Goal: Task Accomplishment & Management: Manage account settings

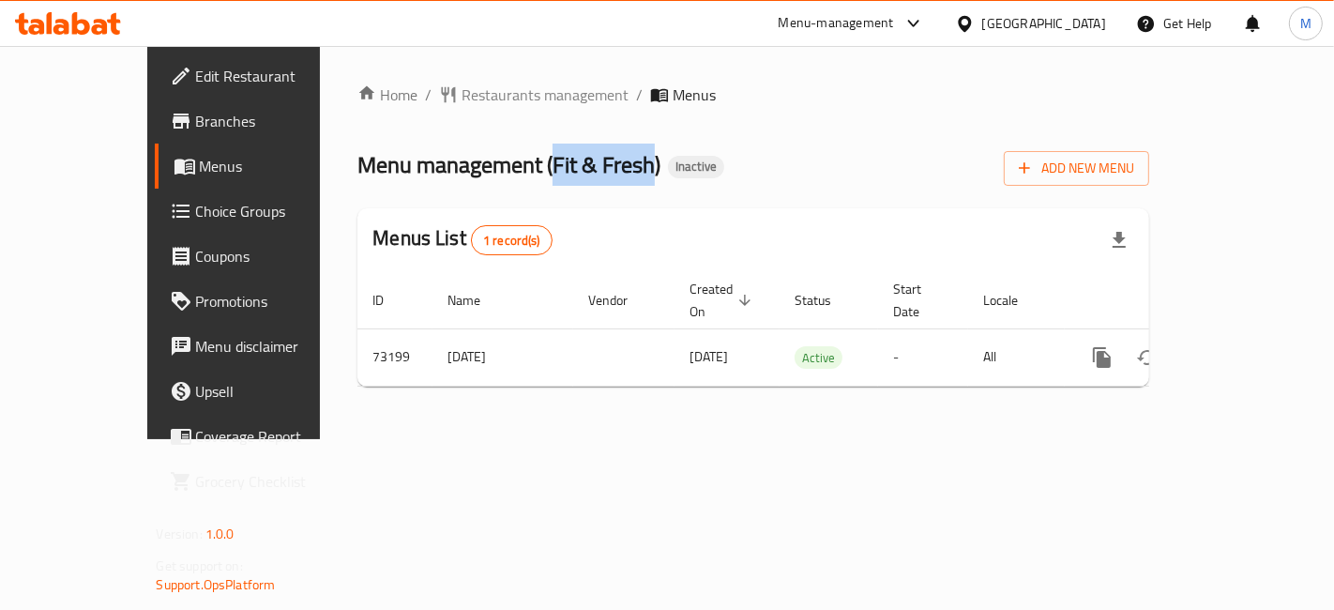
drag, startPoint x: 555, startPoint y: 161, endPoint x: 461, endPoint y: 157, distance: 94.0
click at [461, 157] on span "Menu management ( Fit & Fresh )" at bounding box center [509, 165] width 303 height 42
copy span "Fit & Fresh"
click at [72, 26] on icon at bounding box center [81, 23] width 18 height 23
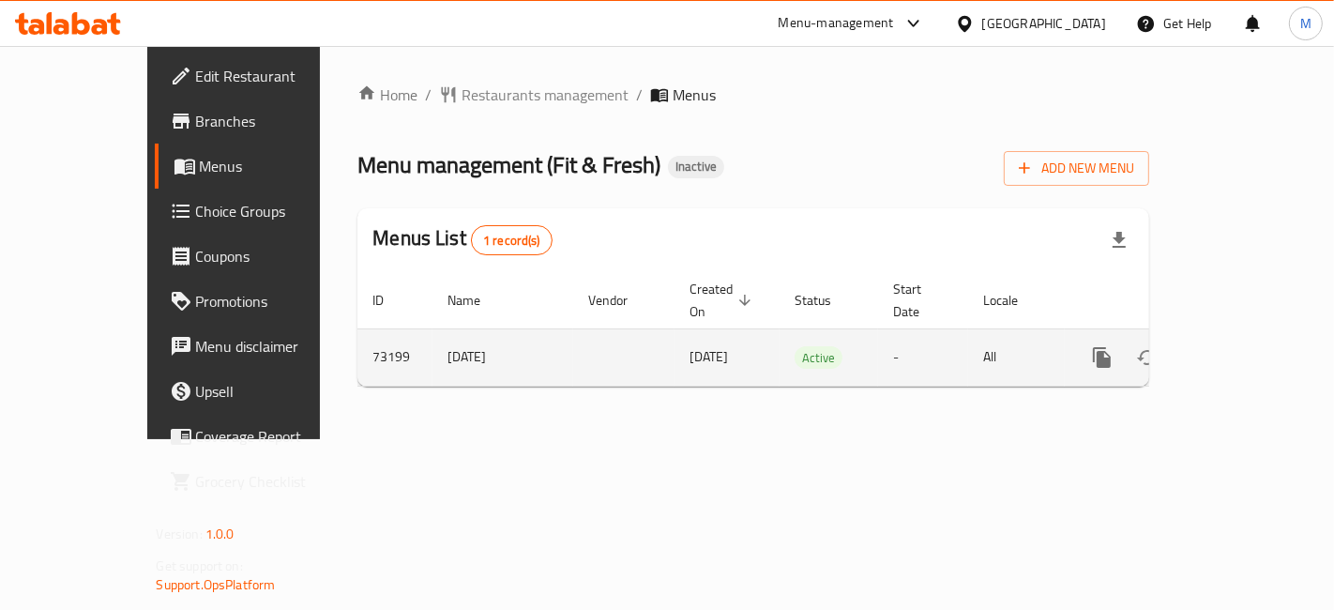
click at [1260, 345] on link "enhanced table" at bounding box center [1237, 357] width 45 height 45
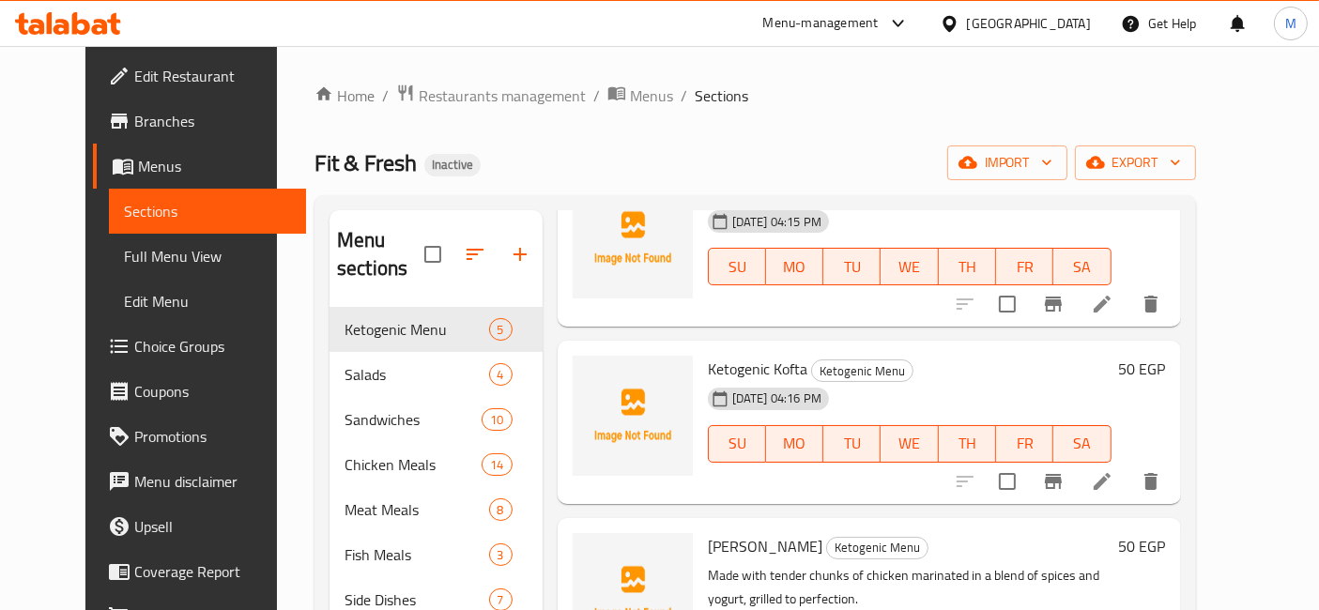
click at [314, 160] on span "Fit & Fresh" at bounding box center [365, 163] width 102 height 42
copy span "Fit & Fresh"
click at [69, 23] on icon at bounding box center [68, 23] width 106 height 23
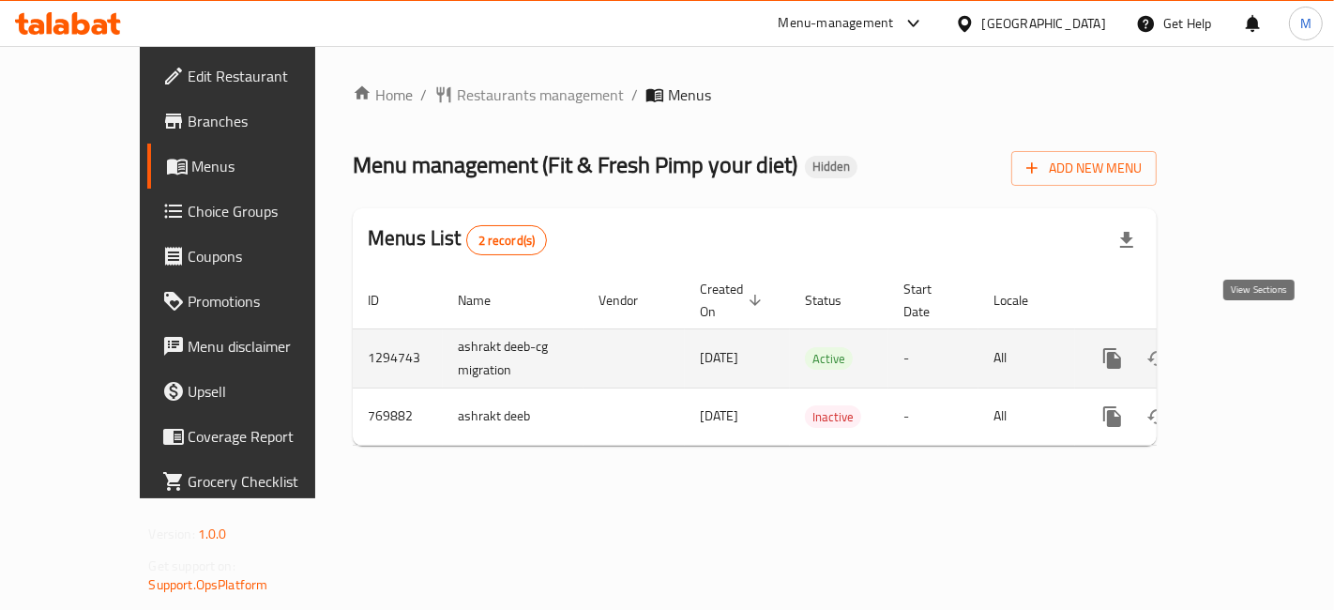
click at [1271, 336] on link "enhanced table" at bounding box center [1248, 358] width 45 height 45
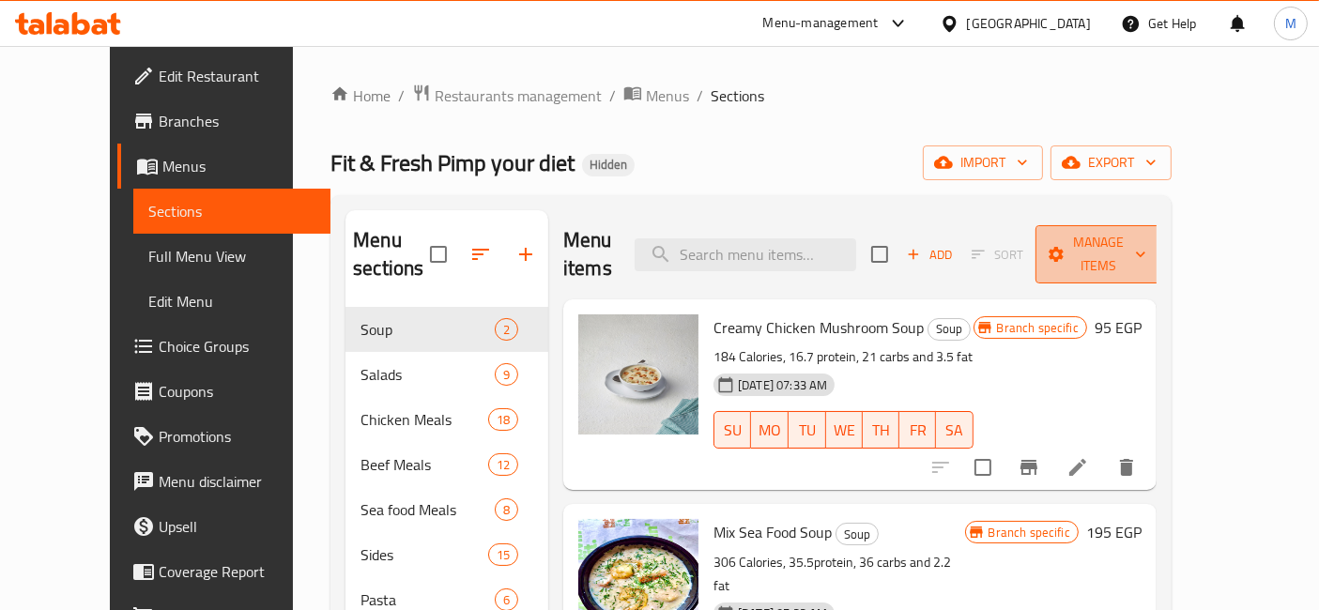
click at [1146, 242] on span "Manage items" at bounding box center [1098, 254] width 96 height 47
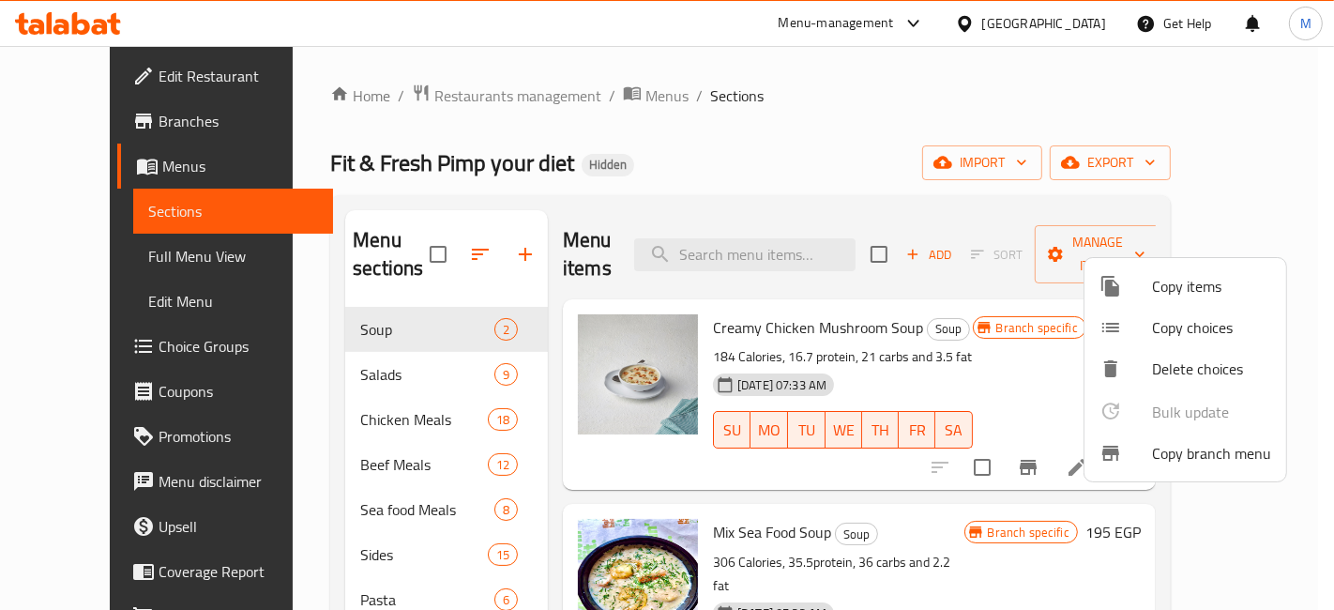
click at [1222, 183] on div at bounding box center [667, 305] width 1334 height 610
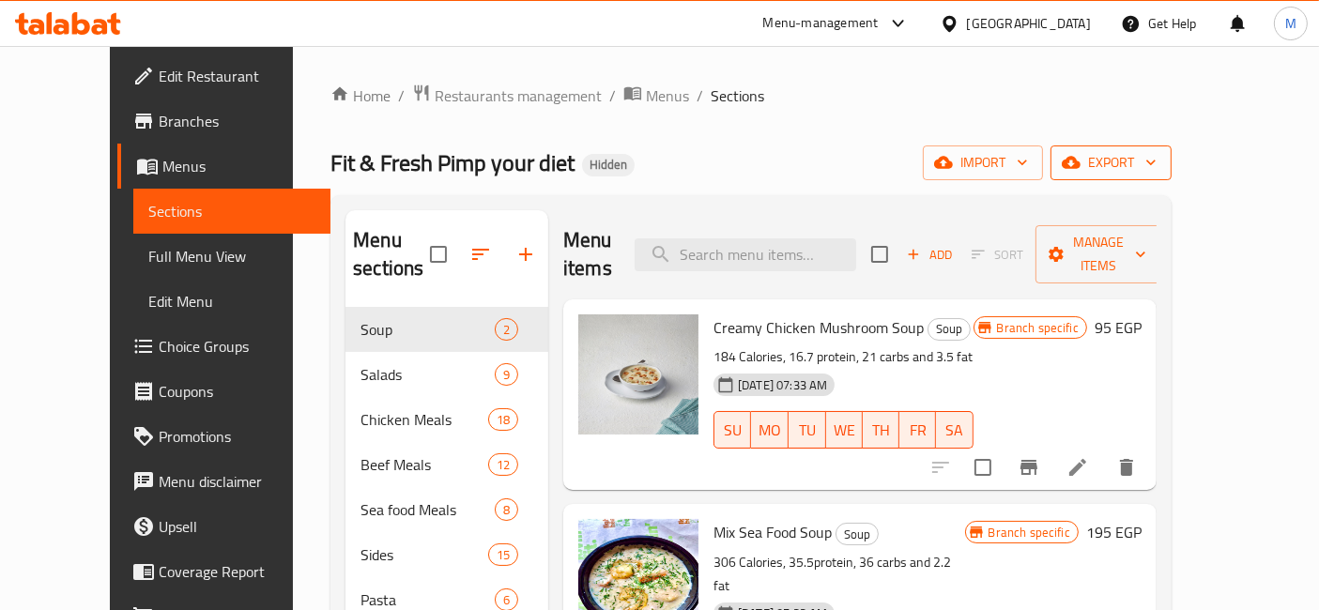
click at [1156, 161] on span "export" at bounding box center [1110, 162] width 91 height 23
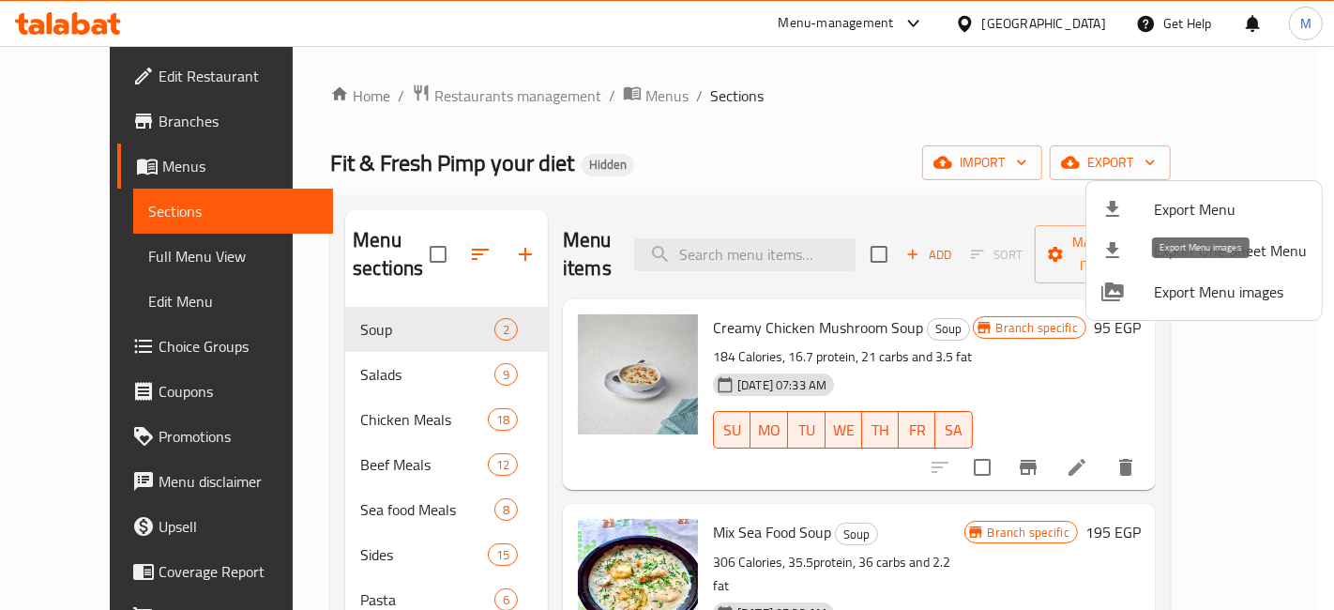
click at [1212, 296] on span "Export Menu images" at bounding box center [1230, 292] width 153 height 23
click at [98, 27] on div at bounding box center [667, 305] width 1334 height 610
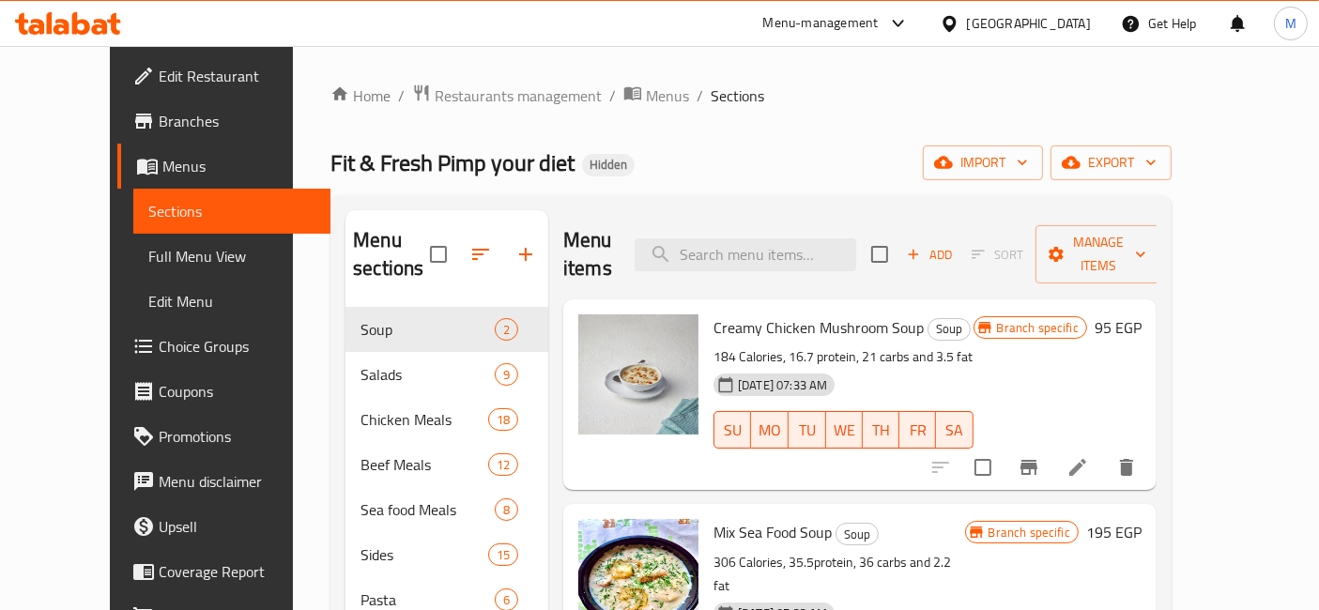
click at [98, 27] on icon at bounding box center [100, 27] width 16 height 16
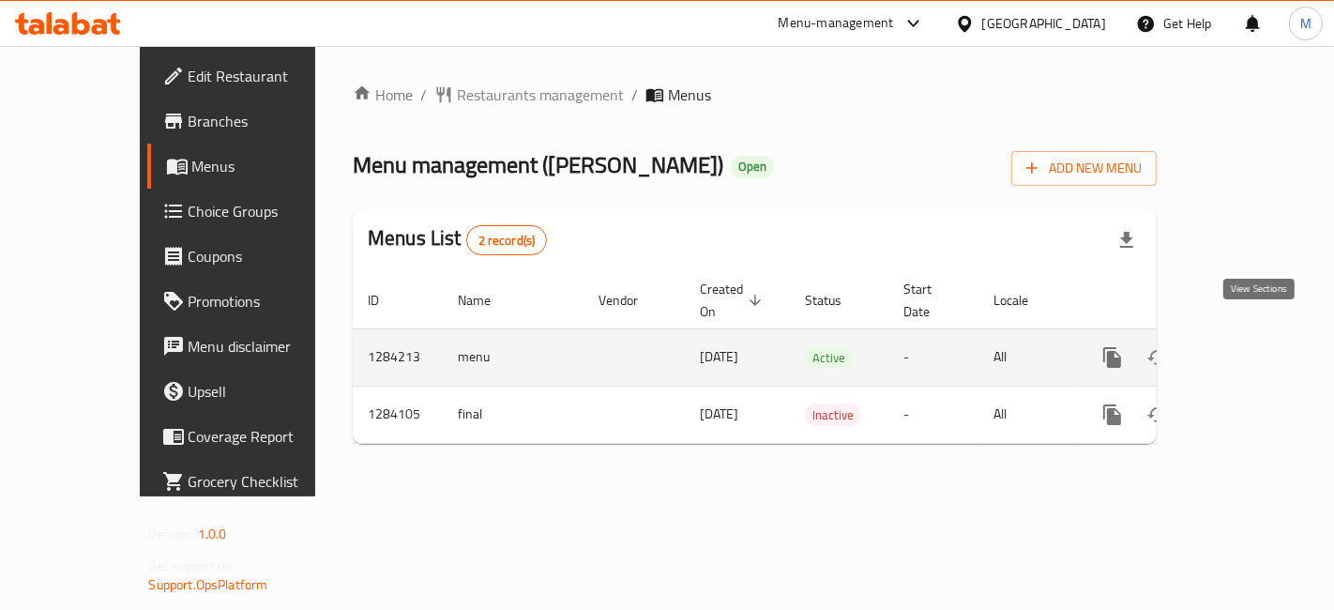
click at [1268, 335] on link "enhanced table" at bounding box center [1248, 357] width 45 height 45
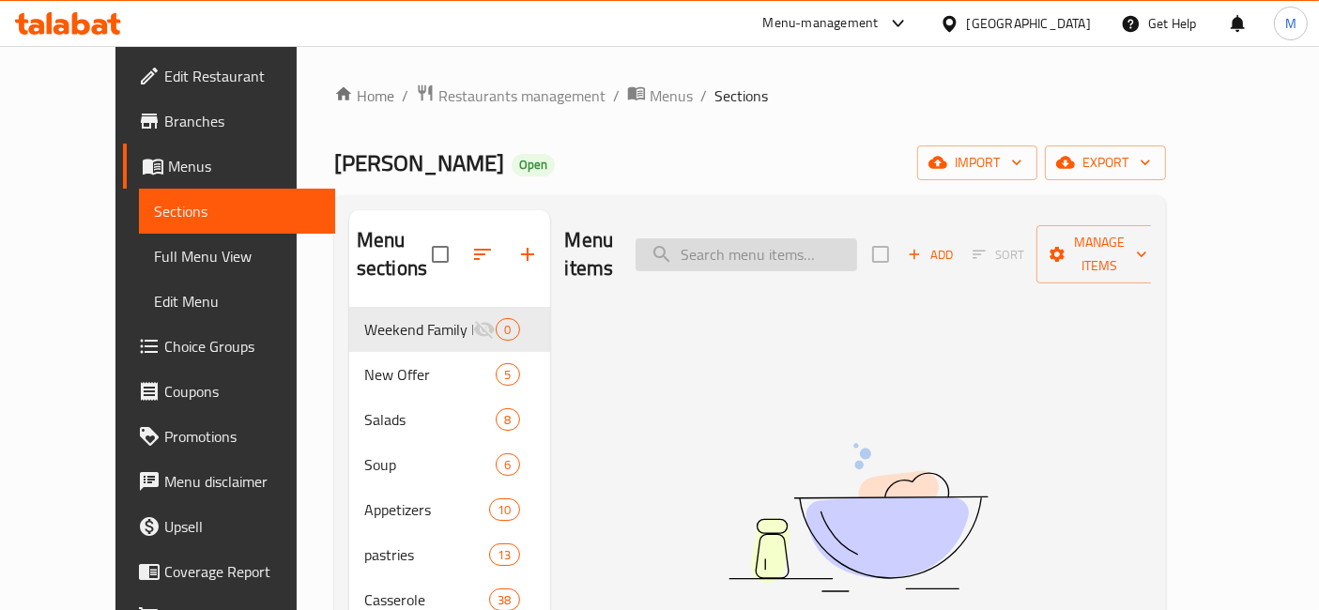
click at [774, 238] on input "search" at bounding box center [745, 254] width 221 height 33
type input "l"
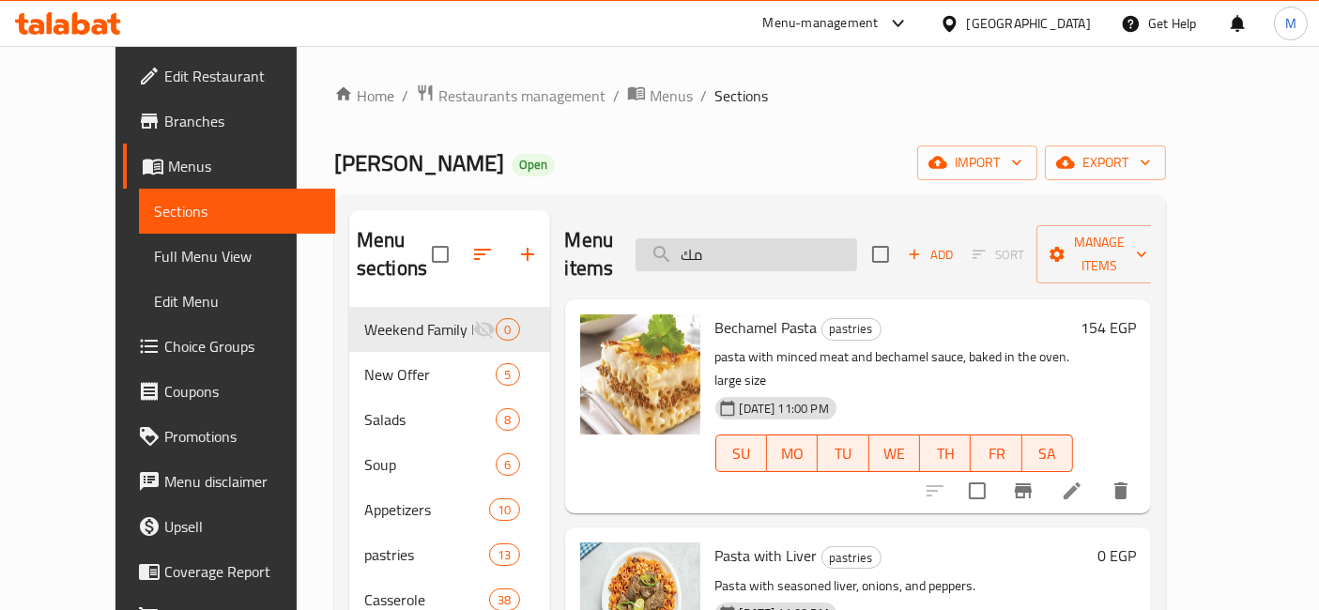
type input "م"
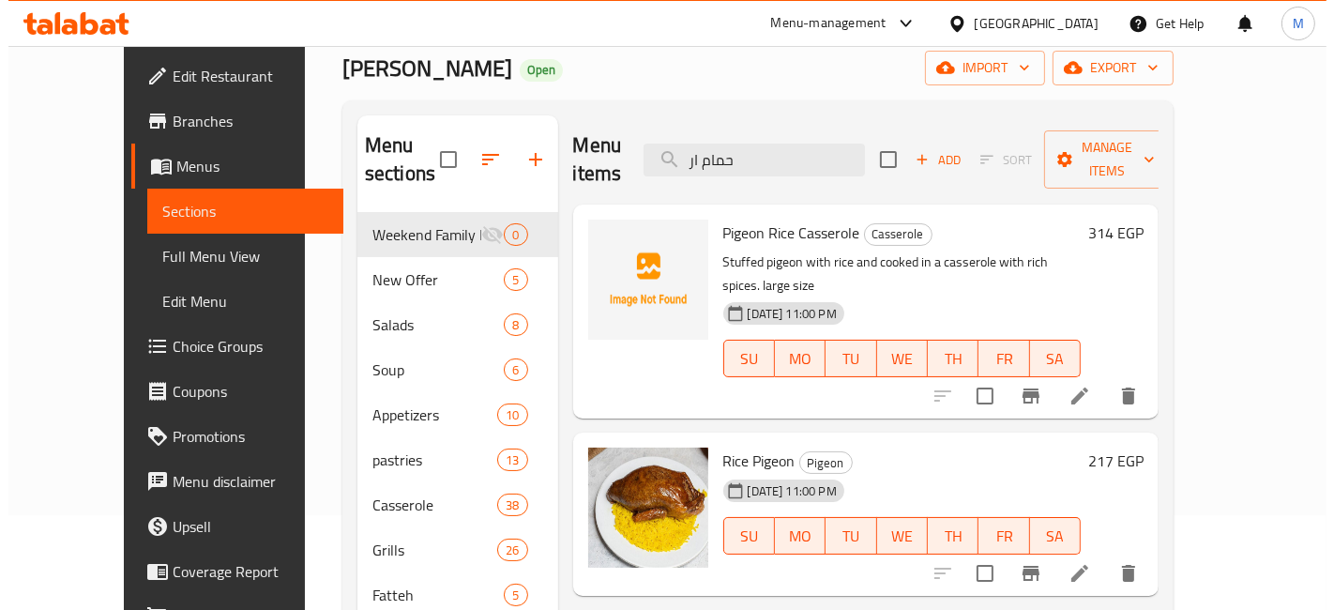
scroll to position [104, 0]
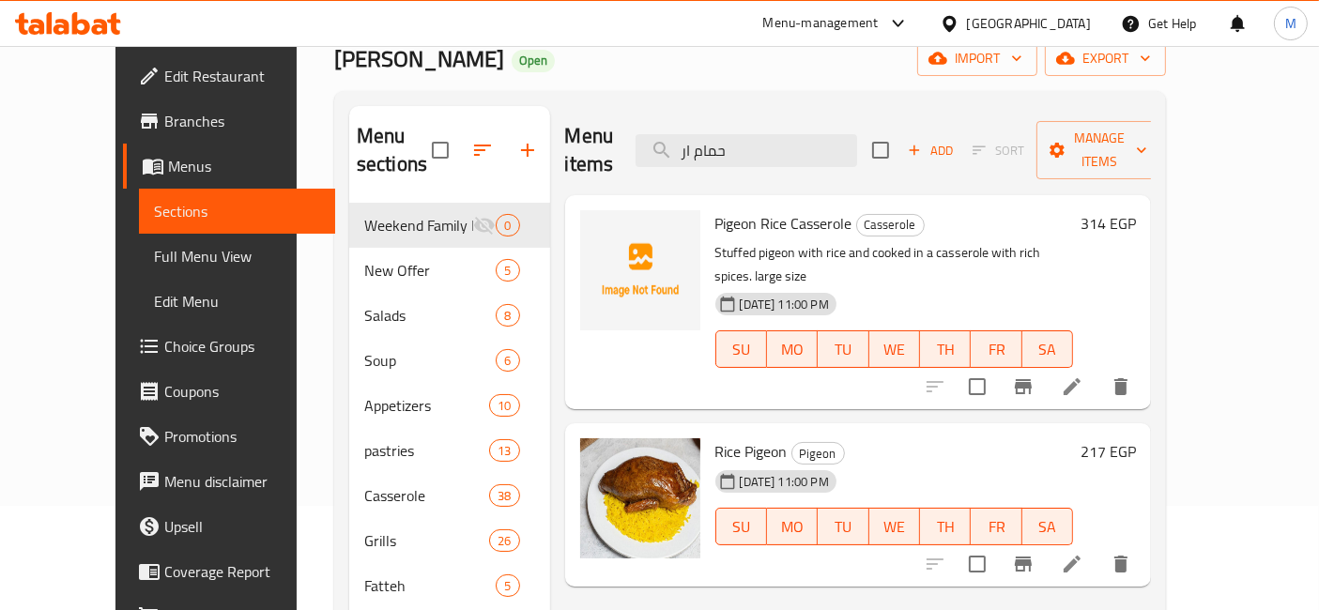
type input "حمام ار"
click at [1136, 438] on h6 "217 EGP" at bounding box center [1107, 451] width 55 height 26
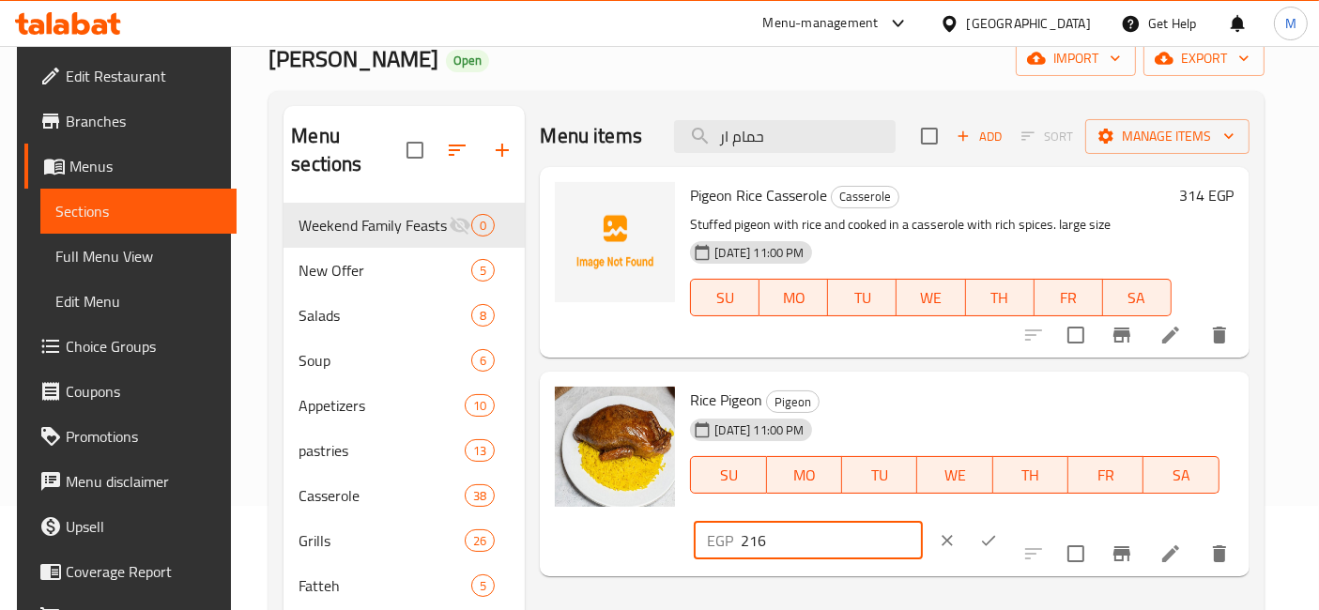
click at [922, 522] on input "216" at bounding box center [830, 541] width 181 height 38
click at [922, 522] on input "215" at bounding box center [830, 541] width 181 height 38
click at [922, 522] on input "214" at bounding box center [830, 541] width 181 height 38
click at [922, 522] on input "213" at bounding box center [830, 541] width 181 height 38
type input "212"
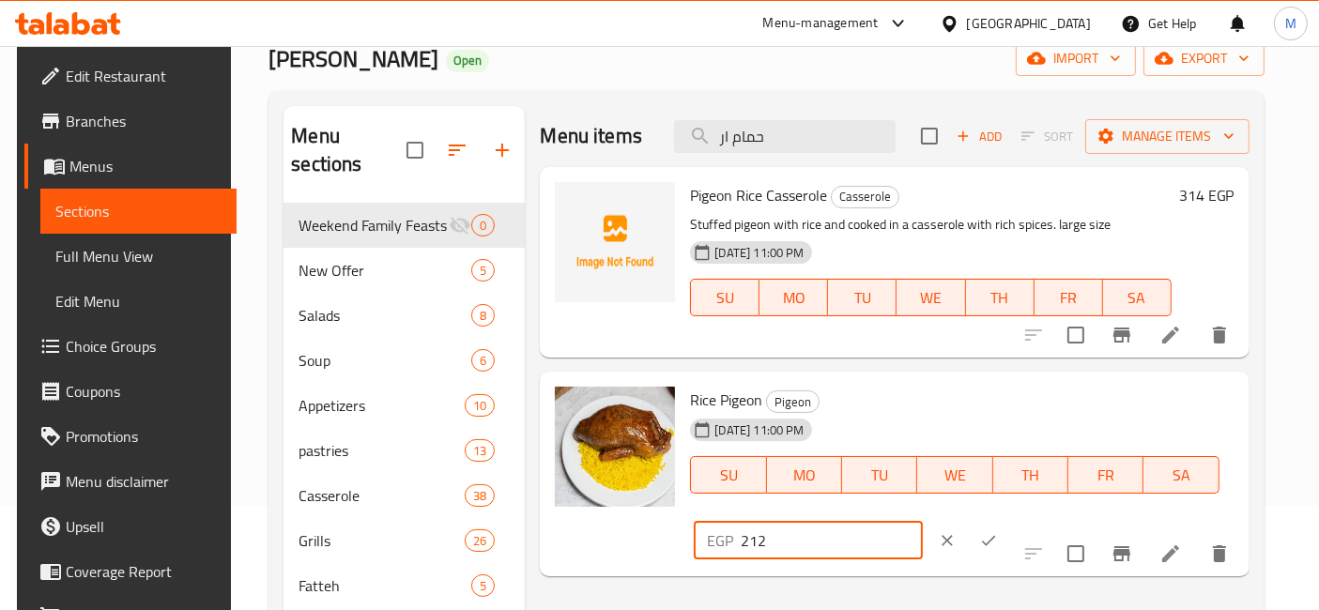
click at [922, 522] on input "212" at bounding box center [830, 541] width 181 height 38
click at [998, 531] on icon "ok" at bounding box center [988, 540] width 19 height 19
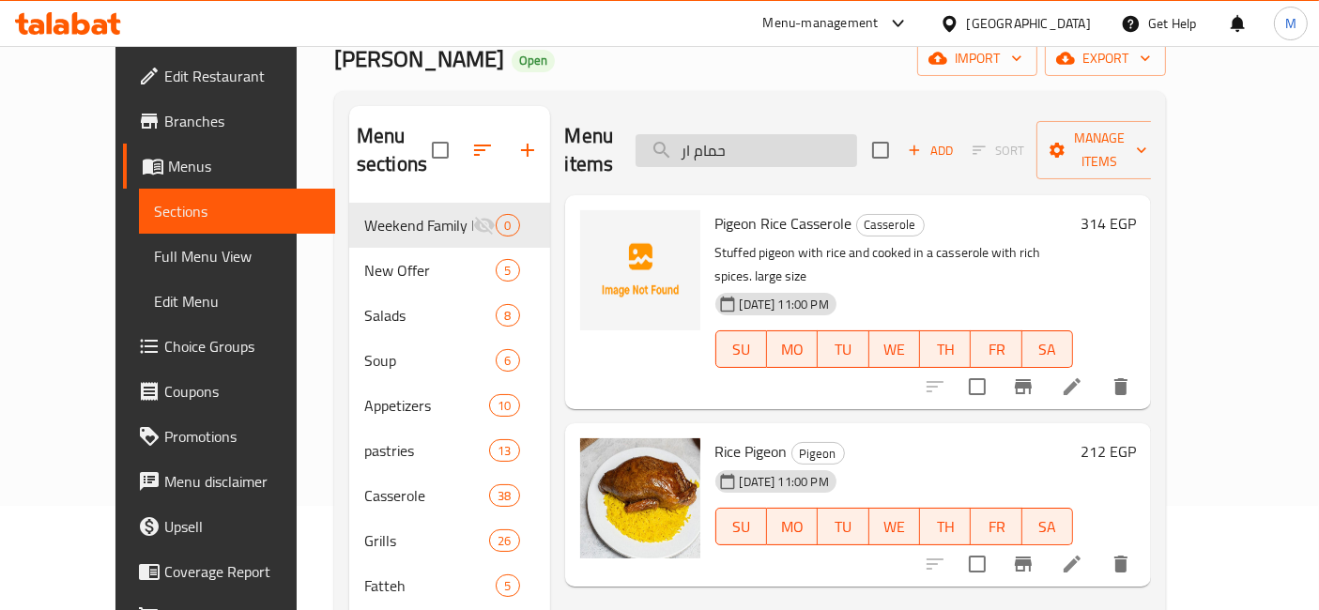
click at [857, 138] on input "حمام ار" at bounding box center [745, 150] width 221 height 33
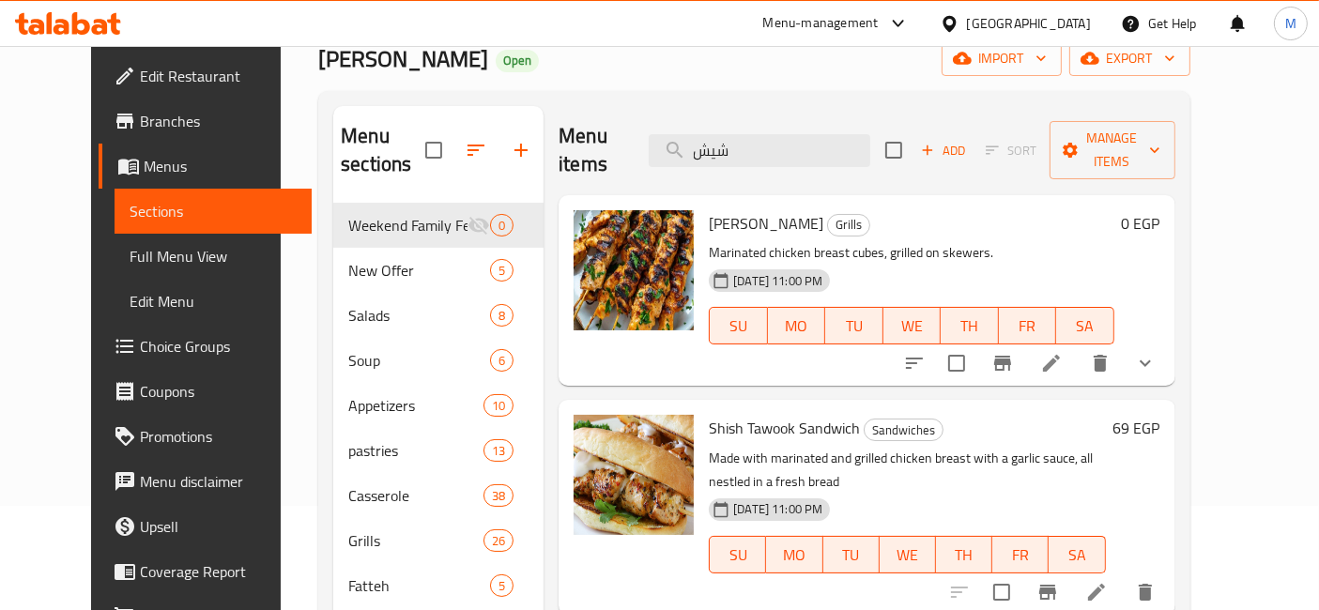
type input "شيش"
click at [1156, 352] on icon "show more" at bounding box center [1145, 363] width 23 height 23
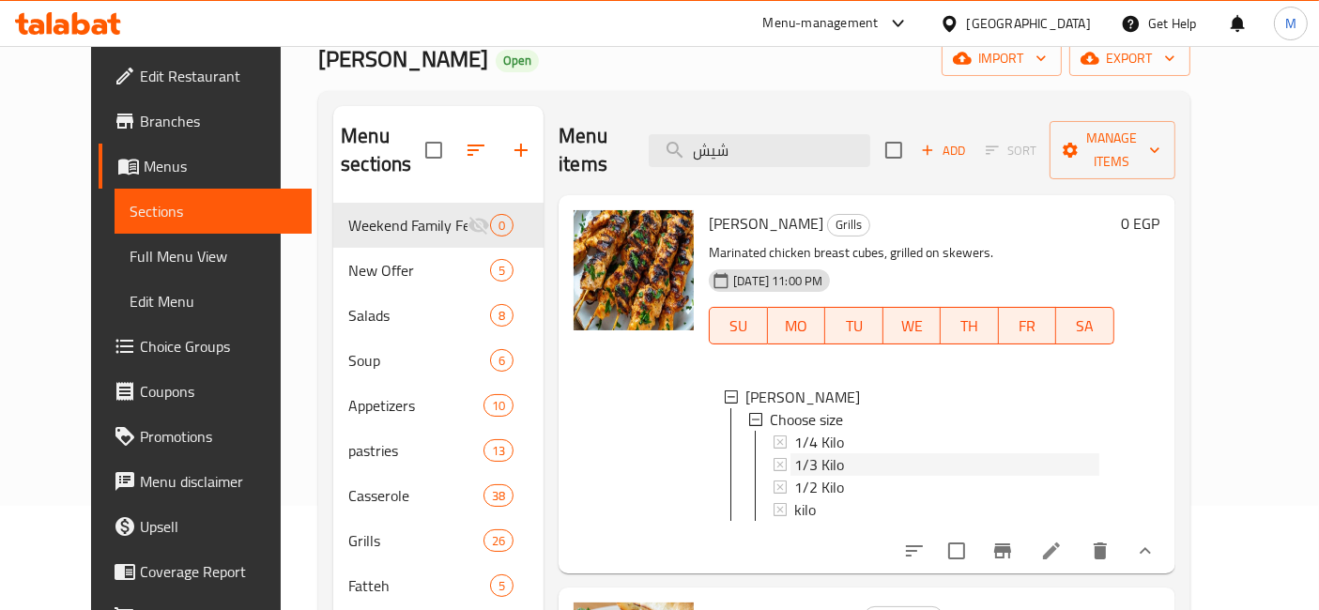
click at [809, 453] on span "1/3 Kilo" at bounding box center [819, 464] width 50 height 23
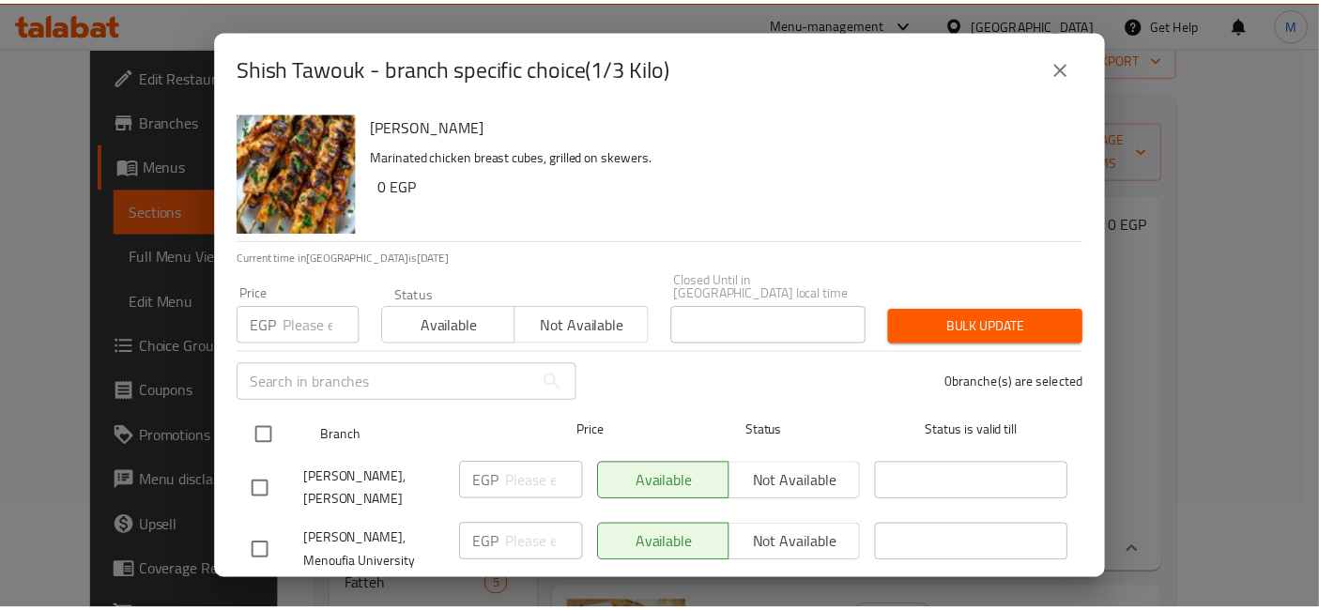
scroll to position [85, 0]
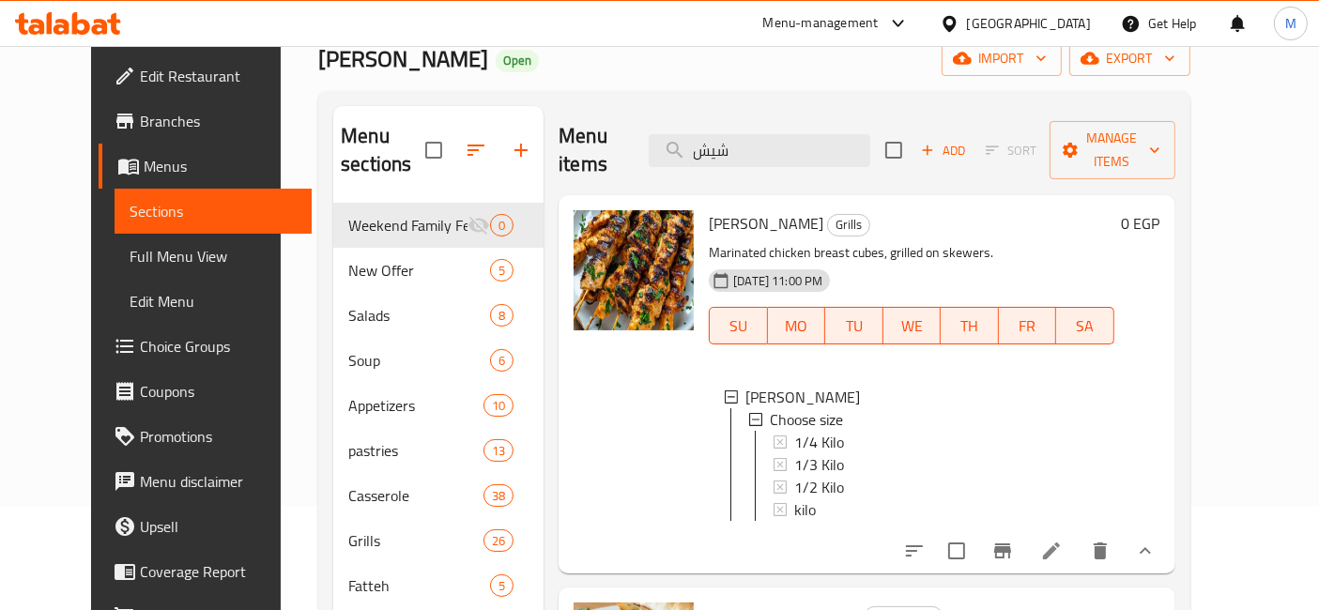
click at [1062, 540] on icon at bounding box center [1051, 551] width 23 height 23
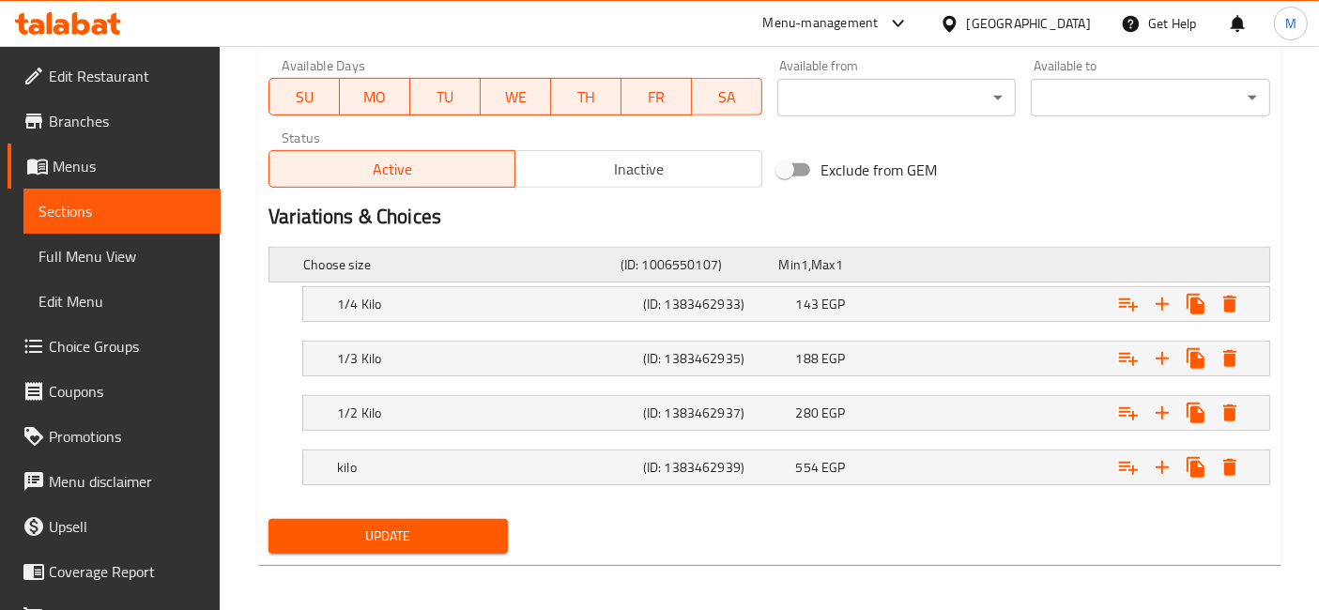
scroll to position [890, 0]
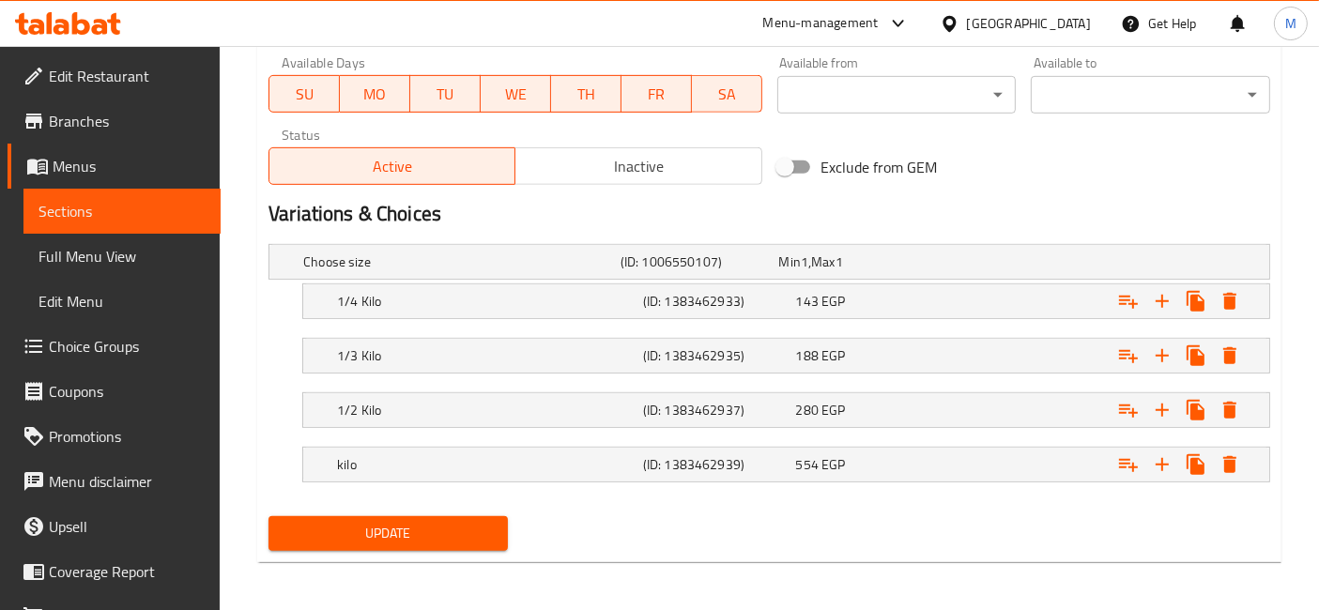
click at [846, 509] on div "Update" at bounding box center [769, 534] width 1016 height 50
click at [808, 274] on span "EGP" at bounding box center [804, 262] width 8 height 24
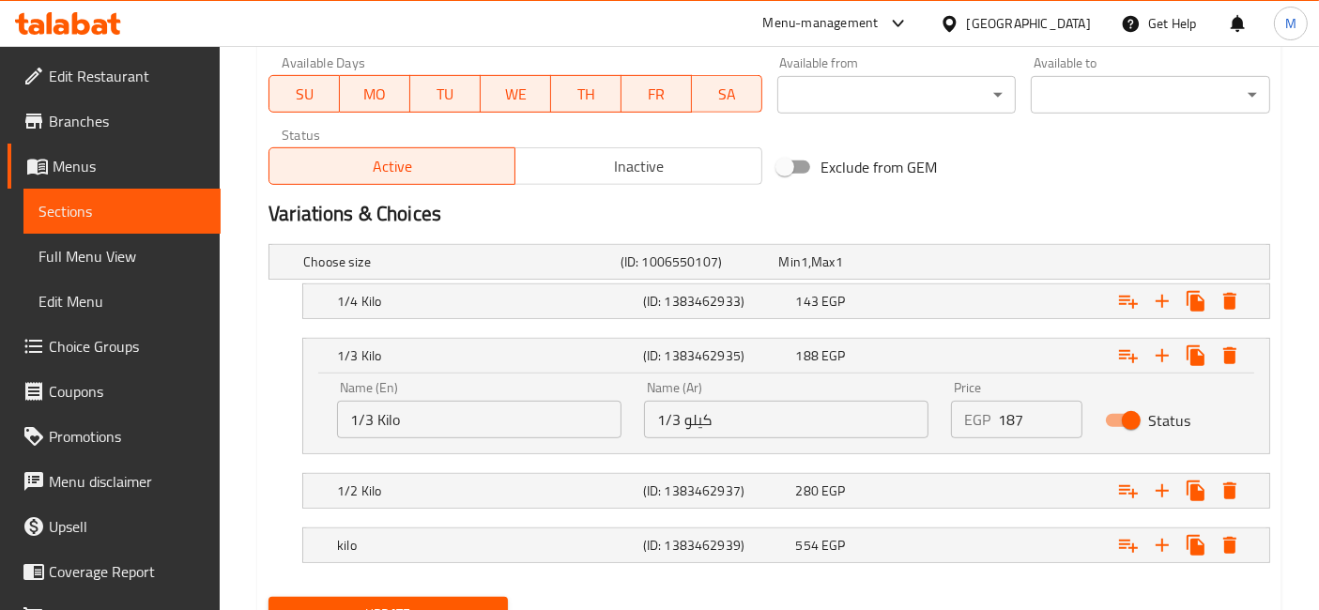
click at [1060, 422] on input "187" at bounding box center [1040, 420] width 84 height 38
click at [1060, 422] on input "186" at bounding box center [1040, 420] width 84 height 38
click at [1060, 422] on input "185" at bounding box center [1040, 420] width 84 height 38
type input "184"
click at [1060, 422] on input "184" at bounding box center [1040, 420] width 84 height 38
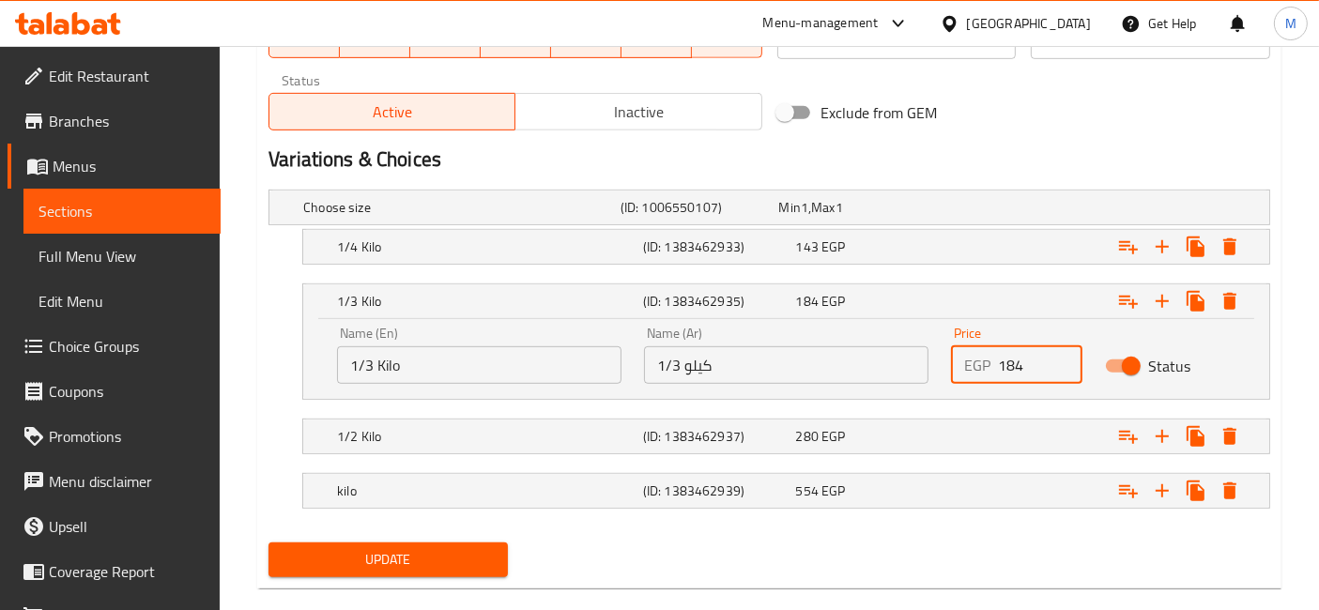
scroll to position [970, 0]
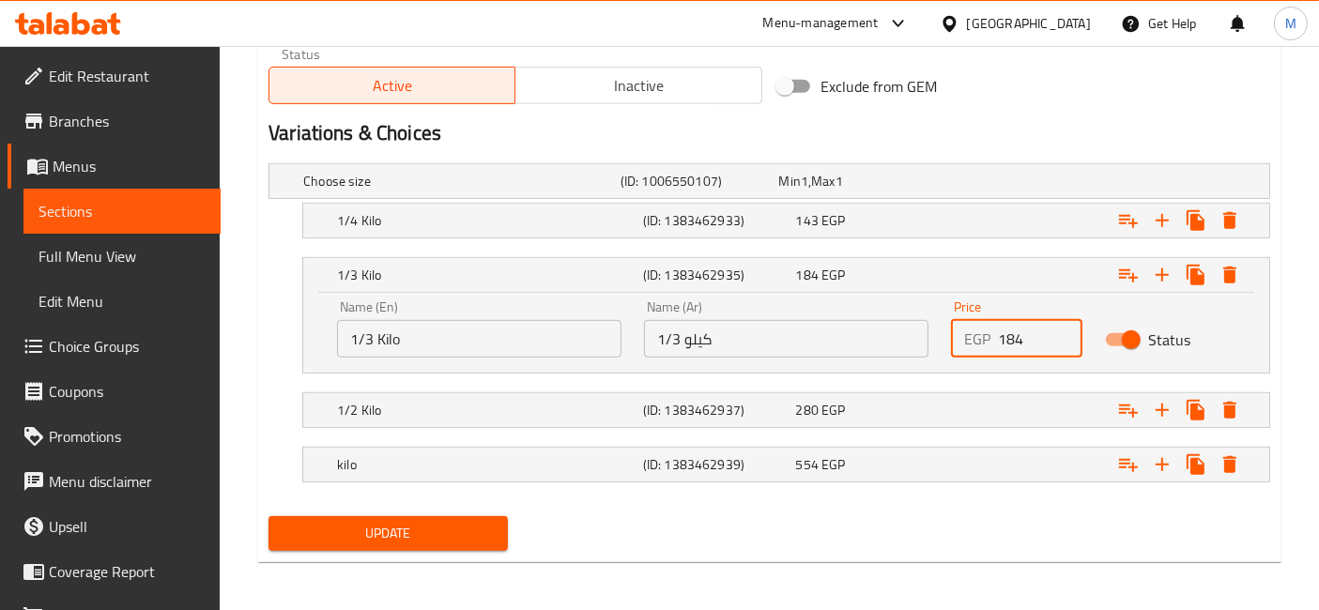
click at [485, 535] on span "Update" at bounding box center [387, 533] width 209 height 23
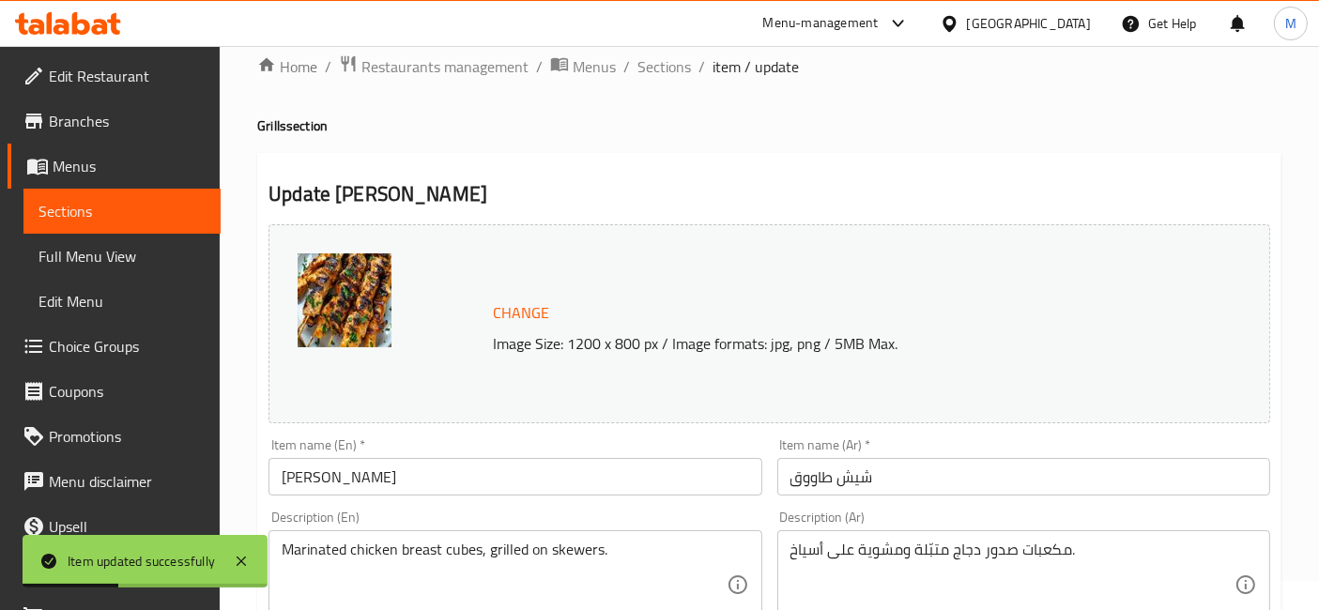
scroll to position [0, 0]
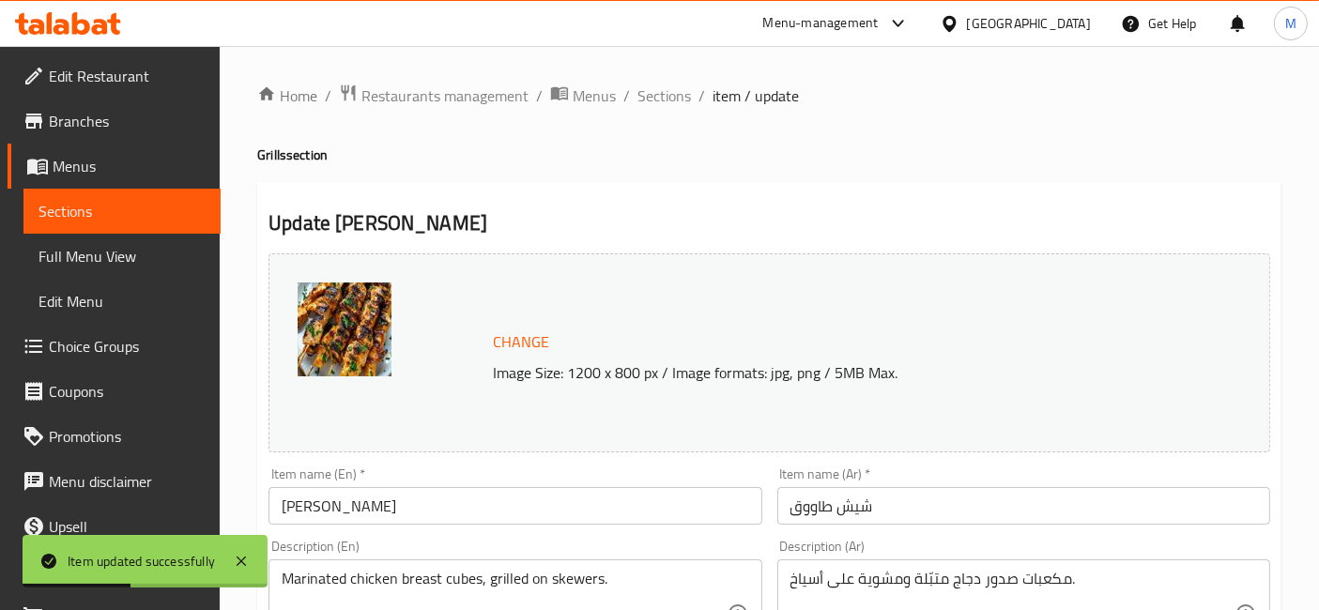
click at [693, 96] on ol "Home / Restaurants management / Menus / Sections / item / update" at bounding box center [769, 96] width 1024 height 24
click at [678, 103] on span "Sections" at bounding box center [663, 95] width 53 height 23
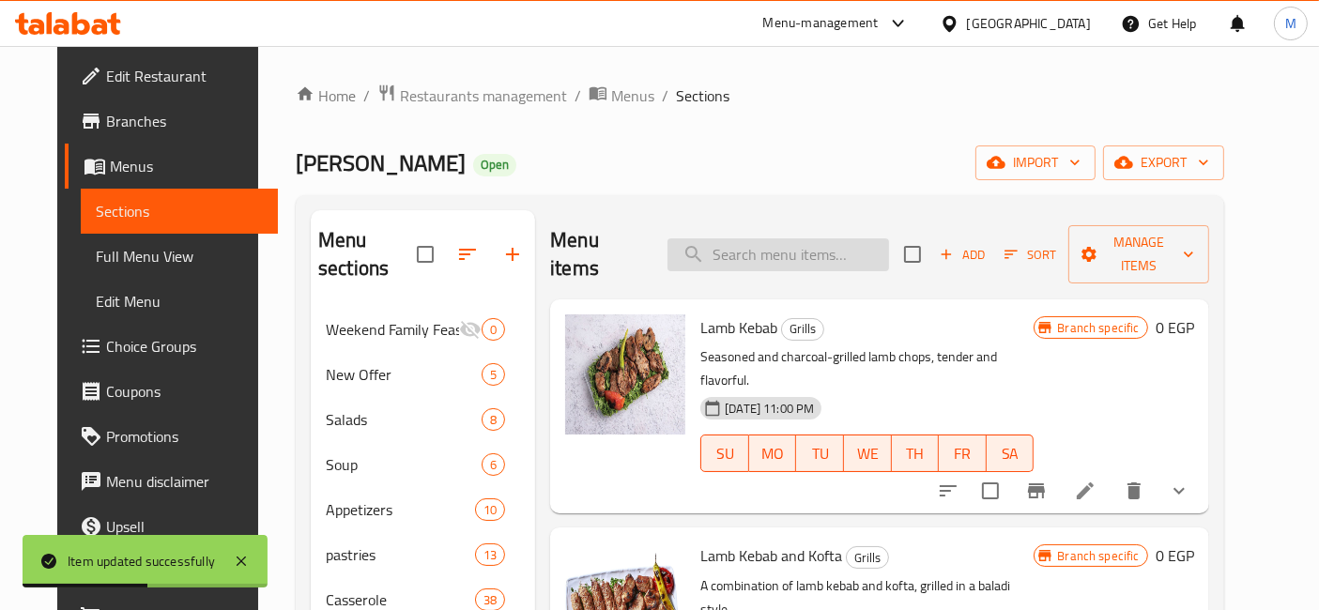
click at [795, 246] on input "search" at bounding box center [777, 254] width 221 height 33
click at [828, 239] on input "بشاميل" at bounding box center [777, 254] width 221 height 33
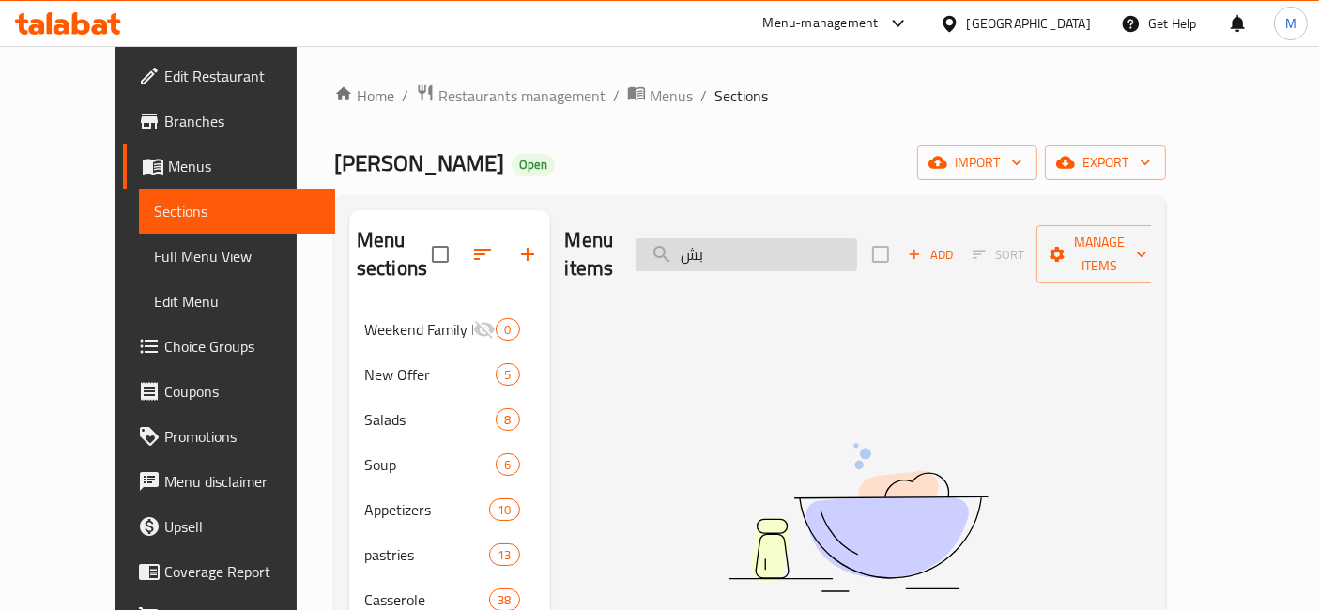
type input "ب"
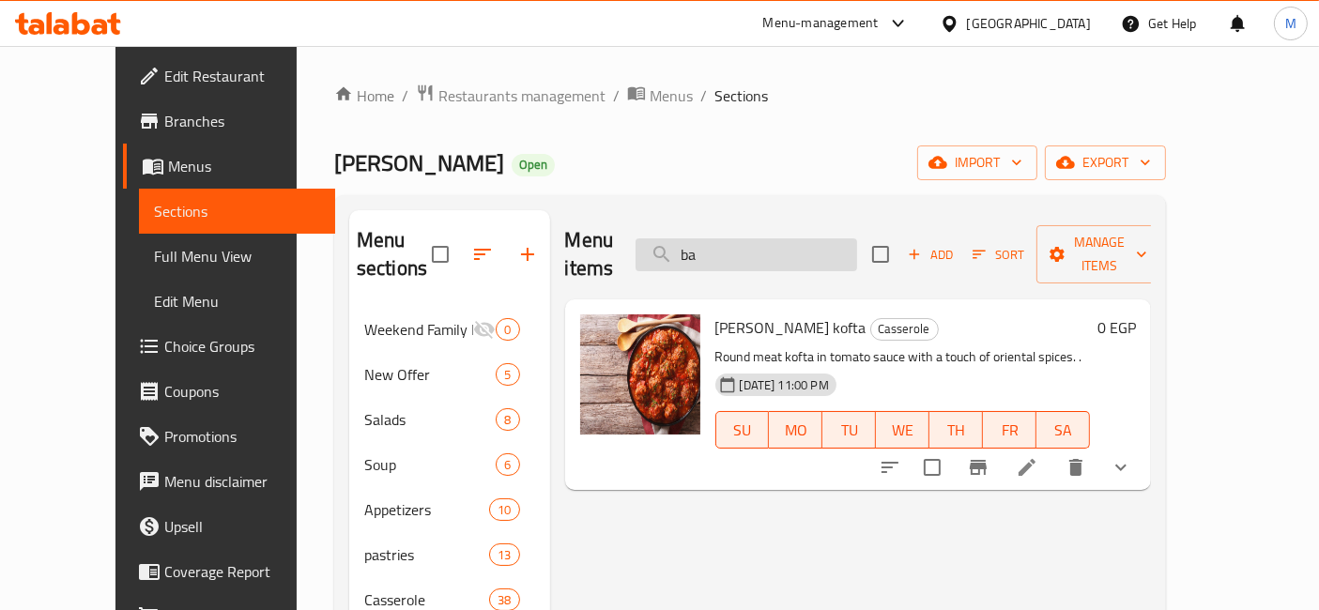
type input "b"
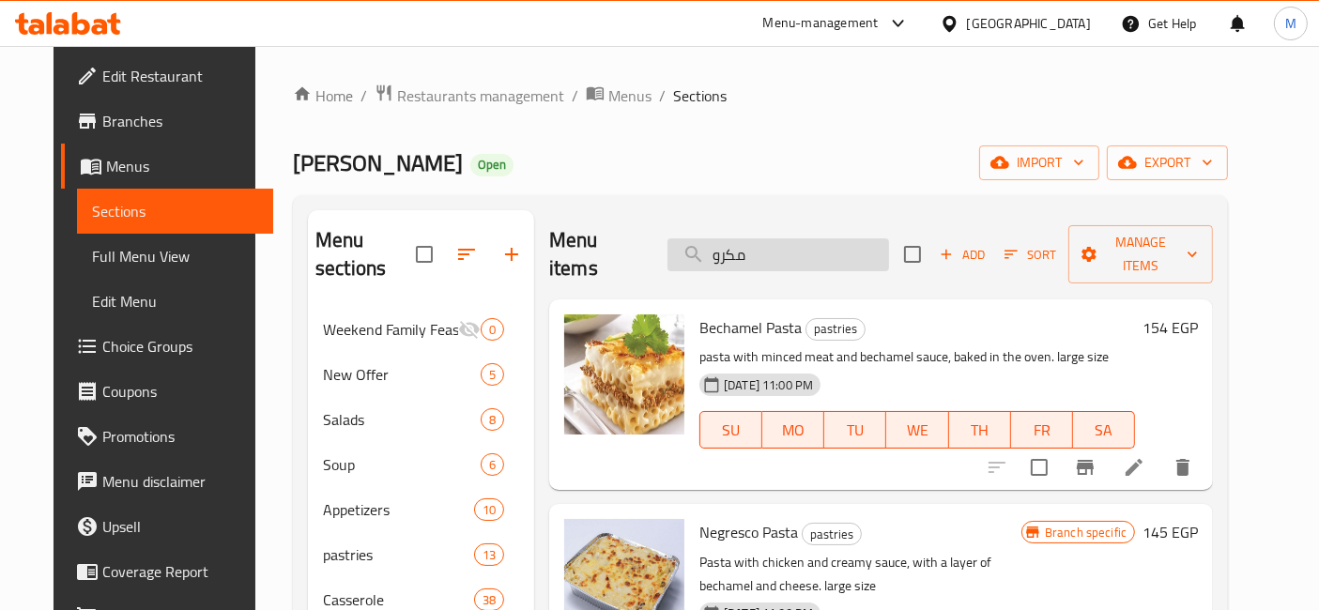
click at [832, 255] on input "مكرو" at bounding box center [777, 254] width 221 height 33
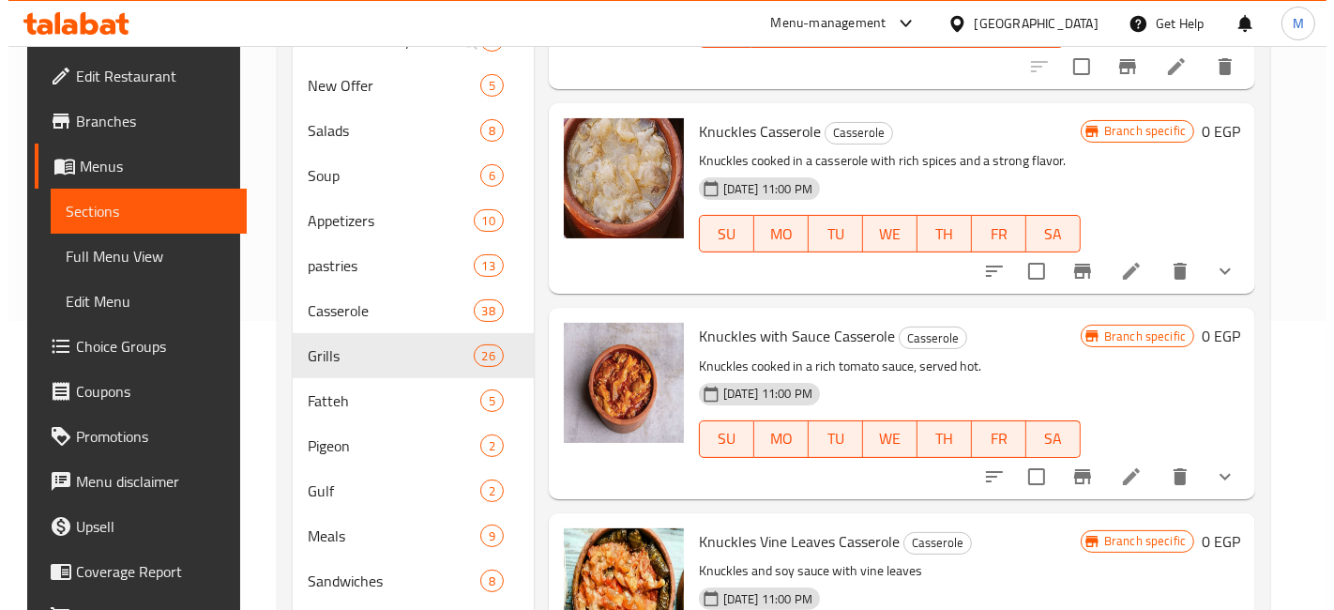
scroll to position [300, 0]
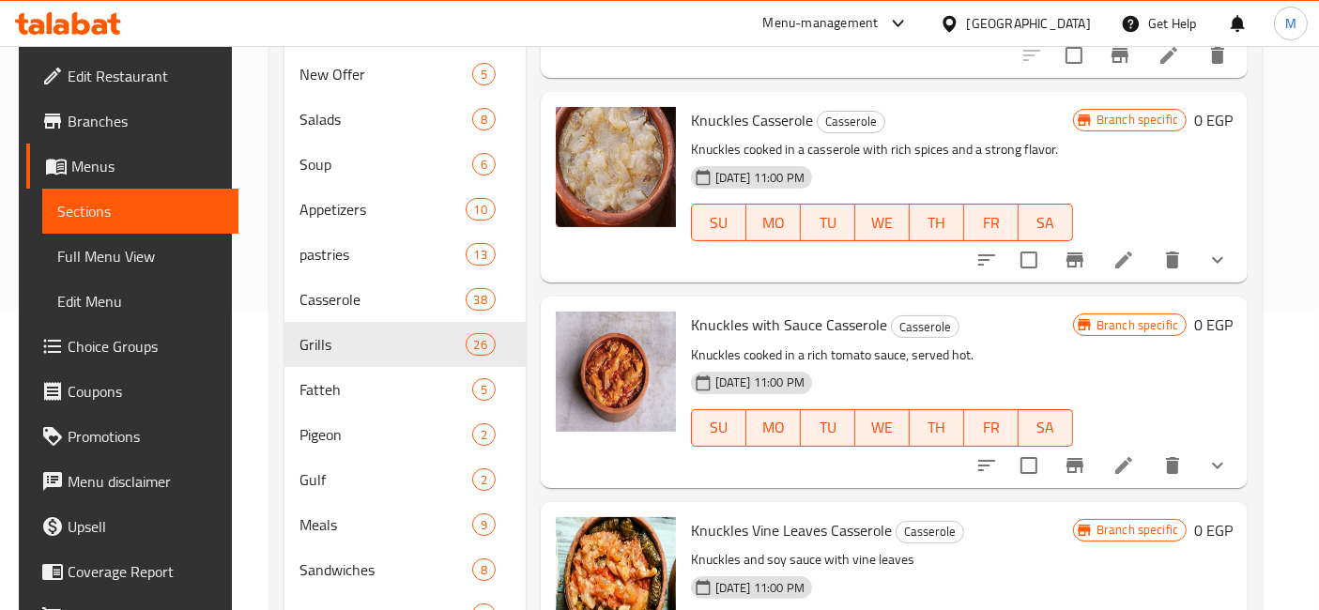
type input "كوارع"
click at [1219, 257] on icon "show more" at bounding box center [1217, 260] width 23 height 23
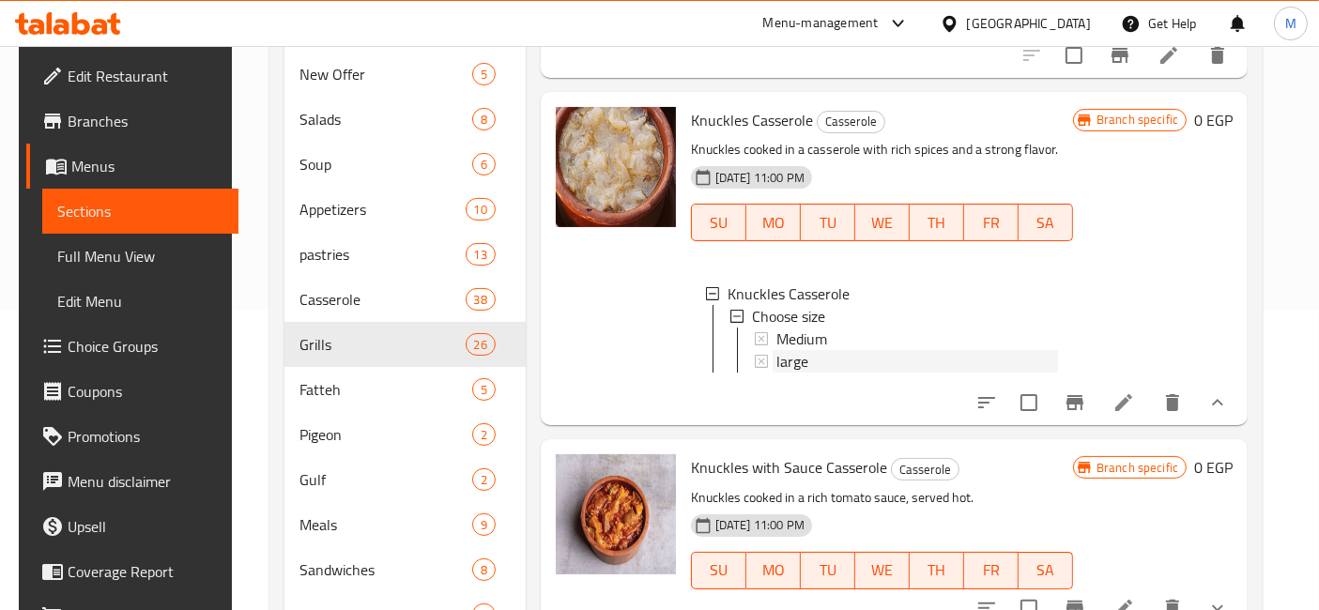
click at [829, 358] on div "large" at bounding box center [917, 361] width 282 height 23
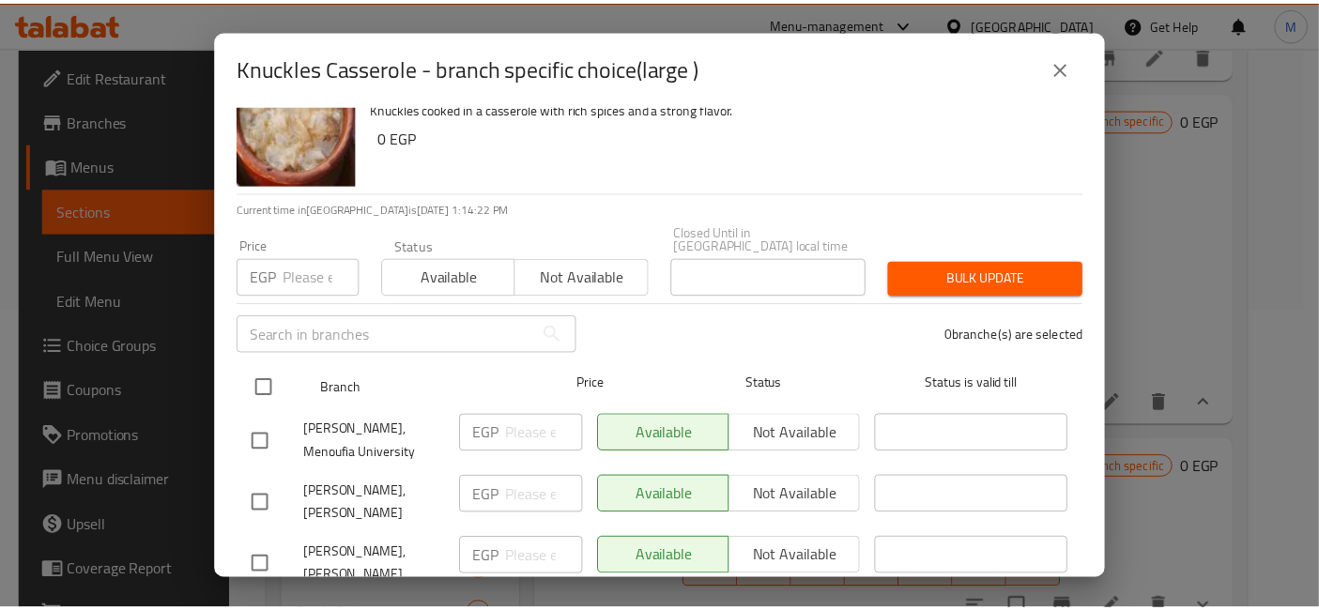
scroll to position [85, 0]
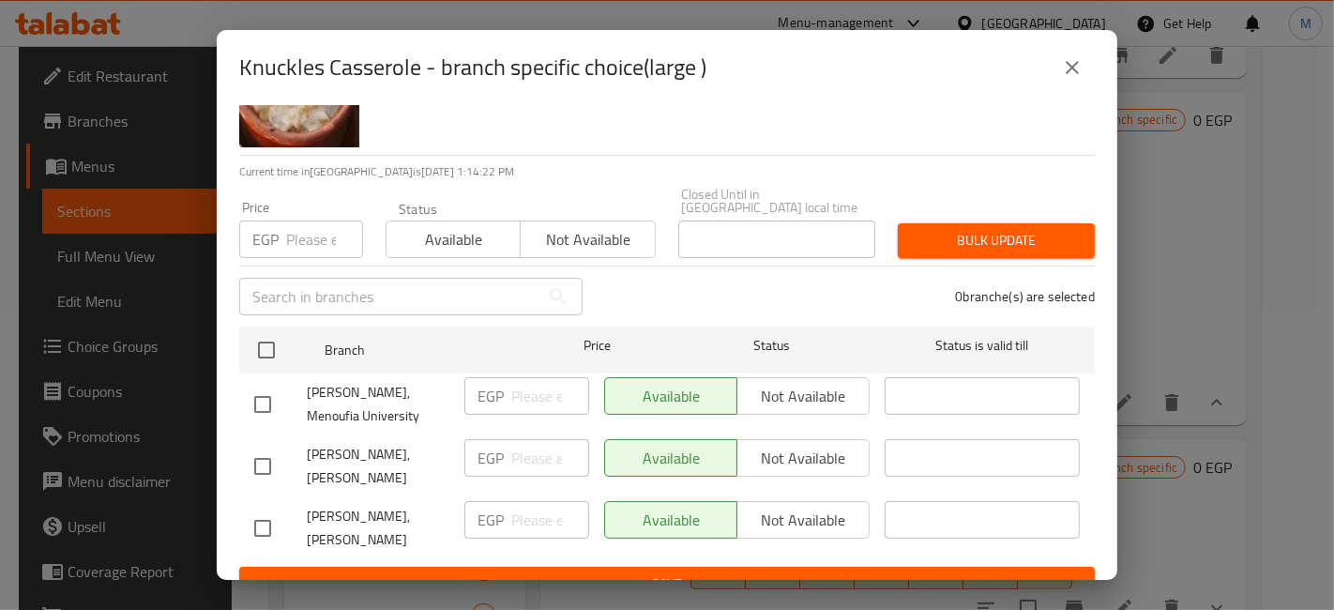
click at [1051, 67] on button "close" at bounding box center [1072, 67] width 45 height 45
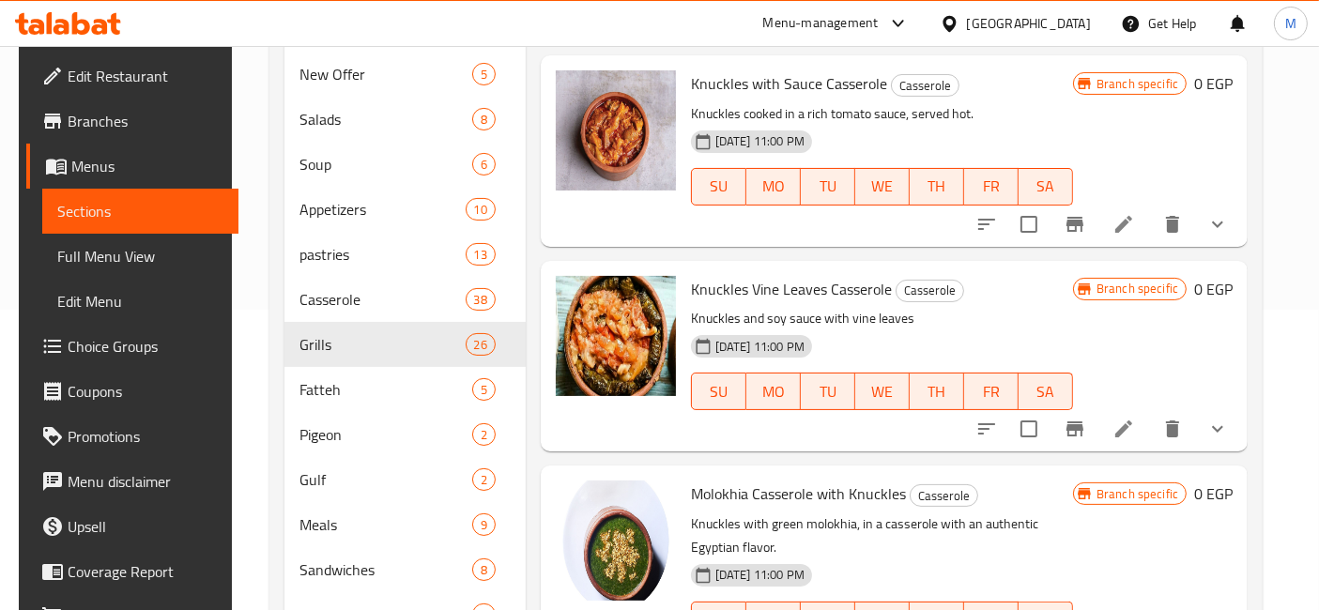
scroll to position [729, 0]
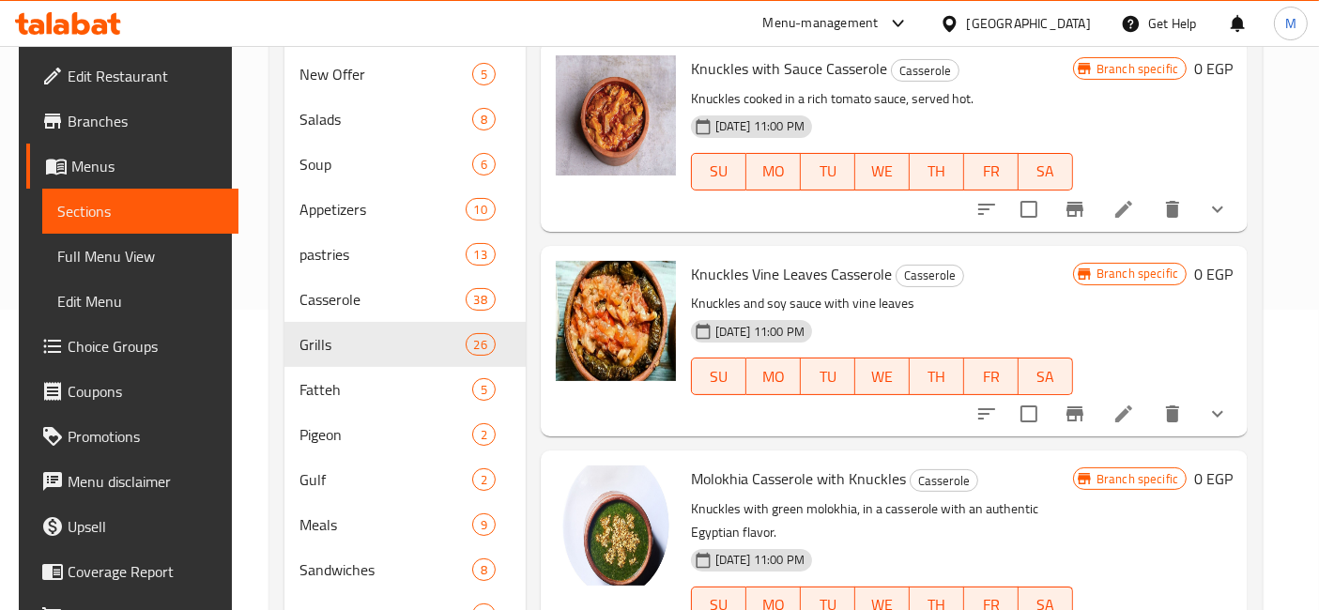
click at [1203, 405] on button "show more" at bounding box center [1217, 413] width 45 height 45
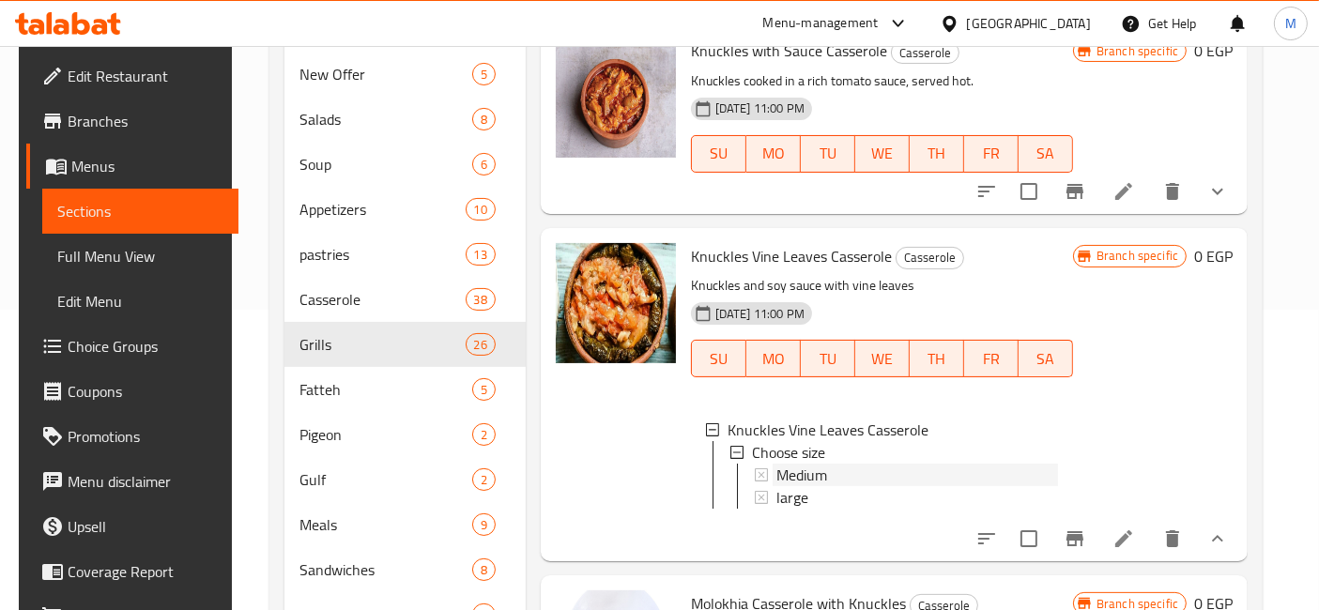
click at [841, 486] on div "Medium" at bounding box center [917, 475] width 282 height 23
click at [799, 509] on span "large" at bounding box center [792, 497] width 32 height 23
click at [1121, 550] on icon at bounding box center [1123, 538] width 23 height 23
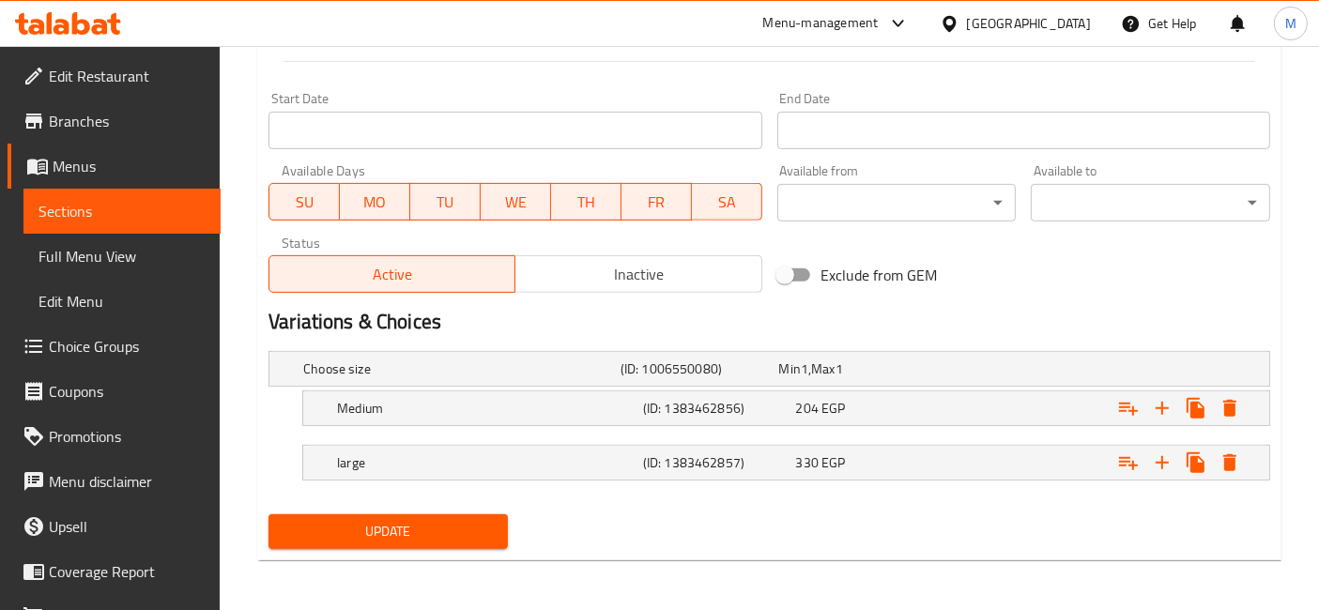
scroll to position [770, 0]
click at [779, 389] on div "large (ID: 1383462857) 330 EGP" at bounding box center [774, 368] width 951 height 41
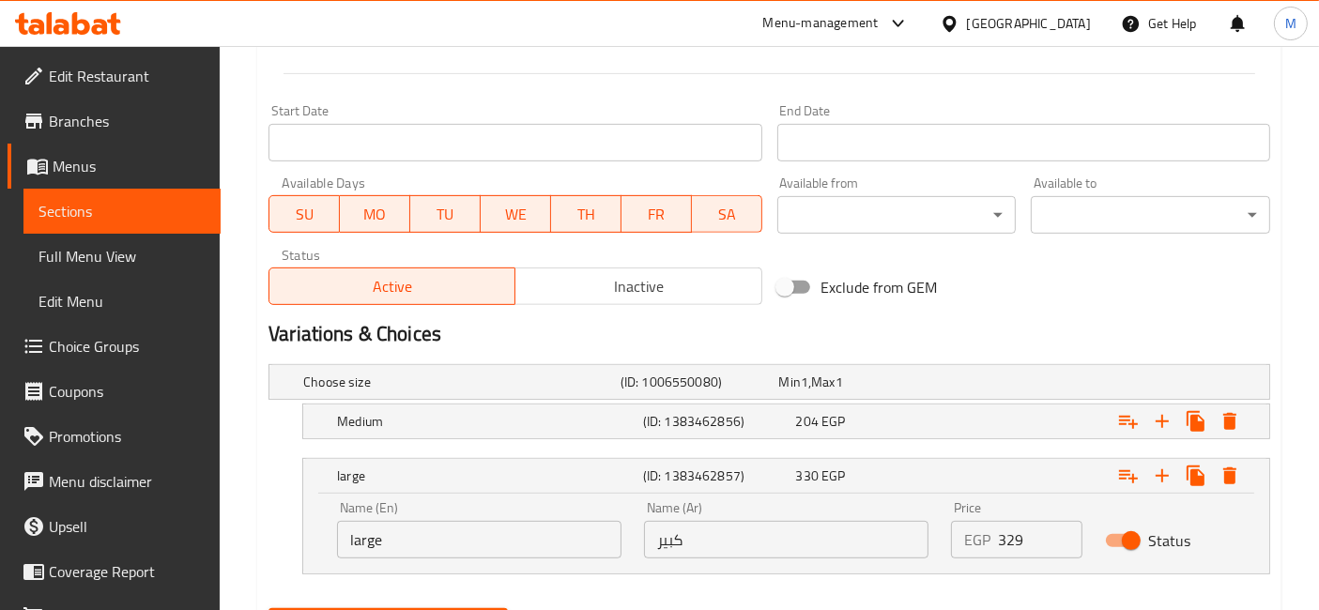
click at [1065, 542] on input "329" at bounding box center [1040, 540] width 84 height 38
click at [1065, 542] on input "328" at bounding box center [1040, 540] width 84 height 38
click at [1065, 542] on input "327" at bounding box center [1040, 540] width 84 height 38
click at [1065, 542] on input "326" at bounding box center [1040, 540] width 84 height 38
type input "325"
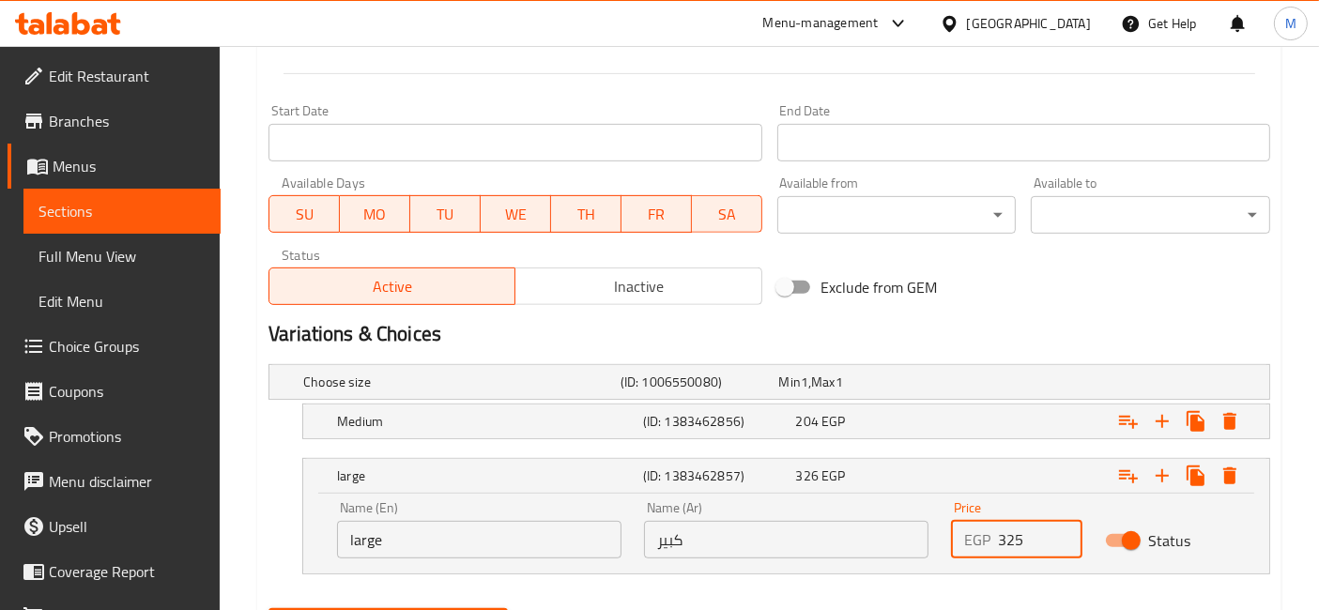
click at [1065, 542] on input "325" at bounding box center [1040, 540] width 84 height 38
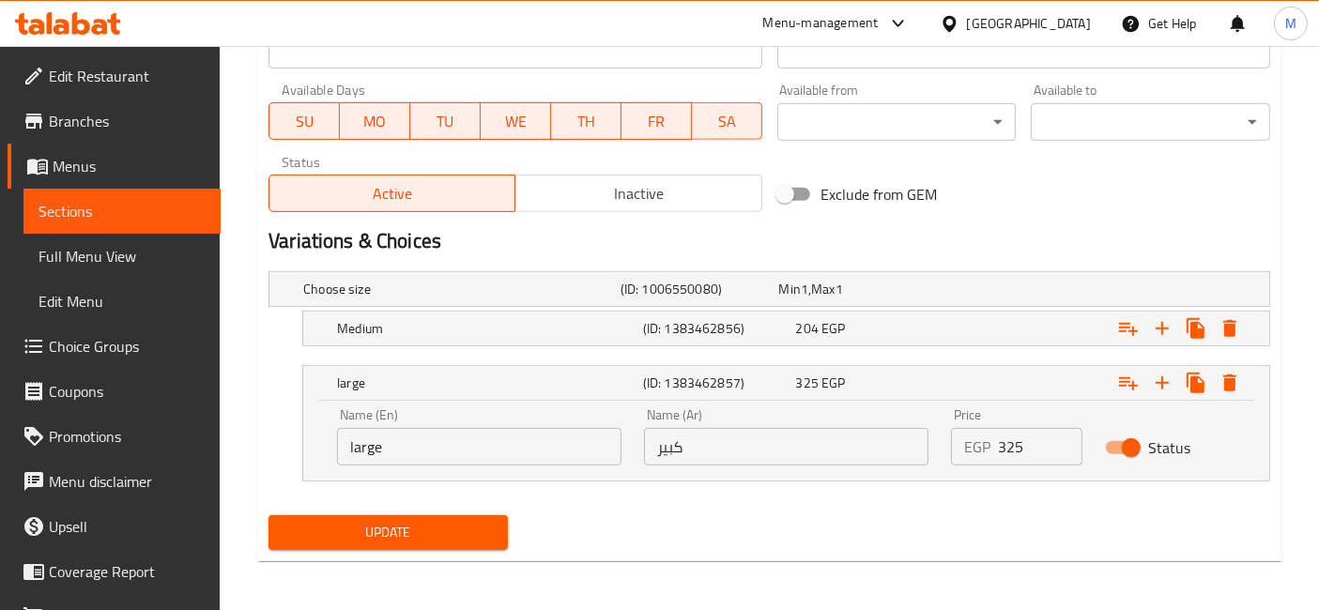
click at [323, 532] on span "Update" at bounding box center [387, 531] width 209 height 23
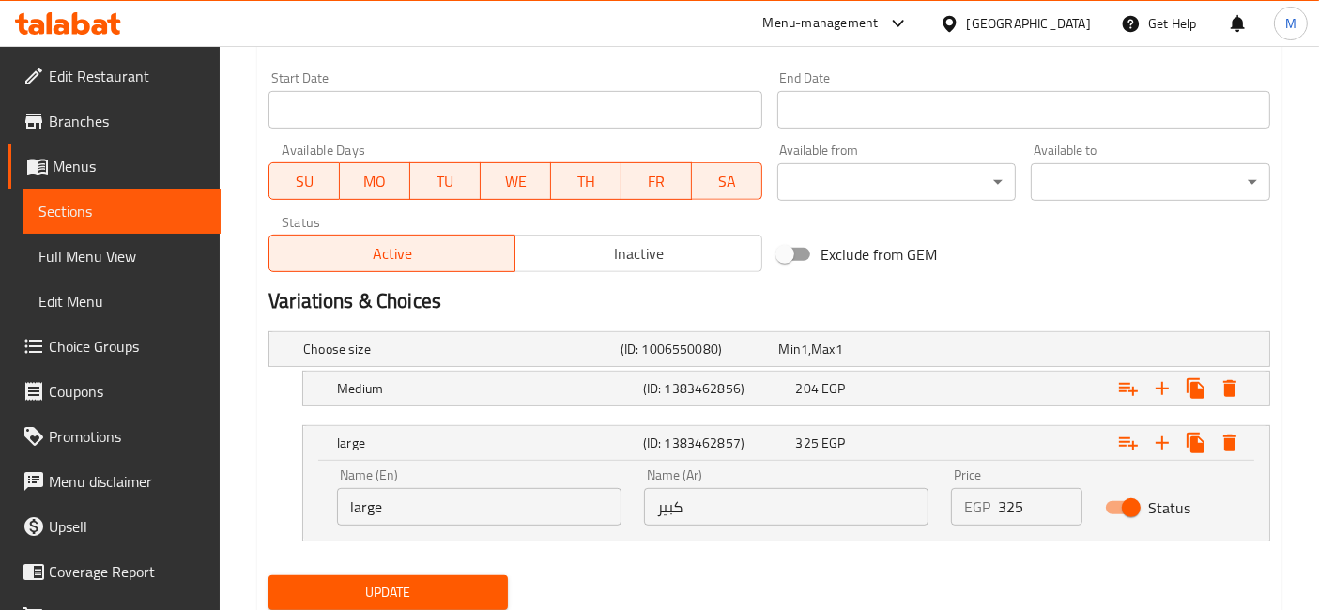
scroll to position [758, 0]
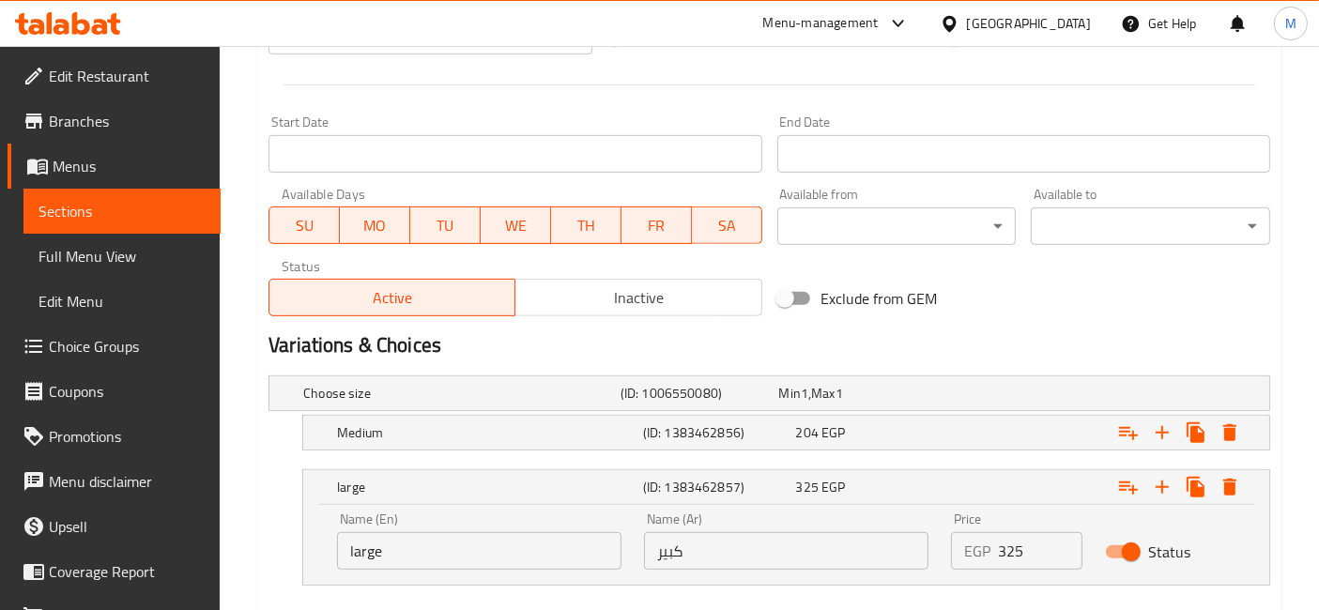
click at [64, 27] on icon at bounding box center [61, 27] width 16 height 16
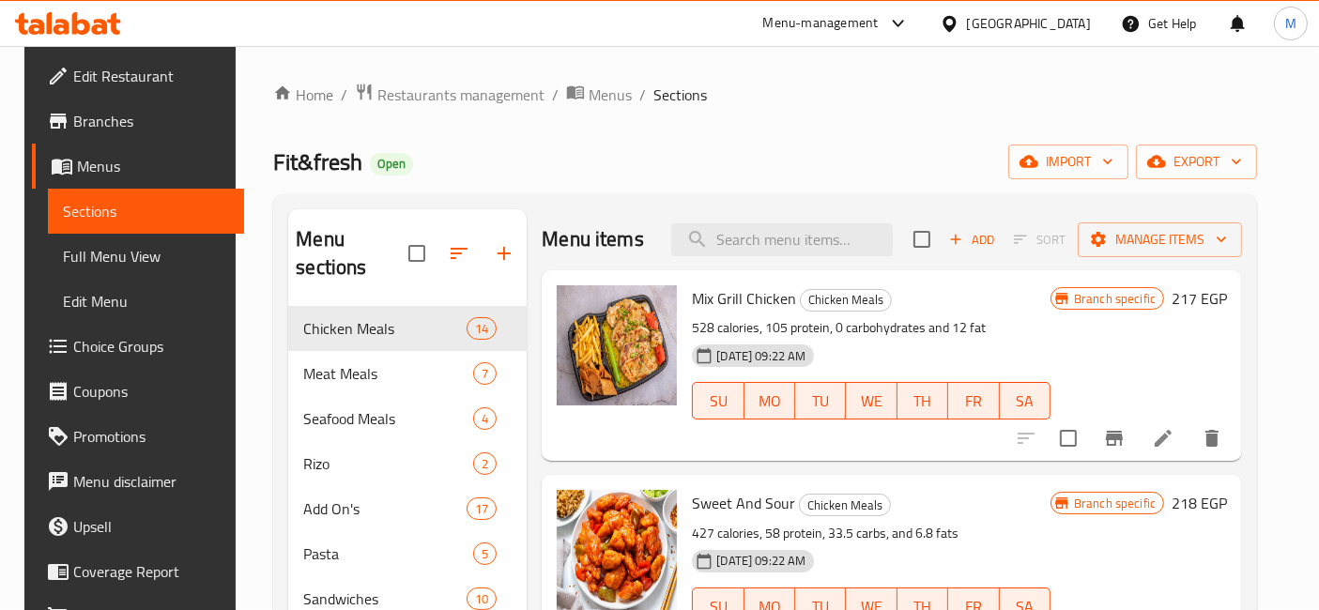
scroll to position [403, 0]
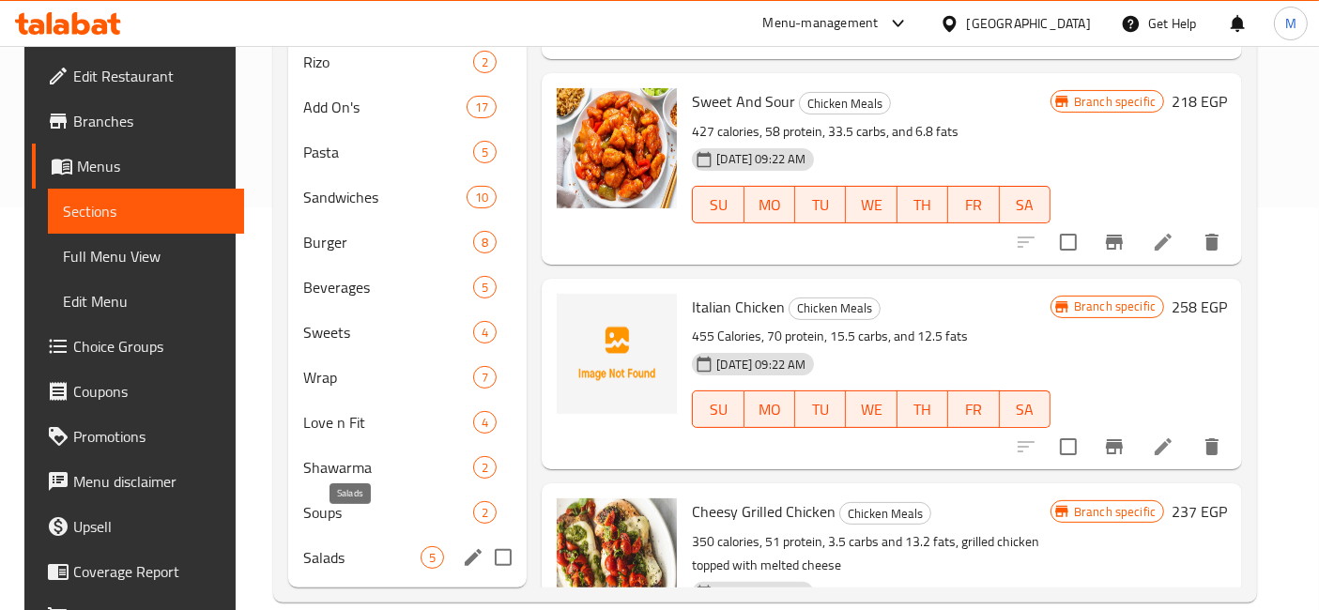
click at [349, 546] on span "Salads" at bounding box center [361, 557] width 117 height 23
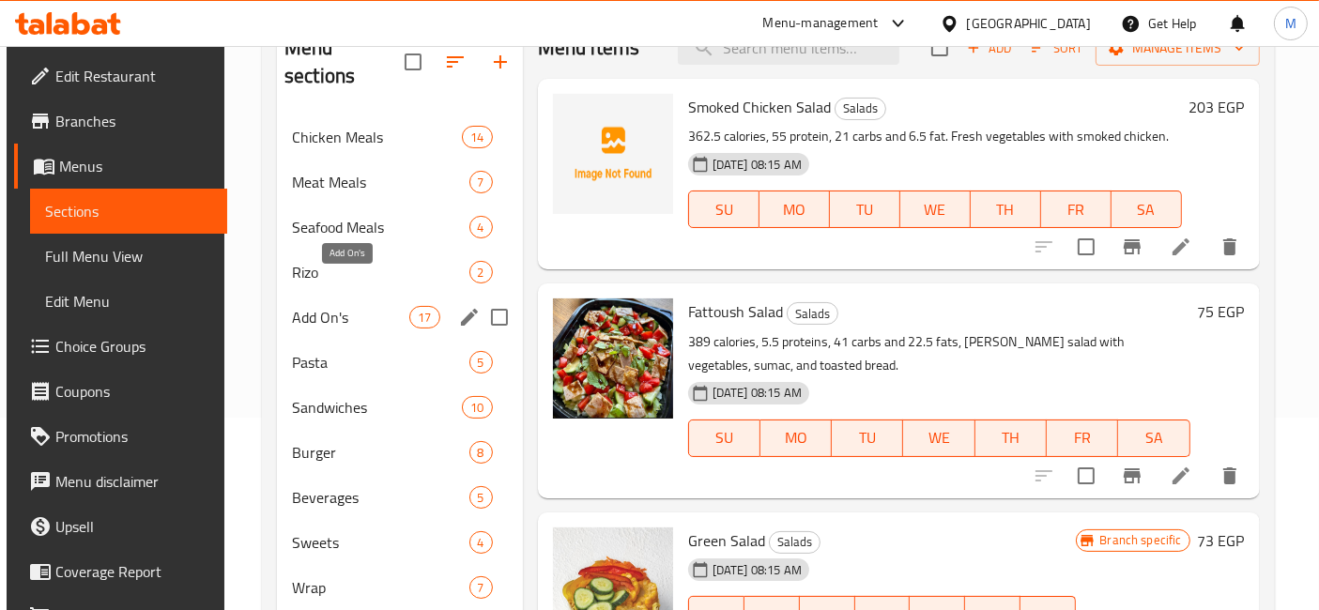
scroll to position [208, 0]
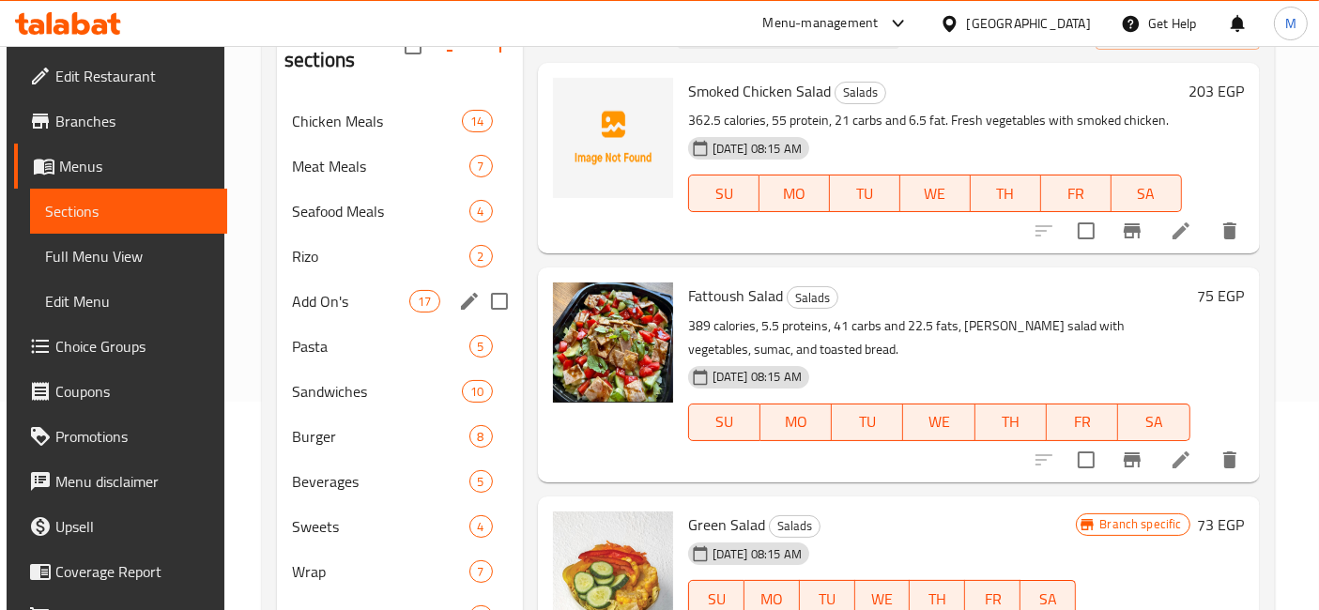
click at [332, 285] on div "Add On's 17" at bounding box center [400, 301] width 246 height 45
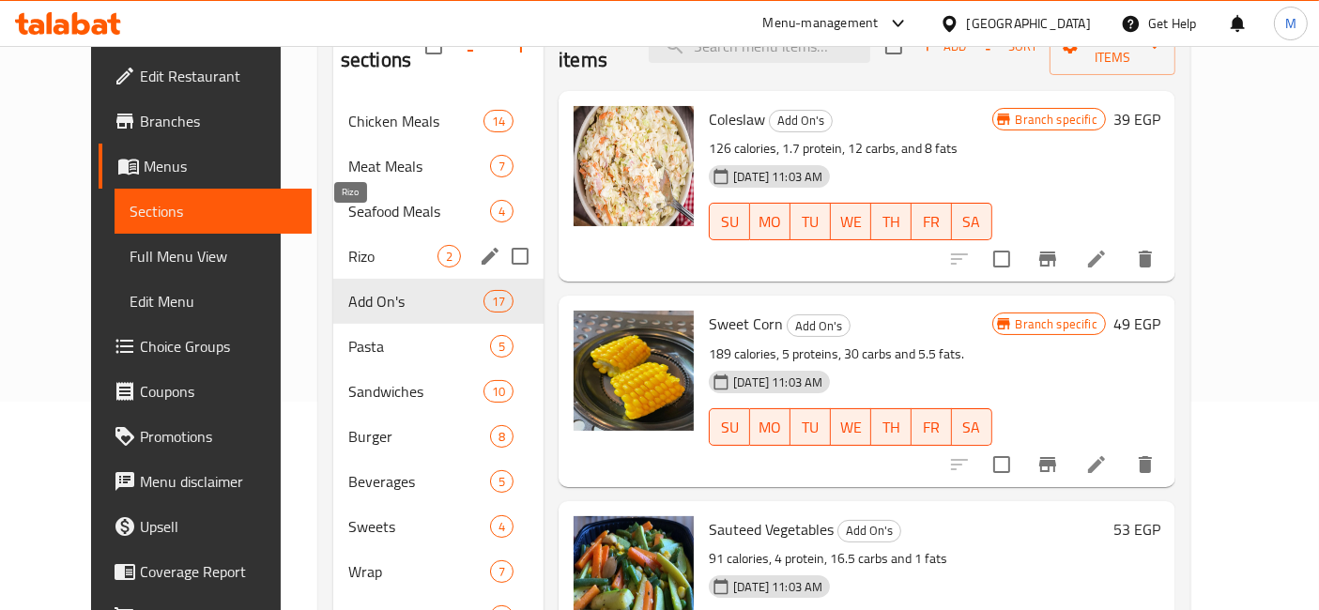
click at [348, 245] on span "Rizo" at bounding box center [392, 256] width 89 height 23
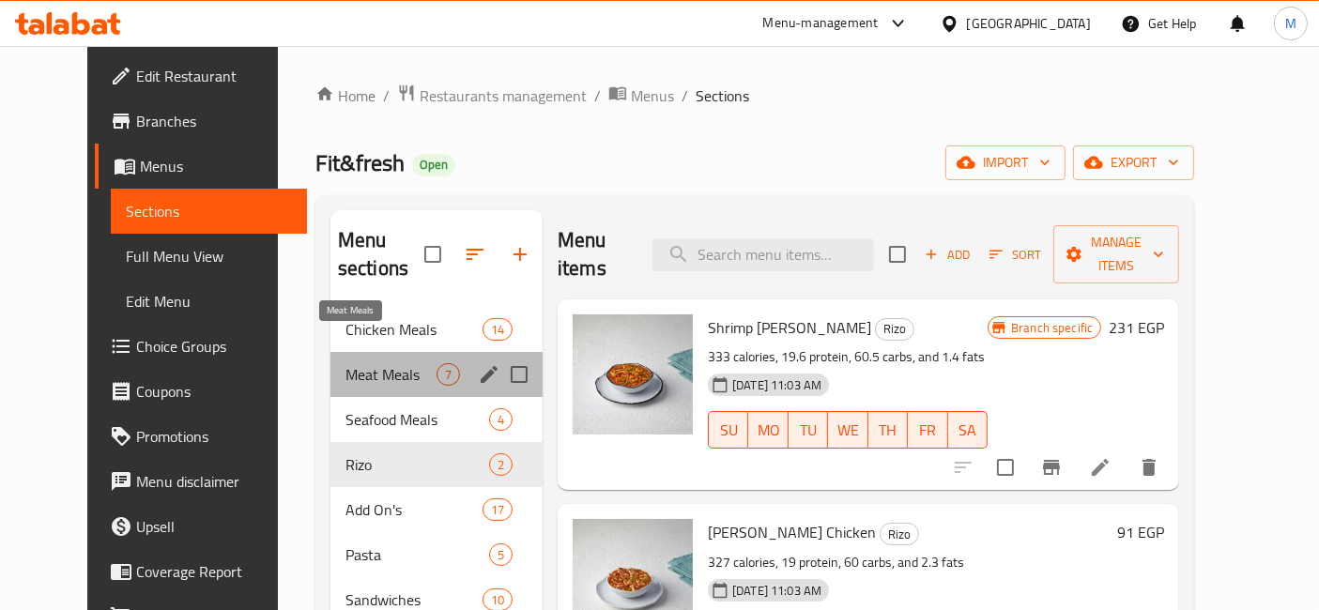
click at [361, 363] on span "Meat Meals" at bounding box center [390, 374] width 91 height 23
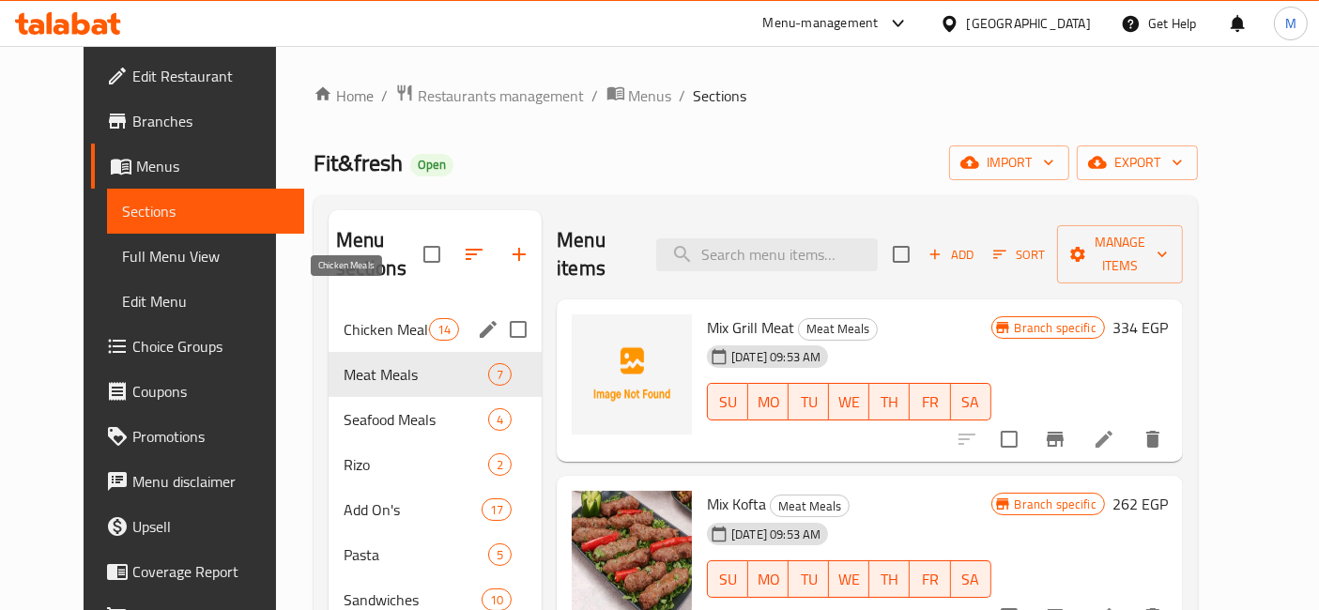
click at [343, 318] on span "Chicken Meals" at bounding box center [385, 329] width 85 height 23
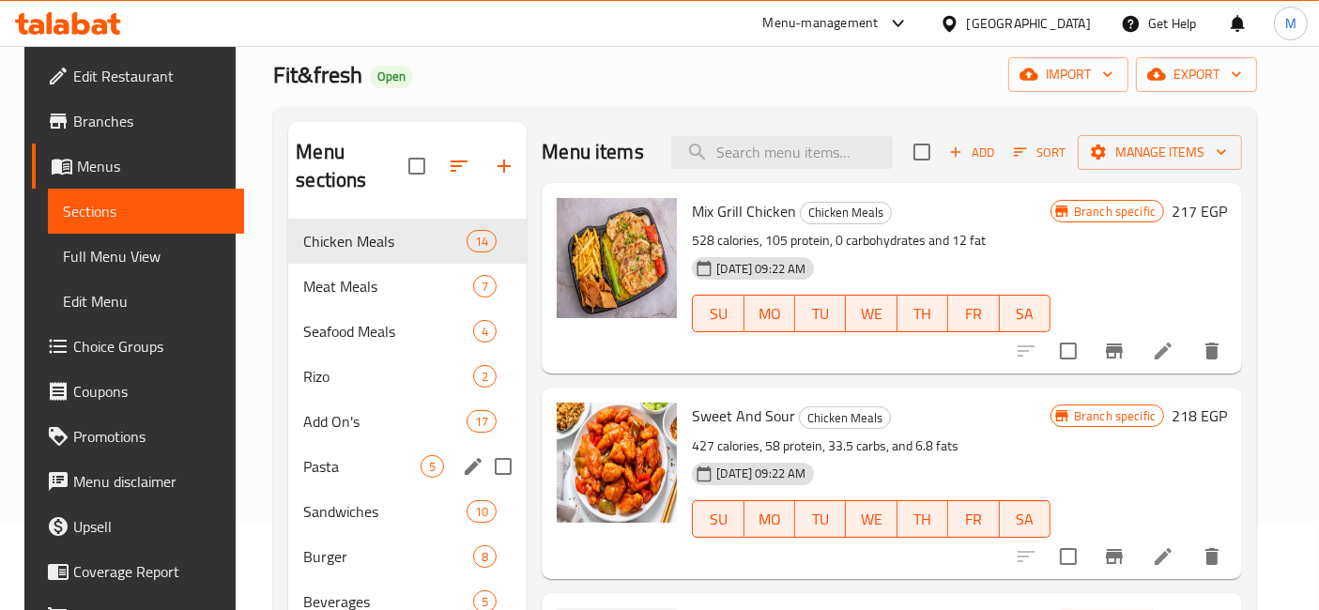
scroll to position [104, 0]
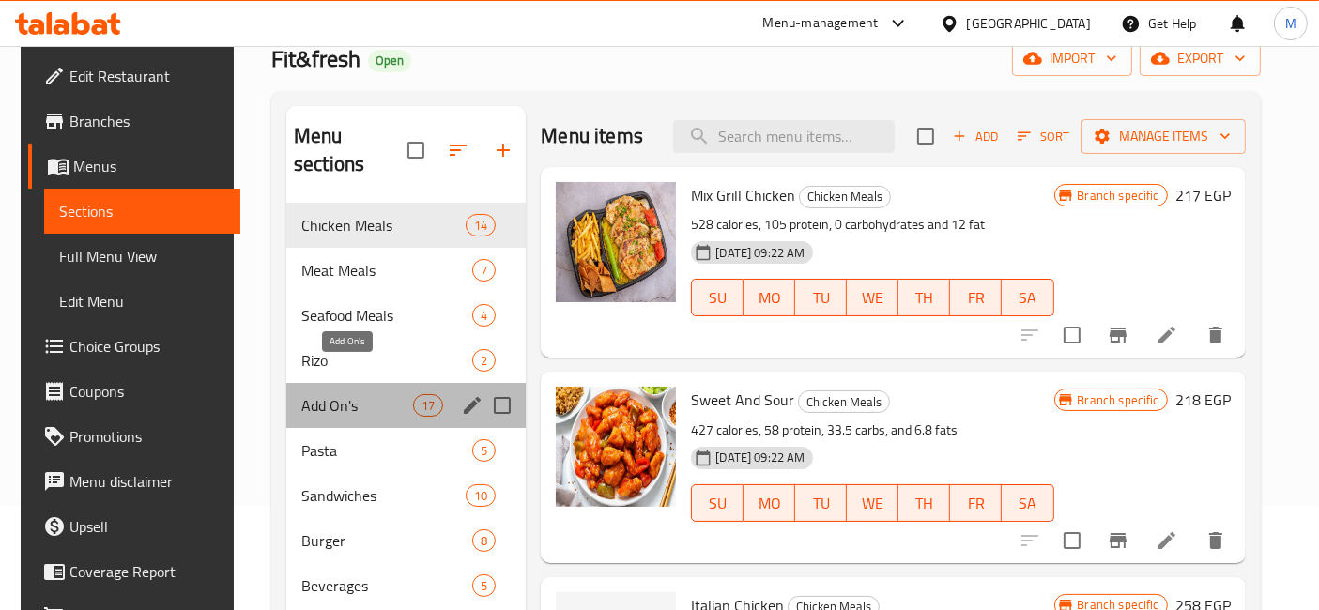
click at [348, 394] on span "Add On's" at bounding box center [357, 405] width 112 height 23
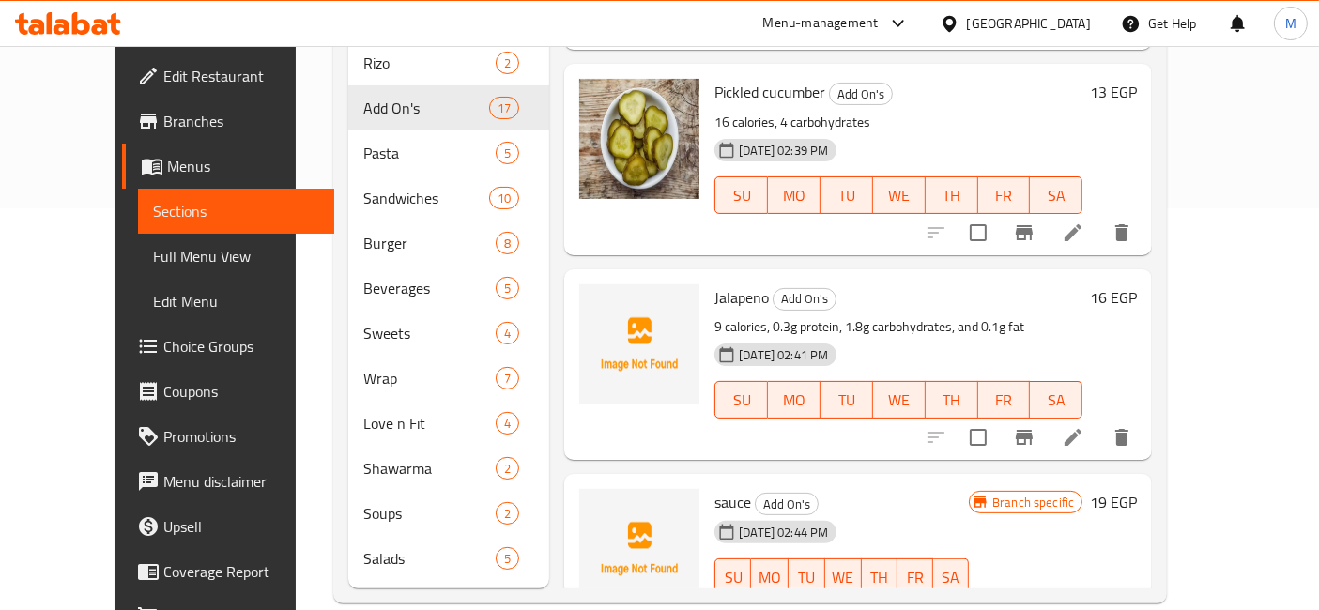
scroll to position [403, 0]
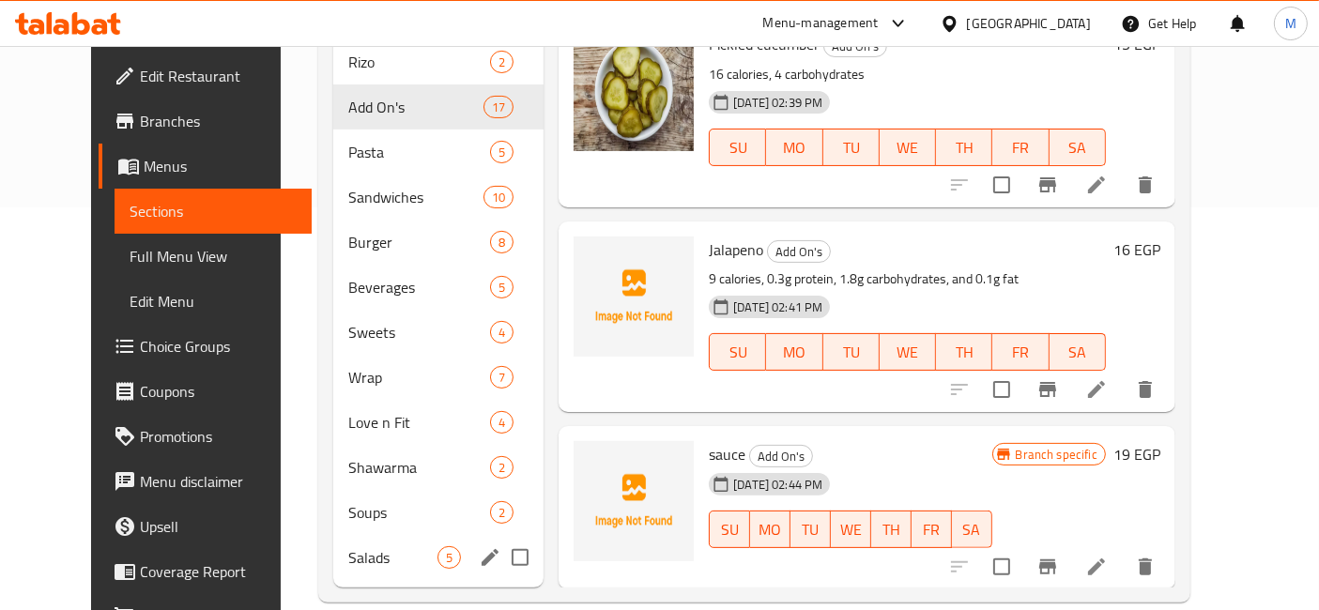
click at [348, 535] on div "Salads 5" at bounding box center [438, 557] width 210 height 45
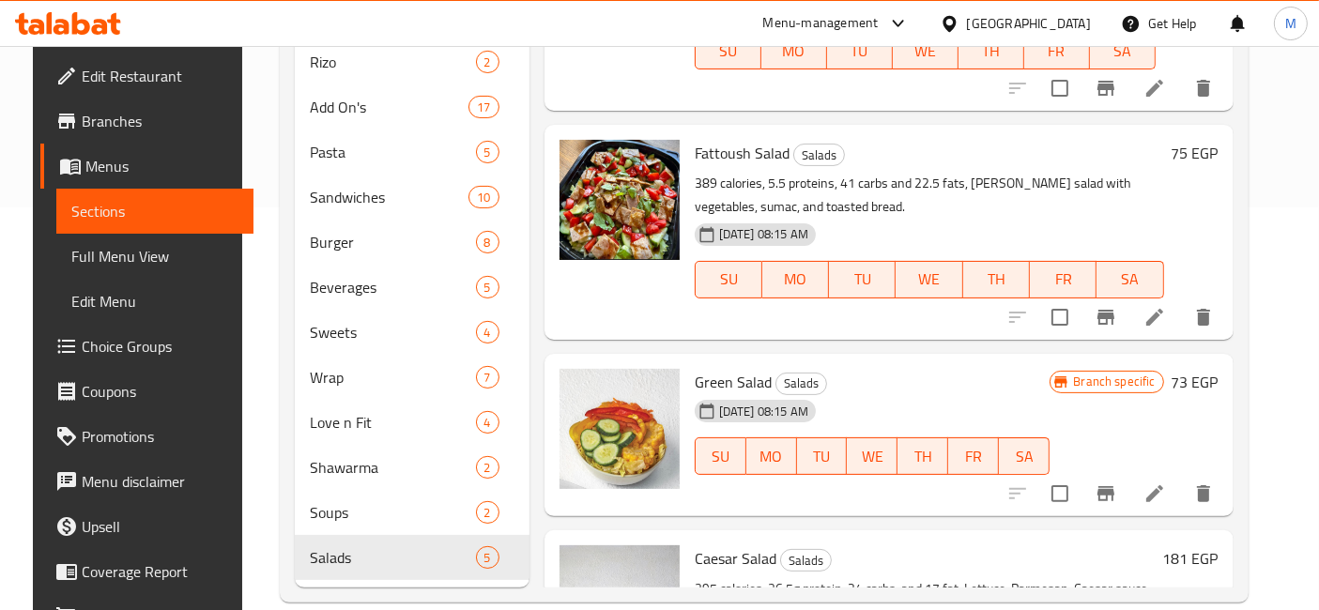
scroll to position [90, 0]
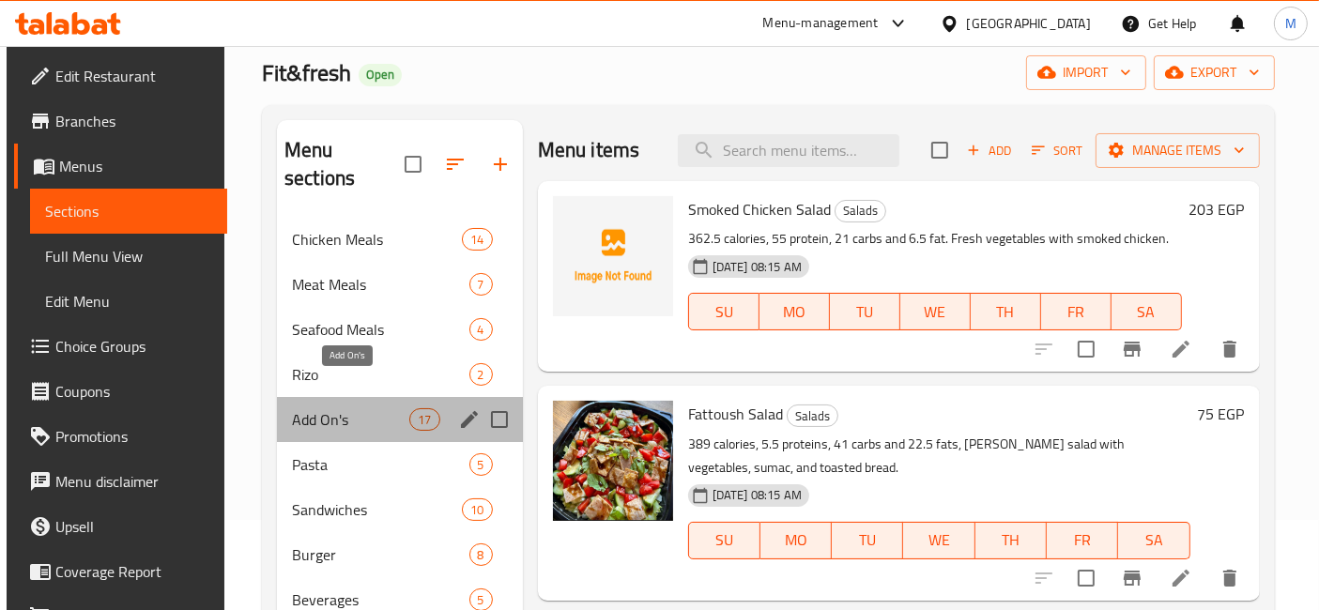
click at [341, 408] on span "Add On's" at bounding box center [350, 419] width 117 height 23
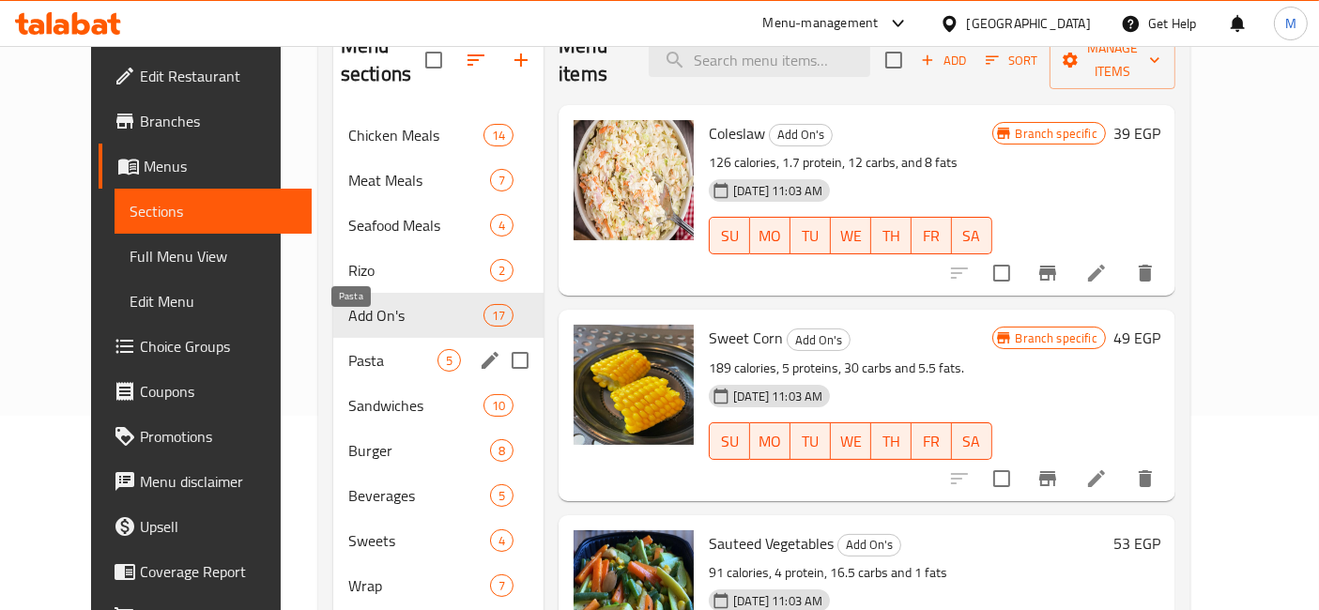
scroll to position [298, 0]
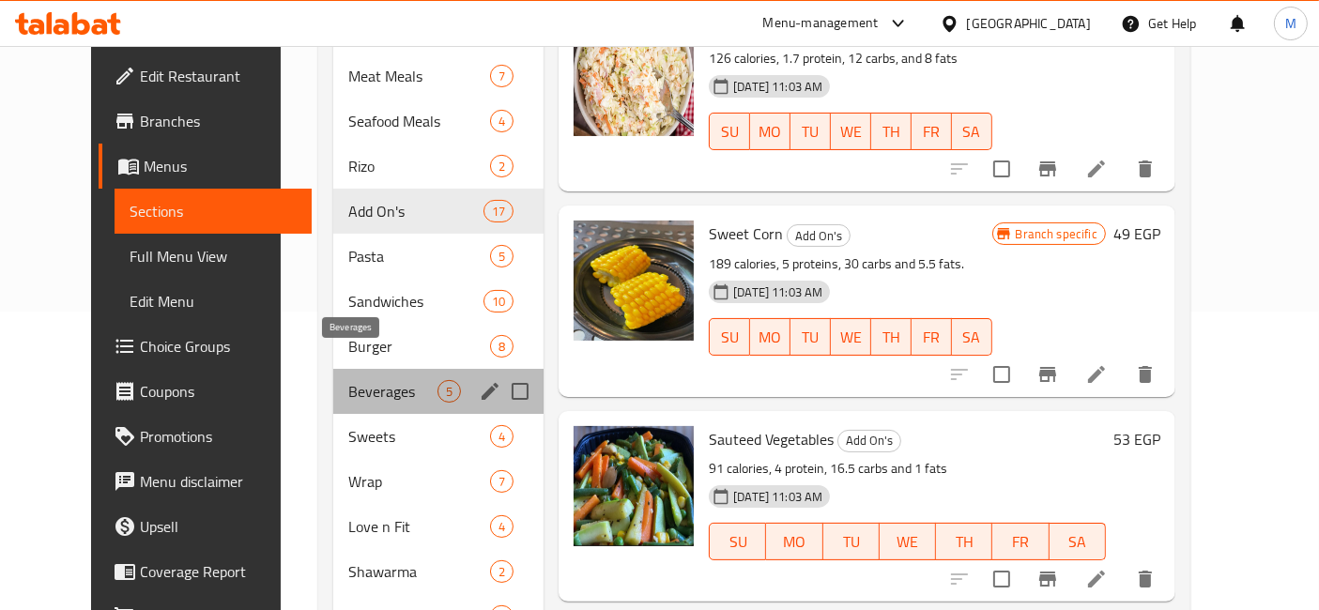
click at [361, 380] on span "Beverages" at bounding box center [392, 391] width 89 height 23
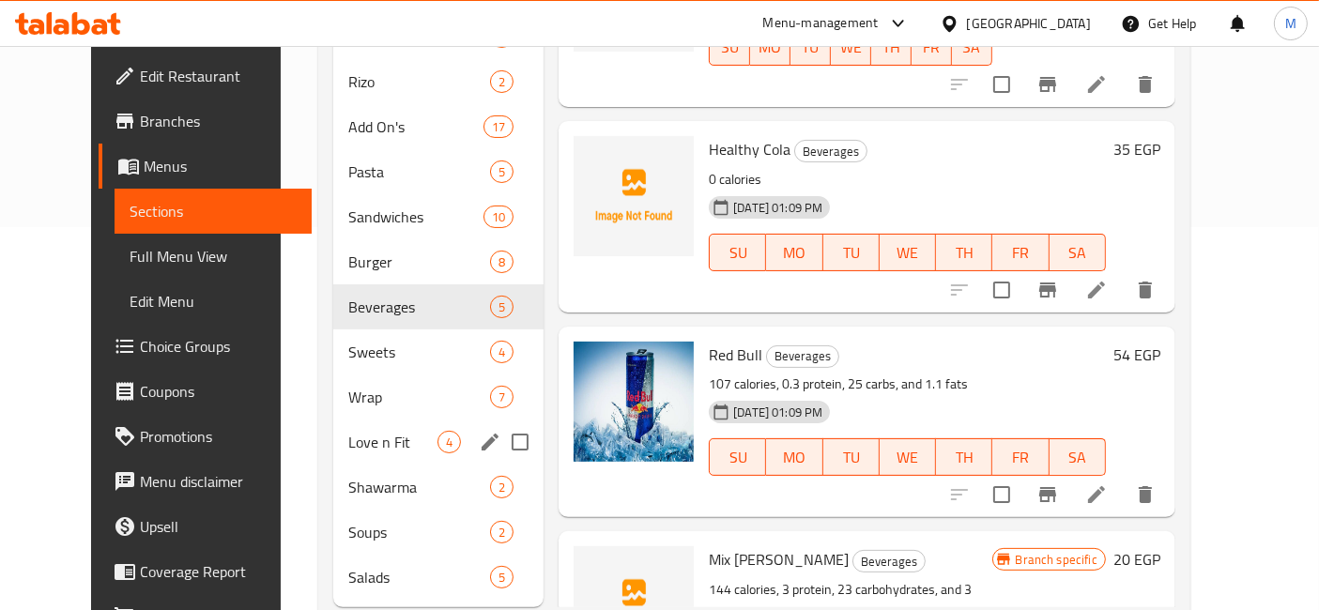
scroll to position [403, 0]
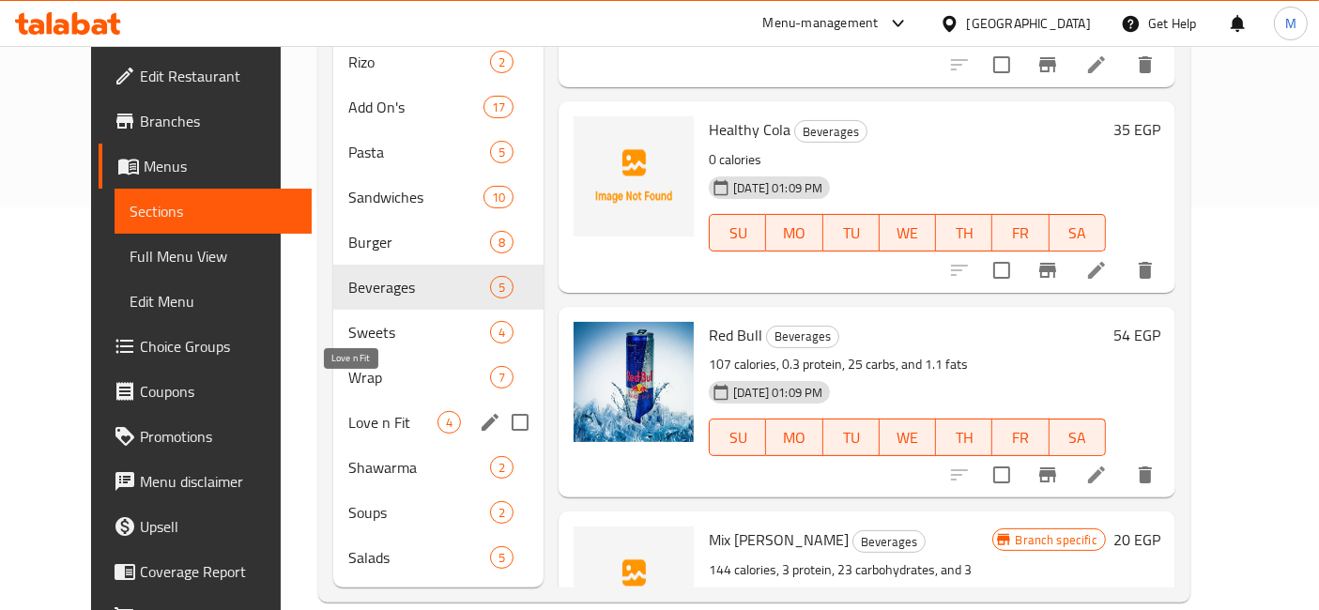
click at [348, 411] on span "Love n Fit" at bounding box center [392, 422] width 89 height 23
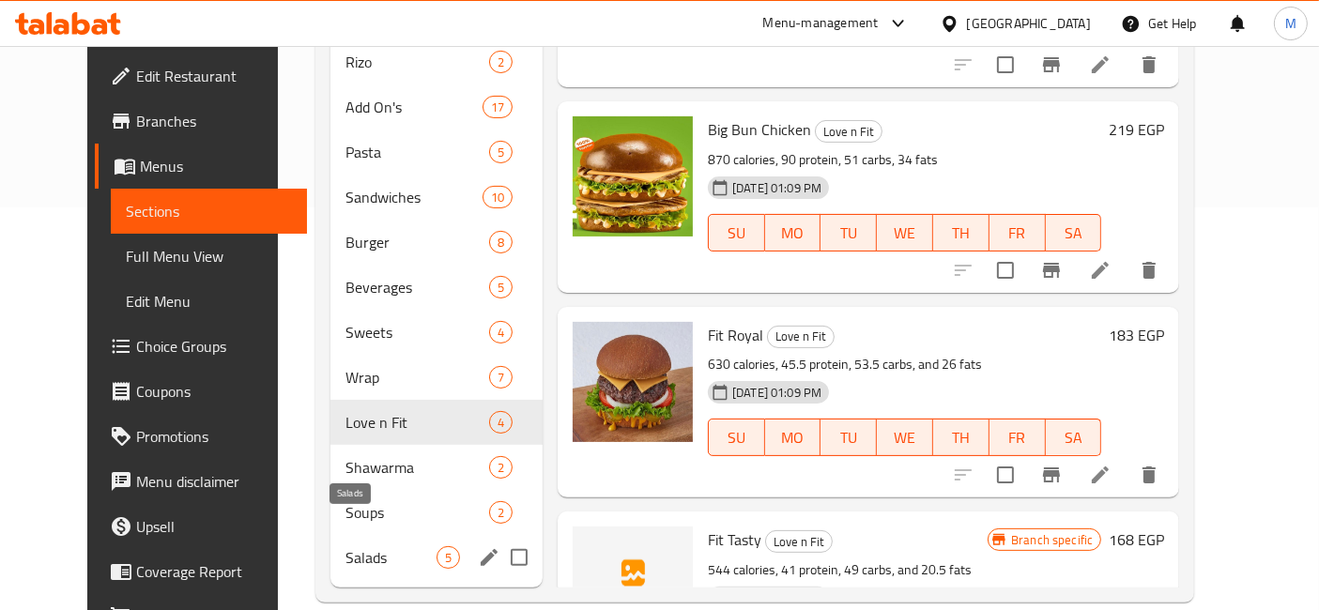
click at [395, 546] on span "Salads" at bounding box center [390, 557] width 91 height 23
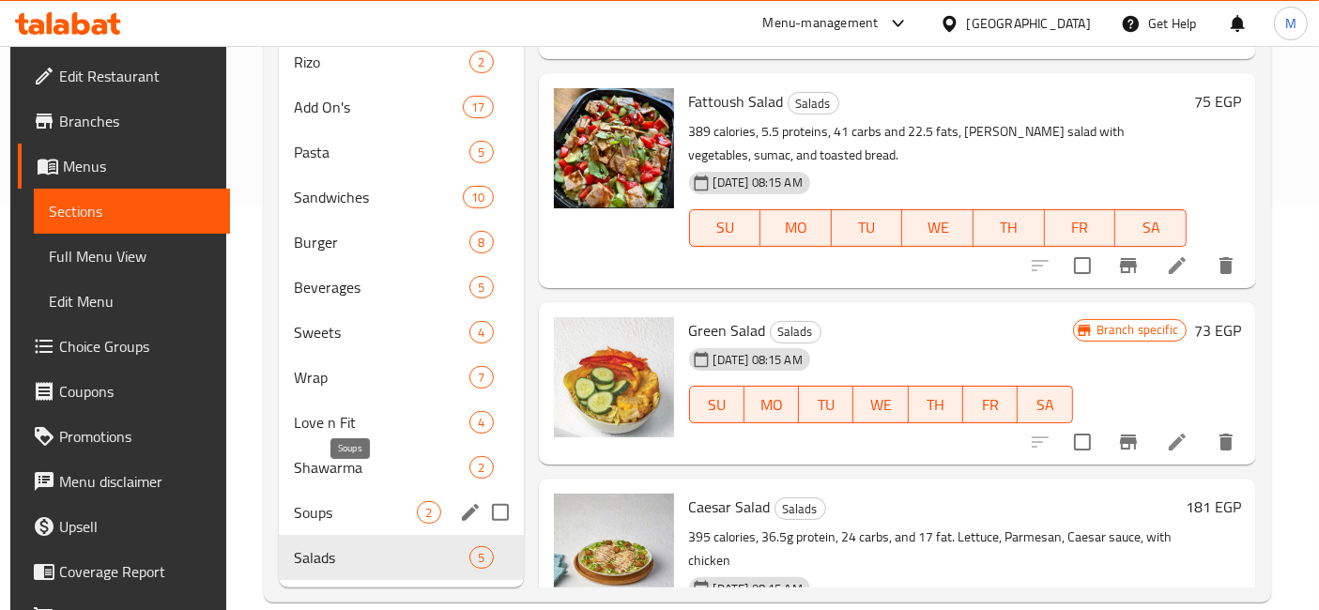
click at [354, 501] on span "Soups" at bounding box center [355, 512] width 123 height 23
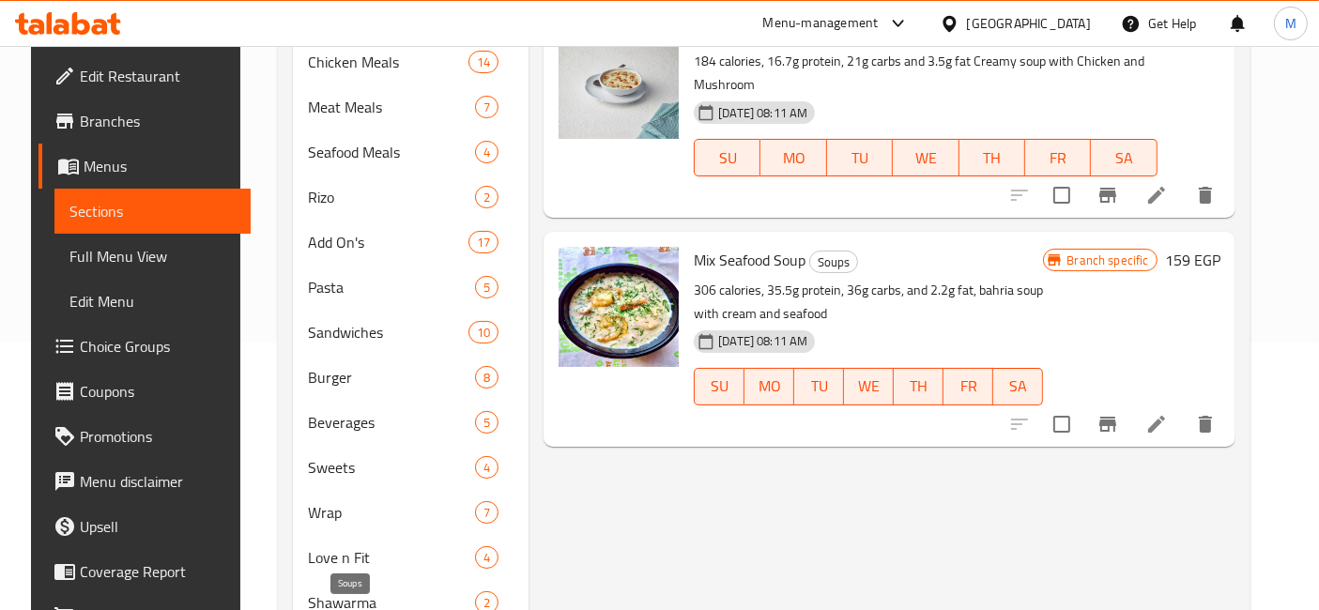
scroll to position [90, 0]
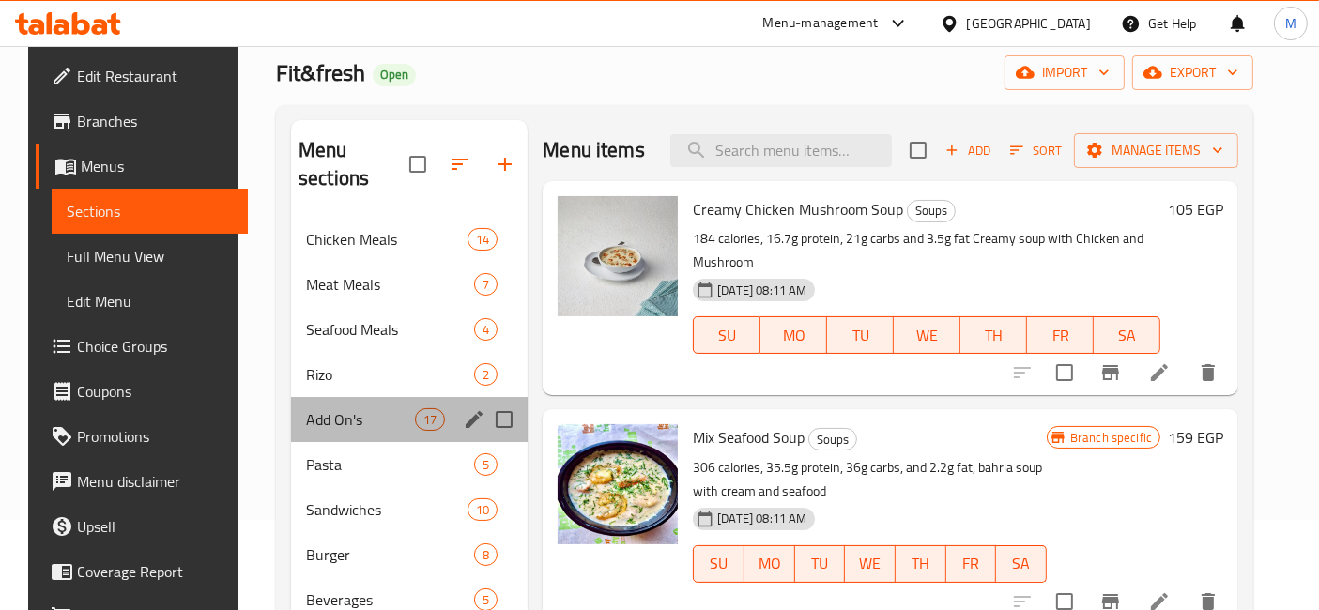
click at [361, 402] on div "Add On's 17" at bounding box center [409, 419] width 236 height 45
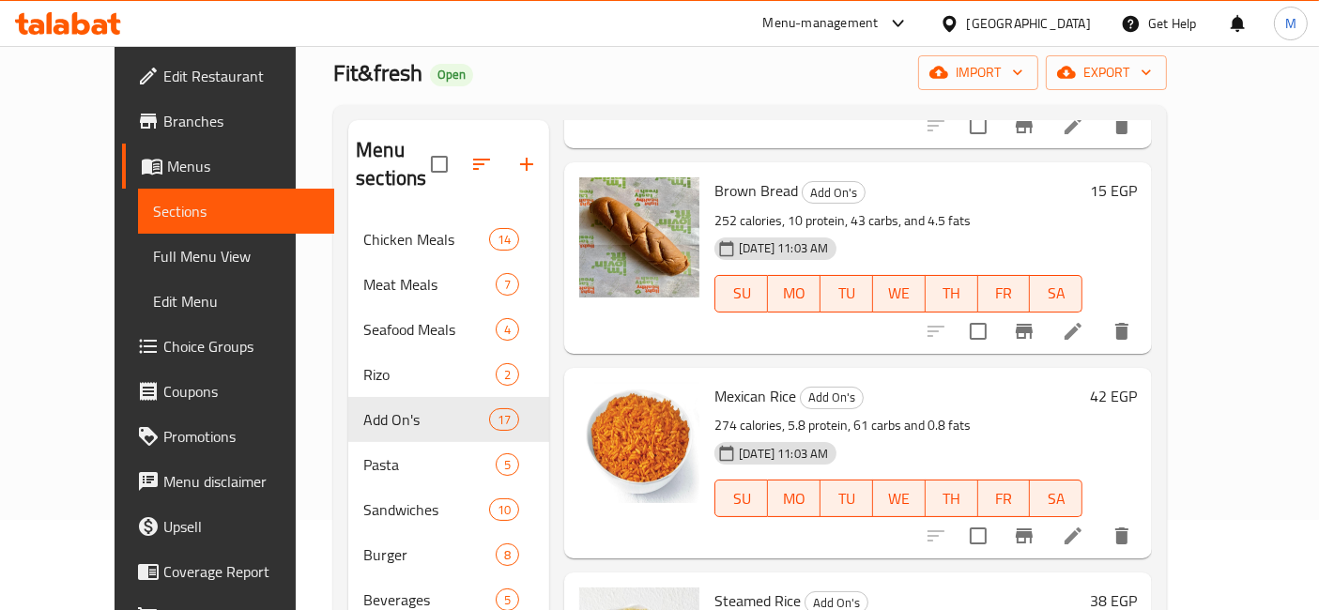
scroll to position [729, 0]
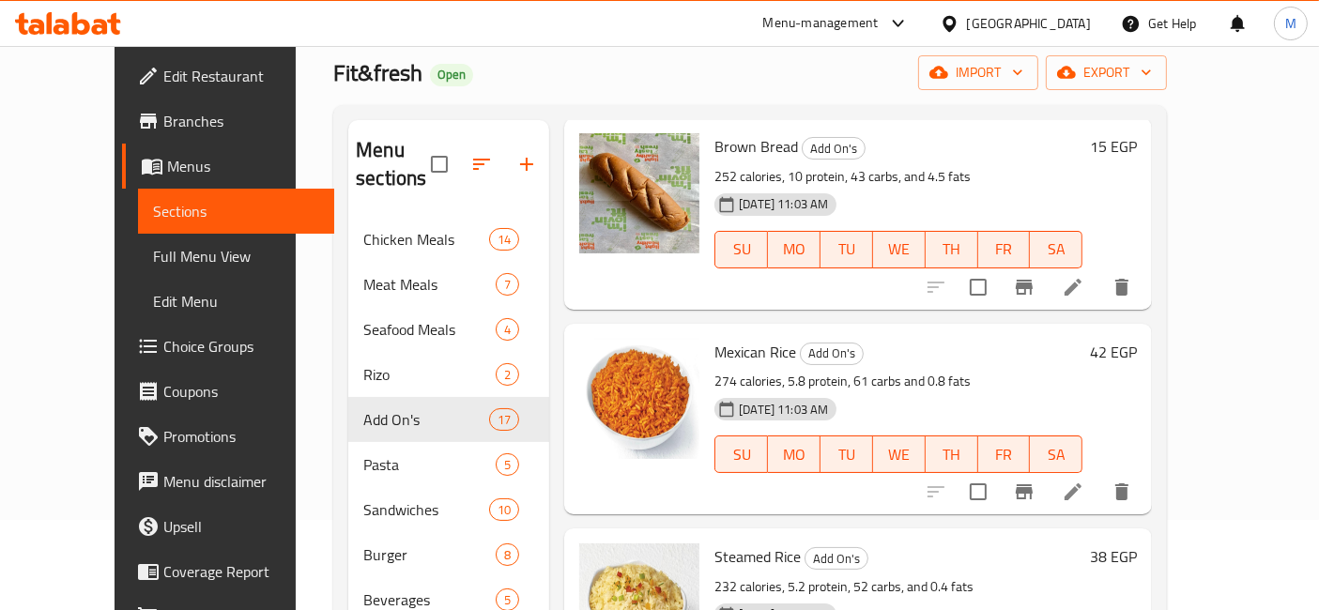
click at [163, 345] on span "Choice Groups" at bounding box center [241, 346] width 157 height 23
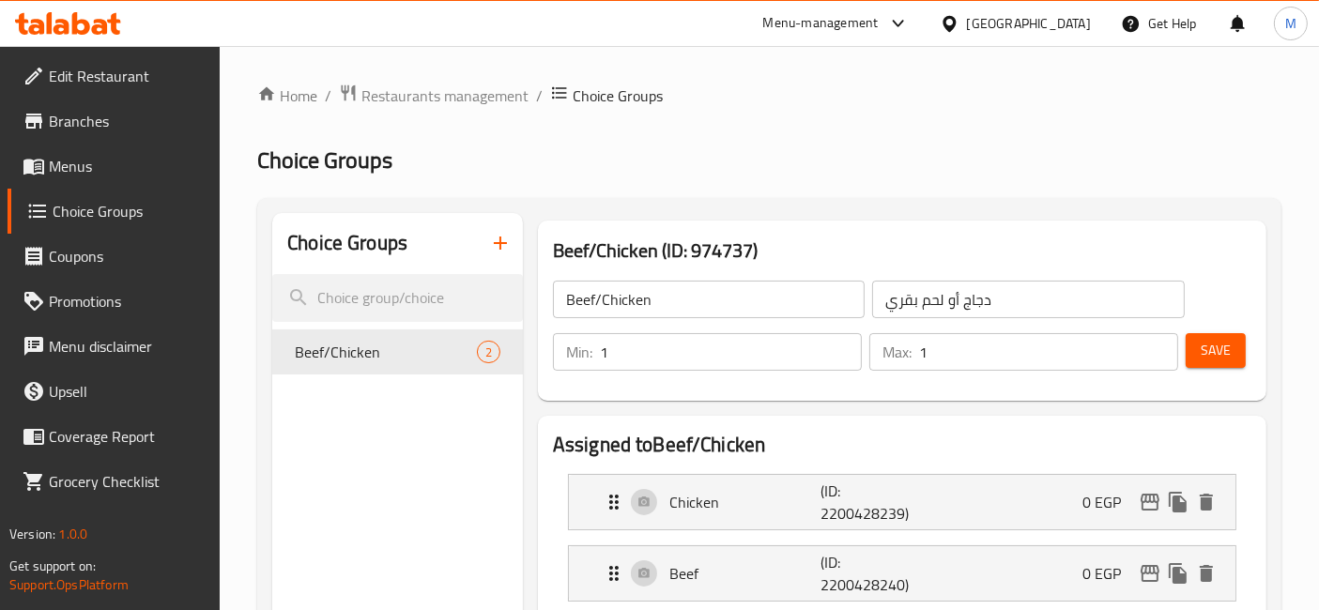
click at [321, 268] on div "Choice Groups" at bounding box center [397, 243] width 251 height 61
click at [507, 253] on icon "button" at bounding box center [500, 243] width 23 height 23
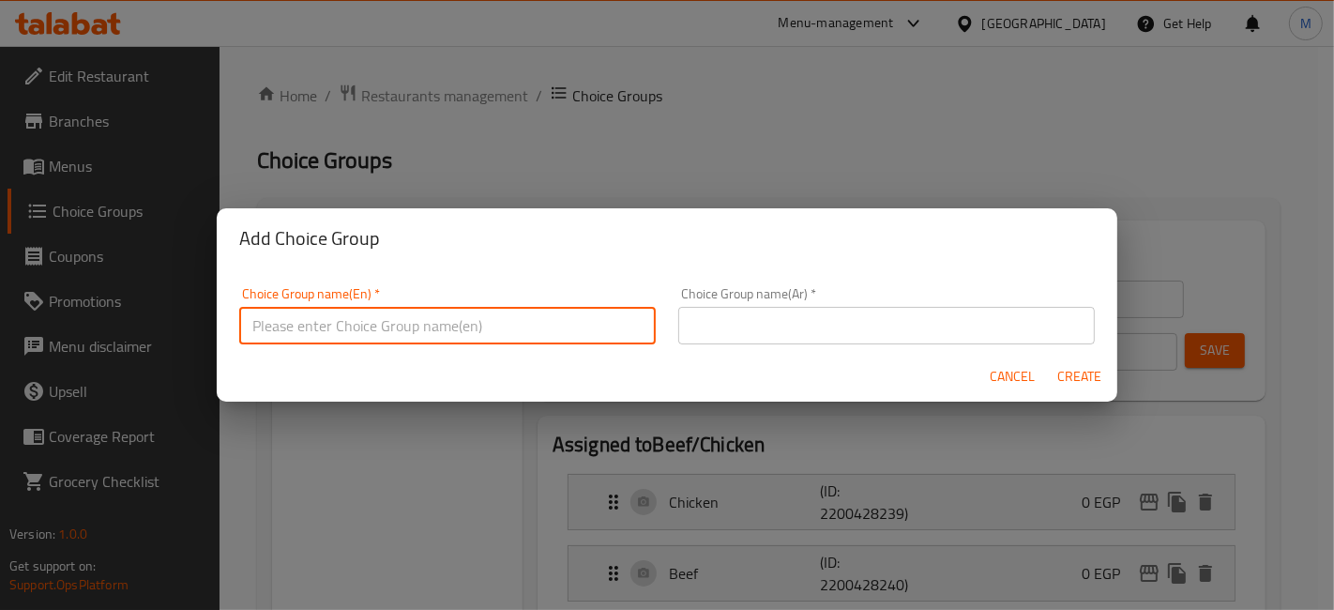
click at [465, 322] on input "text" at bounding box center [447, 326] width 417 height 38
type input "Add On"
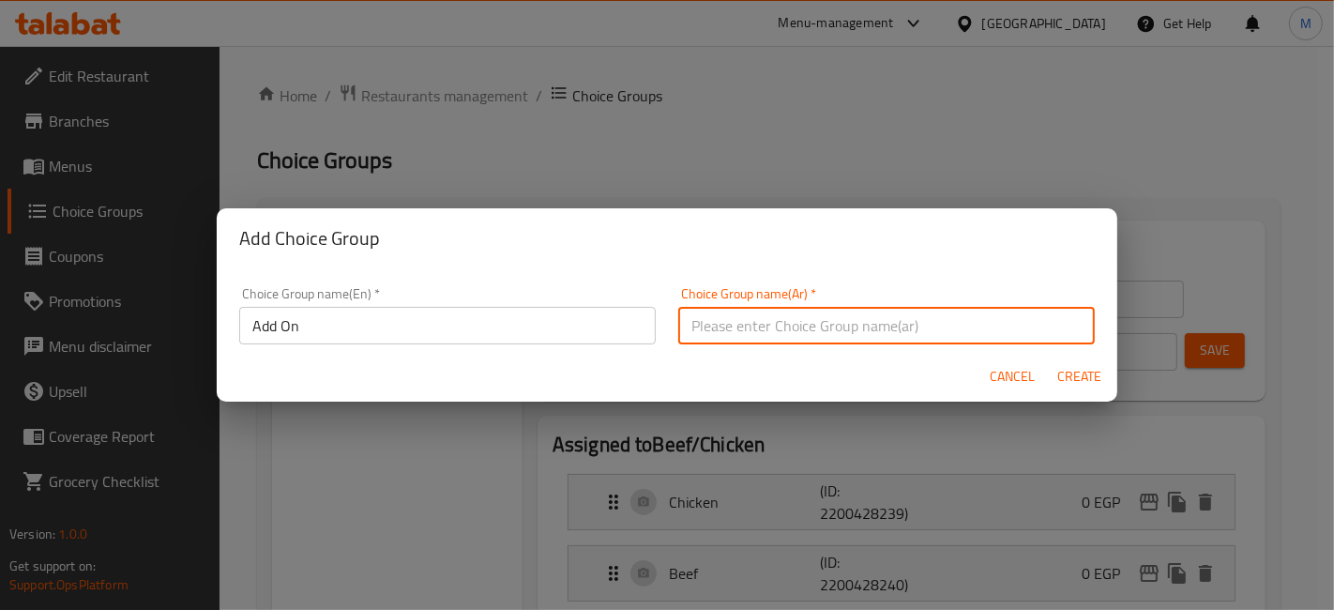
click at [758, 327] on input "text" at bounding box center [886, 326] width 417 height 38
type input "اضافات"
click at [1050, 359] on button "Create" at bounding box center [1080, 376] width 60 height 35
type input "Add On"
type input "اضافات"
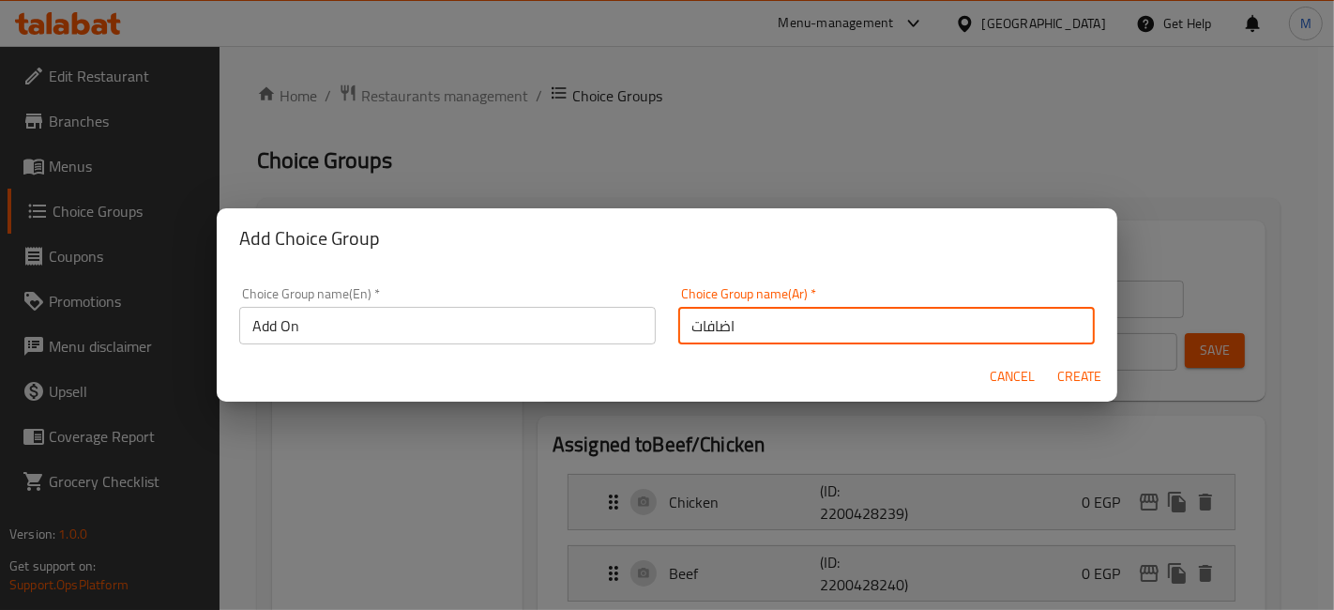
type input "0"
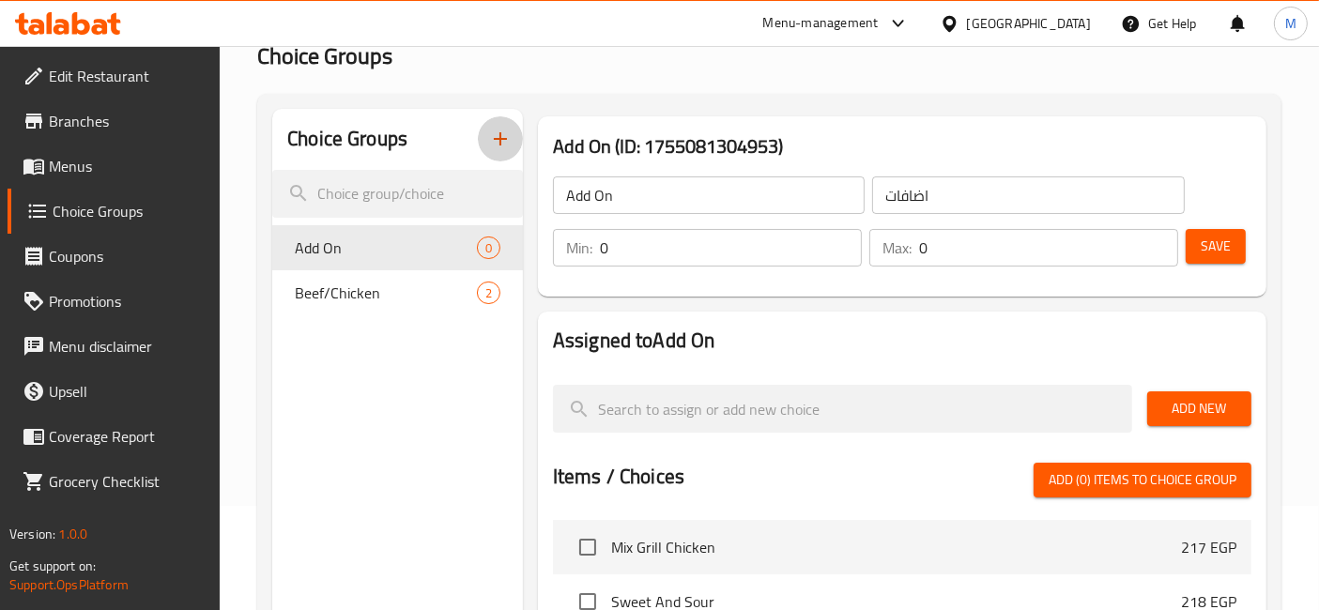
click at [1211, 253] on span "Save" at bounding box center [1215, 246] width 30 height 23
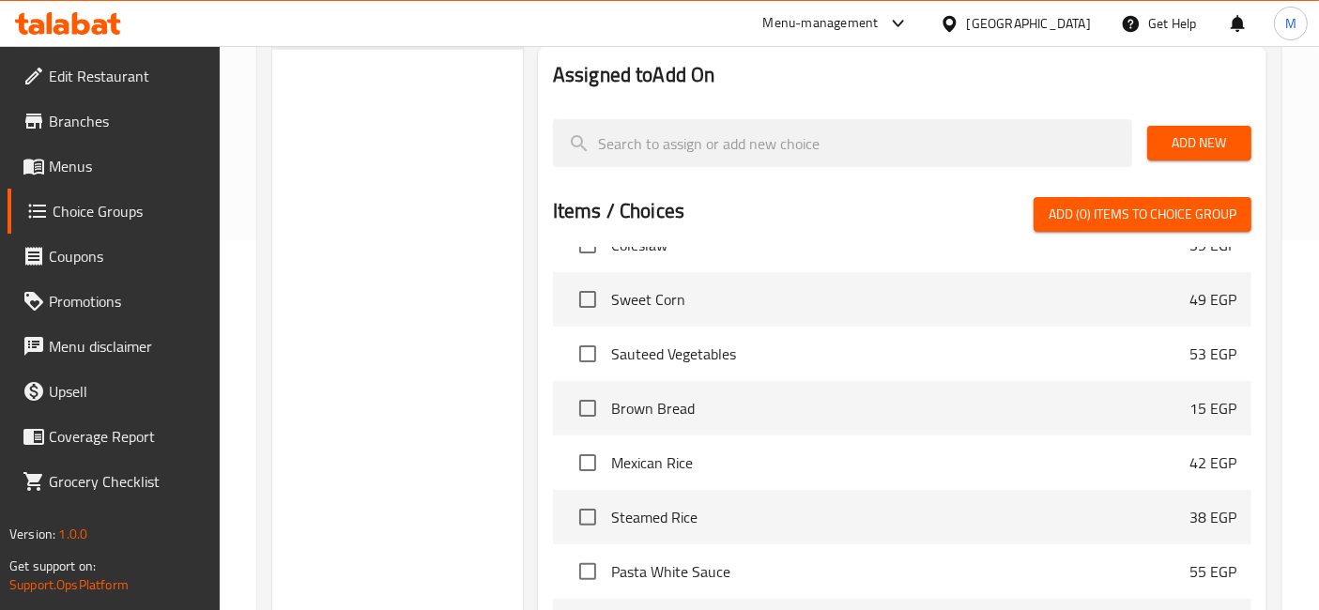
scroll to position [1459, 0]
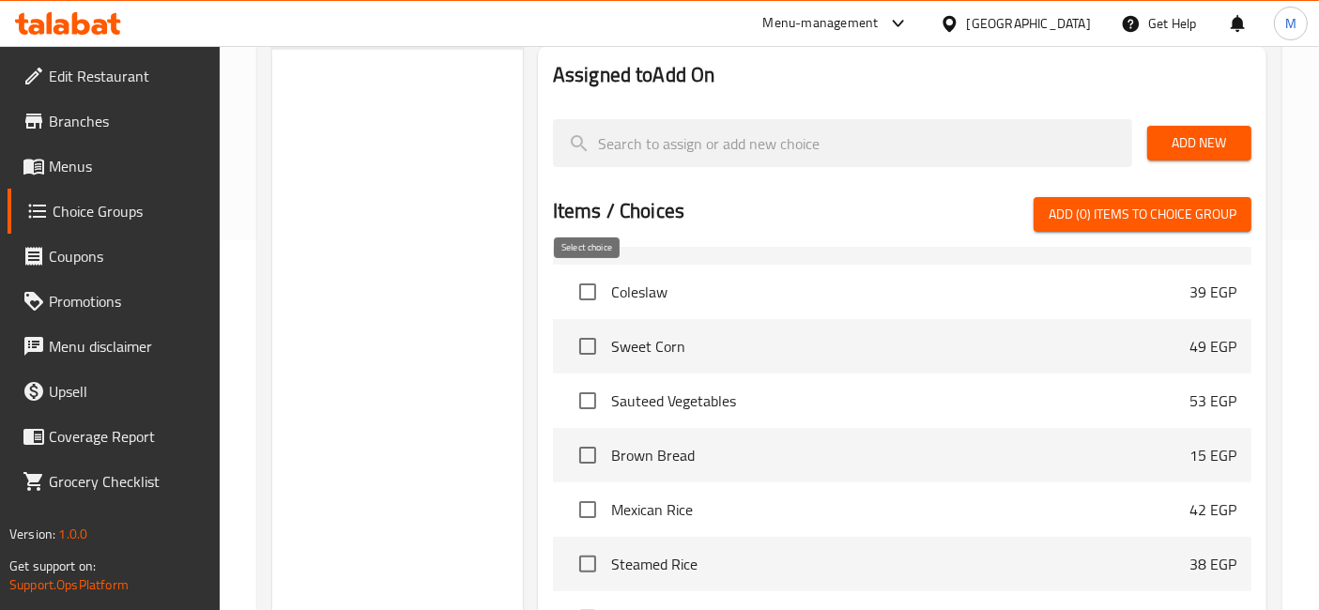
click at [589, 290] on input "checkbox" at bounding box center [587, 291] width 39 height 39
checkbox input "true"
click at [589, 365] on li "Sweet Corn 49 EGP" at bounding box center [902, 346] width 698 height 54
click at [595, 349] on input "checkbox" at bounding box center [587, 346] width 39 height 39
checkbox input "true"
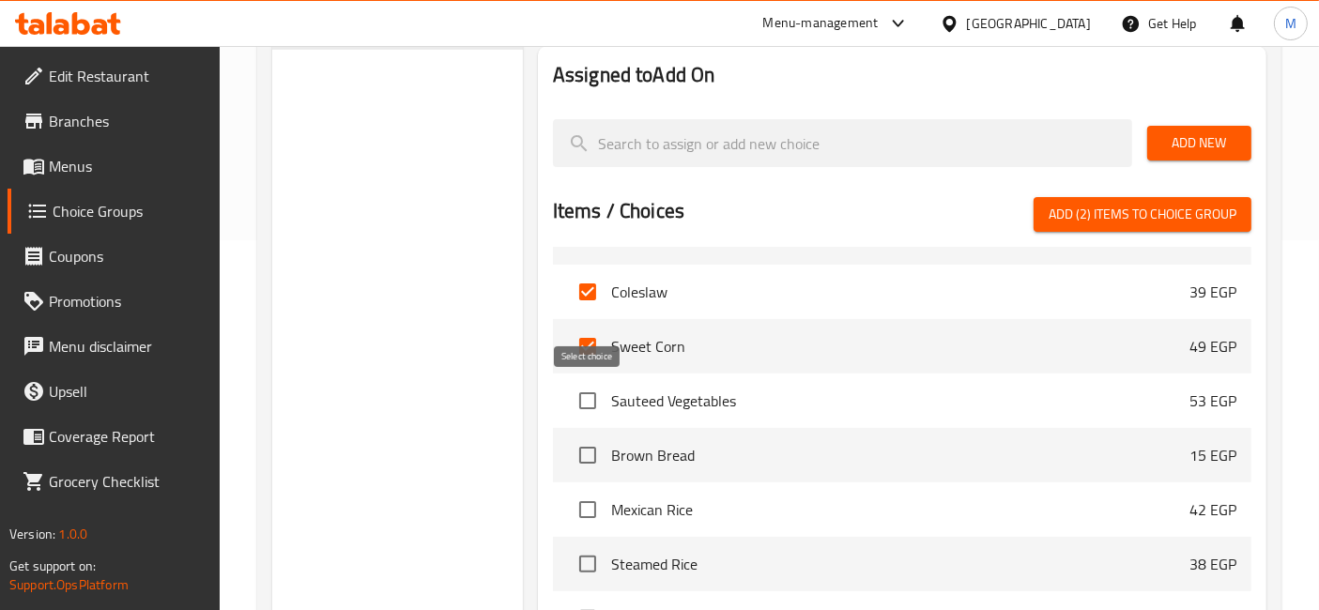
click at [581, 411] on input "checkbox" at bounding box center [587, 400] width 39 height 39
checkbox input "true"
click at [586, 436] on input "checkbox" at bounding box center [587, 454] width 39 height 39
checkbox input "true"
click at [581, 491] on input "checkbox" at bounding box center [587, 509] width 39 height 39
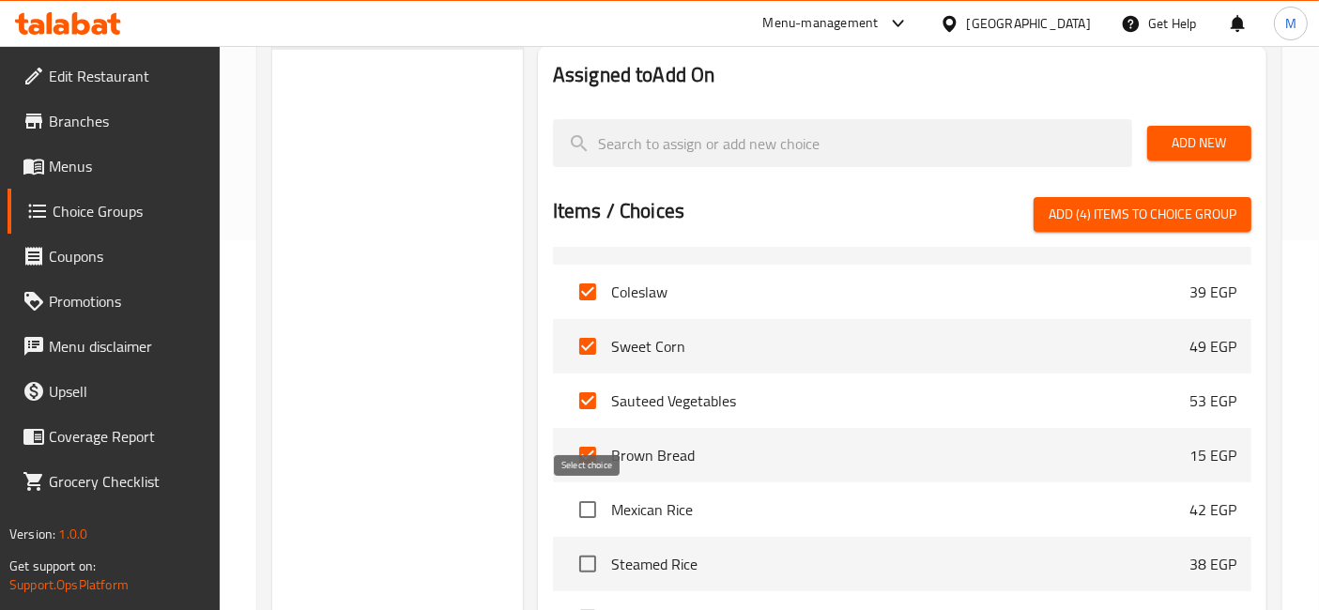
checkbox input "true"
click at [594, 561] on input "checkbox" at bounding box center [587, 563] width 39 height 39
checkbox input "true"
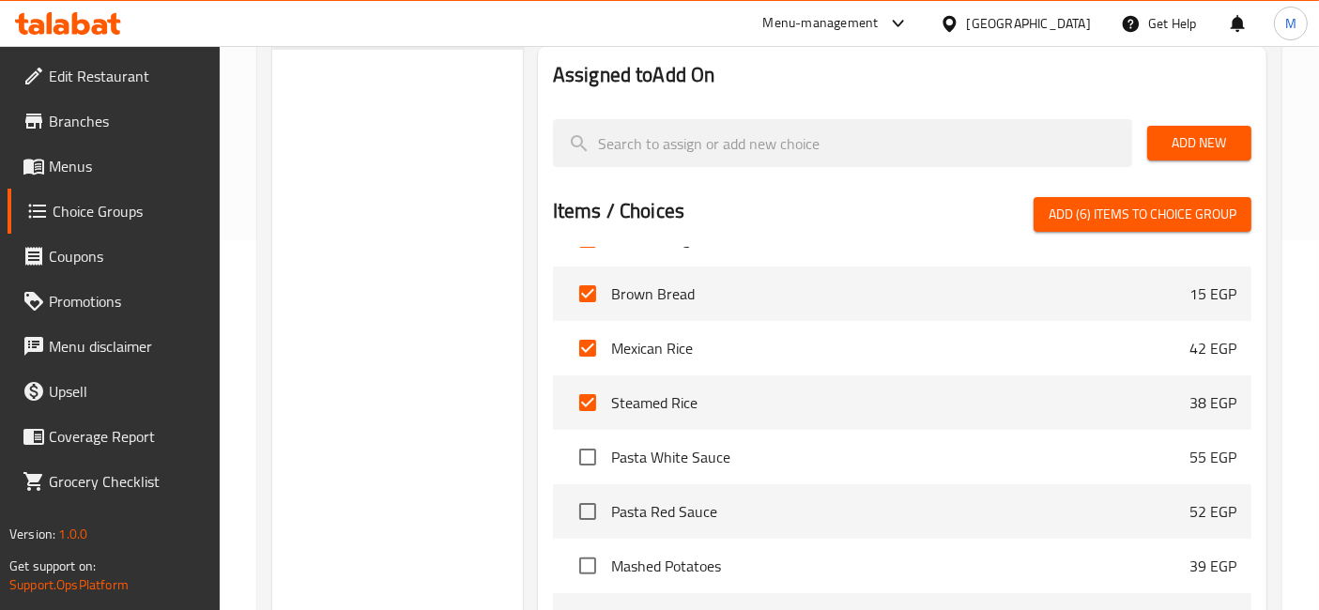
scroll to position [1668, 0]
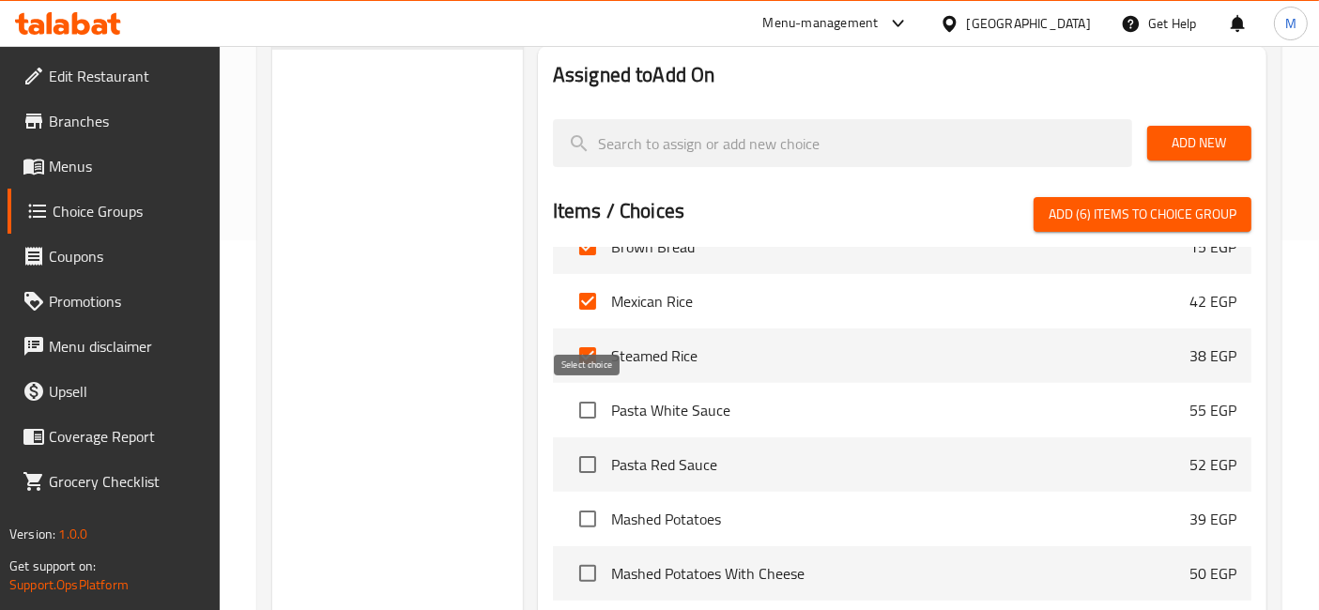
click at [581, 411] on input "checkbox" at bounding box center [587, 409] width 39 height 39
checkbox input "true"
click at [582, 450] on input "checkbox" at bounding box center [587, 464] width 39 height 39
checkbox input "true"
click at [589, 510] on input "checkbox" at bounding box center [587, 518] width 39 height 39
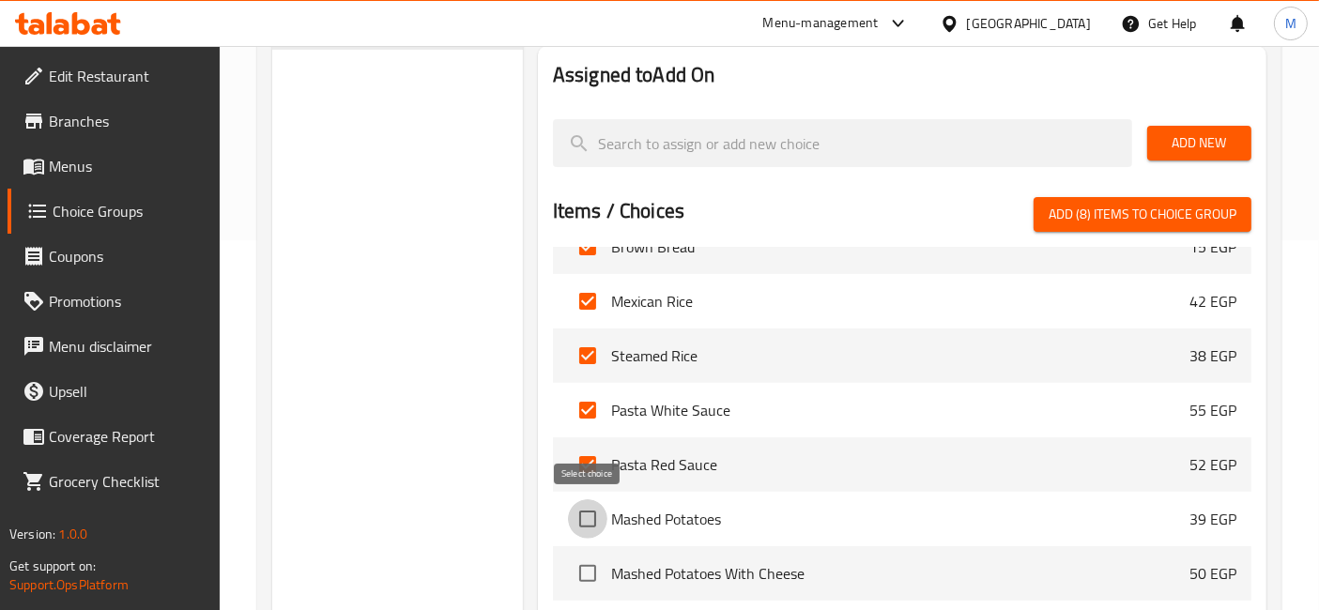
checkbox input "true"
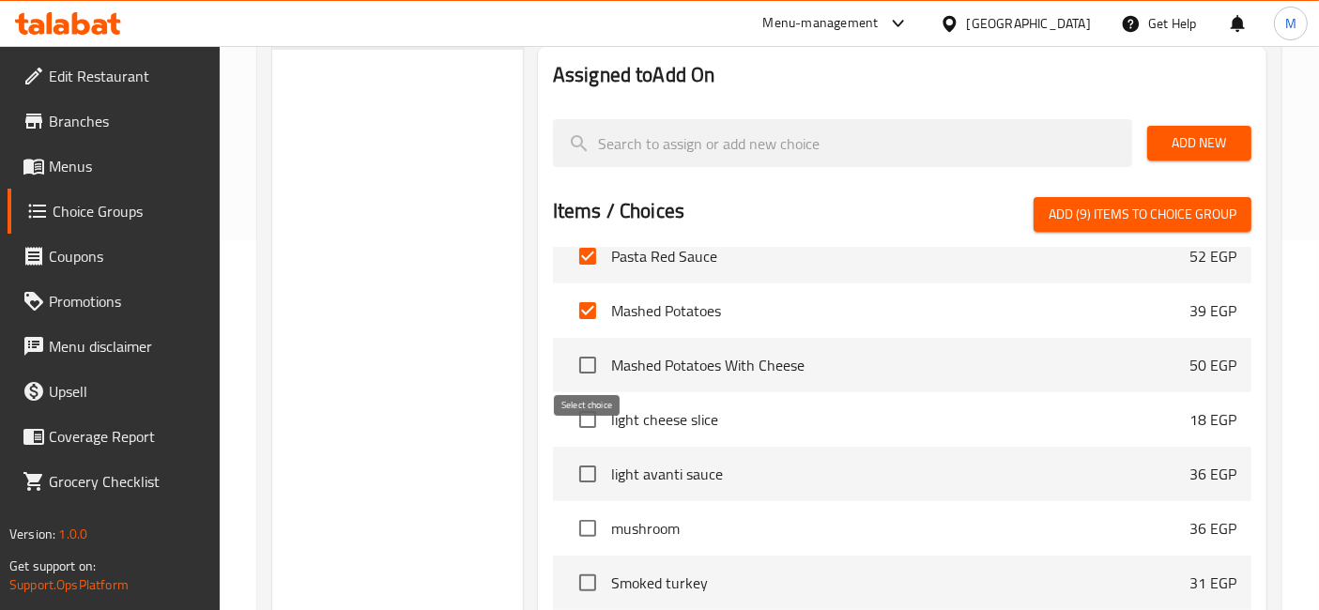
scroll to position [1877, 0]
click at [587, 372] on input "checkbox" at bounding box center [587, 363] width 39 height 39
checkbox input "true"
click at [586, 421] on input "checkbox" at bounding box center [587, 418] width 39 height 39
checkbox input "true"
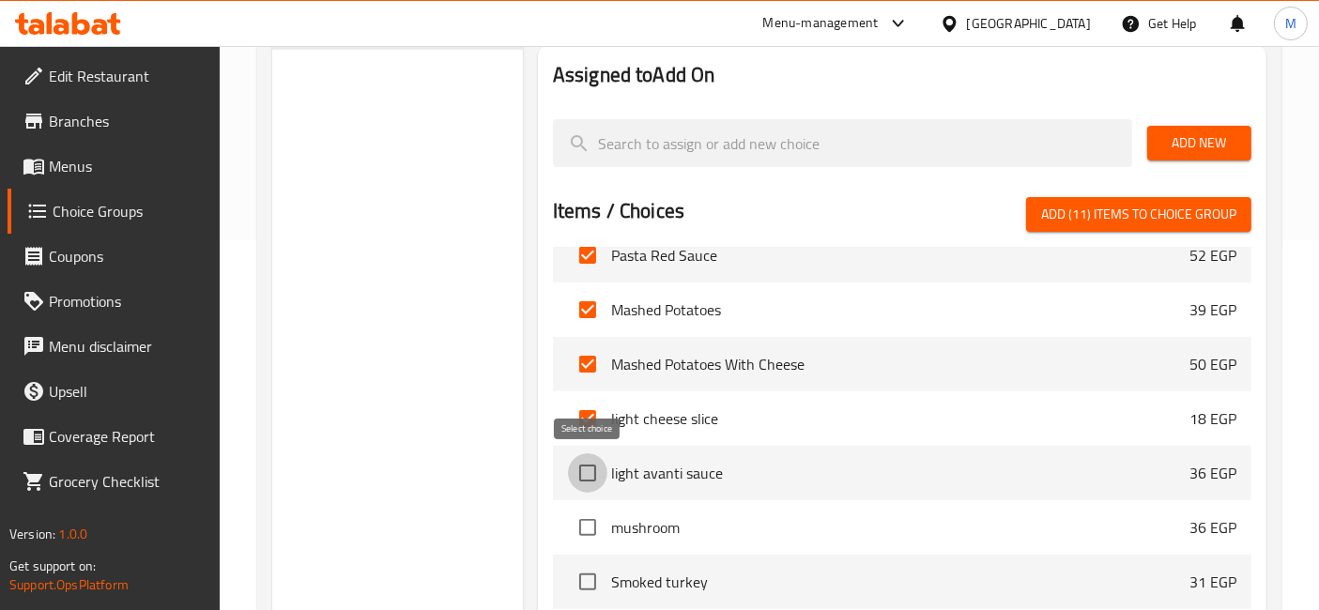
click at [582, 464] on input "checkbox" at bounding box center [587, 472] width 39 height 39
checkbox input "true"
click at [587, 512] on input "checkbox" at bounding box center [587, 527] width 39 height 39
checkbox input "false"
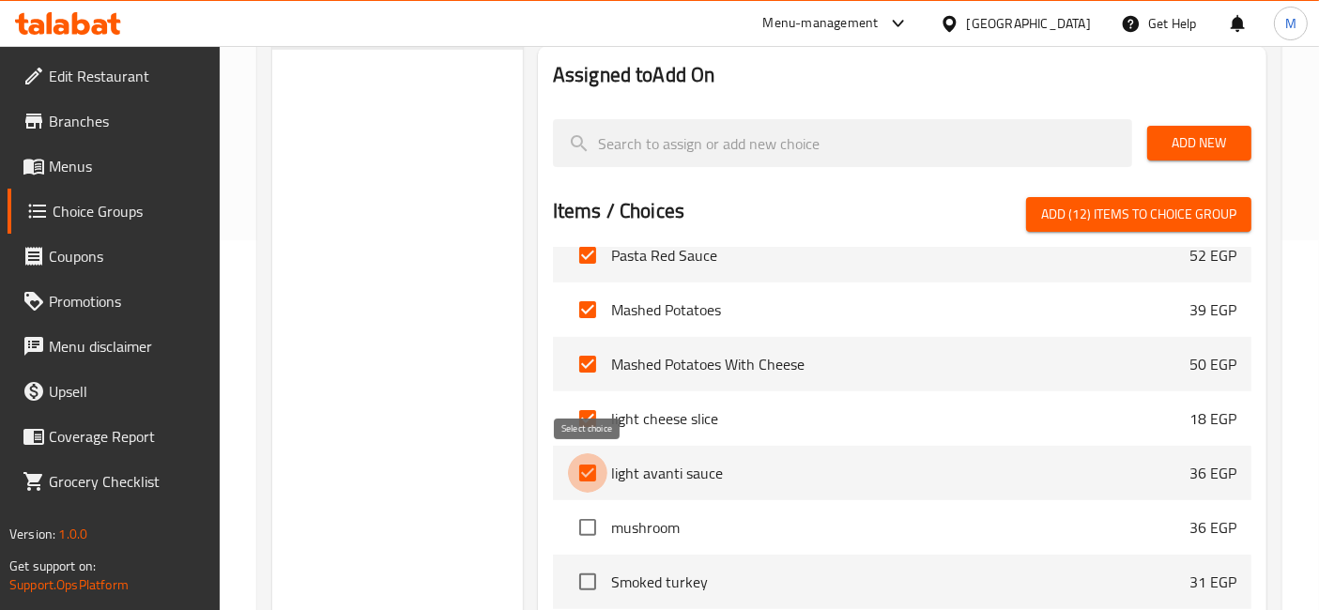
click at [584, 457] on input "checkbox" at bounding box center [587, 472] width 39 height 39
checkbox input "false"
click at [587, 419] on input "checkbox" at bounding box center [587, 418] width 39 height 39
checkbox input "false"
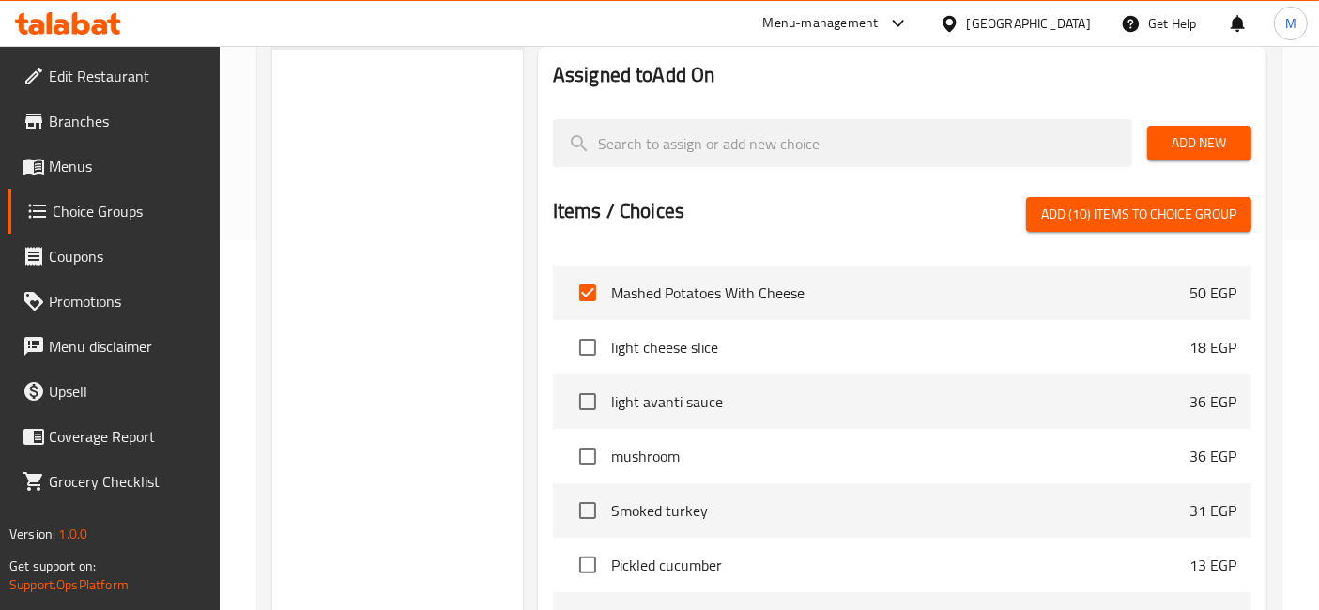
scroll to position [1981, 0]
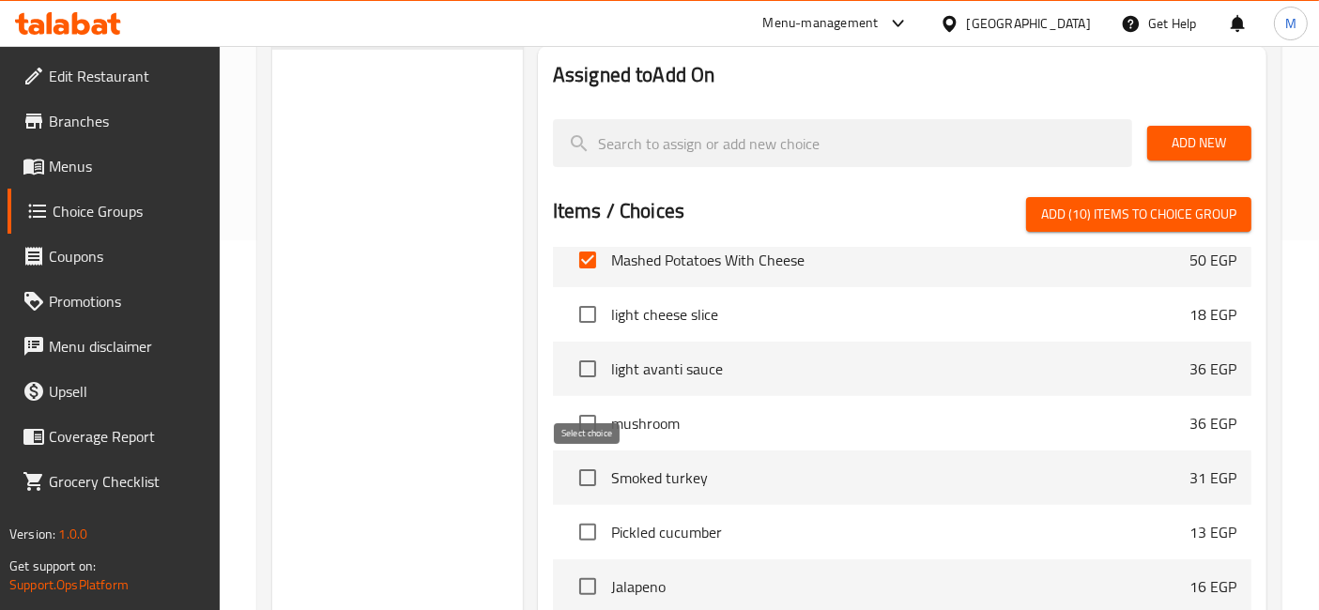
click at [584, 480] on input "checkbox" at bounding box center [587, 477] width 39 height 39
checkbox input "true"
click at [585, 432] on input "checkbox" at bounding box center [587, 423] width 39 height 39
checkbox input "true"
click at [588, 535] on input "checkbox" at bounding box center [587, 531] width 39 height 39
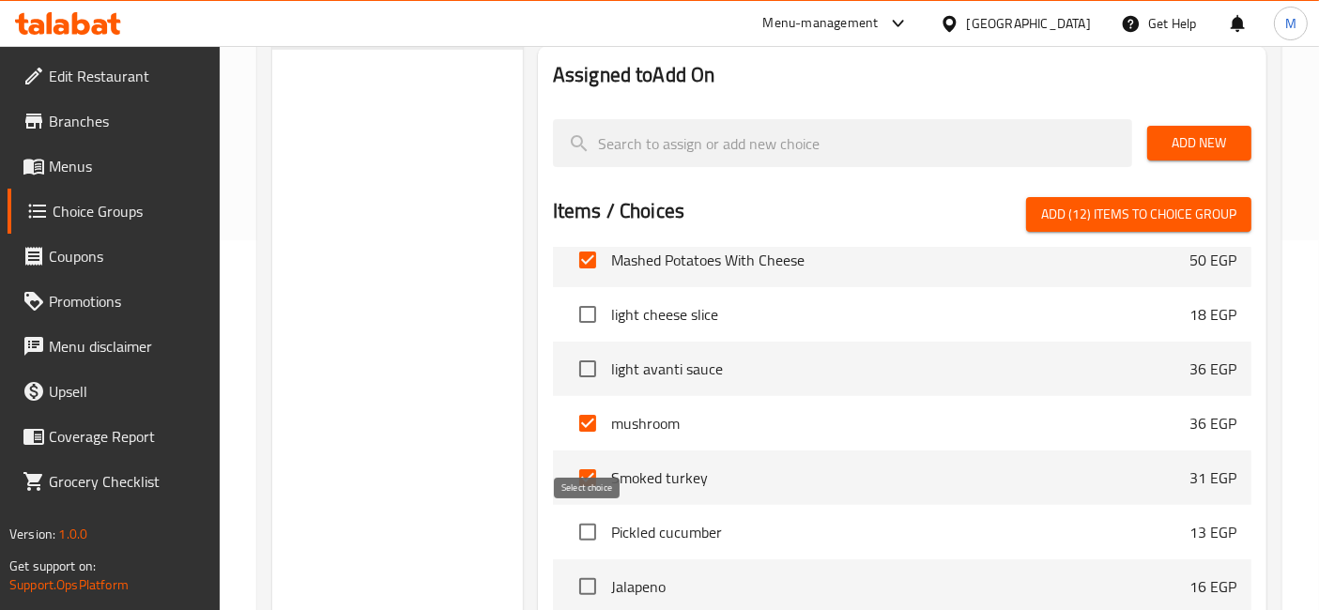
checkbox input "true"
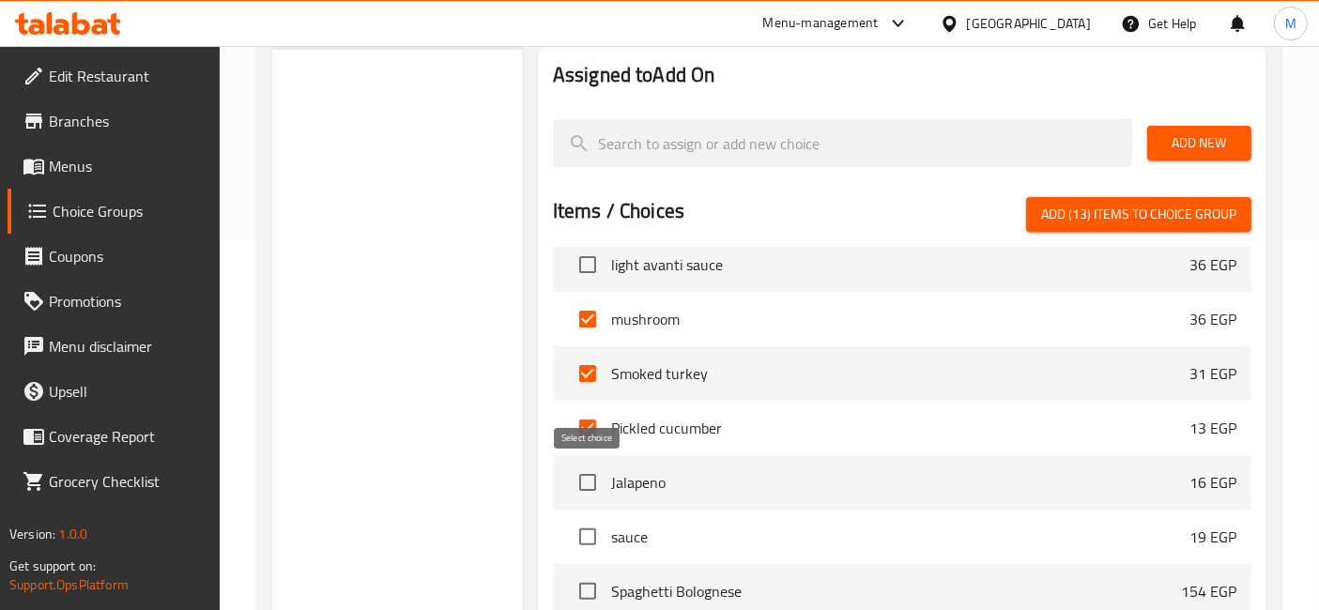
click at [591, 491] on input "checkbox" at bounding box center [587, 482] width 39 height 39
checkbox input "true"
click at [1136, 220] on span "Add (14) items to choice group" at bounding box center [1138, 214] width 195 height 23
checkbox input "false"
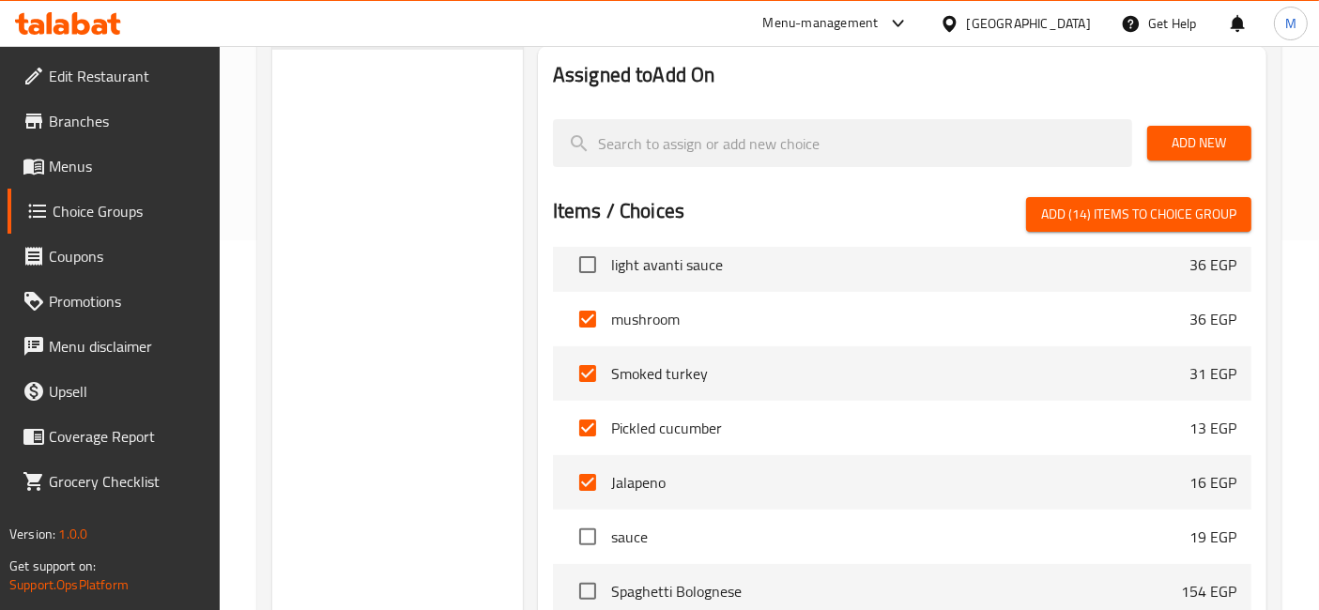
checkbox input "false"
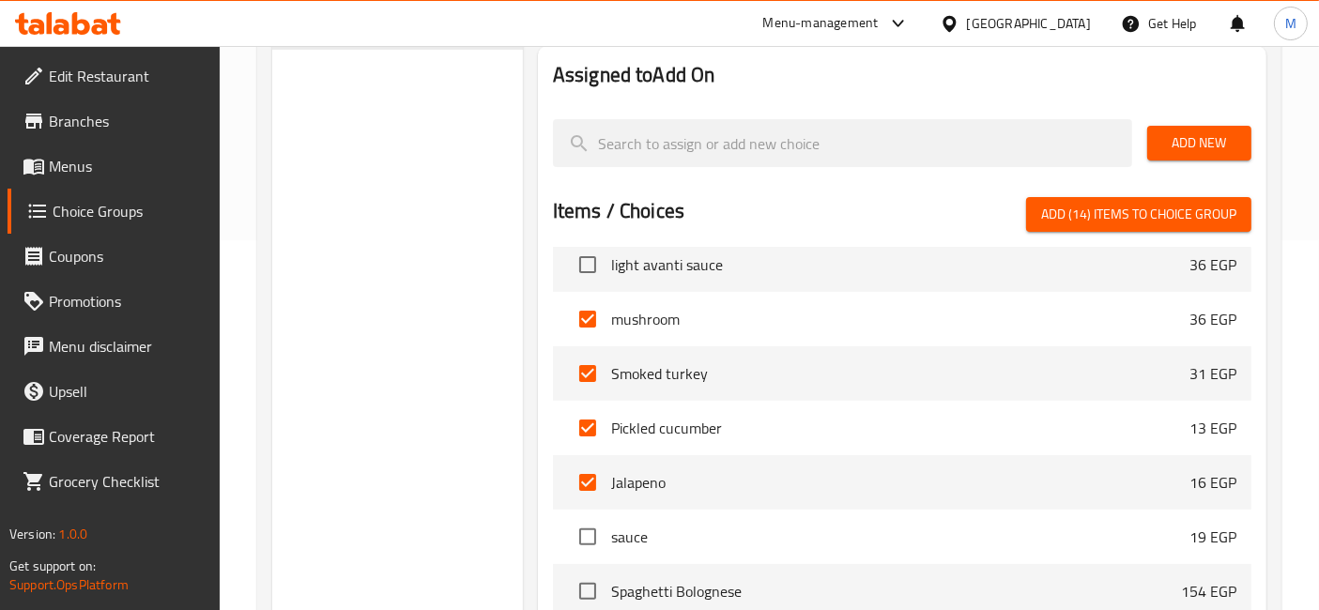
checkbox input "false"
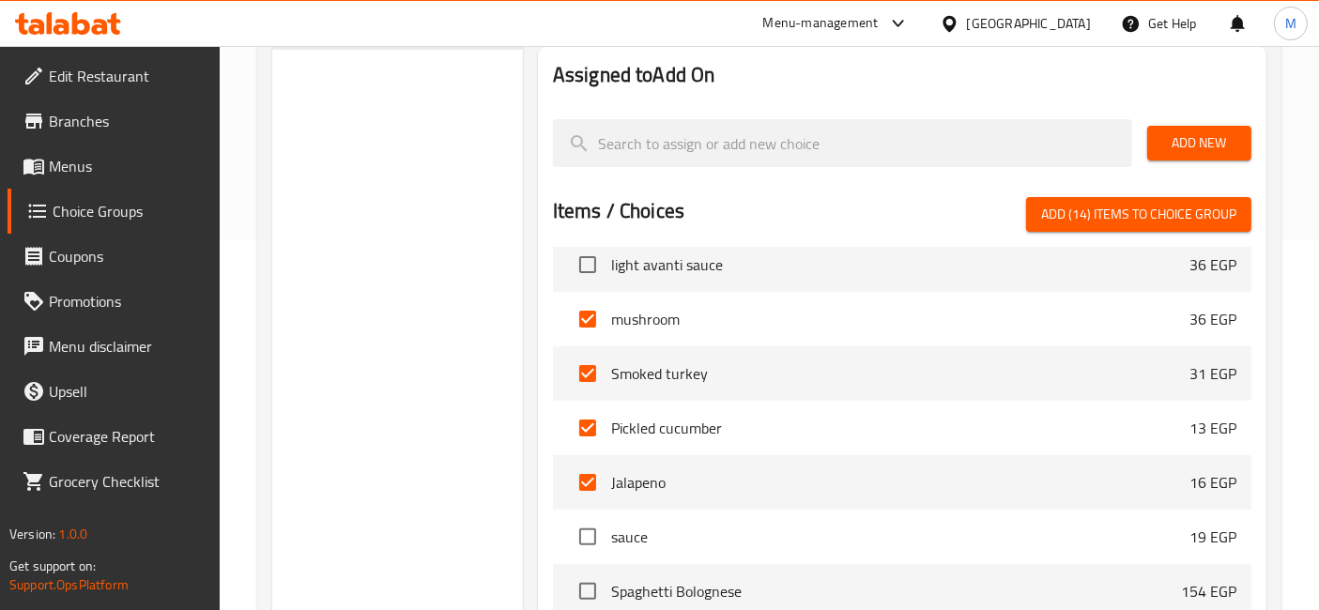
checkbox input "false"
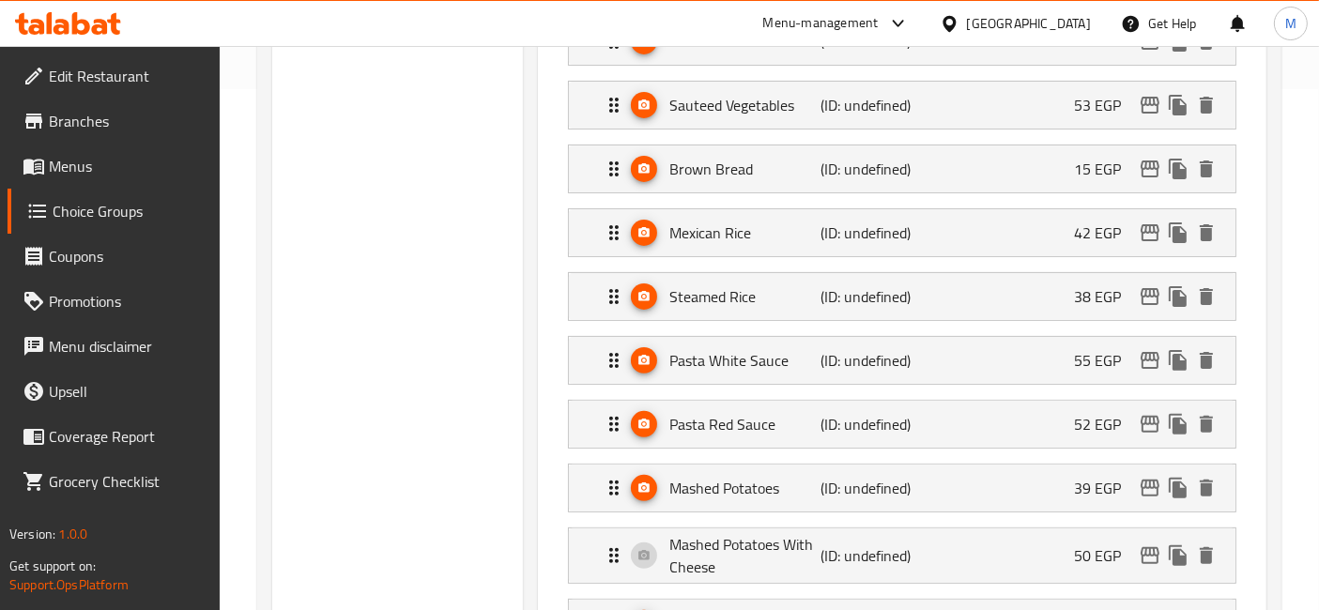
scroll to position [0, 0]
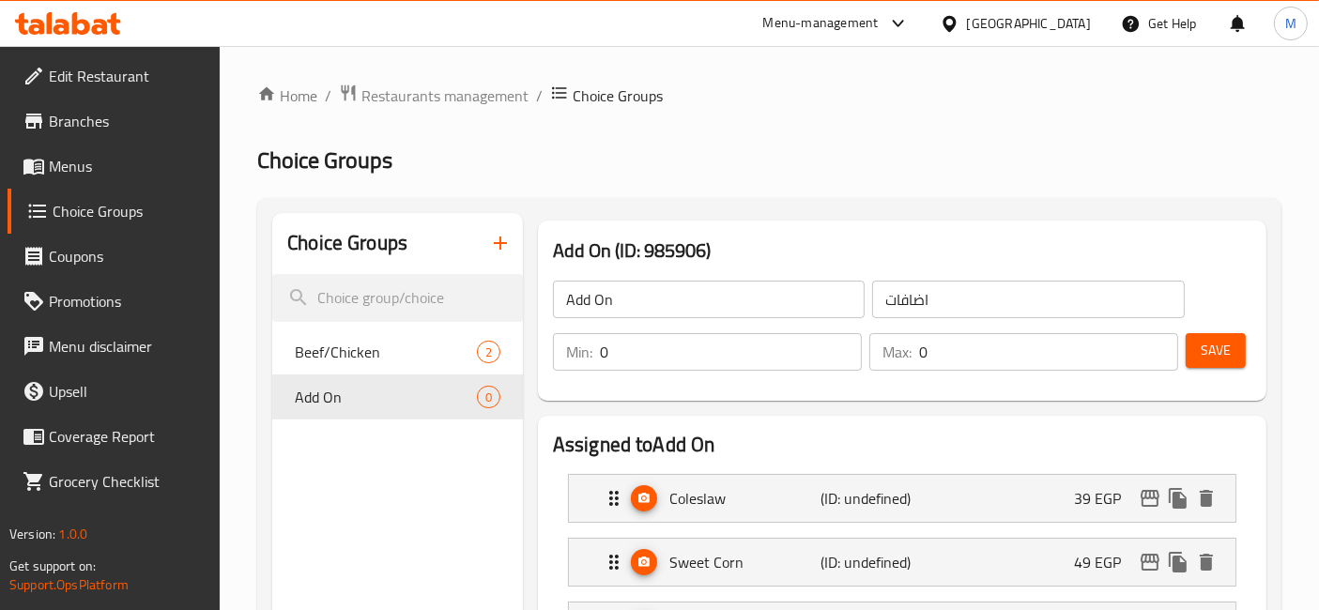
click at [1211, 367] on button "Save" at bounding box center [1215, 350] width 60 height 35
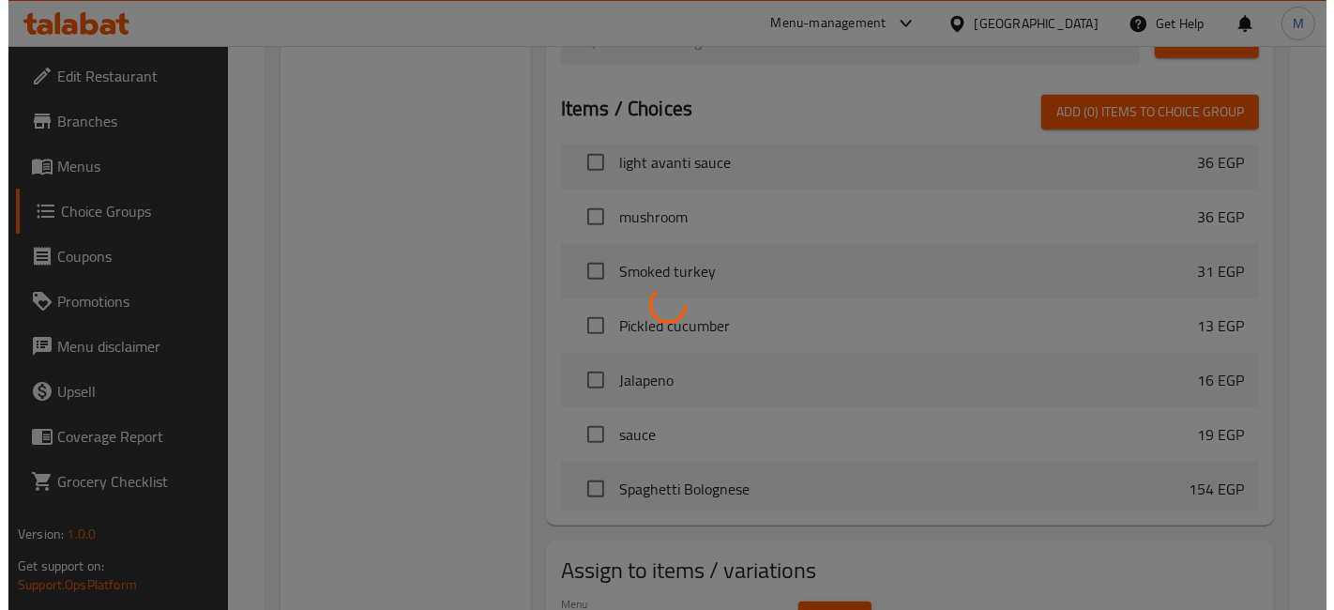
scroll to position [1471, 0]
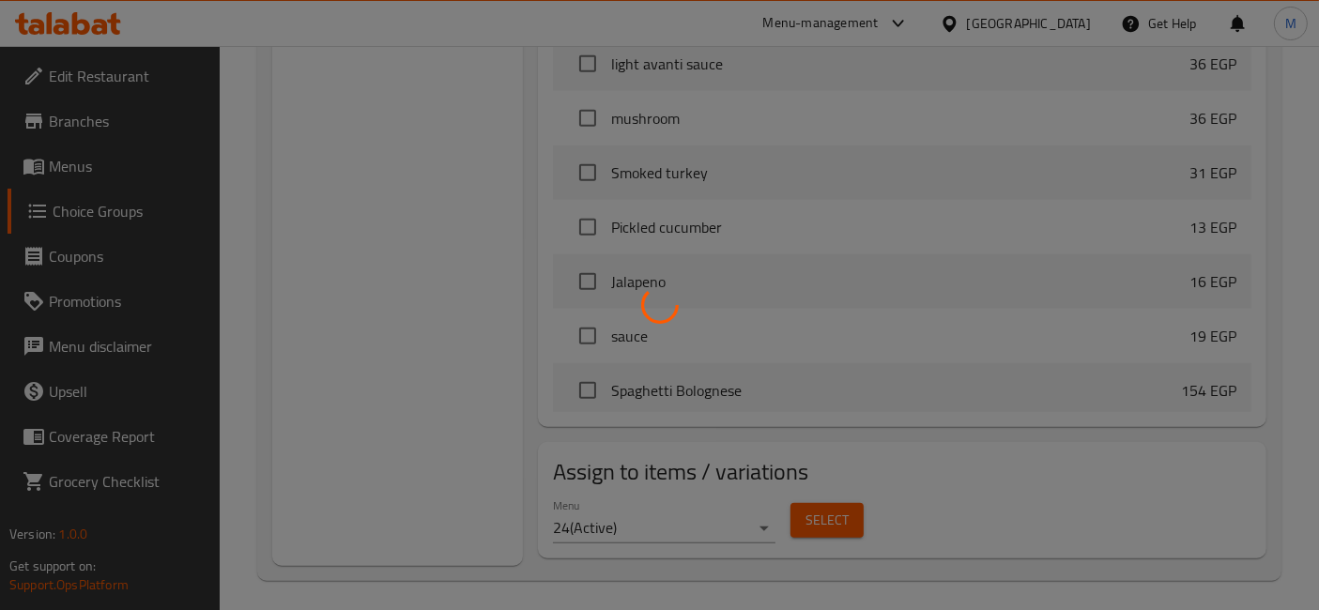
click at [824, 519] on div at bounding box center [659, 305] width 1319 height 610
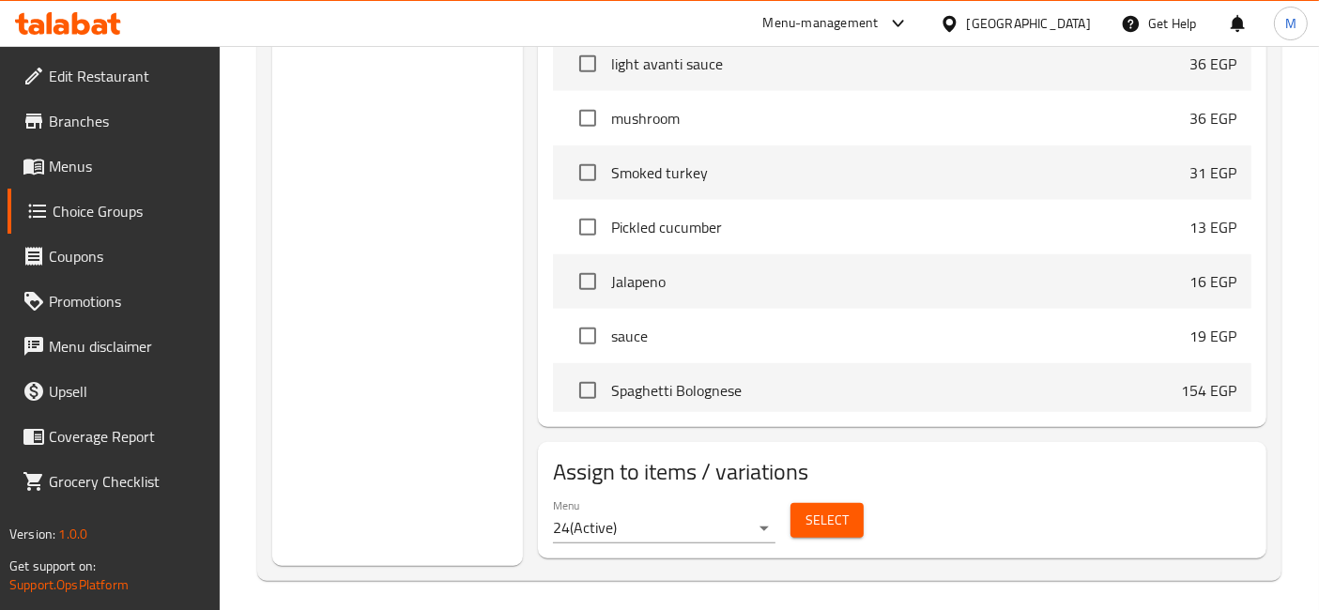
drag, startPoint x: 1214, startPoint y: 467, endPoint x: 842, endPoint y: 513, distance: 375.4
click at [1214, 468] on h2 "Assign to items / variations" at bounding box center [902, 472] width 698 height 30
click at [836, 511] on span "Select" at bounding box center [826, 520] width 43 height 23
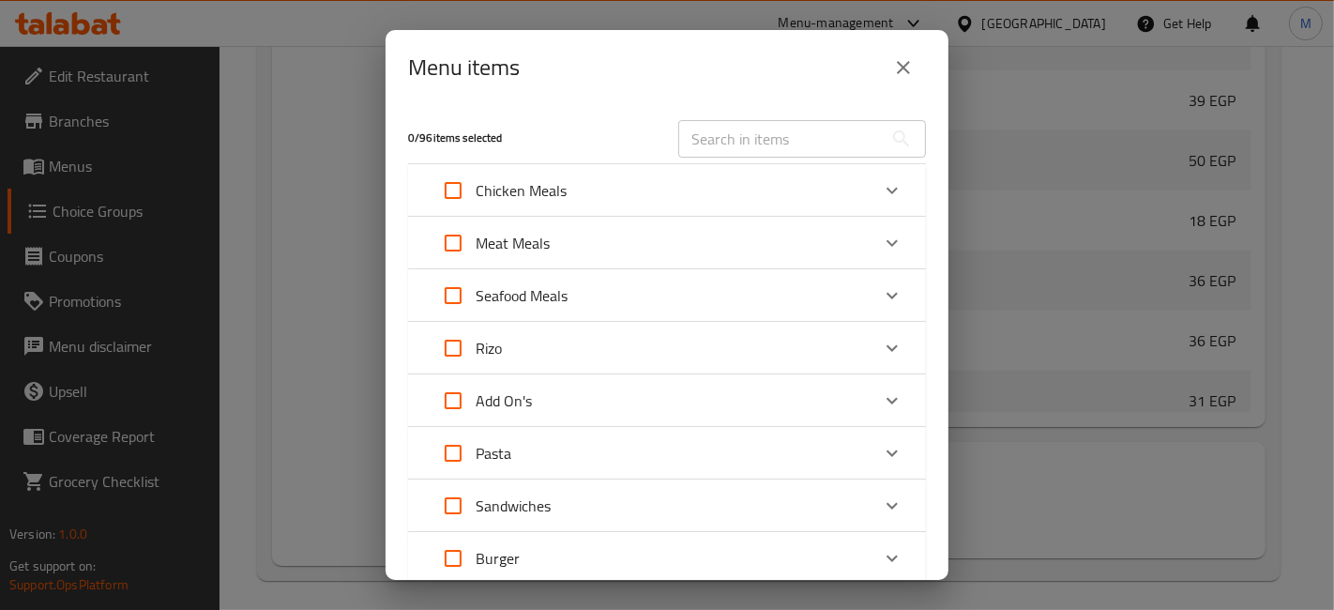
click at [465, 191] on input "Expand" at bounding box center [453, 190] width 45 height 45
checkbox input "true"
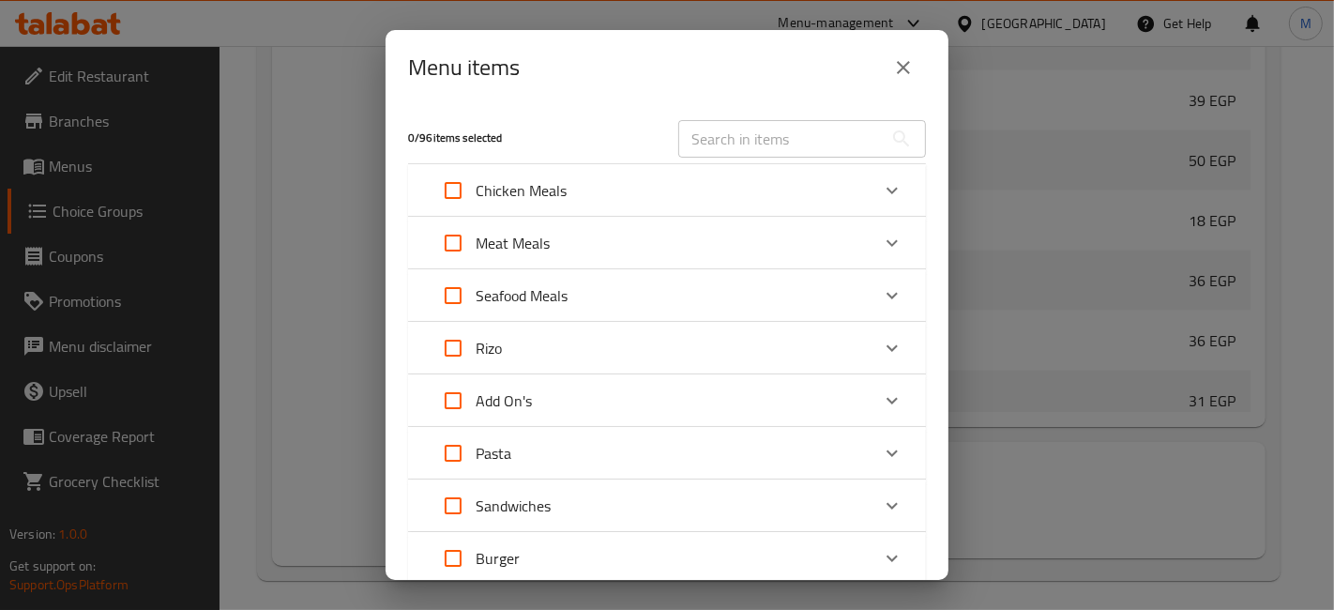
checkbox input "true"
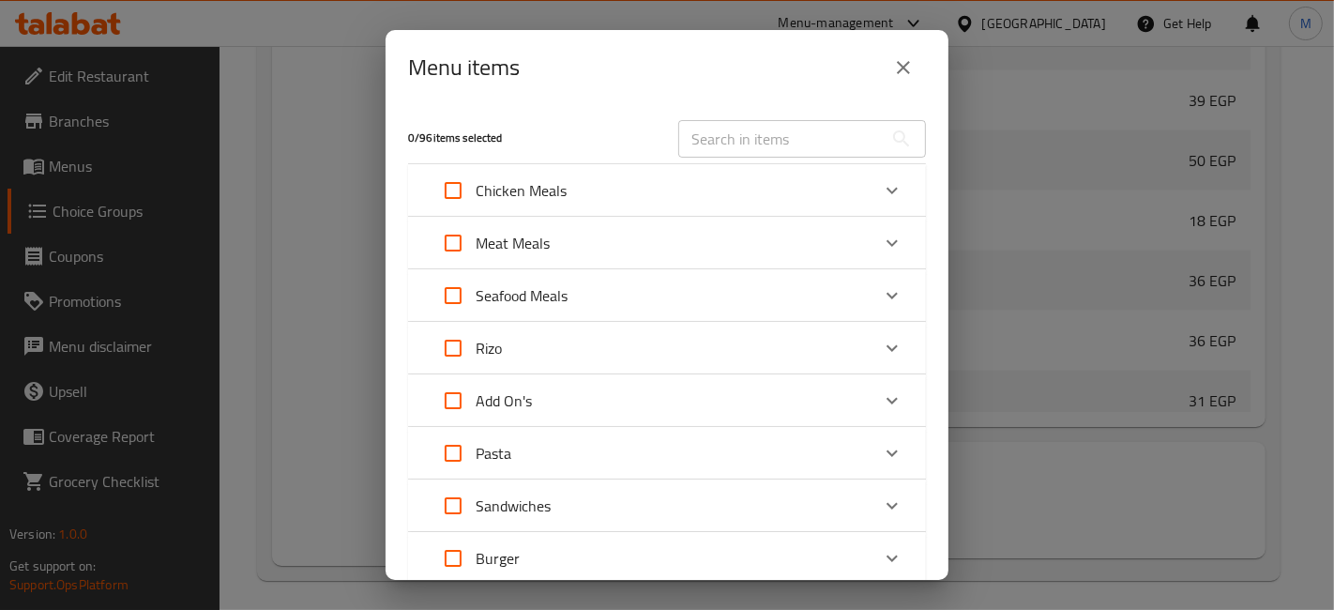
checkbox input "true"
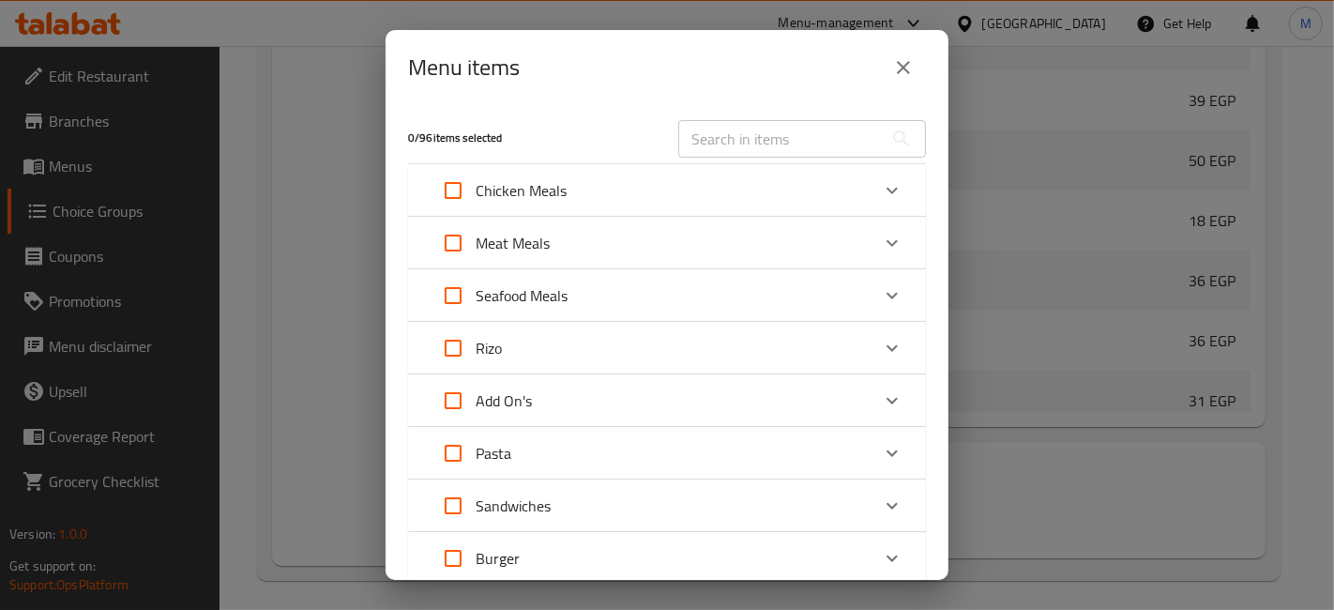
checkbox input "true"
click at [444, 235] on input "Expand" at bounding box center [453, 243] width 45 height 45
checkbox input "true"
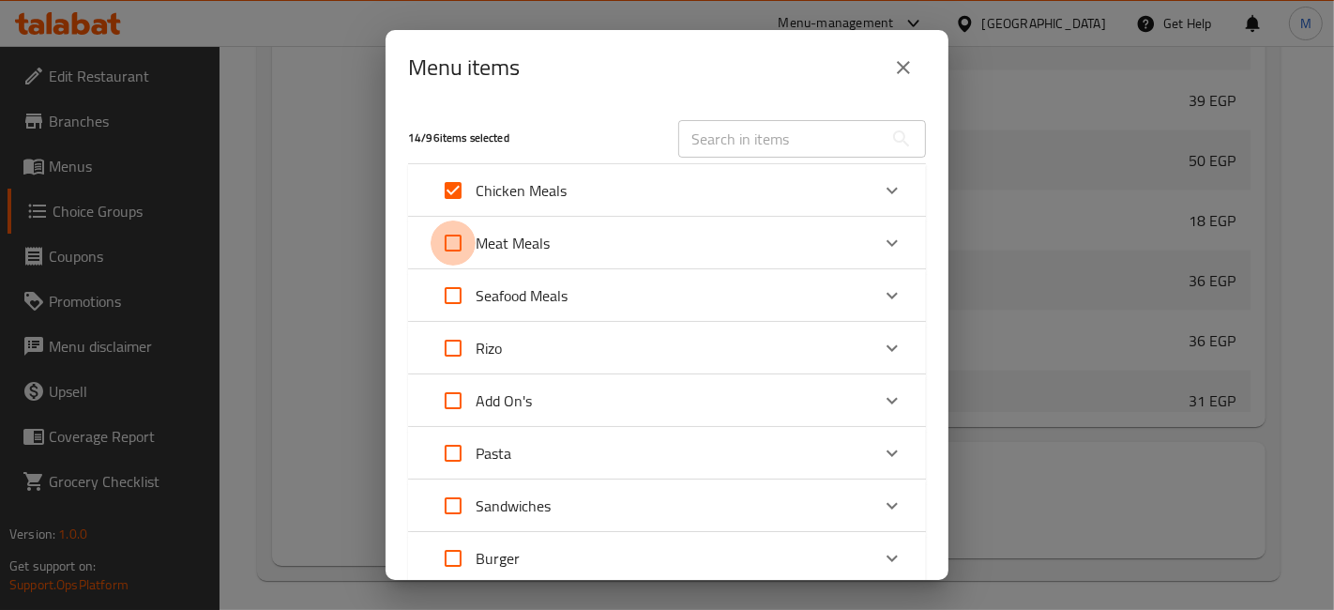
checkbox input "true"
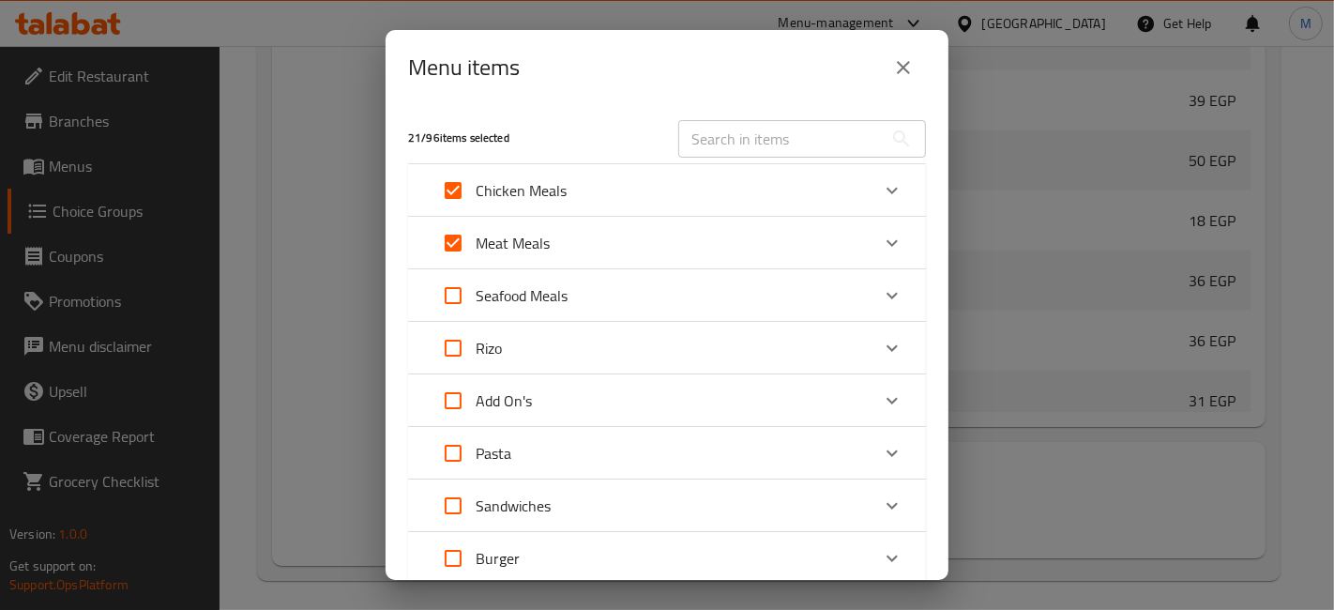
click at [459, 284] on input "Expand" at bounding box center [453, 295] width 45 height 45
checkbox input "true"
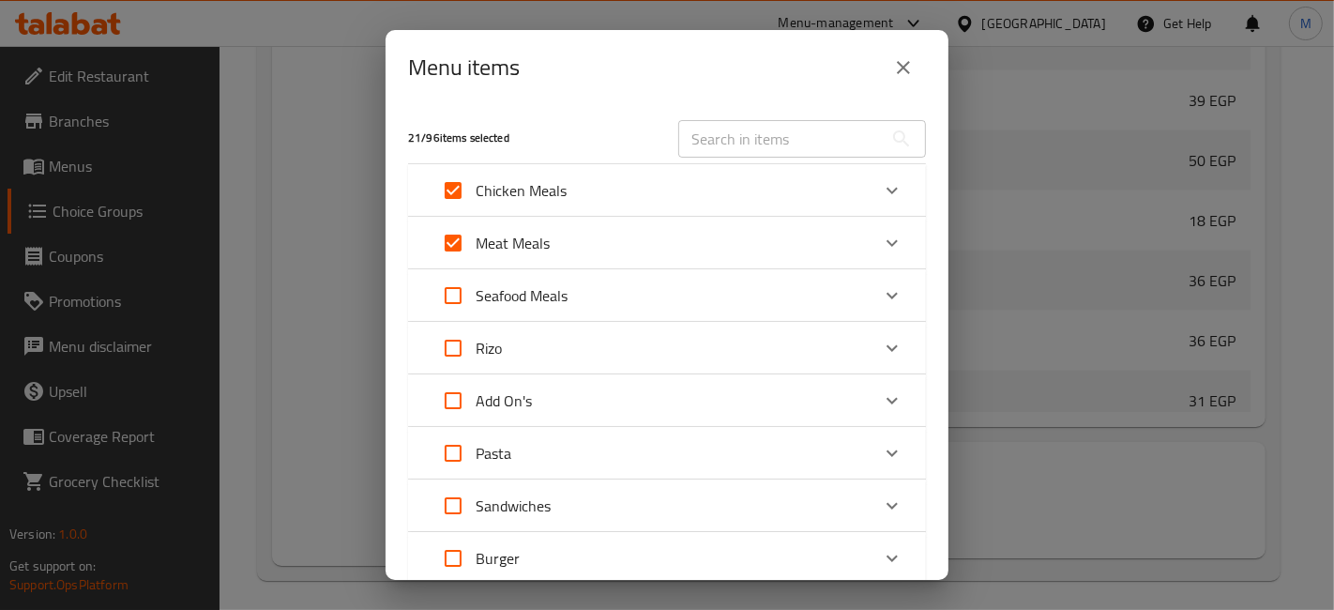
checkbox input "true"
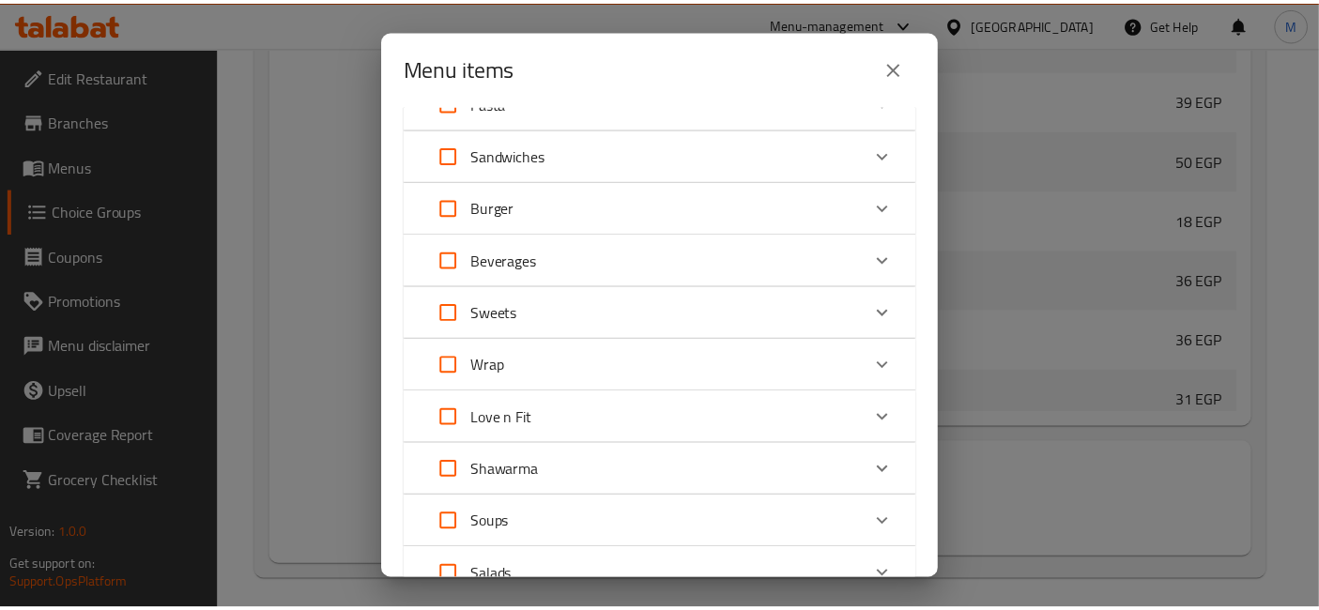
scroll to position [501, 0]
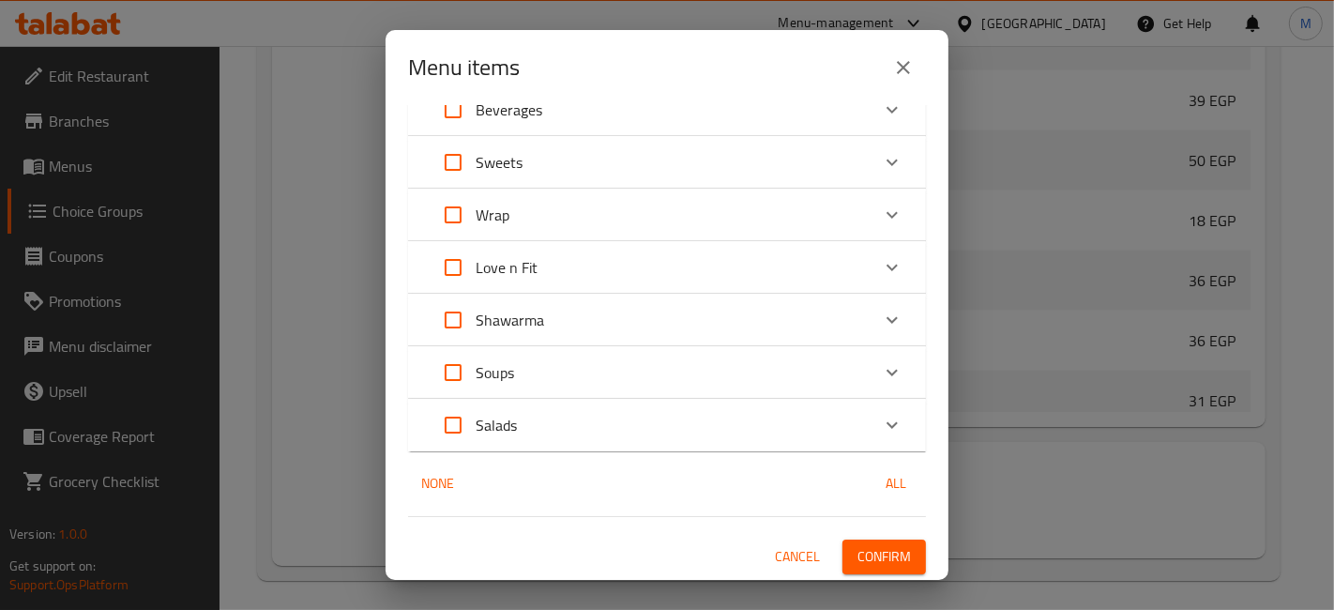
click at [858, 557] on span "Confirm" at bounding box center [884, 556] width 53 height 23
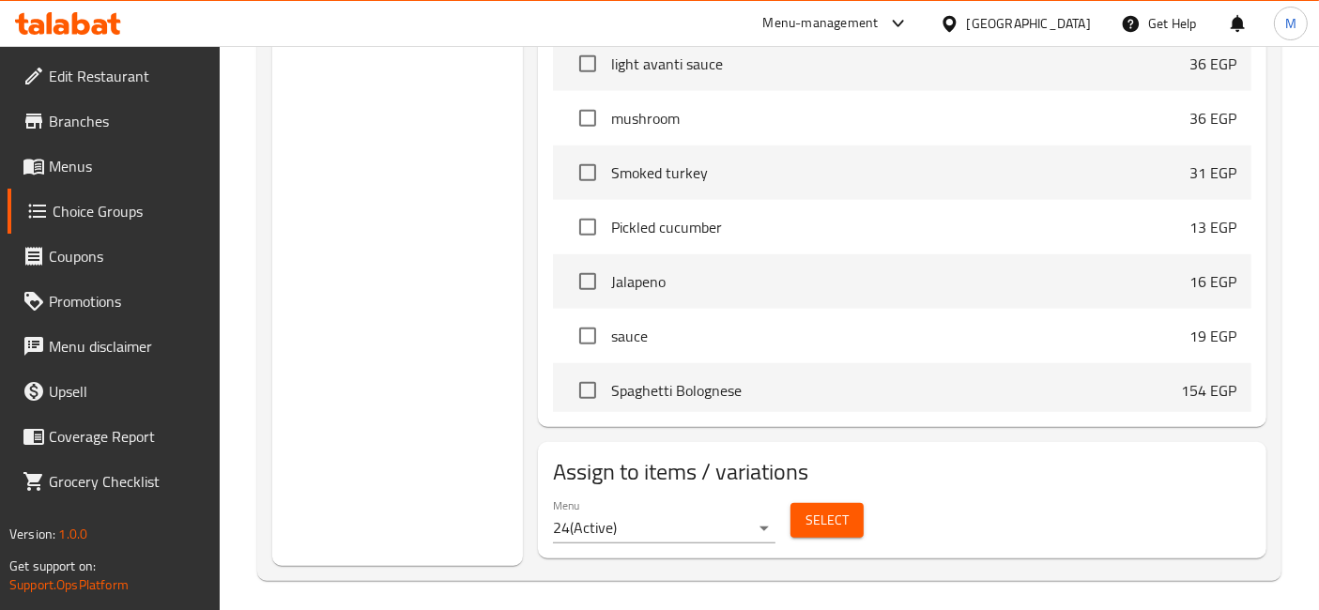
scroll to position [1772, 0]
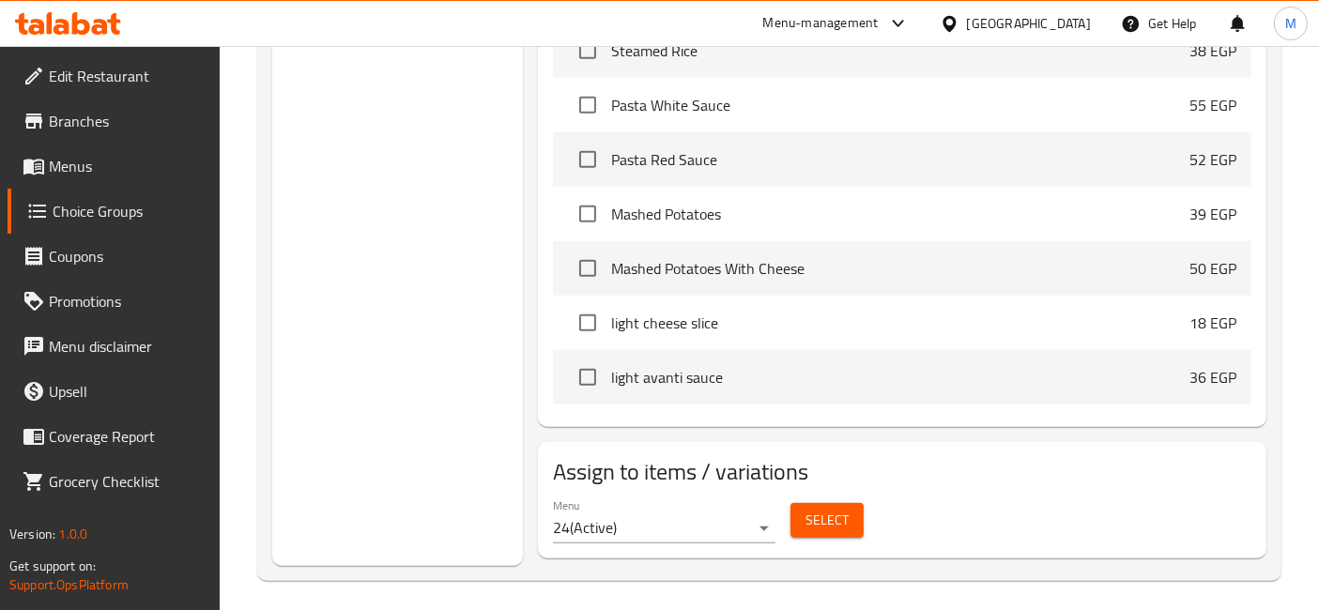
drag, startPoint x: 1161, startPoint y: 399, endPoint x: 1165, endPoint y: 524, distance: 124.9
click at [1165, 524] on div "Menu 24 ( Active ) Select" at bounding box center [901, 521] width 713 height 60
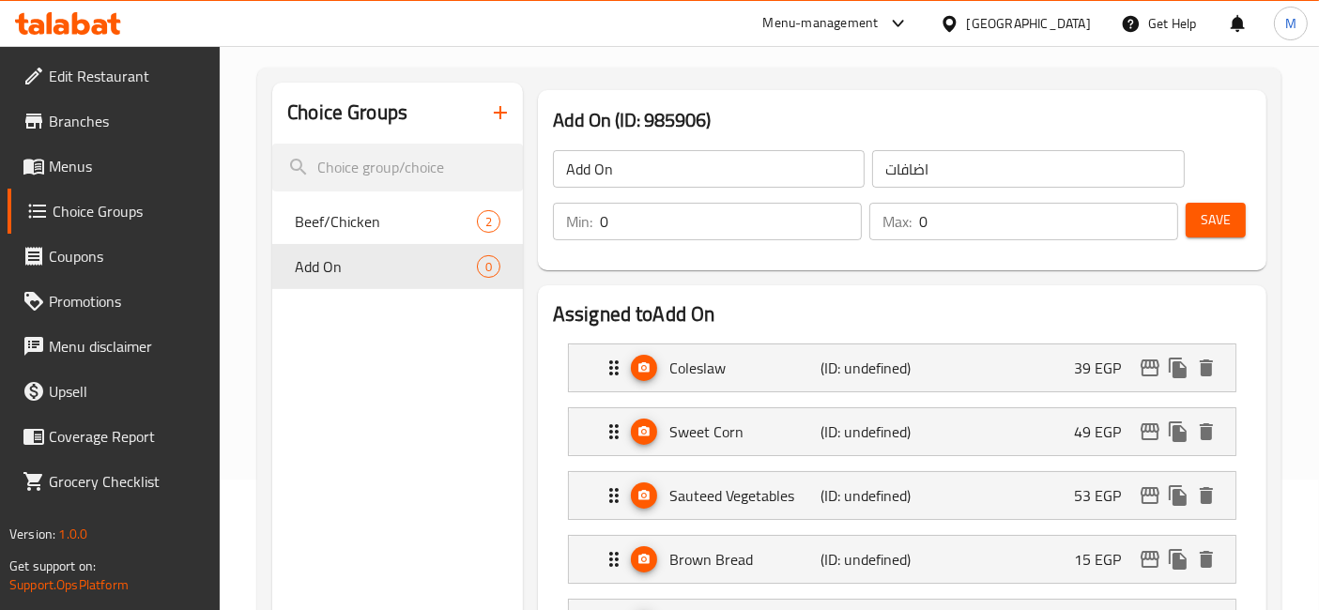
scroll to position [116, 0]
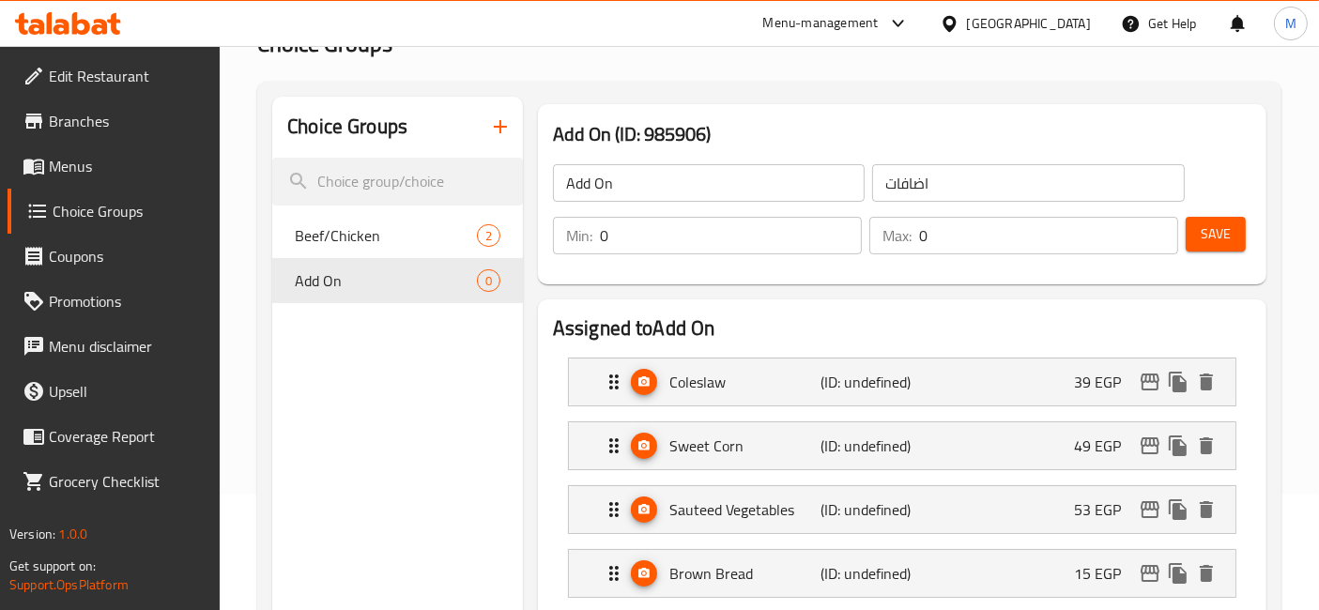
click at [1233, 224] on button "Save" at bounding box center [1215, 234] width 60 height 35
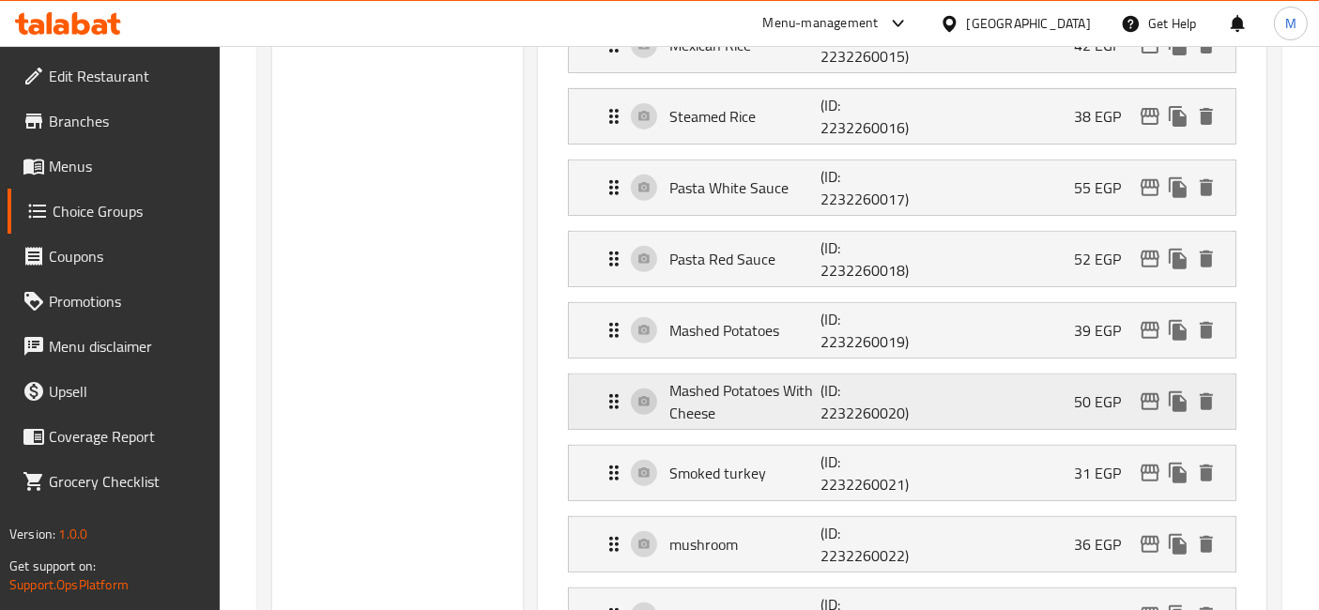
scroll to position [951, 0]
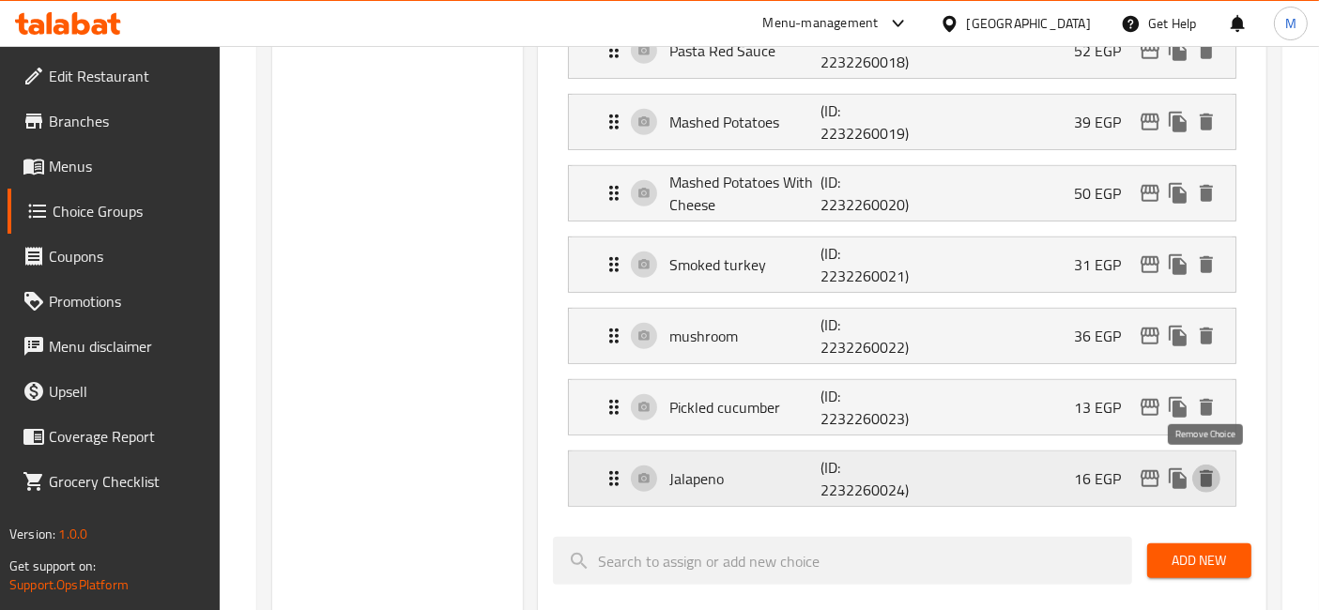
click at [1210, 472] on icon "delete" at bounding box center [1205, 478] width 13 height 17
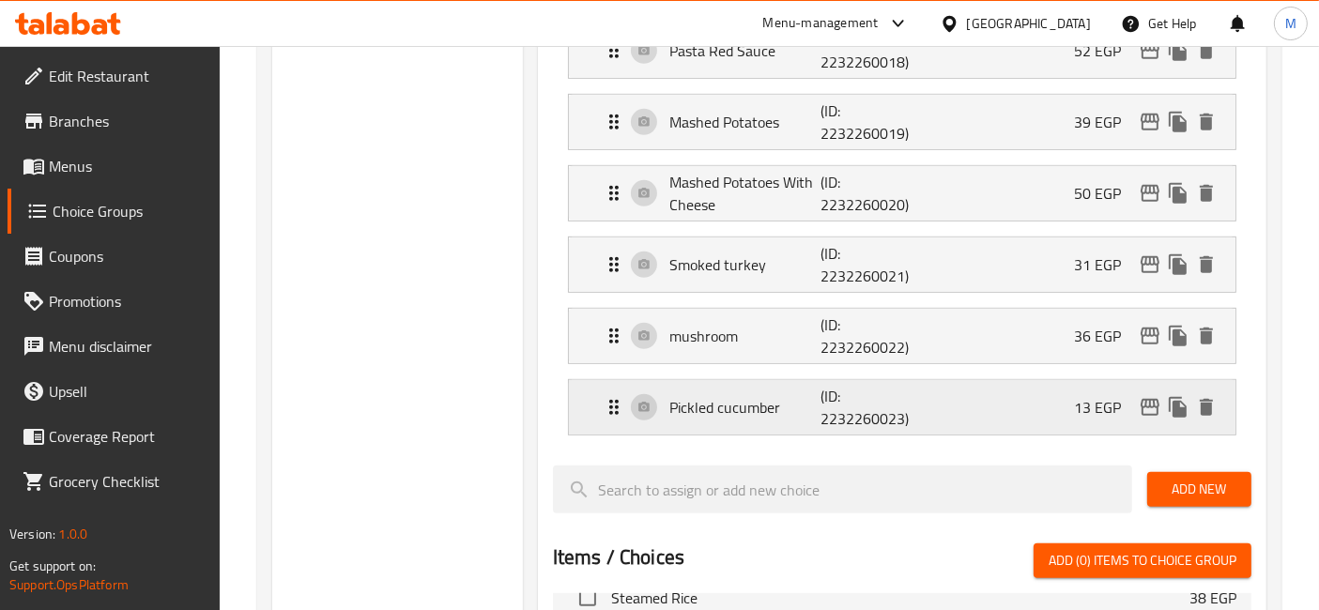
click at [1208, 414] on div "Pickled cucumber (ID: 2232260023) 13 EGP" at bounding box center [907, 407] width 610 height 54
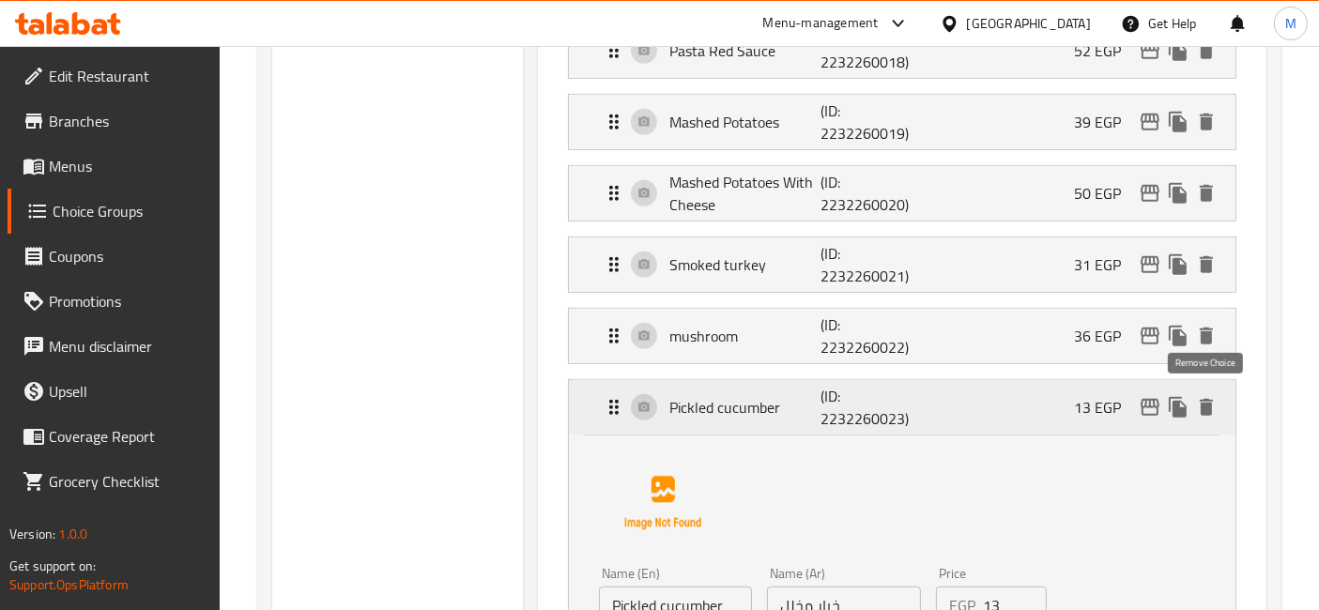
click at [1202, 396] on icon "delete" at bounding box center [1206, 407] width 23 height 23
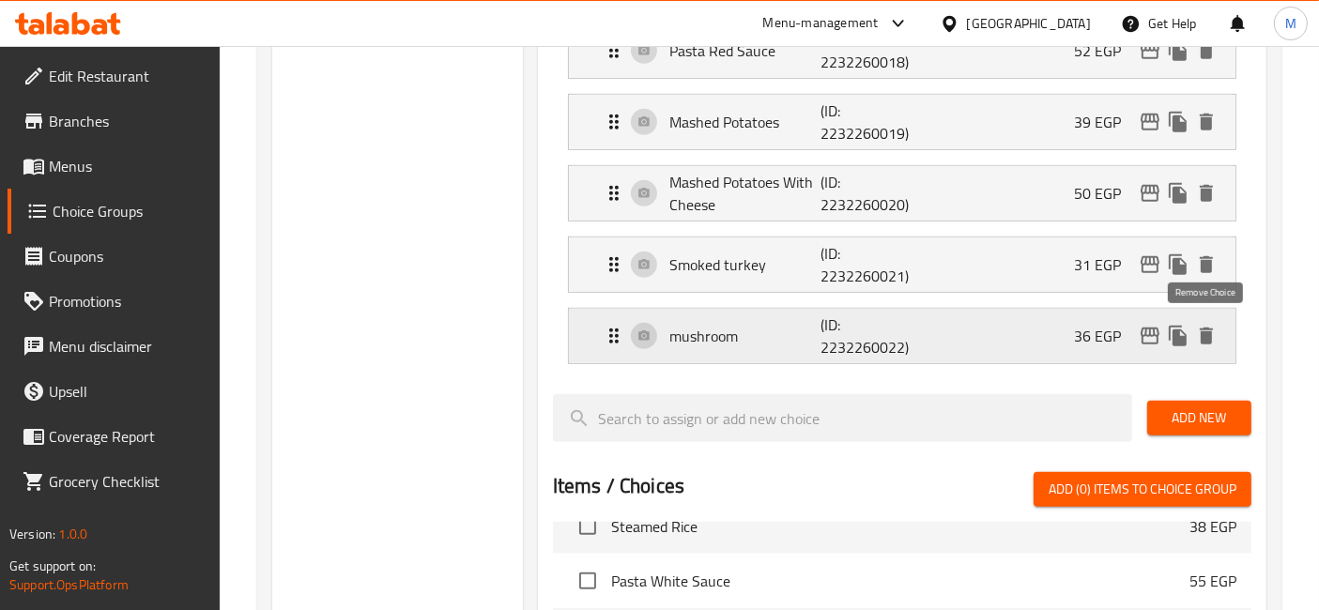
click at [1202, 336] on icon "delete" at bounding box center [1205, 336] width 13 height 17
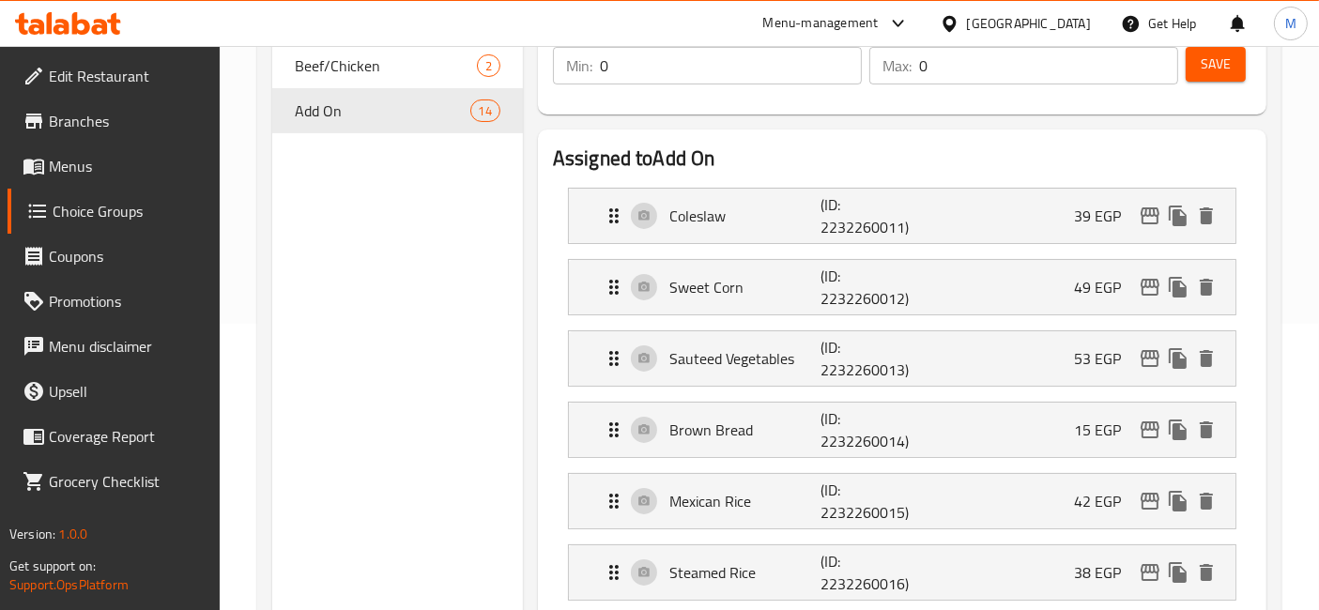
scroll to position [116, 0]
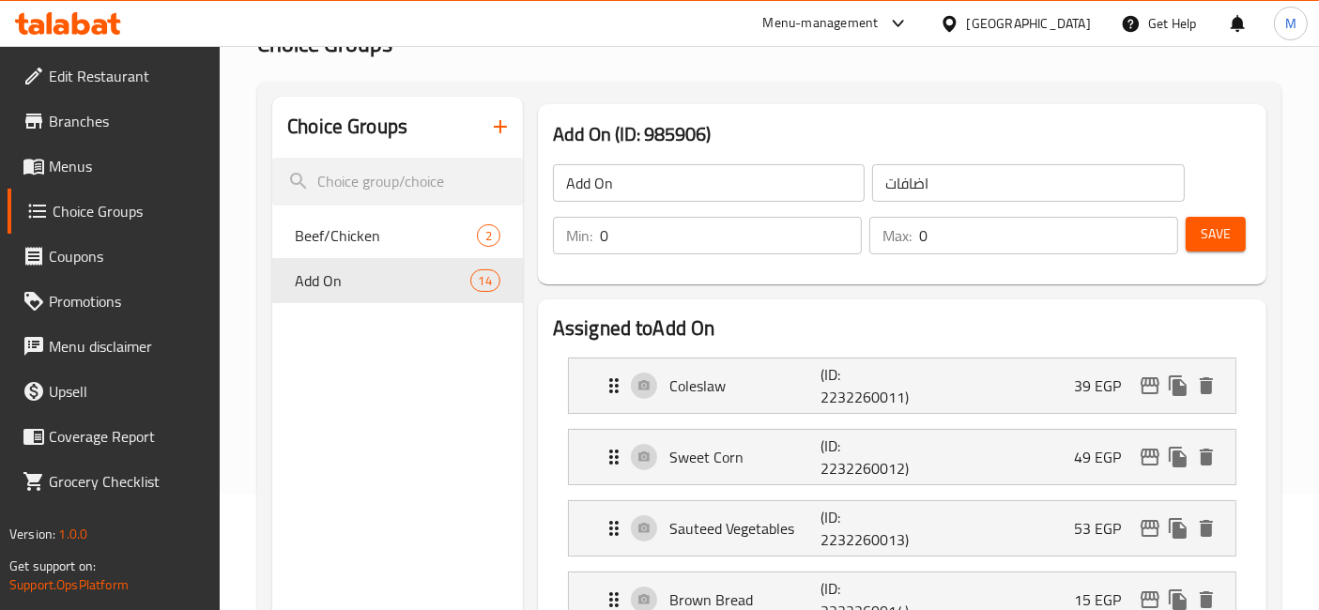
click at [1216, 218] on button "Save" at bounding box center [1215, 234] width 60 height 35
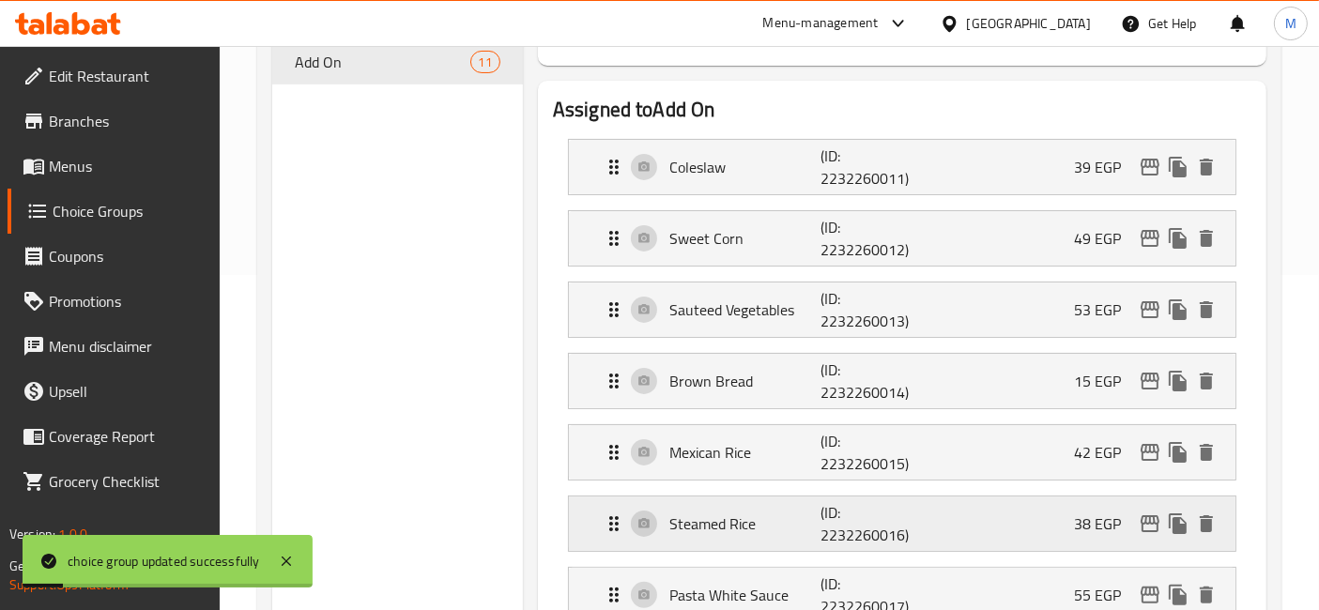
scroll to position [325, 0]
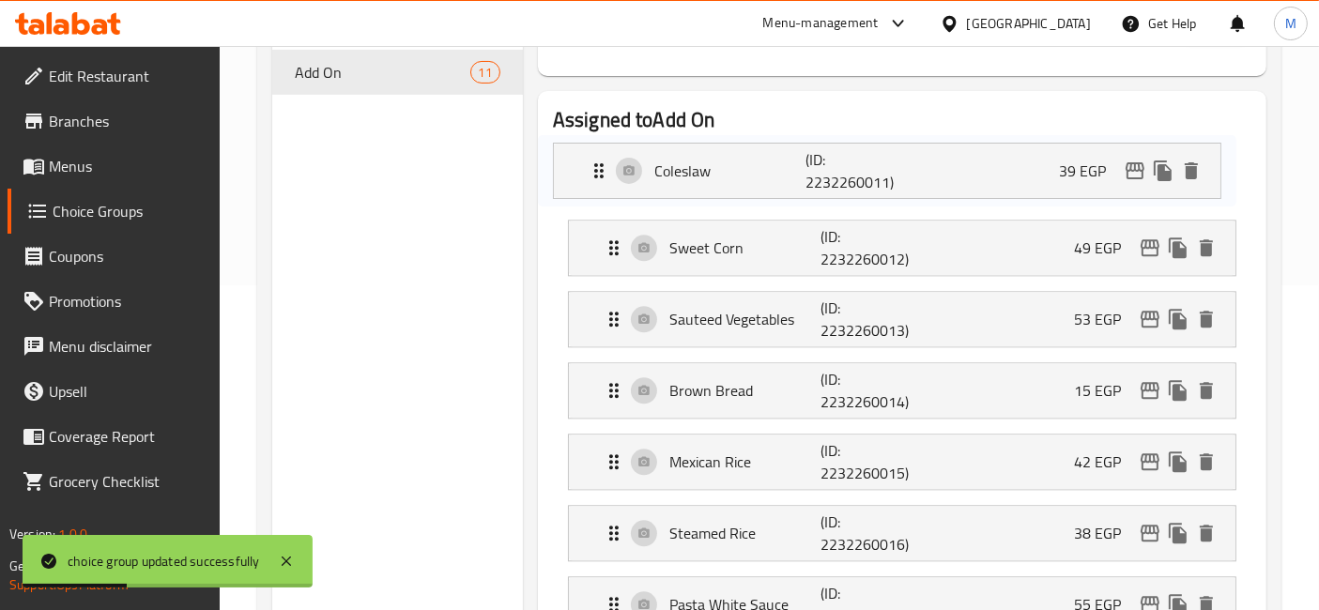
drag, startPoint x: 900, startPoint y: 173, endPoint x: 884, endPoint y: 173, distance: 16.0
click at [884, 173] on nav "Coleslaw (ID: 2232260011) 39 EGP Name (En) Coleslaw Name (En) Name (Ar) كلوسلو …" at bounding box center [902, 533] width 698 height 799
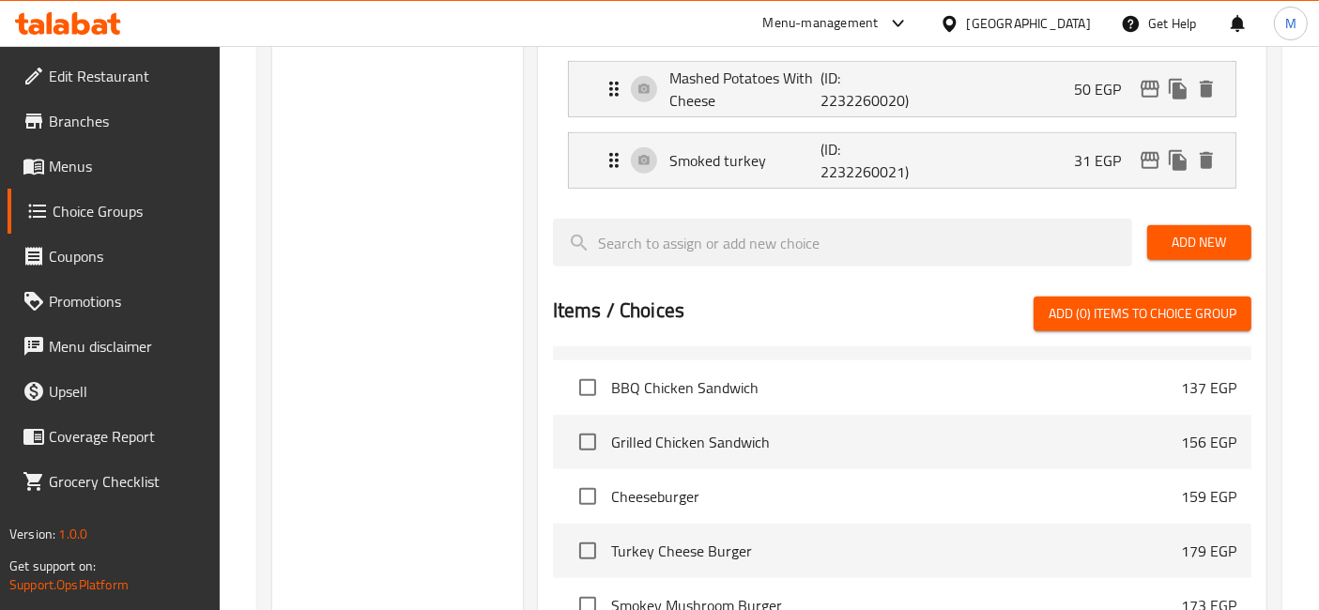
scroll to position [3128, 0]
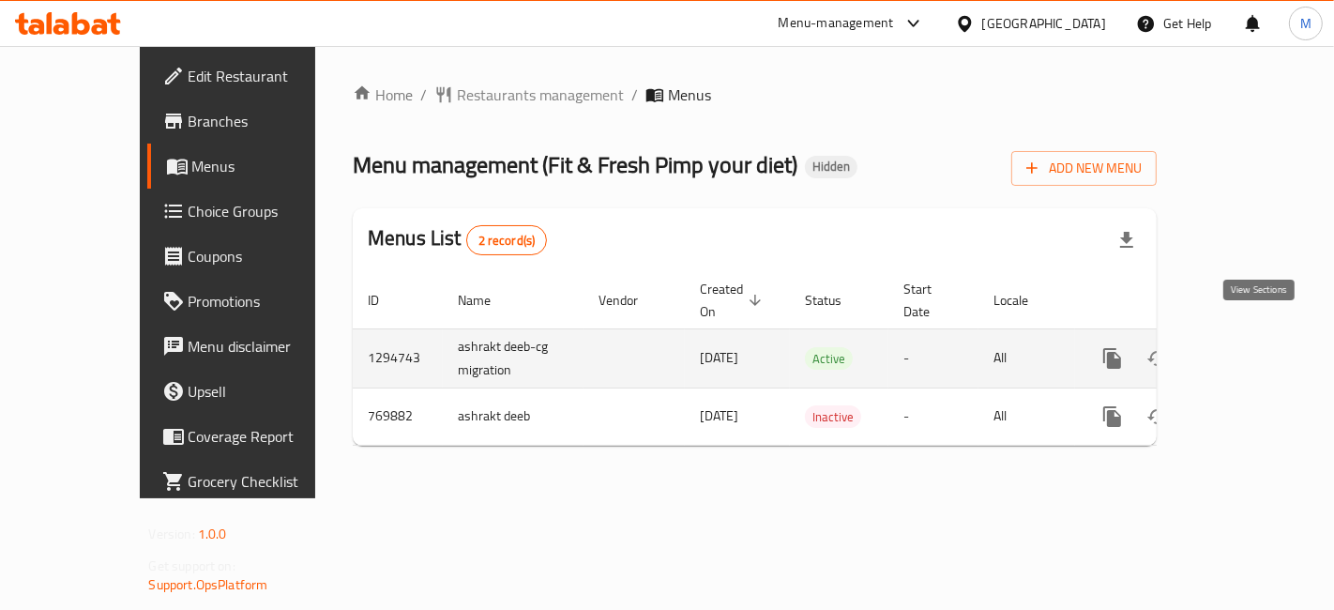
click at [1259, 347] on icon "enhanced table" at bounding box center [1248, 358] width 23 height 23
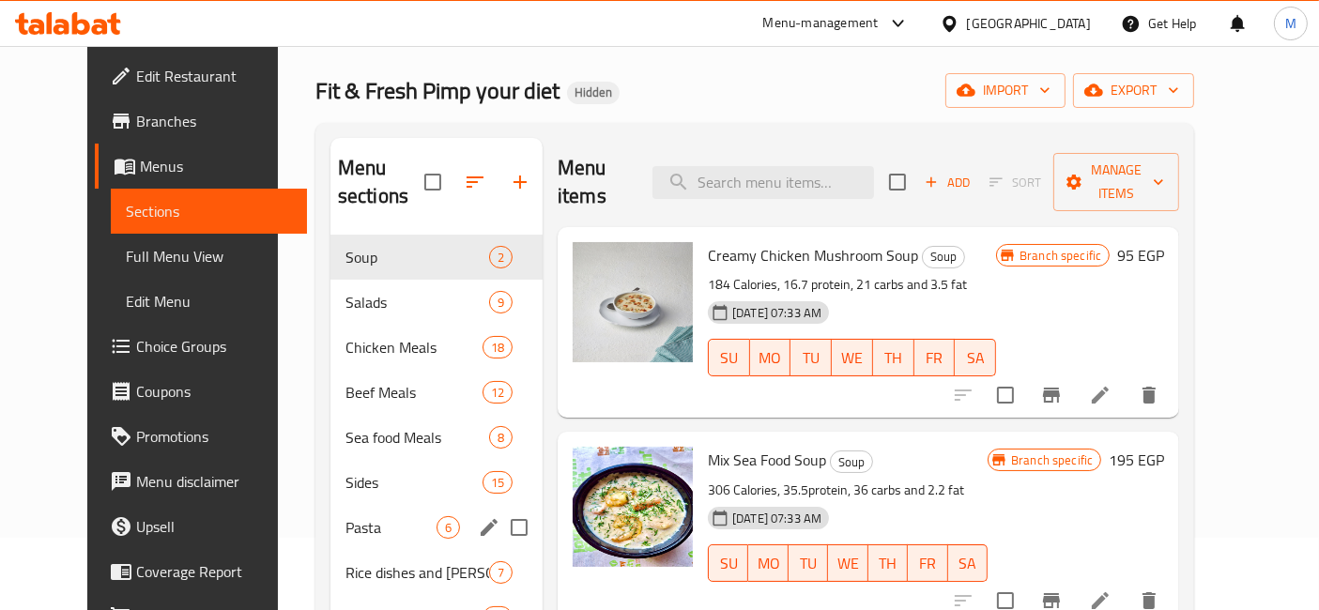
scroll to position [104, 0]
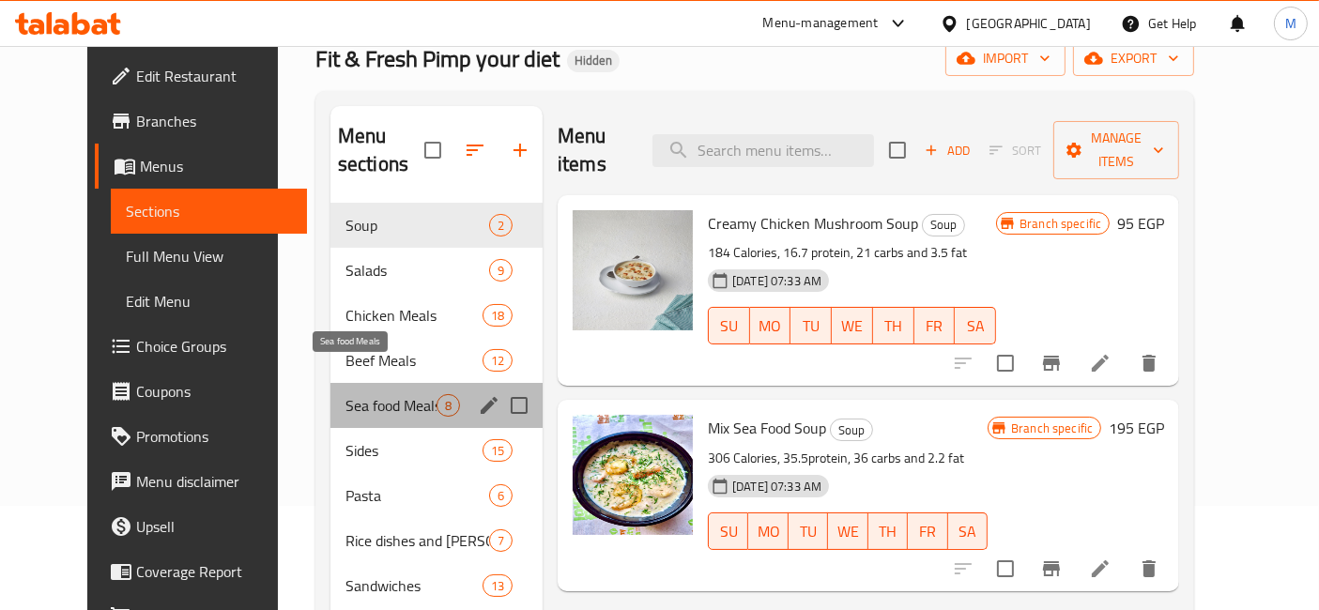
click at [345, 394] on span "Sea food Meals" at bounding box center [390, 405] width 91 height 23
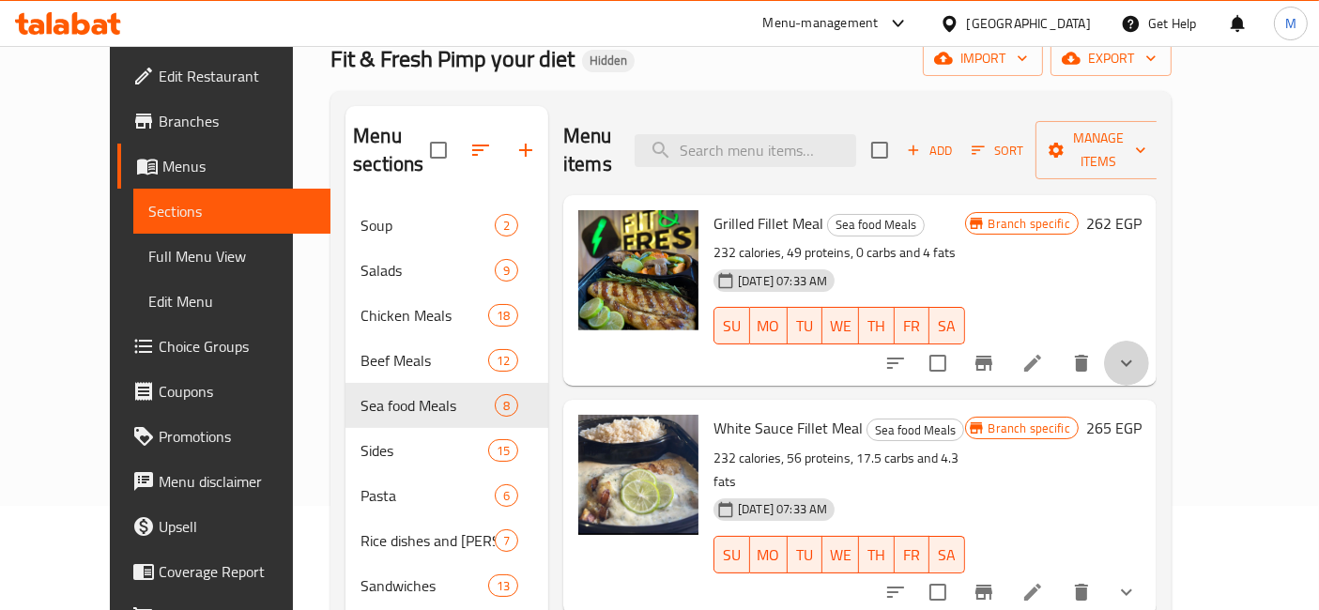
click at [1149, 341] on button "show more" at bounding box center [1126, 363] width 45 height 45
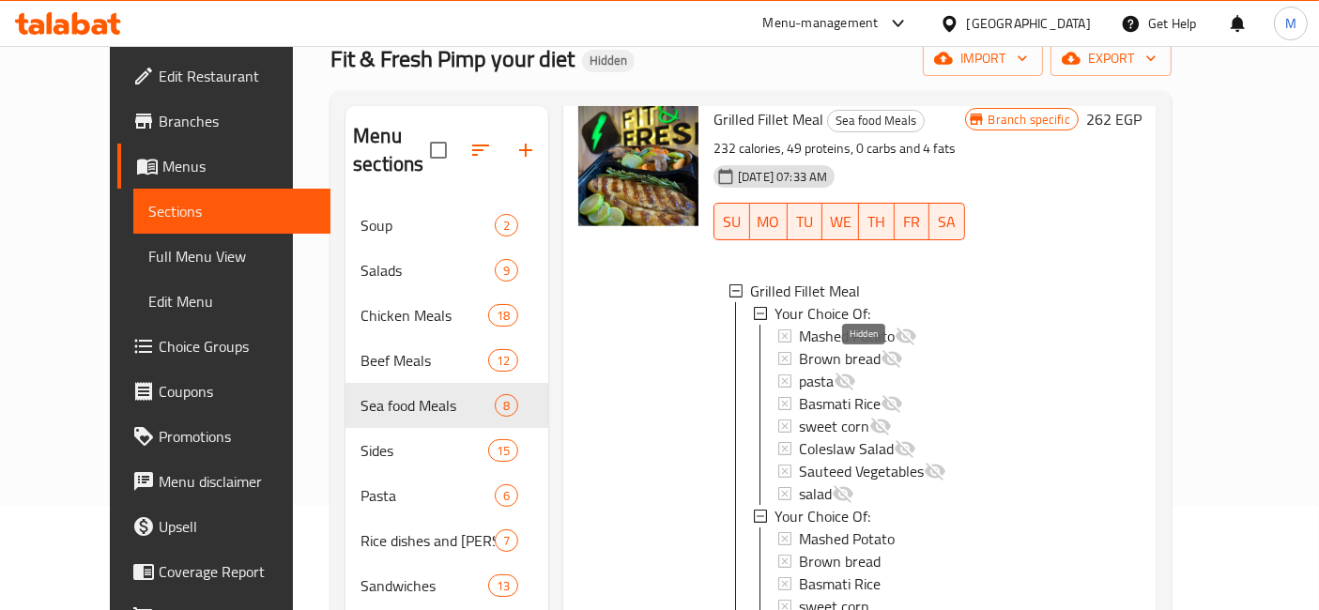
scroll to position [313, 0]
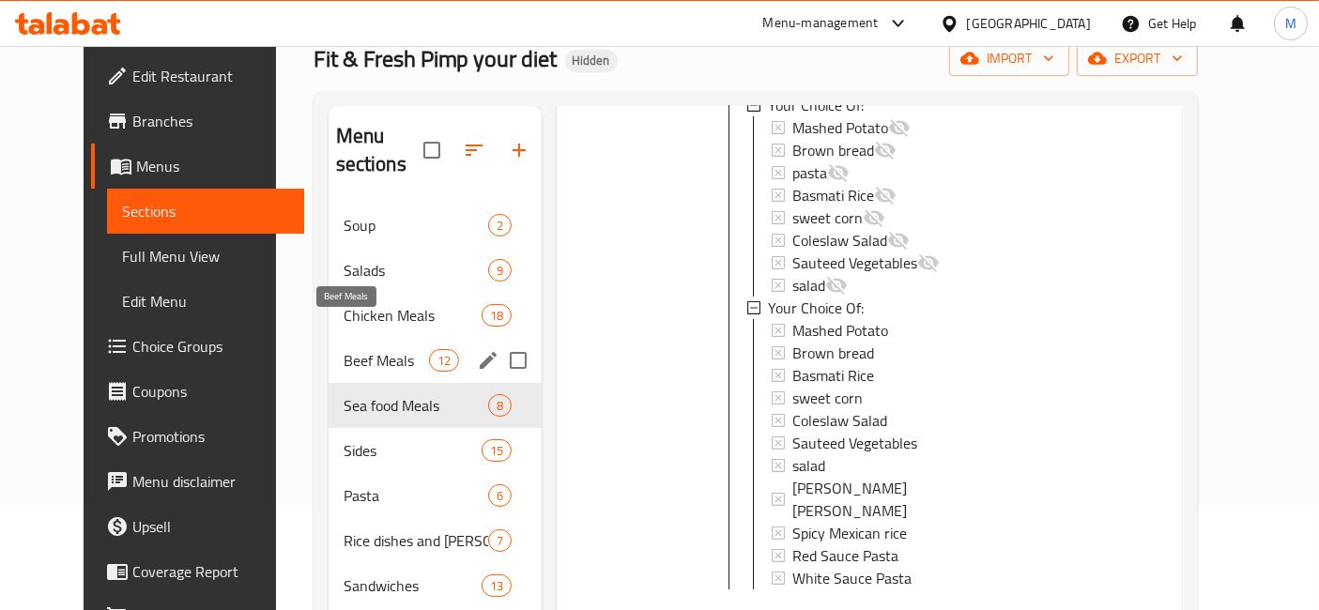
click at [373, 349] on span "Beef Meals" at bounding box center [385, 360] width 85 height 23
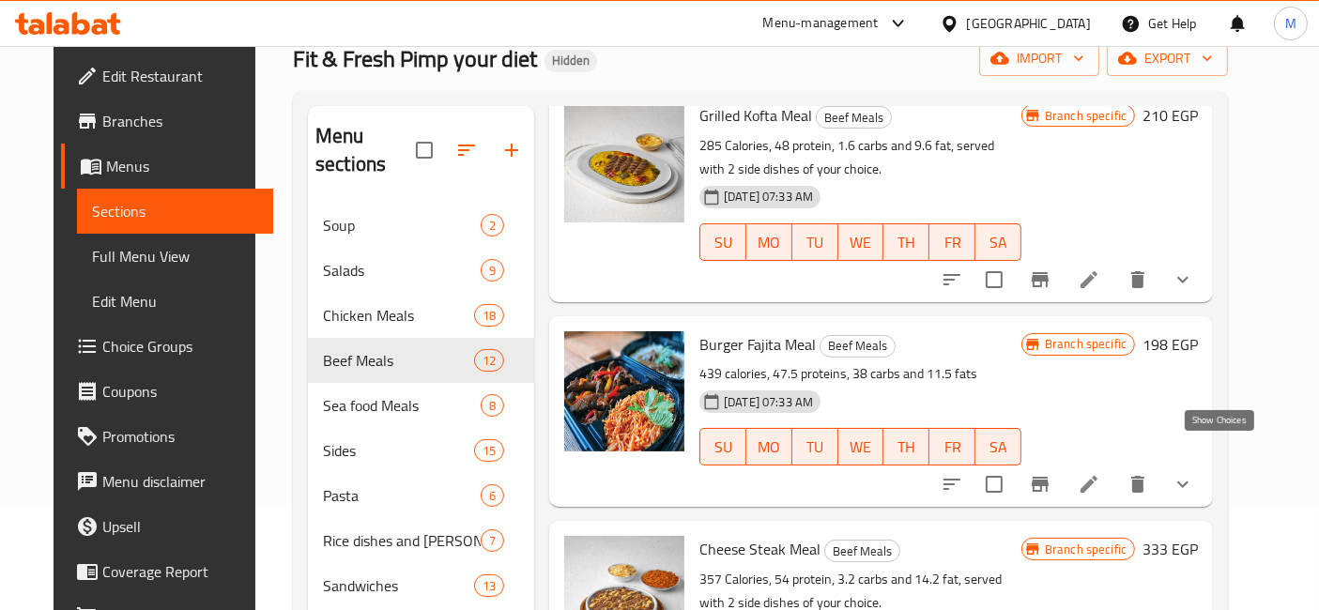
click at [1194, 473] on icon "show more" at bounding box center [1182, 484] width 23 height 23
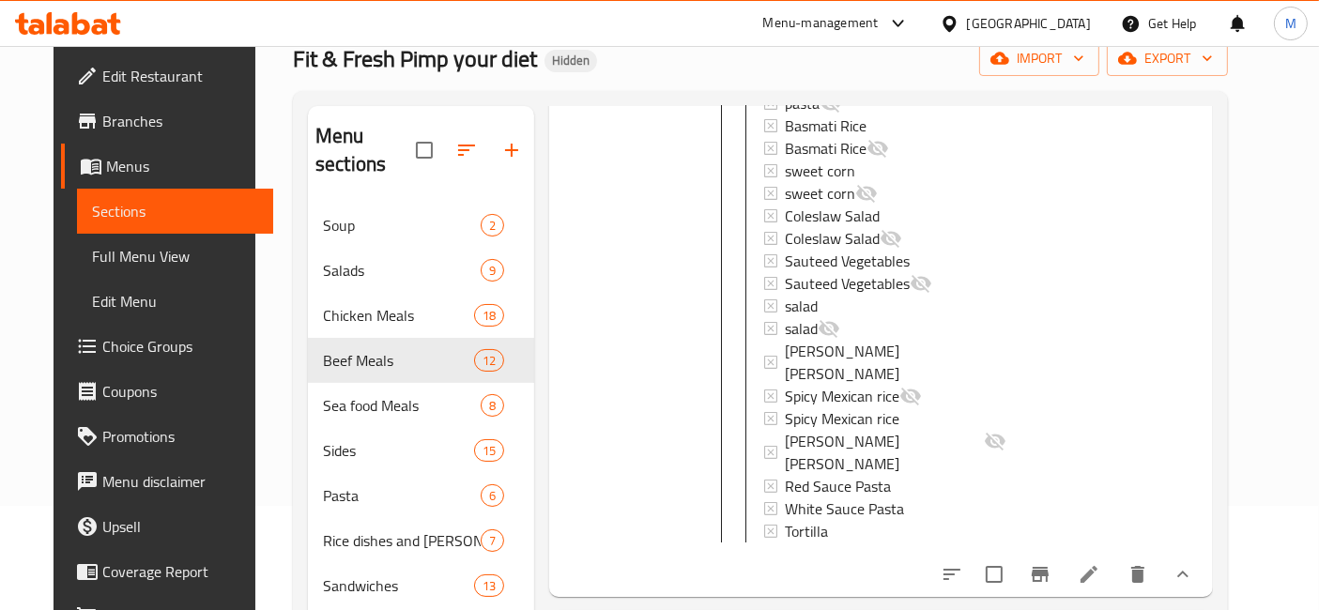
scroll to position [938, 0]
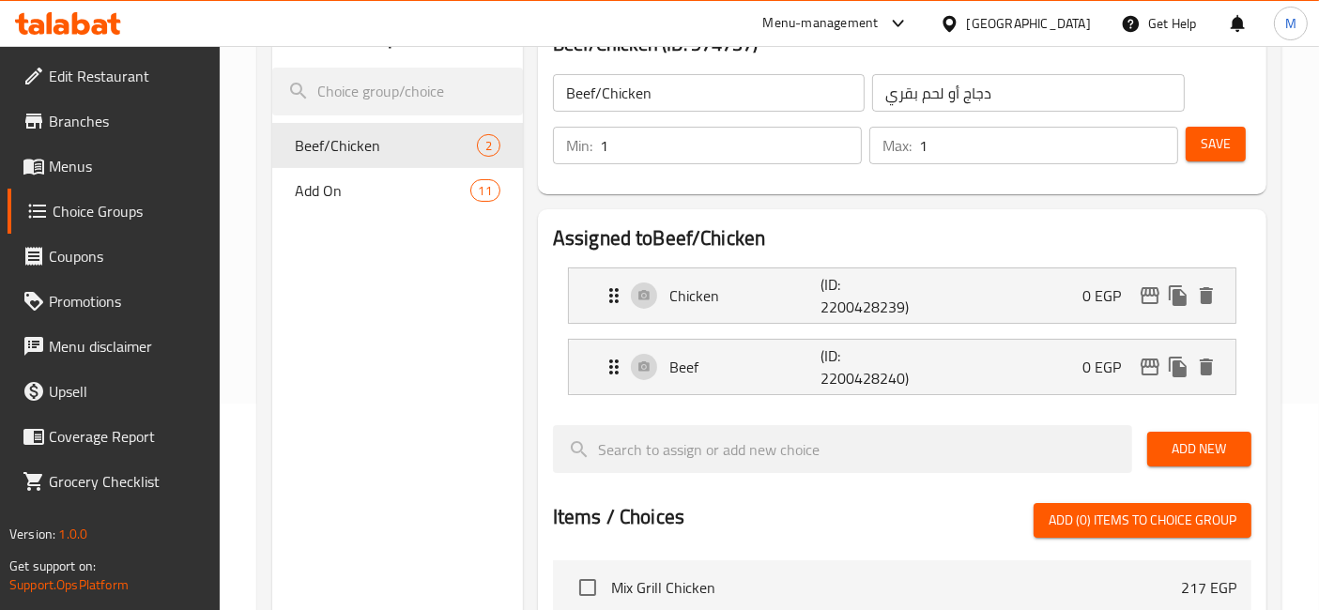
scroll to position [208, 0]
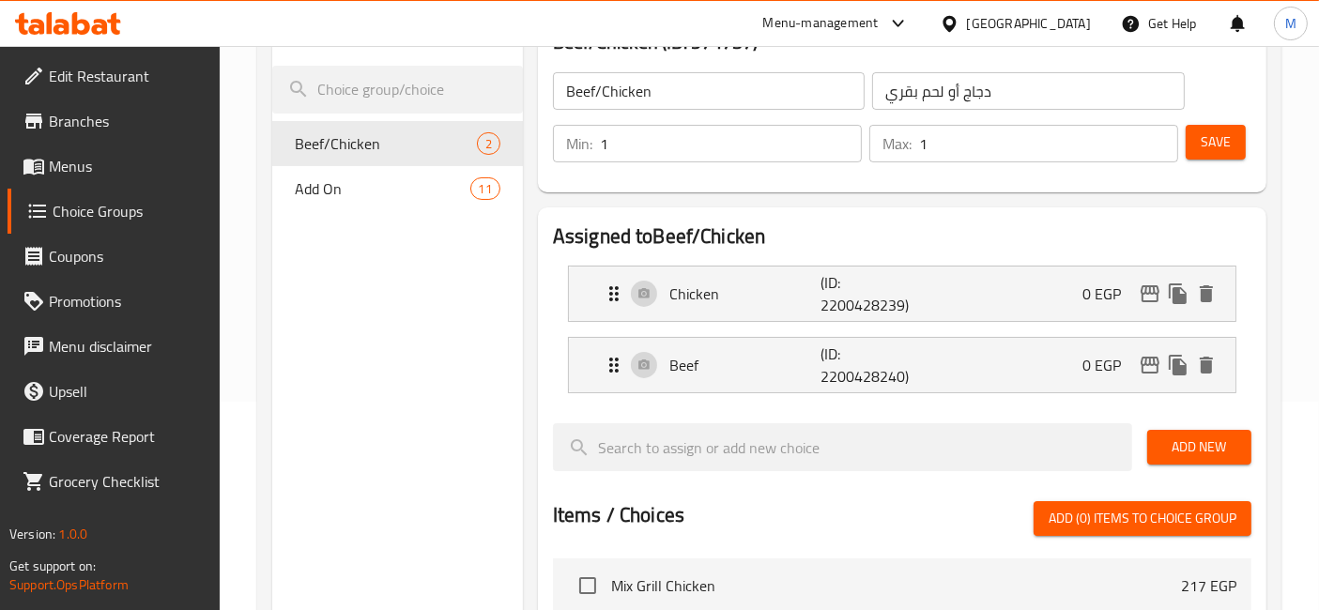
click at [471, 189] on span "11" at bounding box center [485, 189] width 28 height 18
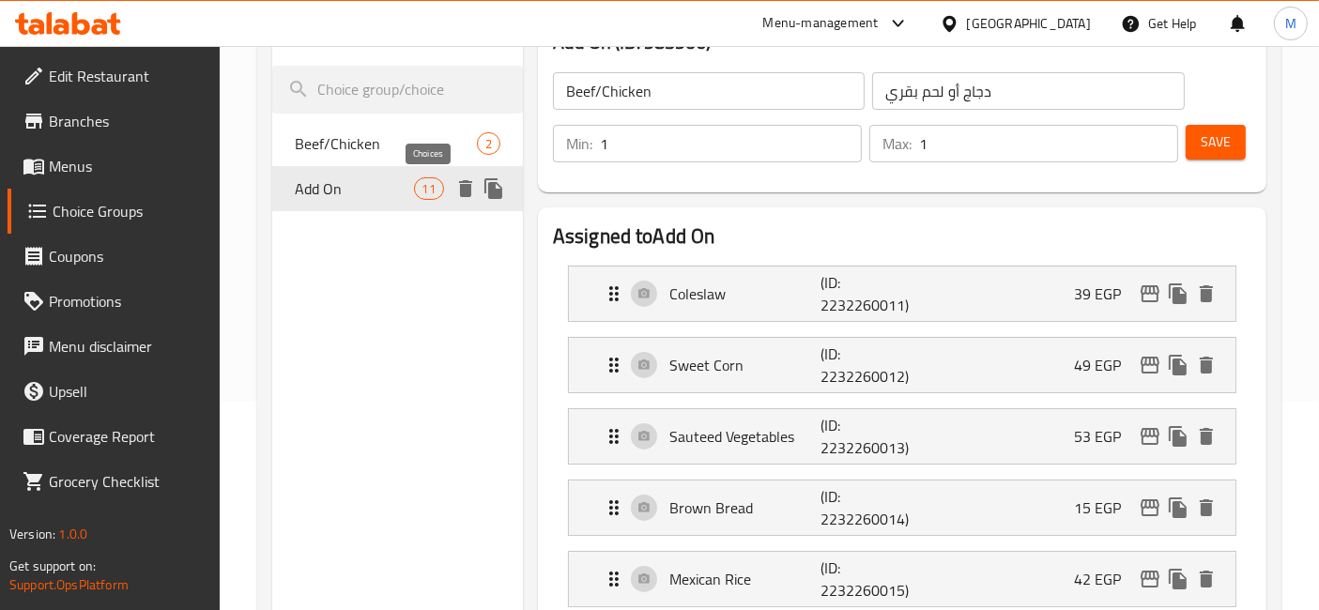
type input "Add On"
type input "اضافات"
type input "0"
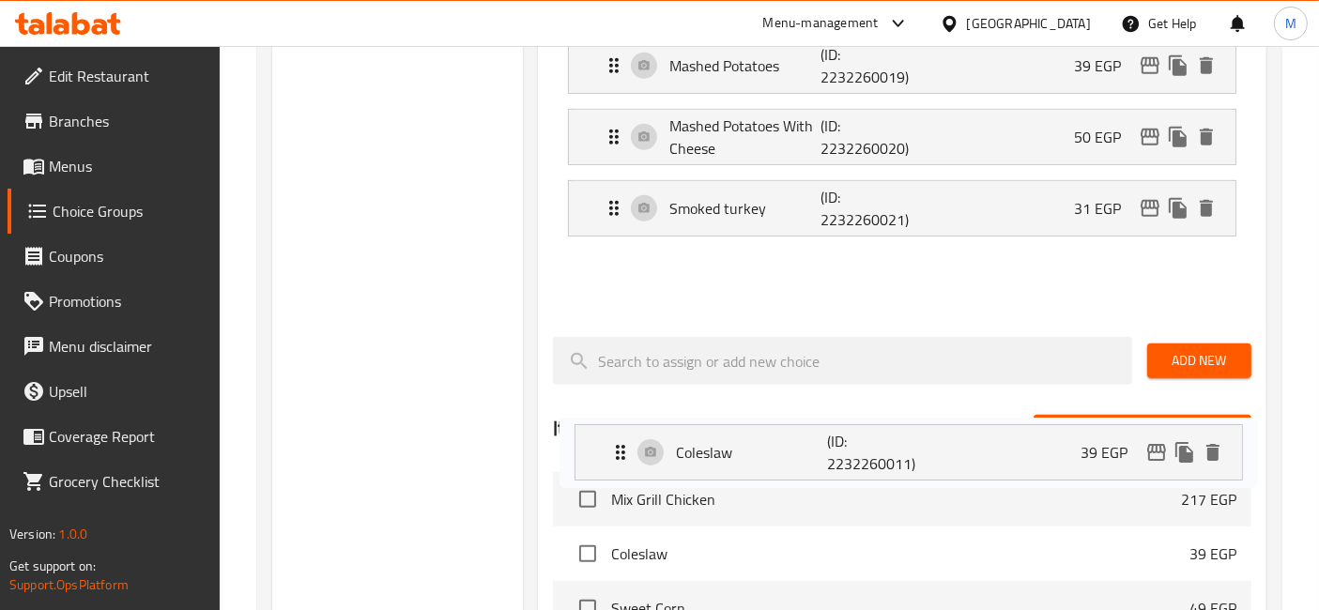
scroll to position [942, 0]
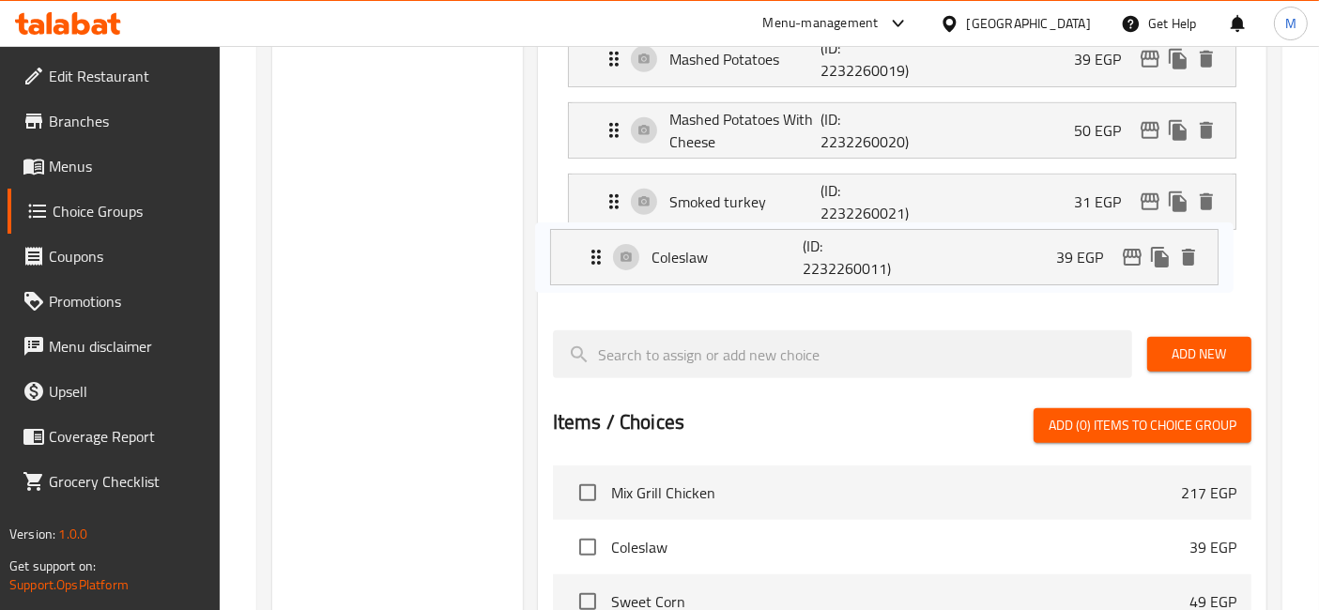
drag, startPoint x: 832, startPoint y: 176, endPoint x: 812, endPoint y: 250, distance: 76.1
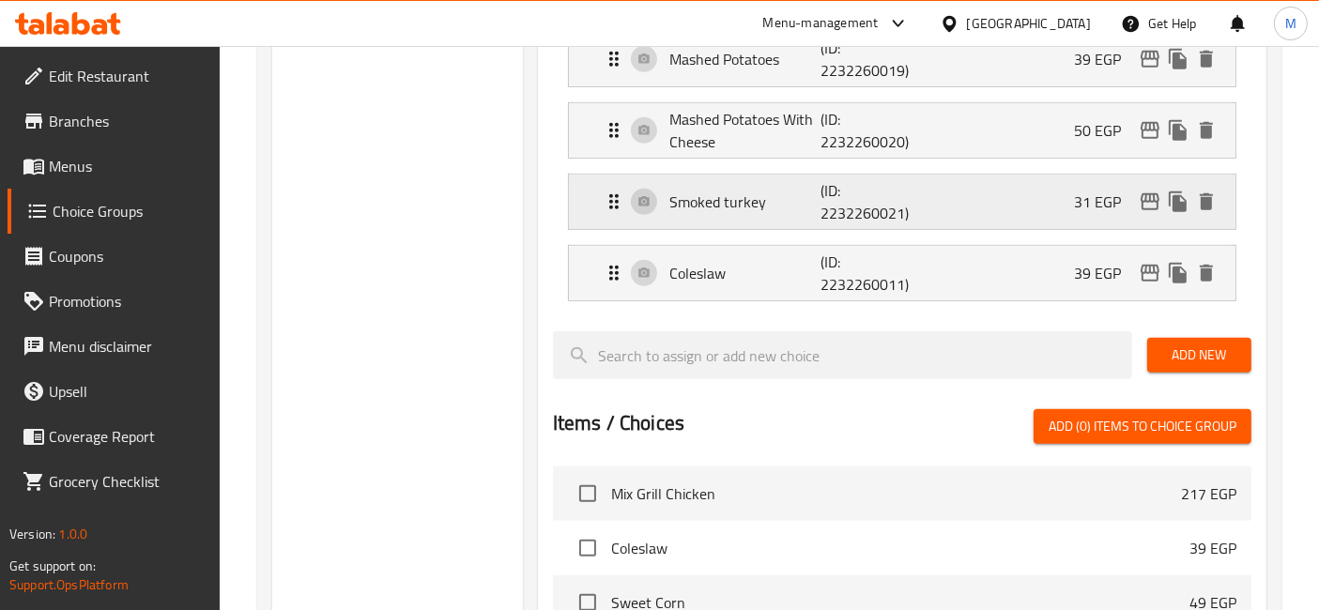
drag, startPoint x: 821, startPoint y: 245, endPoint x: 822, endPoint y: 183, distance: 61.9
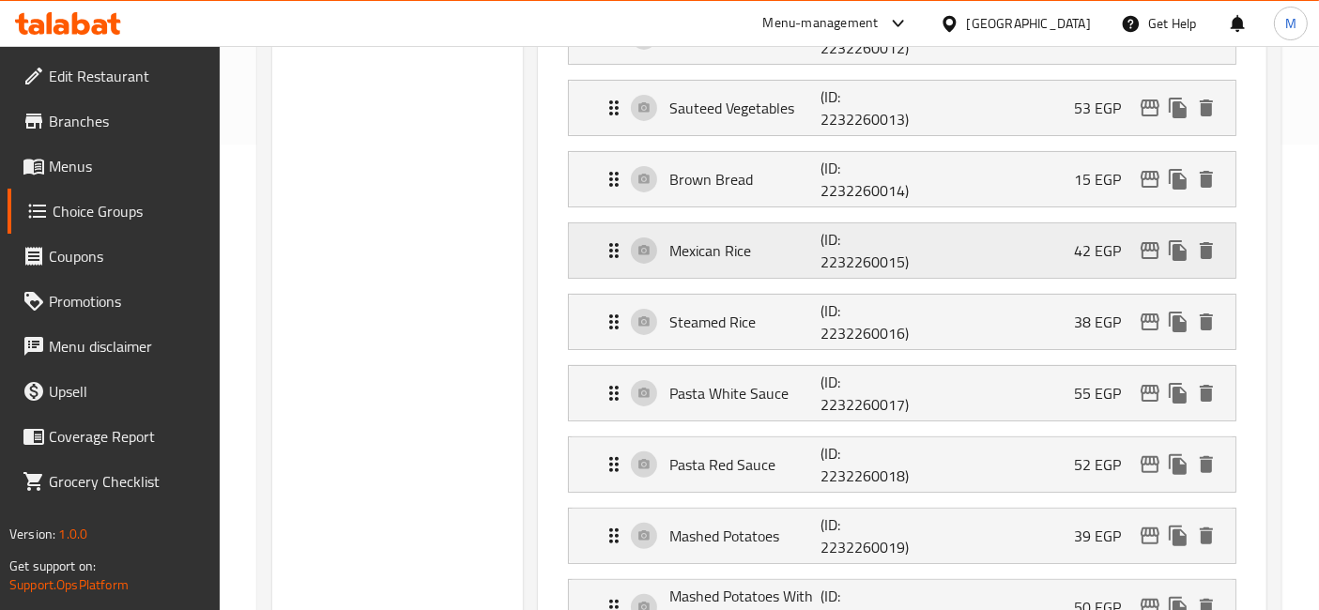
scroll to position [420, 0]
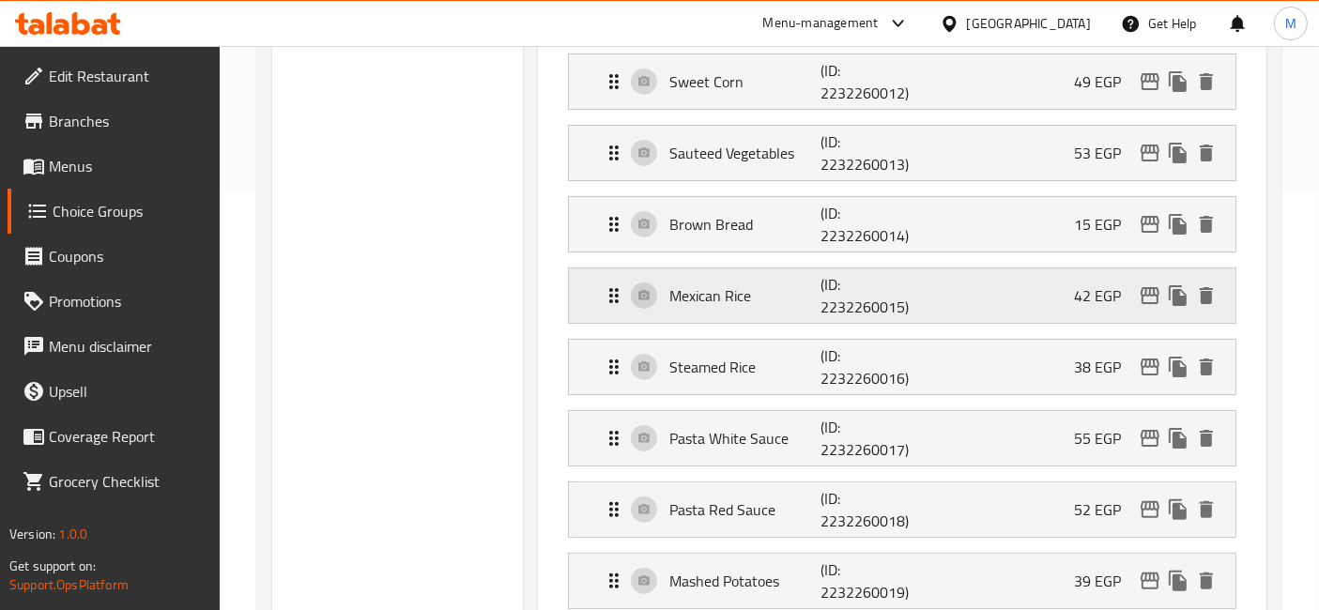
click at [1212, 220] on icon "delete" at bounding box center [1206, 224] width 23 height 23
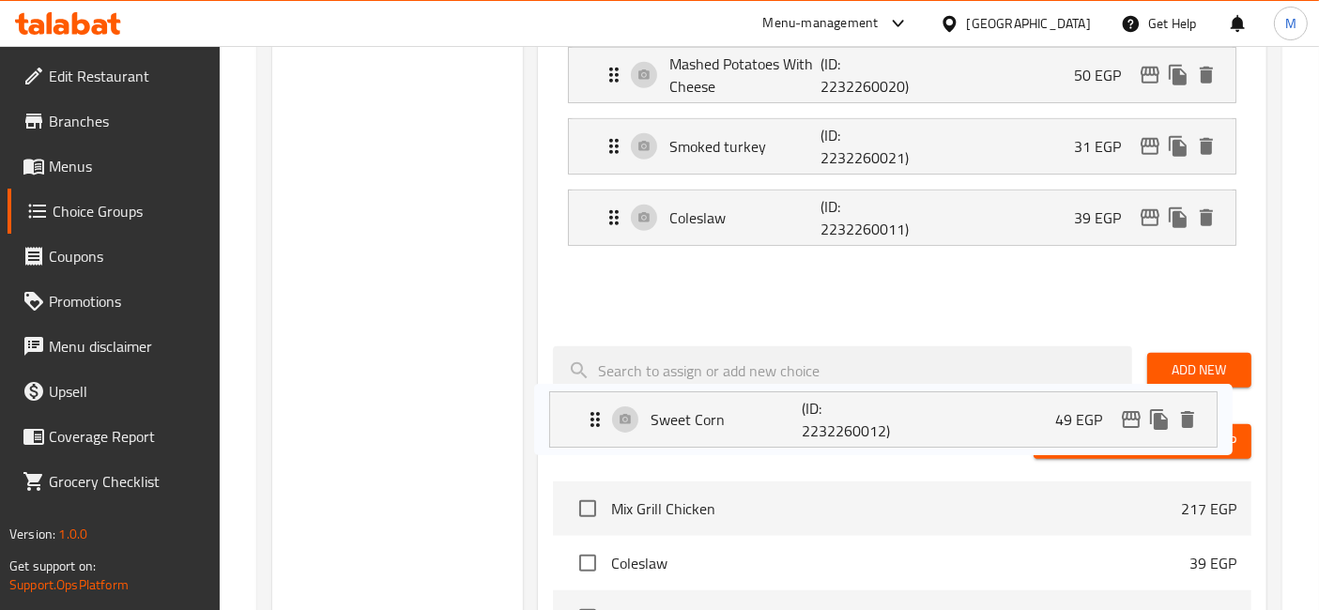
scroll to position [871, 0]
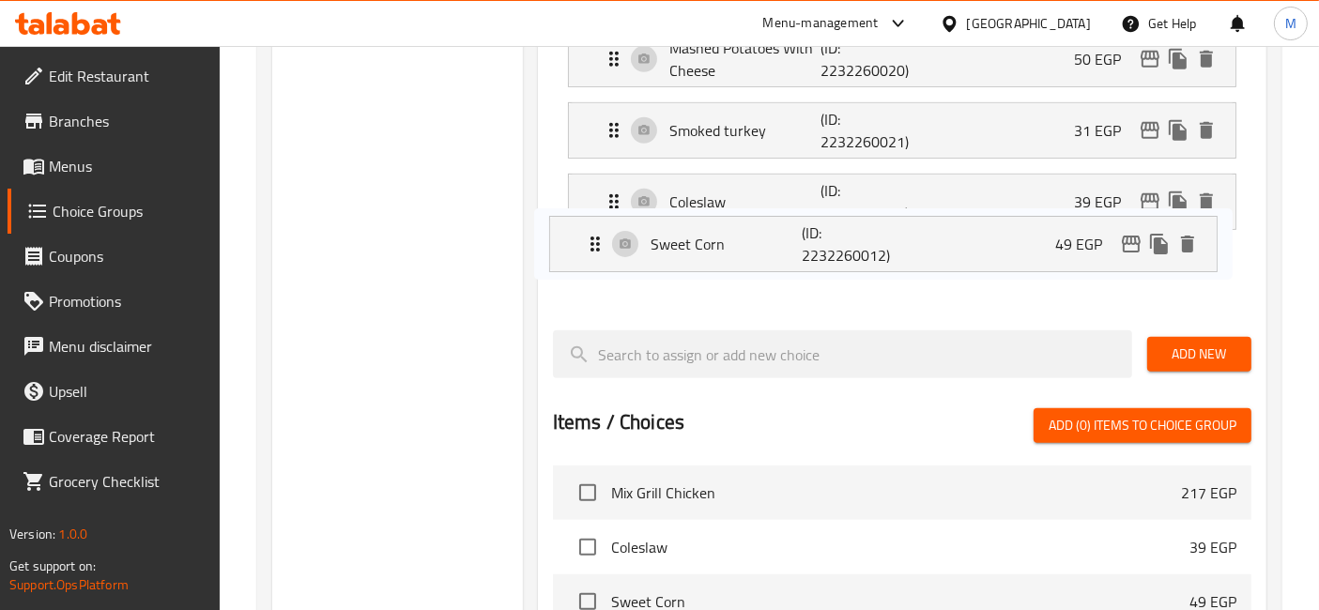
drag, startPoint x: 751, startPoint y: 176, endPoint x: 732, endPoint y: 243, distance: 69.2
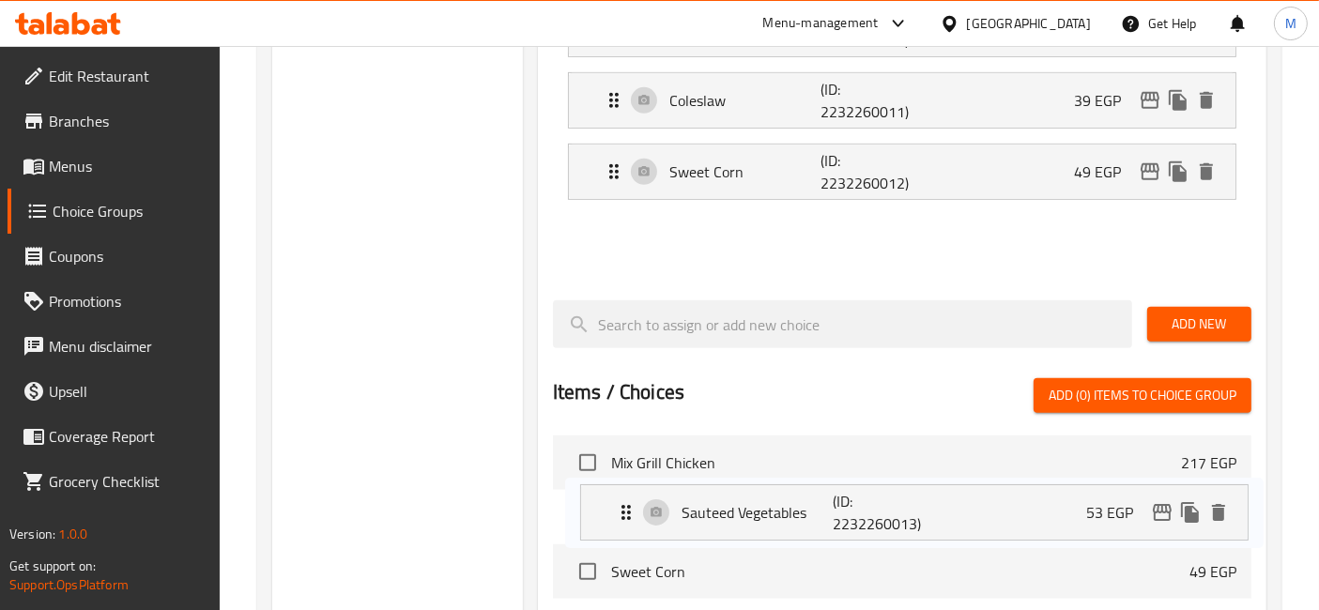
scroll to position [912, 0]
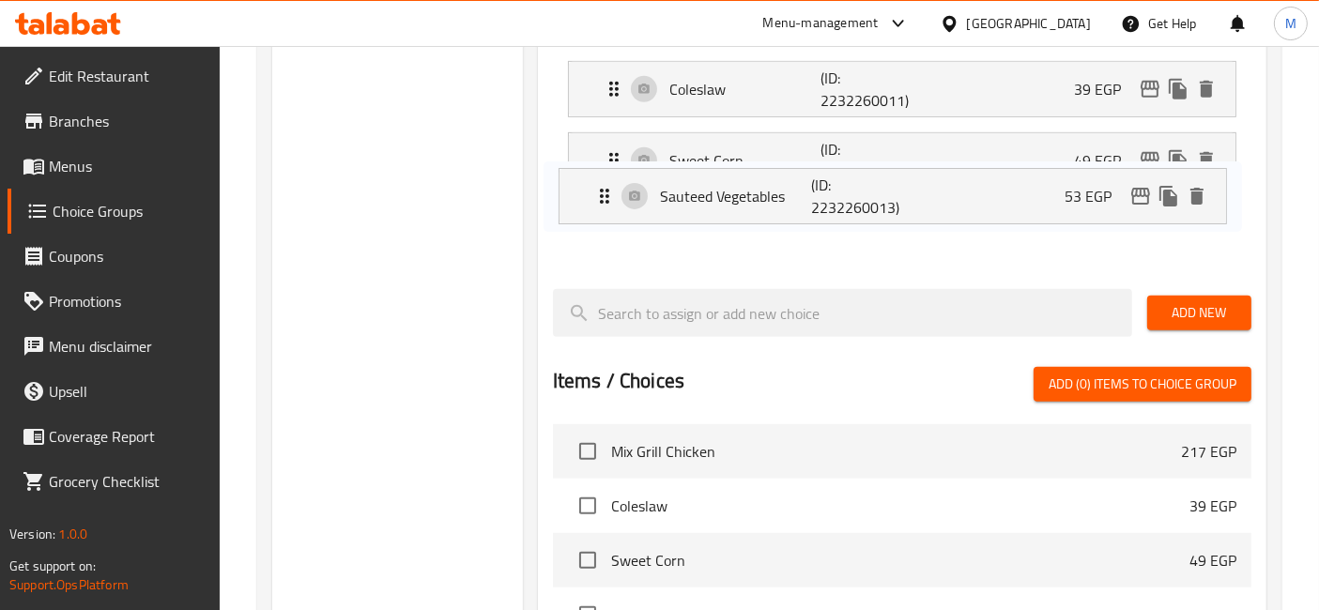
drag, startPoint x: 777, startPoint y: 158, endPoint x: 768, endPoint y: 209, distance: 52.5
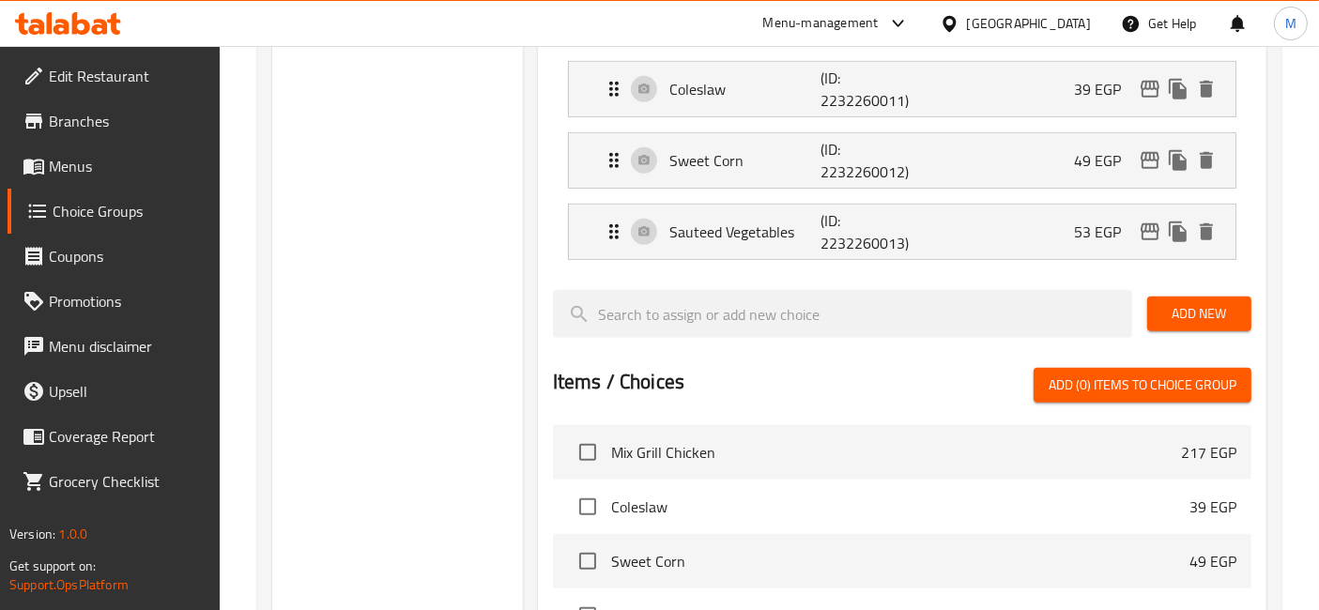
scroll to position [0, 0]
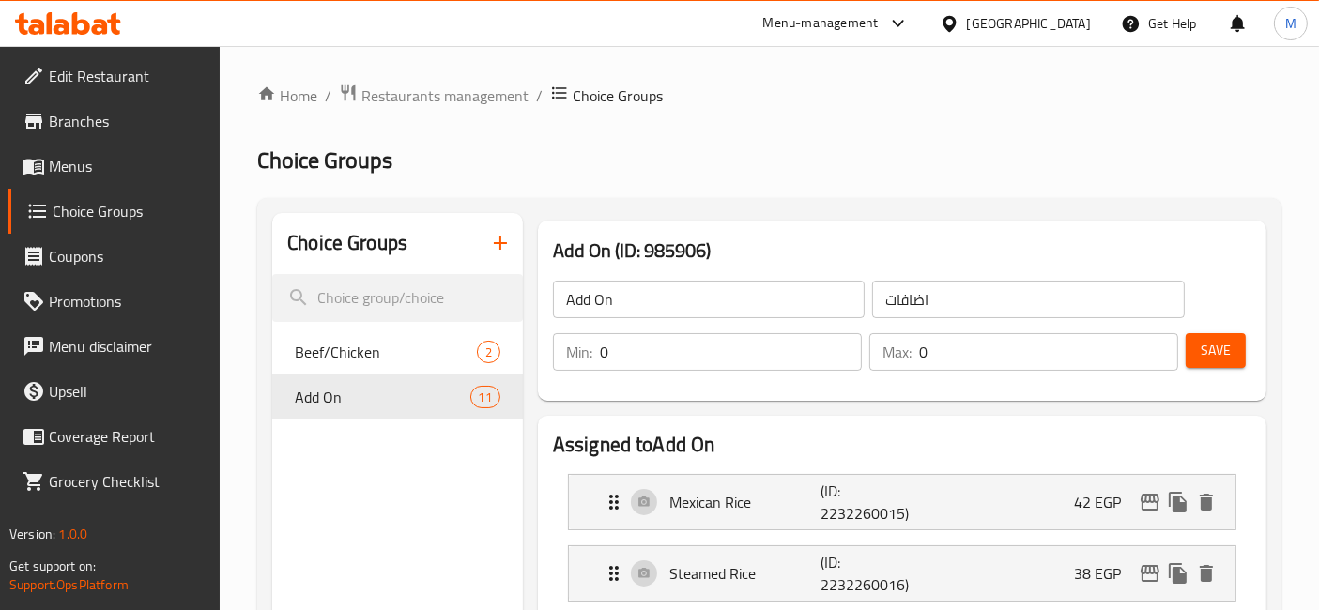
click at [1230, 342] on span "Save" at bounding box center [1215, 350] width 30 height 23
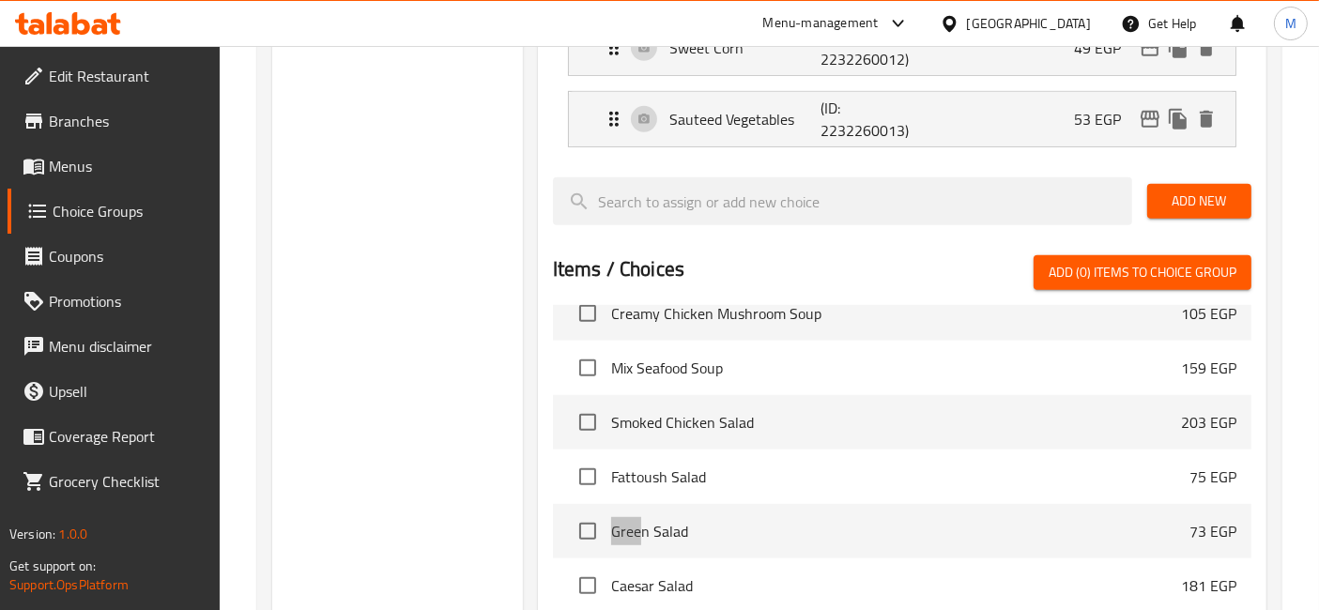
scroll to position [1055, 0]
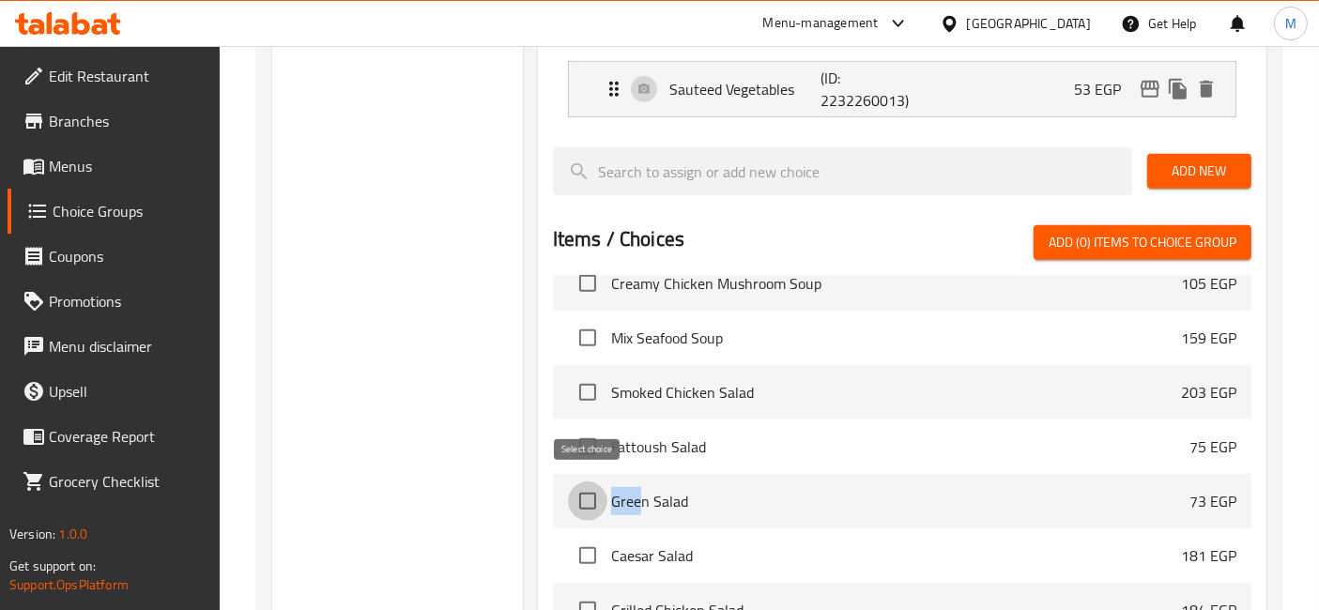
click at [586, 496] on input "checkbox" at bounding box center [587, 500] width 39 height 39
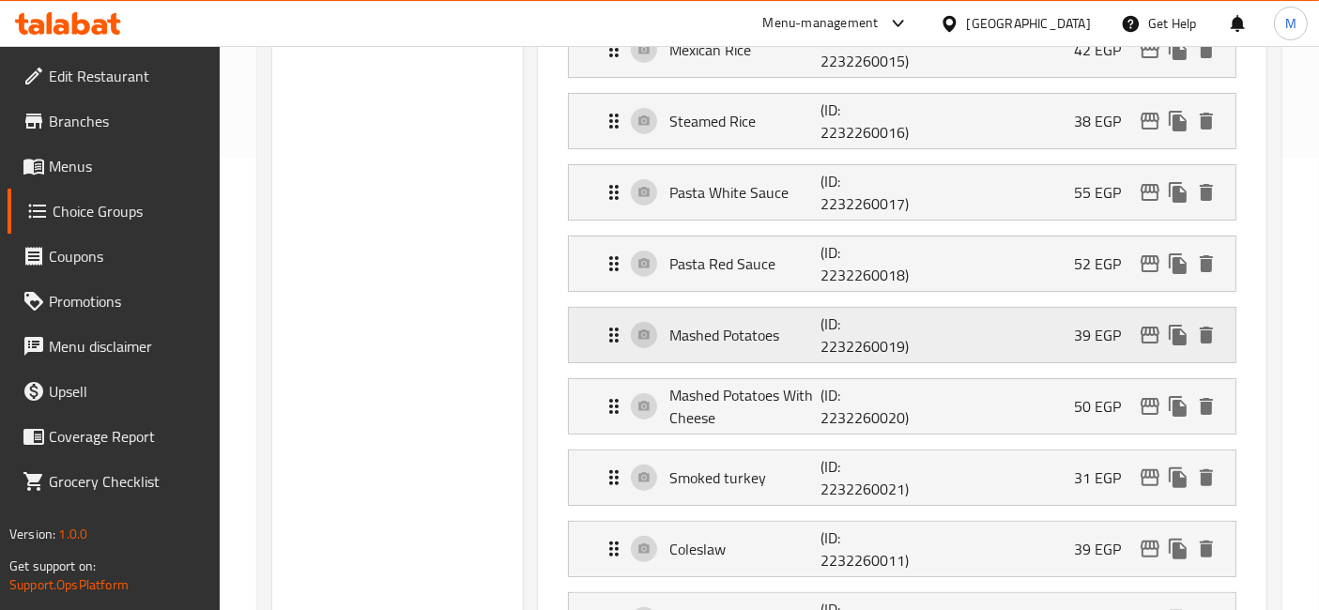
scroll to position [546, 0]
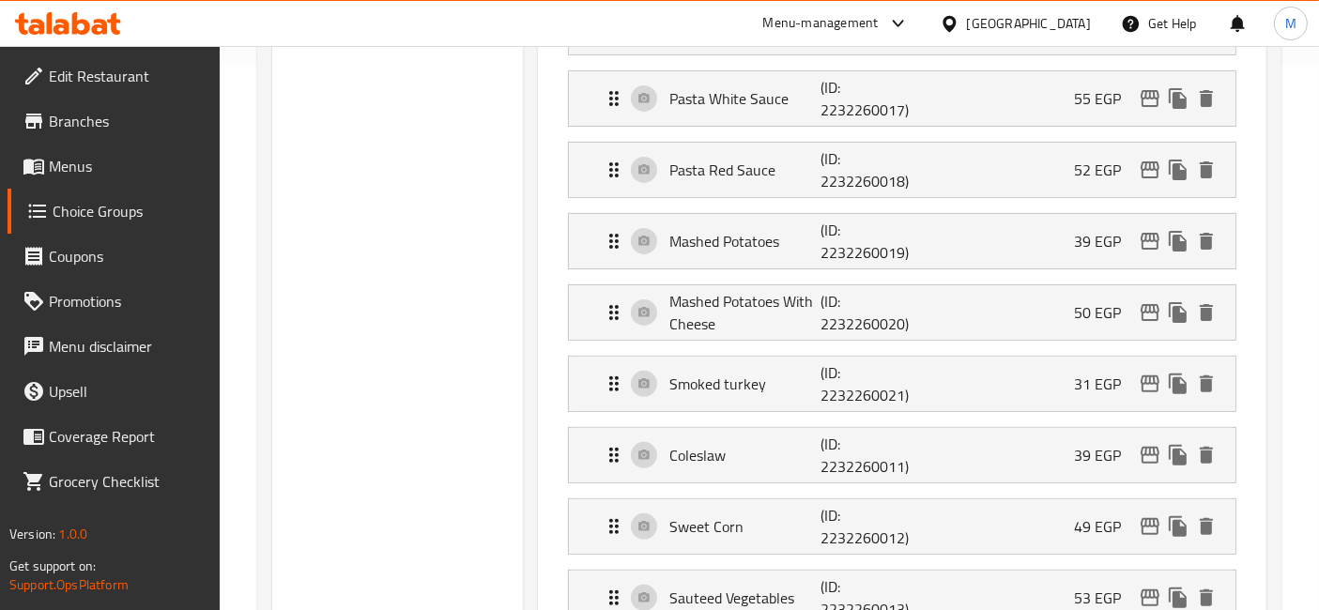
click at [405, 367] on div "Choice Groups Beef/Chicken 2 Add On 10" at bounding box center [397, 485] width 251 height 1637
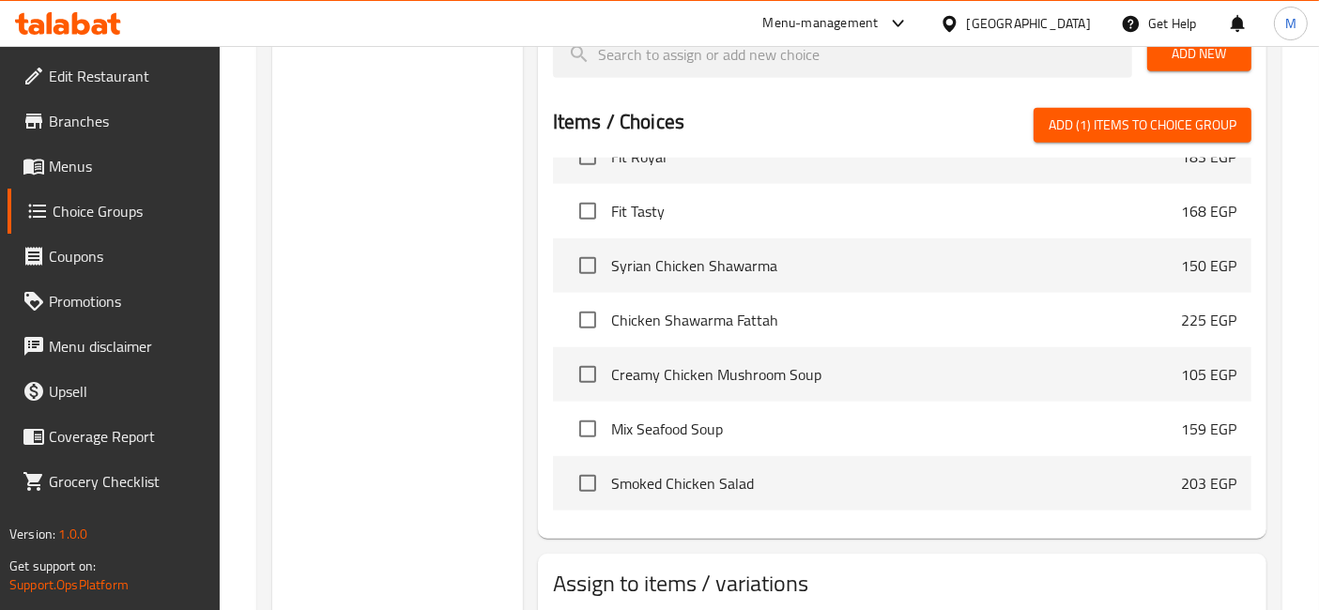
scroll to position [5157, 0]
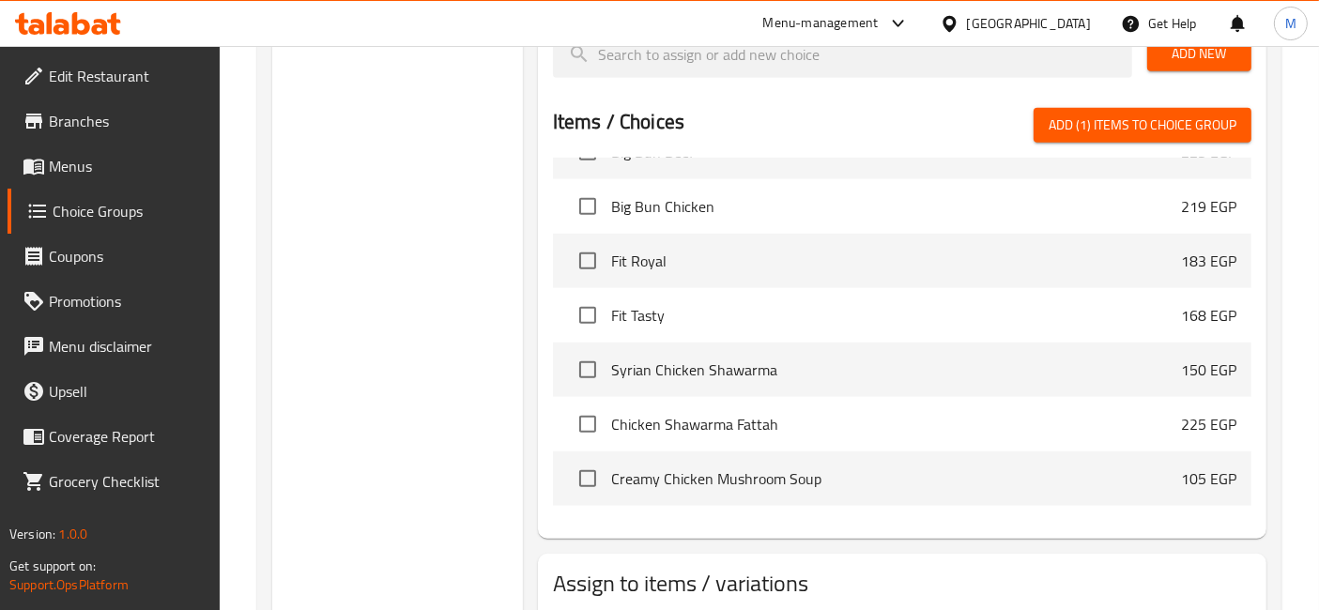
click at [1177, 122] on span "Add (1) items to choice group" at bounding box center [1142, 125] width 188 height 23
checkbox input "false"
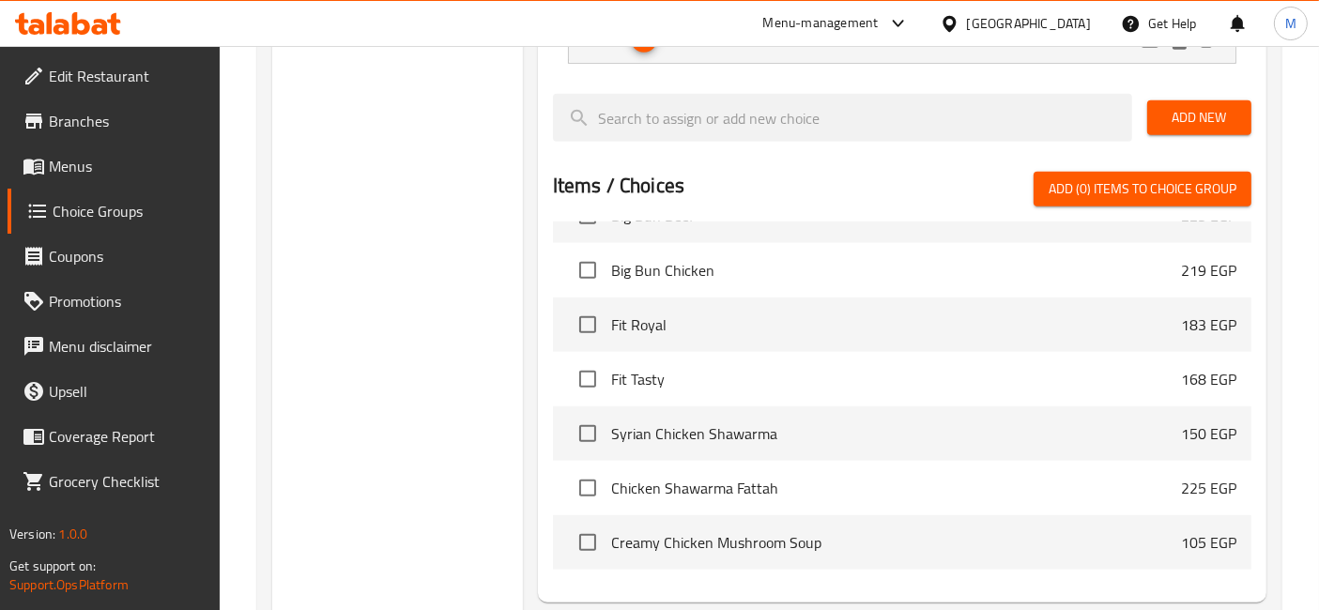
scroll to position [1068, 0]
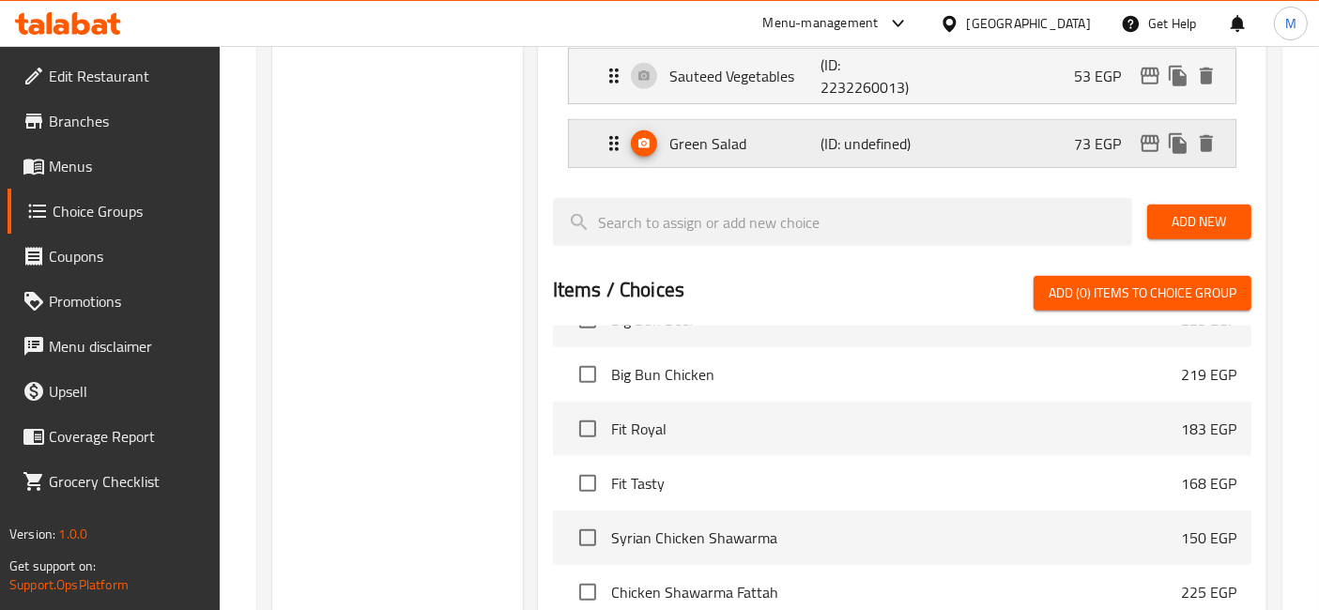
click at [933, 153] on div "Green Salad (ID: undefined) 73 EGP" at bounding box center [907, 143] width 610 height 47
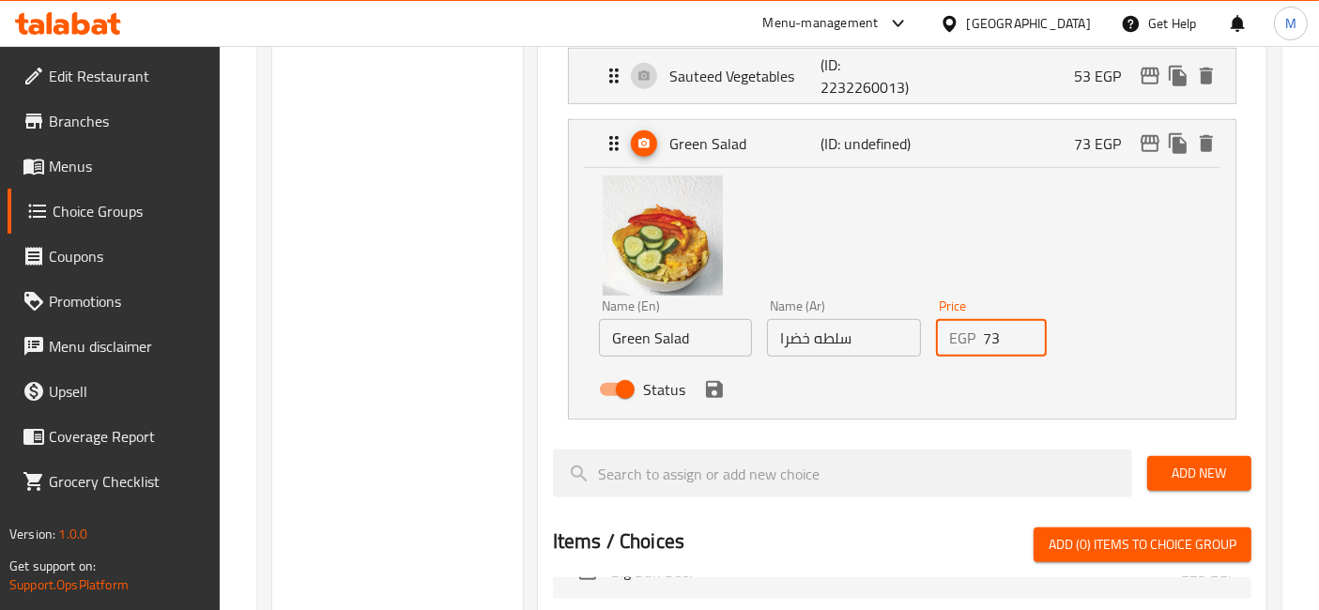
click at [986, 330] on input "73" at bounding box center [1015, 338] width 65 height 38
click at [986, 329] on input "73" at bounding box center [1015, 338] width 65 height 38
click at [721, 378] on icon "save" at bounding box center [714, 389] width 23 height 23
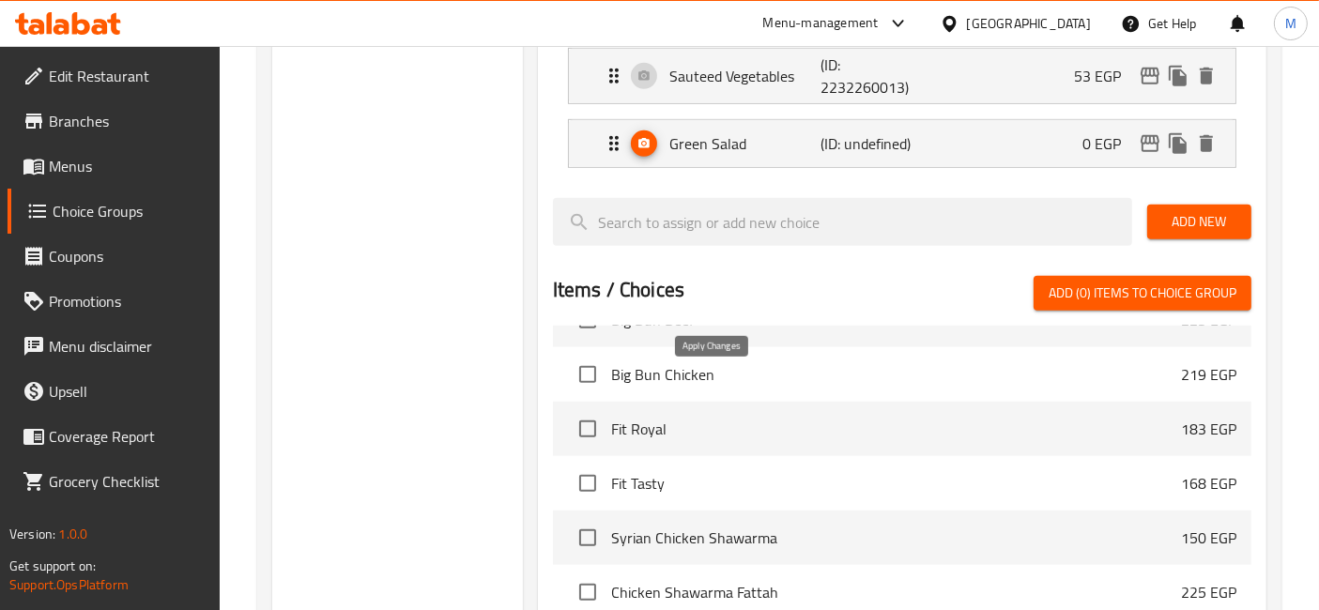
type input "0"
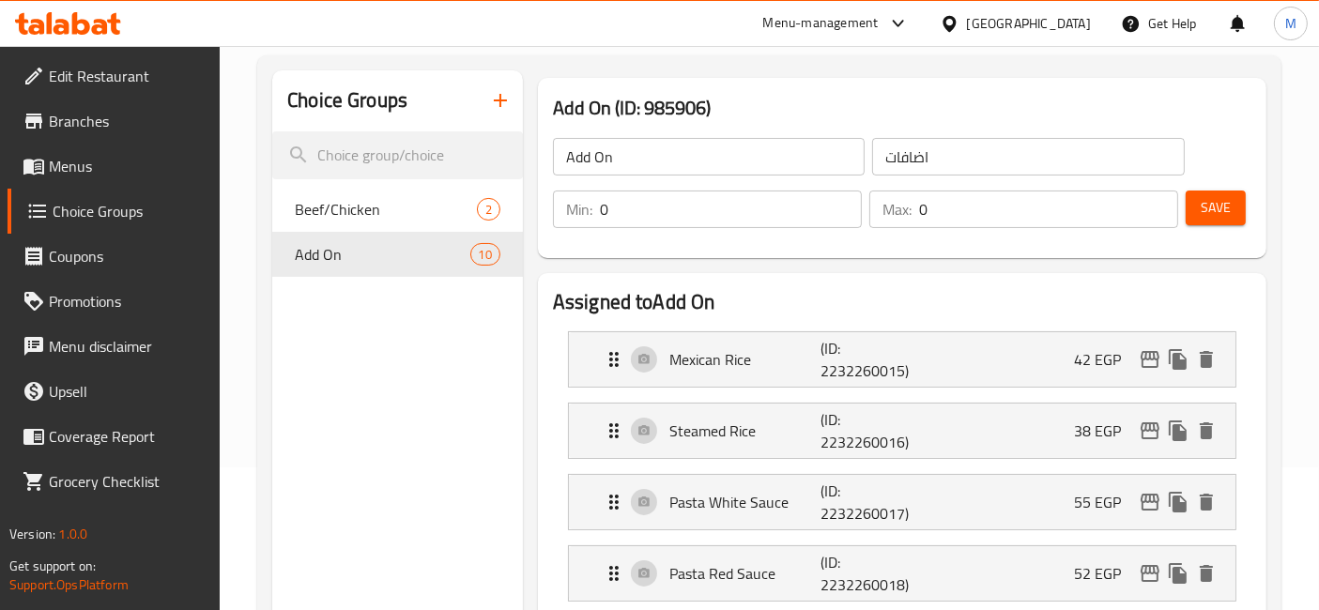
scroll to position [130, 0]
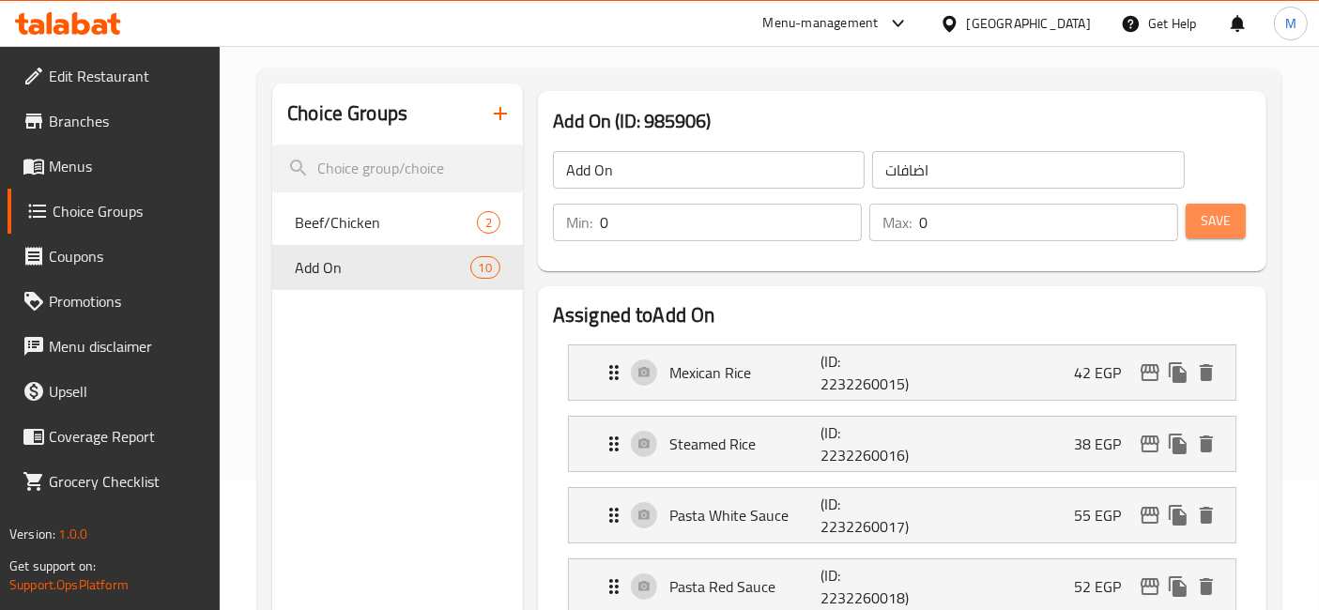
click at [1198, 221] on button "Save" at bounding box center [1215, 221] width 60 height 35
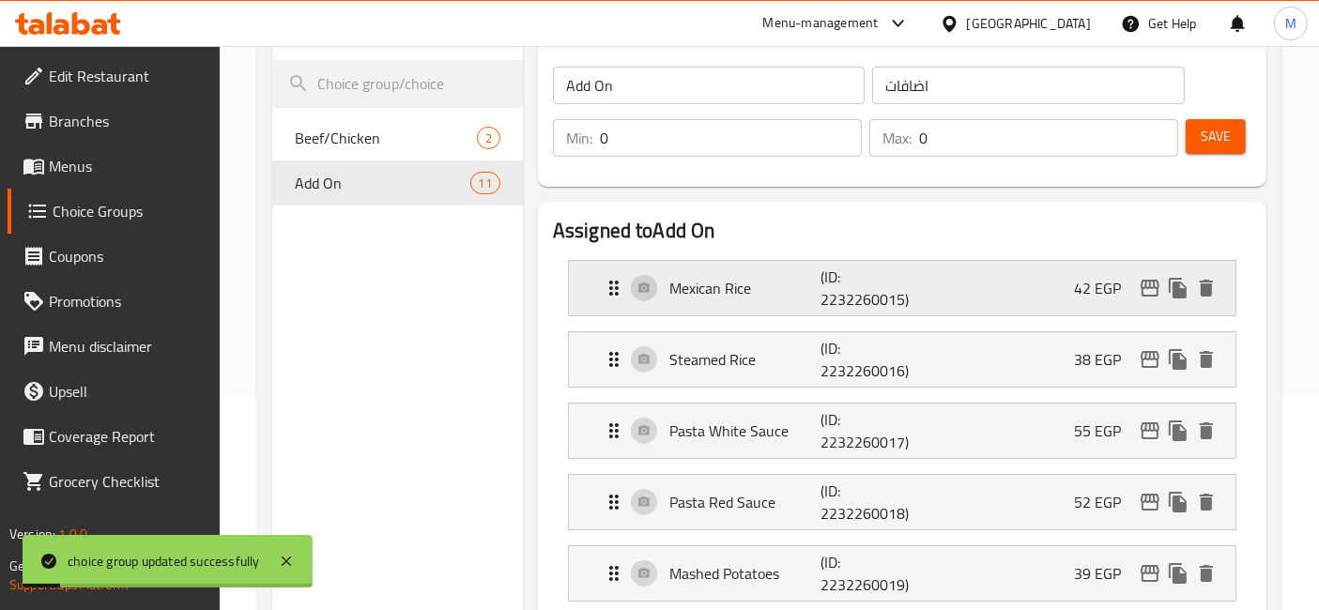
scroll to position [234, 0]
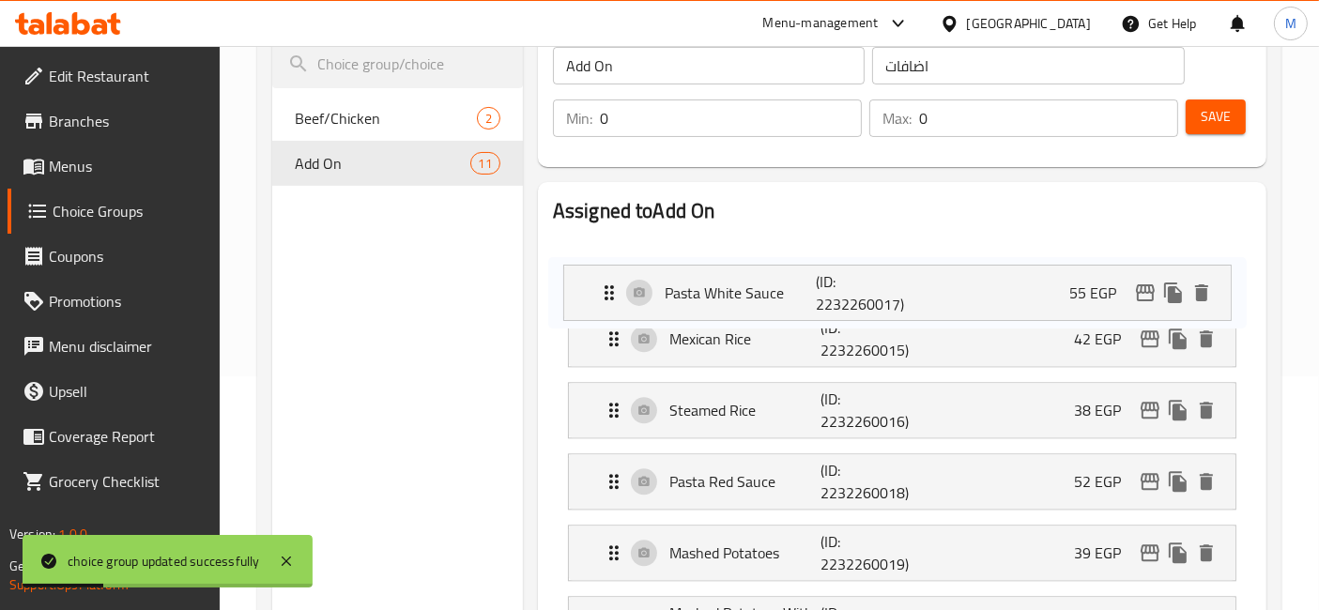
drag, startPoint x: 800, startPoint y: 397, endPoint x: 794, endPoint y: 275, distance: 122.1
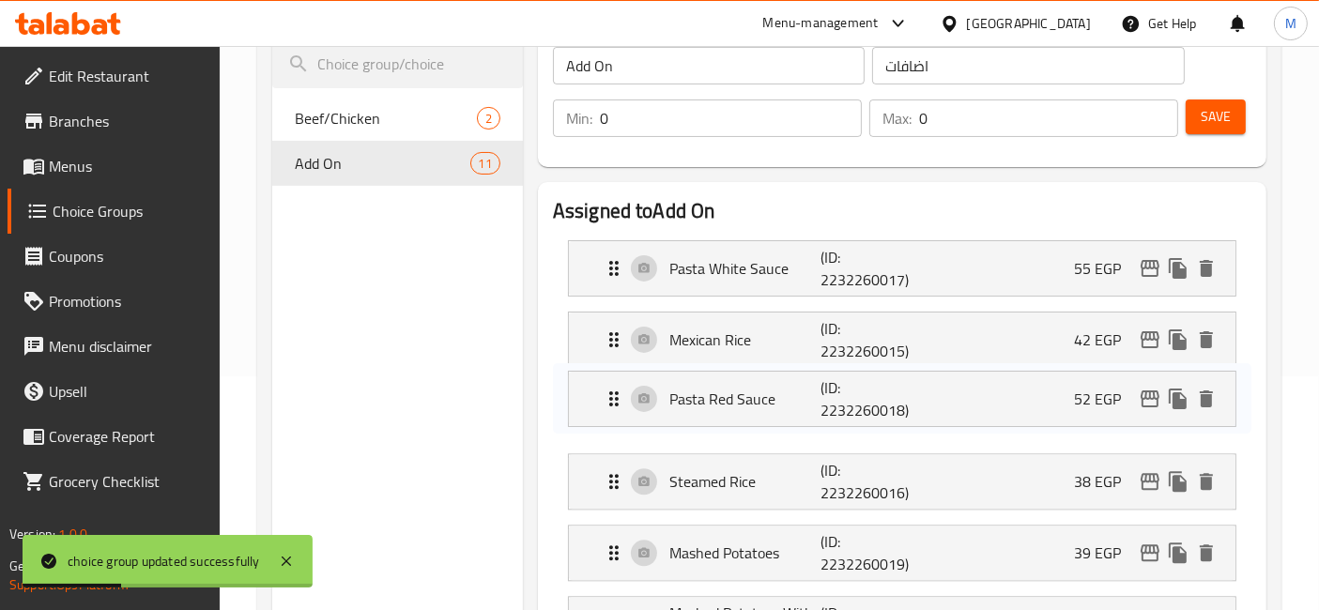
scroll to position [235, 0]
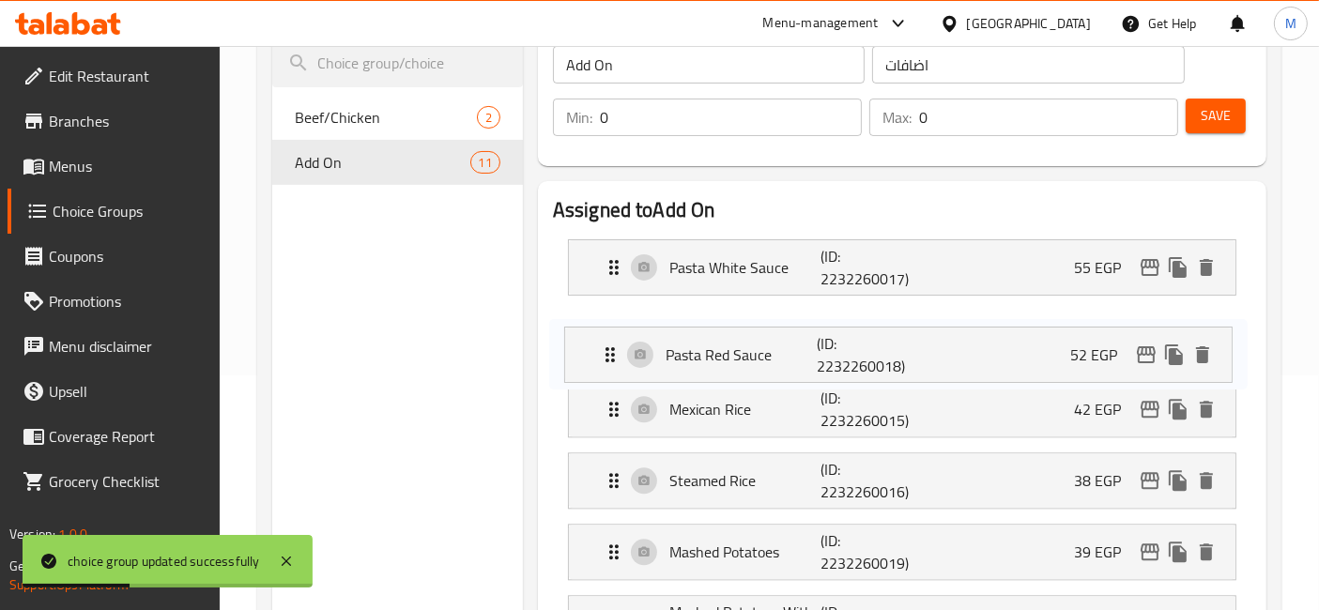
drag, startPoint x: 790, startPoint y: 472, endPoint x: 786, endPoint y: 340, distance: 132.4
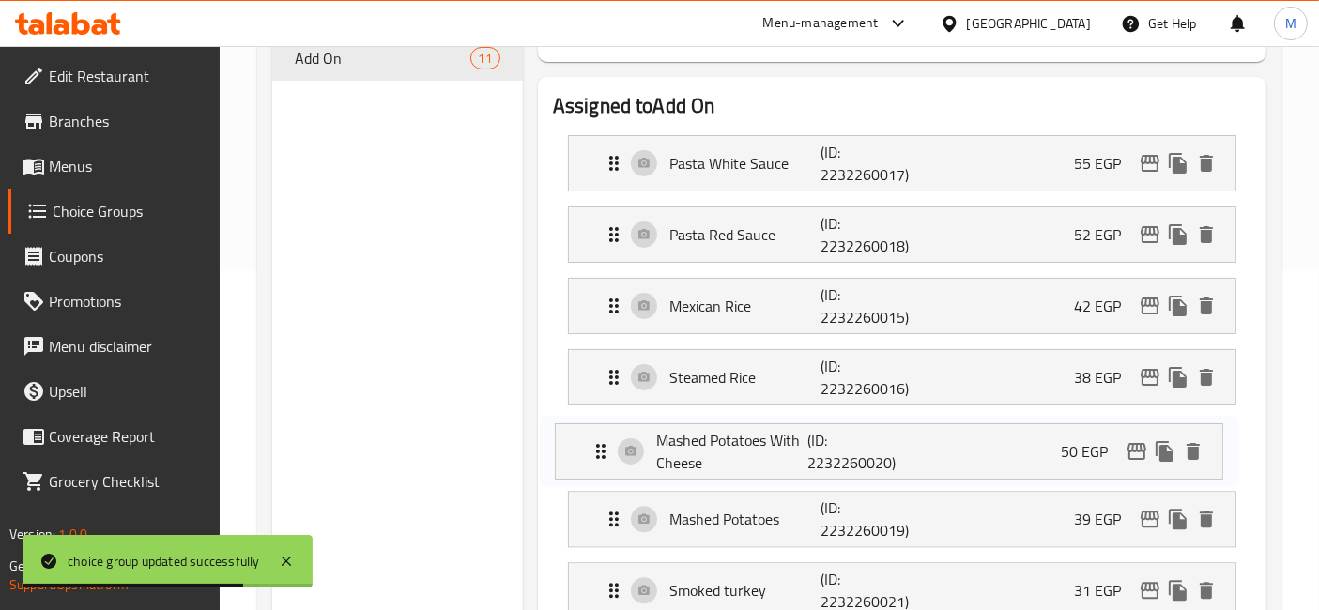
scroll to position [340, 0]
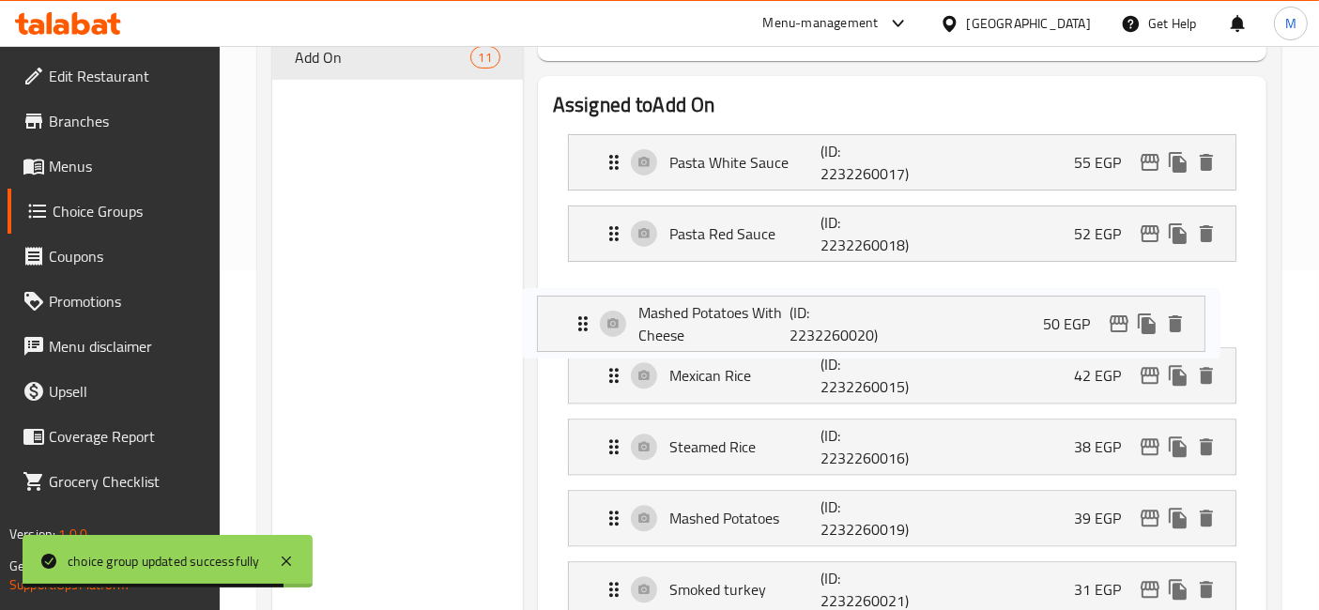
drag, startPoint x: 800, startPoint y: 526, endPoint x: 768, endPoint y: 327, distance: 202.4
click at [768, 327] on nav "Pasta White Sauce (ID: 2232260017) 55 EGP Name (En) Pasta White Sauce Name (En)…" at bounding box center [902, 518] width 698 height 799
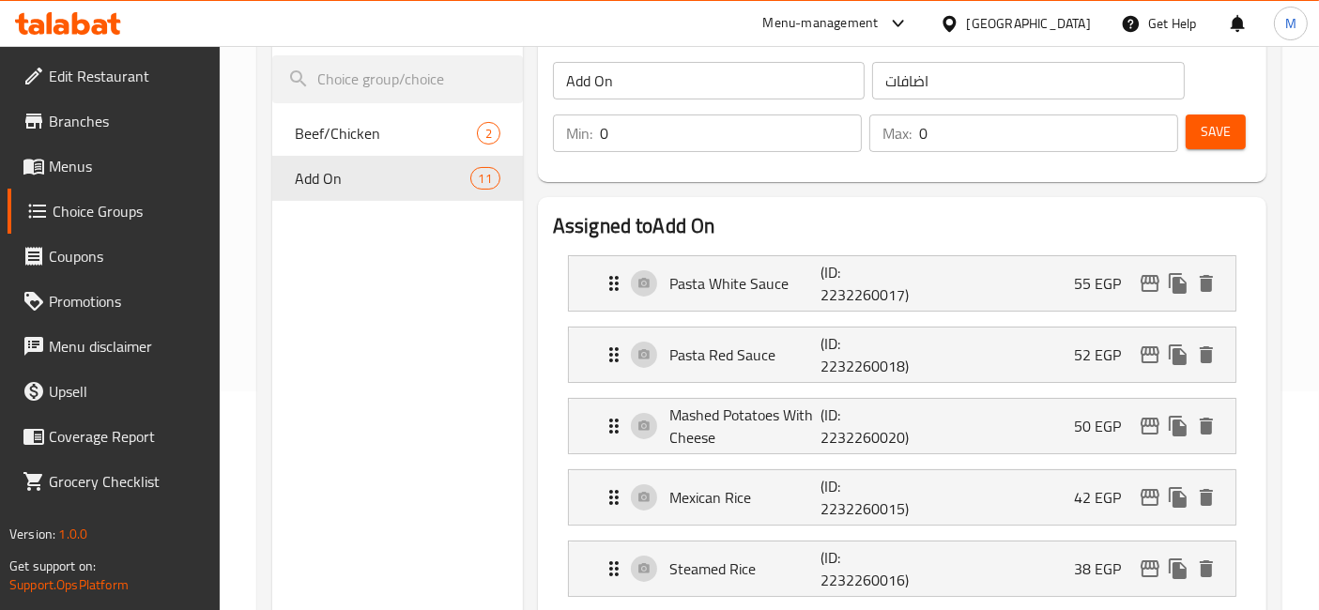
scroll to position [131, 0]
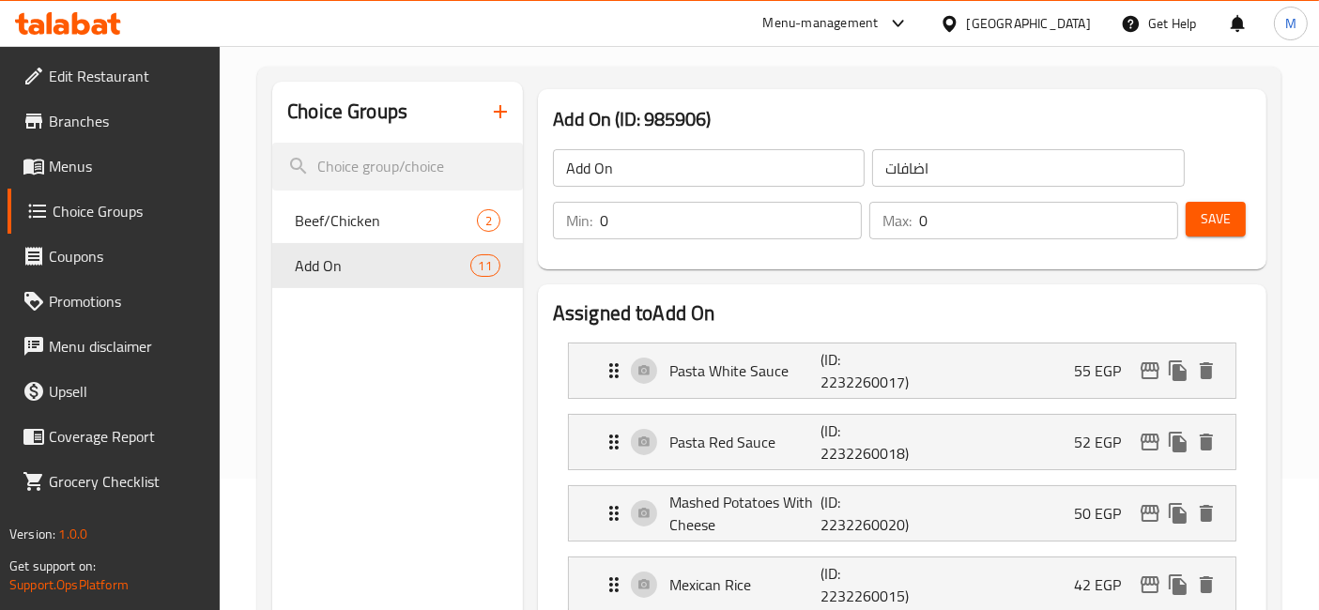
click at [1235, 213] on button "Save" at bounding box center [1215, 219] width 60 height 35
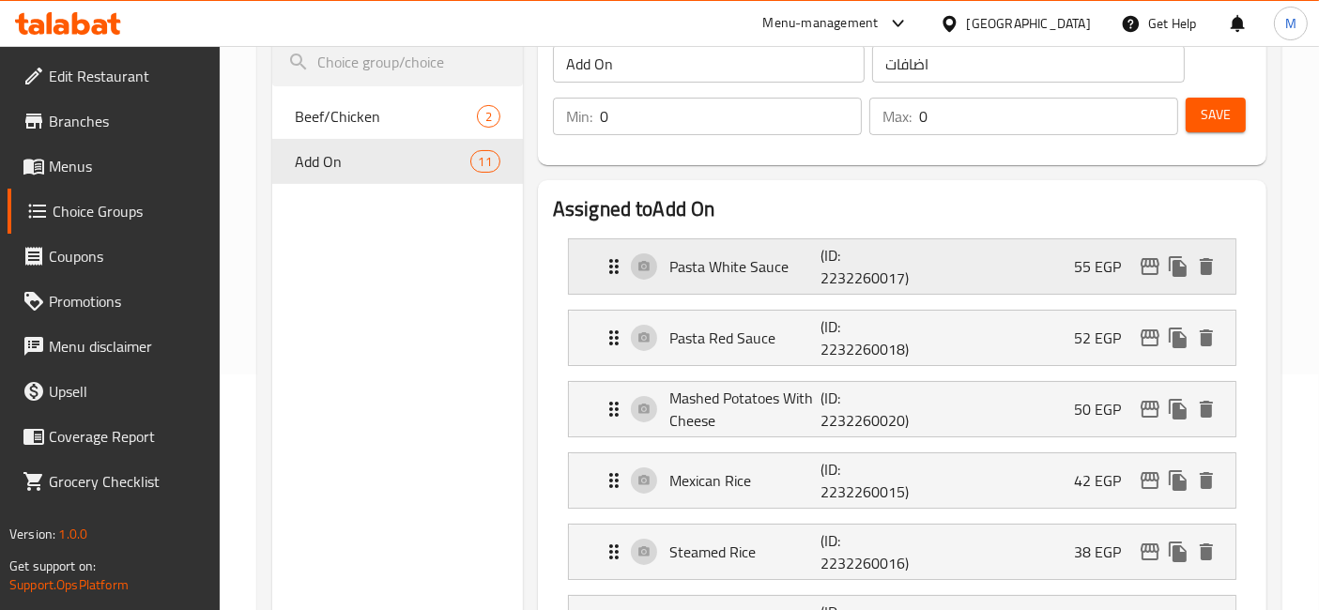
click at [1019, 284] on div "Pasta White Sauce (ID: 2232260017) 55 EGP" at bounding box center [907, 266] width 610 height 54
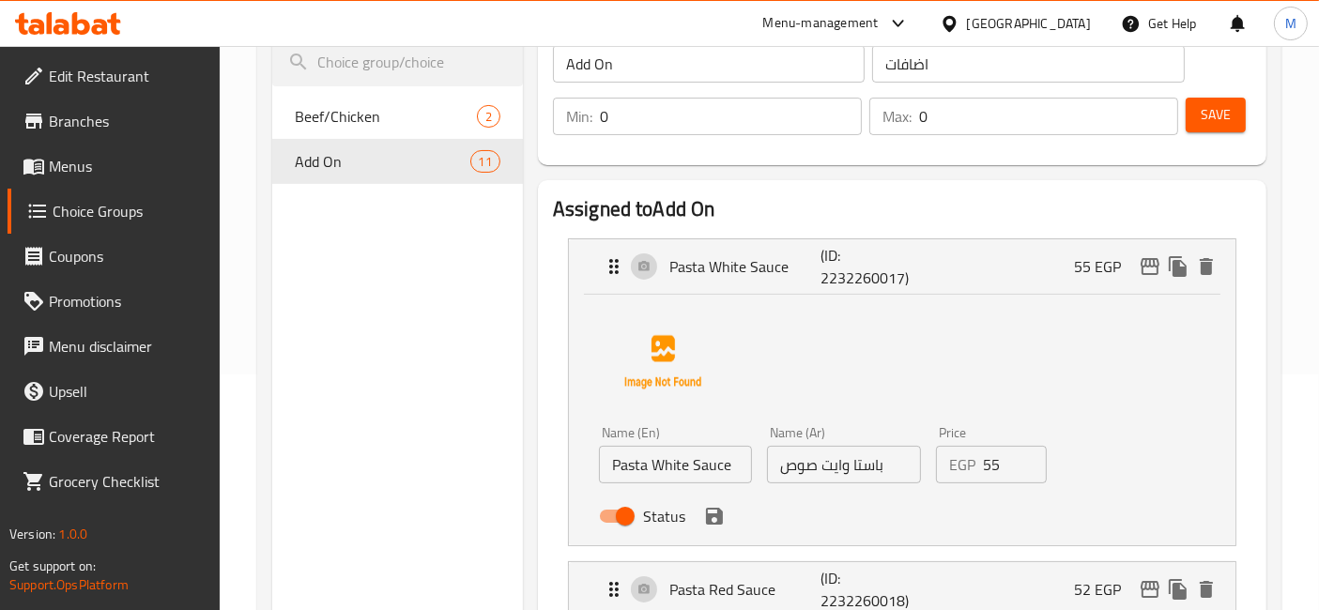
click at [992, 470] on input "55" at bounding box center [1015, 465] width 65 height 38
click at [706, 514] on icon "save" at bounding box center [714, 516] width 17 height 17
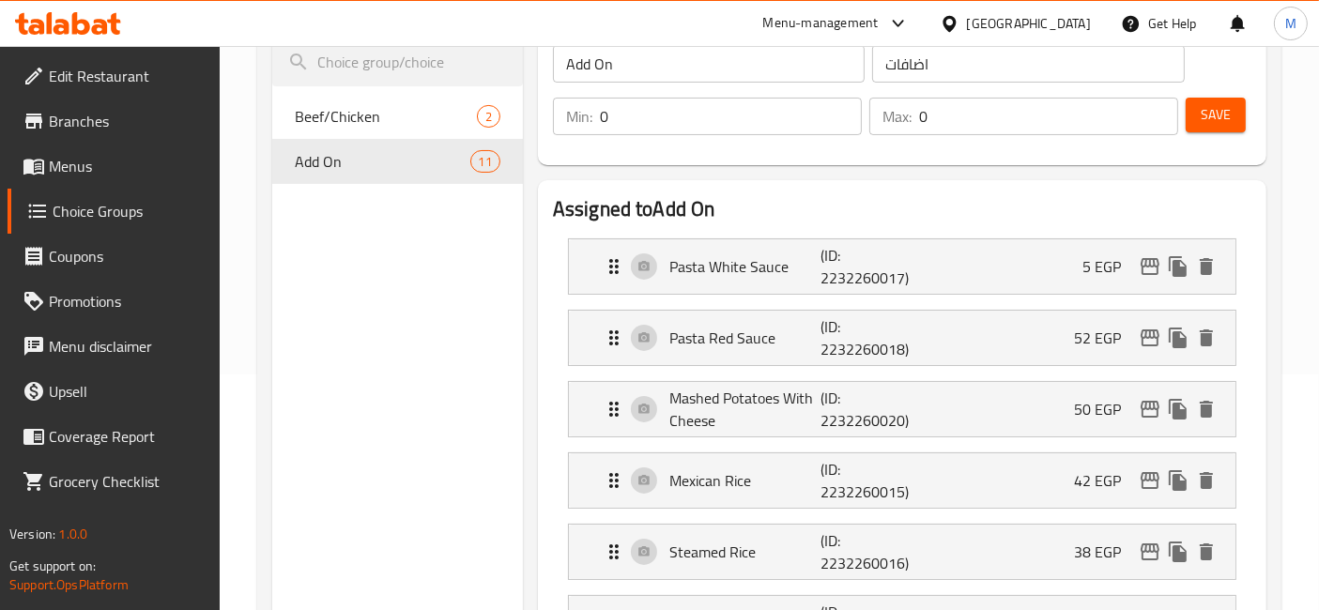
type input "5"
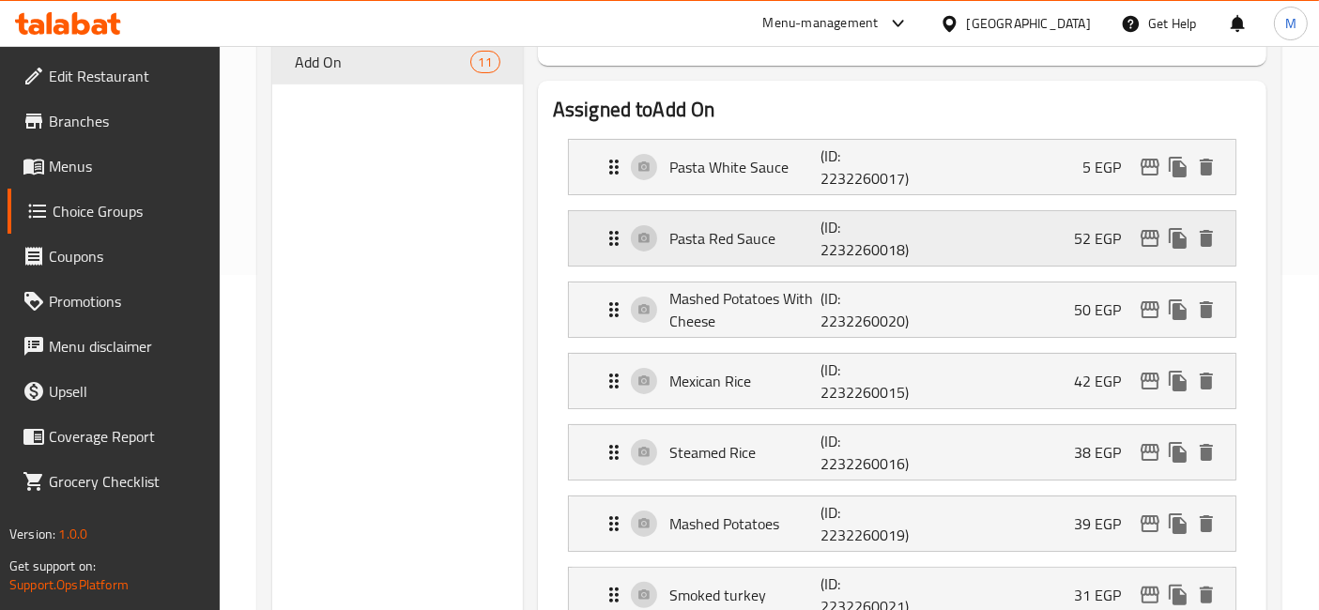
scroll to position [340, 0]
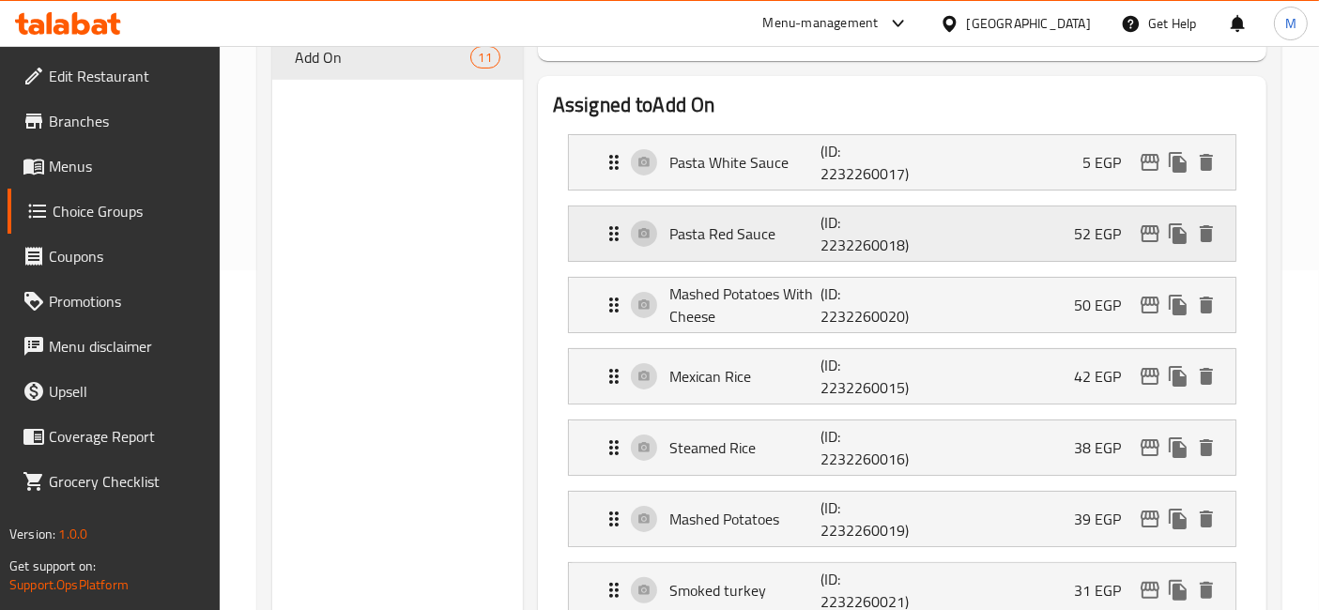
click at [985, 231] on div "Pasta Red Sauce (ID: 2232260018) 52 EGP" at bounding box center [907, 233] width 610 height 54
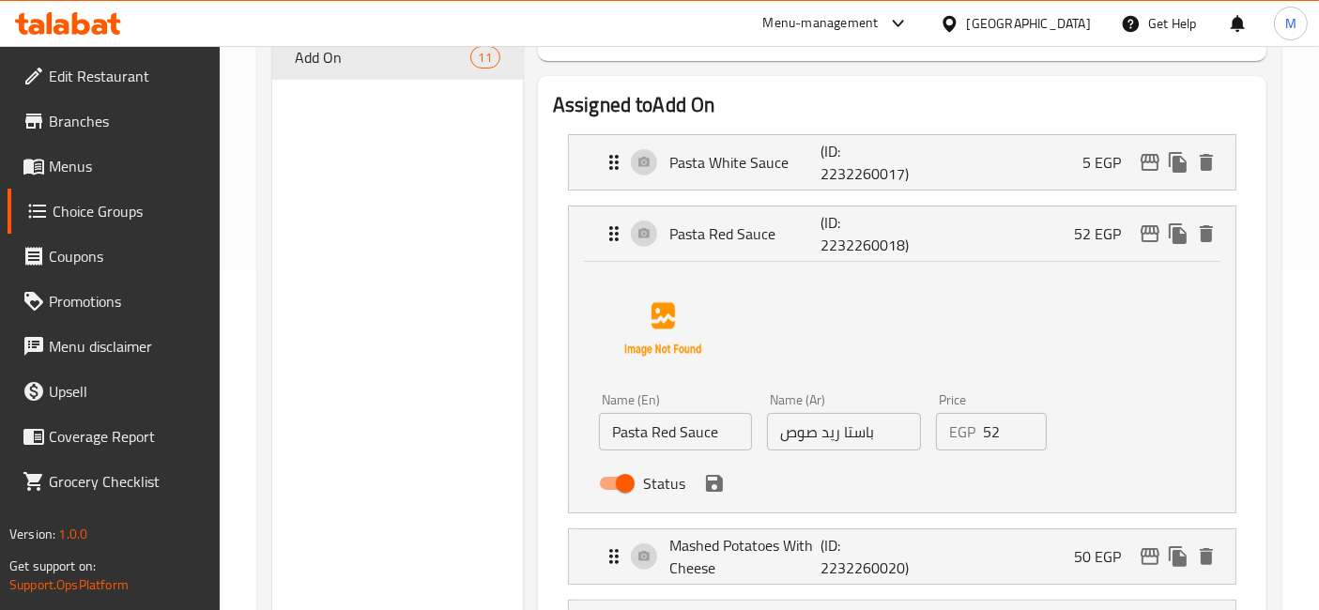
click at [986, 433] on input "52" at bounding box center [1015, 432] width 65 height 38
click at [711, 483] on icon "save" at bounding box center [714, 483] width 23 height 23
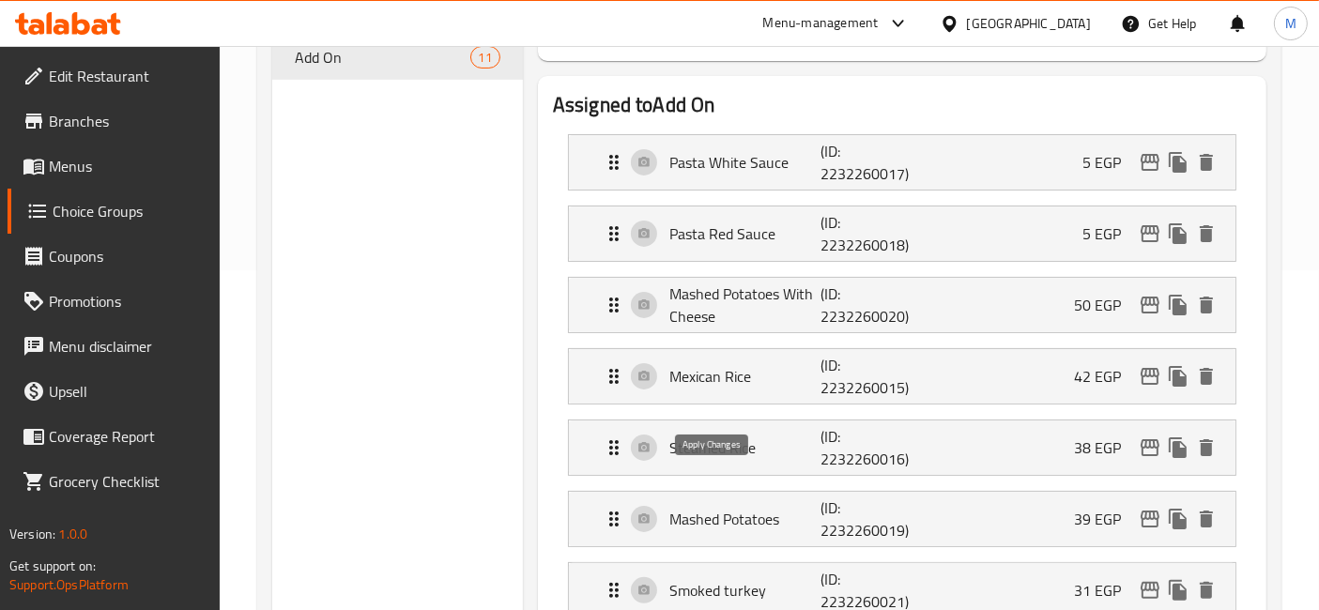
type input "5"
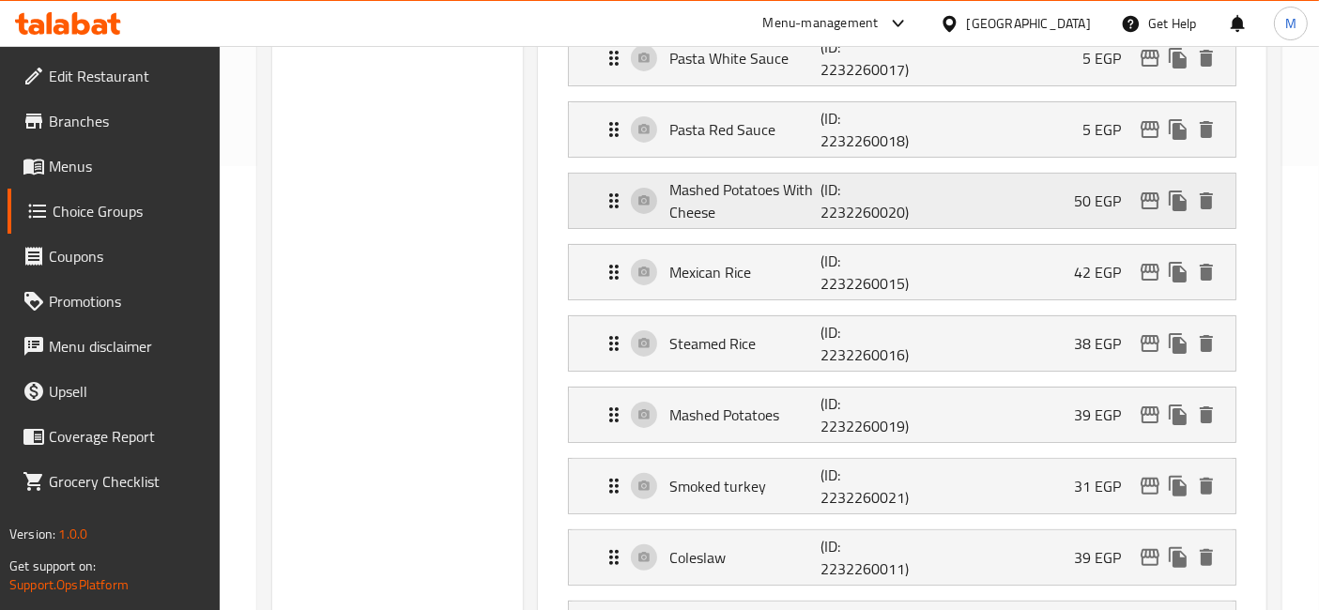
click at [809, 189] on p "Mashed Potatoes With Cheese" at bounding box center [744, 200] width 151 height 45
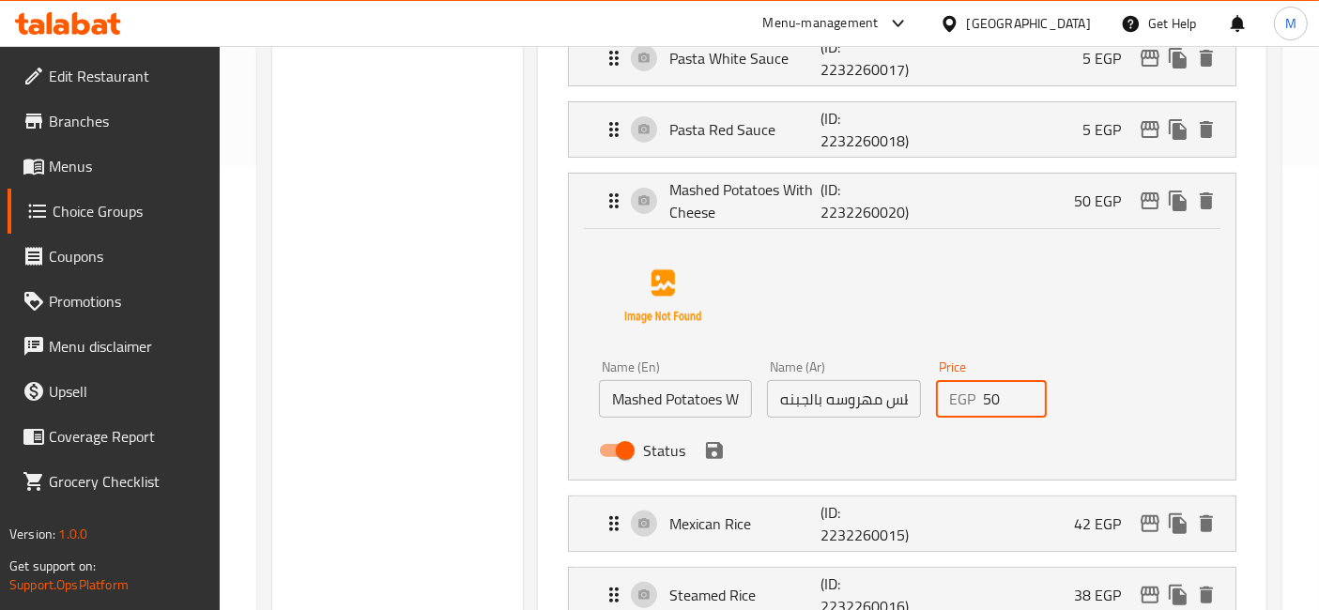
click at [991, 396] on input "50" at bounding box center [1015, 399] width 65 height 38
click at [708, 444] on icon "save" at bounding box center [714, 450] width 23 height 23
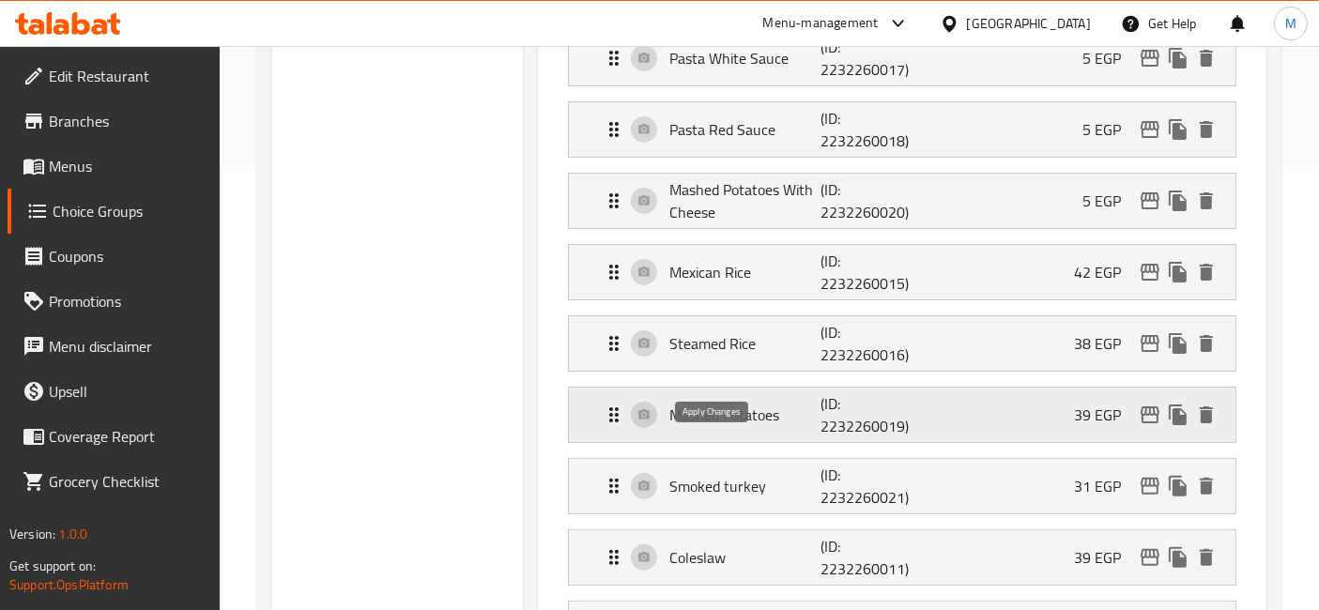
type input "5"
click at [921, 342] on p "(ID: 2232260016)" at bounding box center [870, 343] width 101 height 45
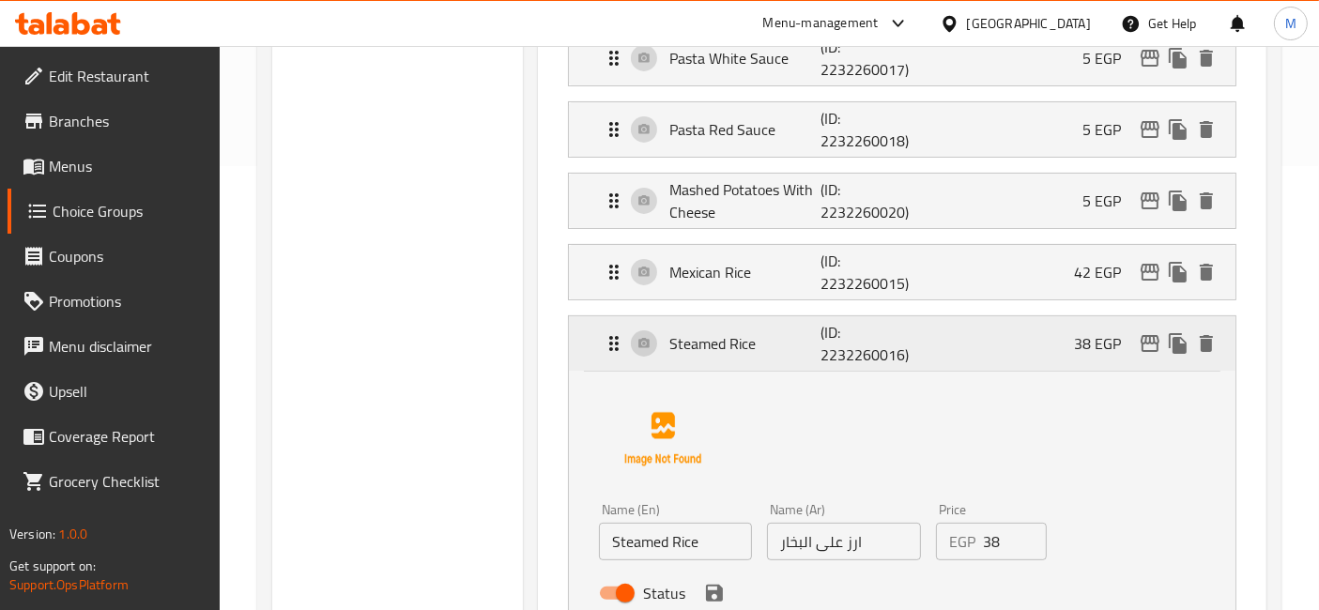
click at [921, 342] on p "(ID: 2232260016)" at bounding box center [870, 343] width 101 height 45
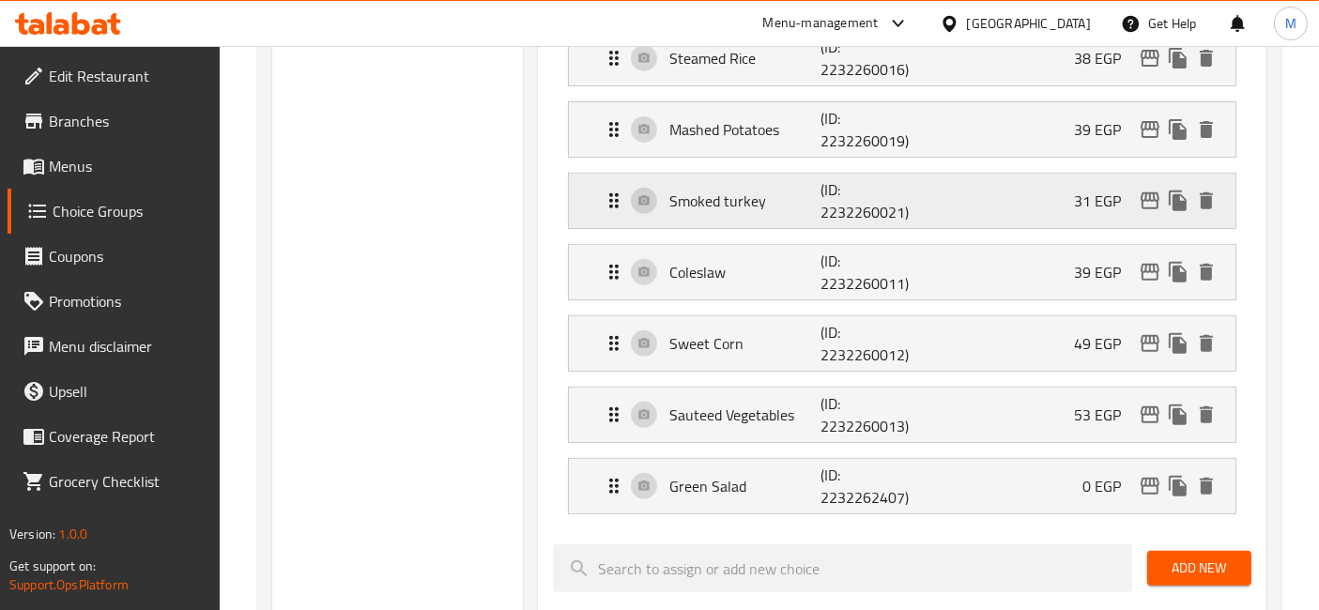
scroll to position [756, 0]
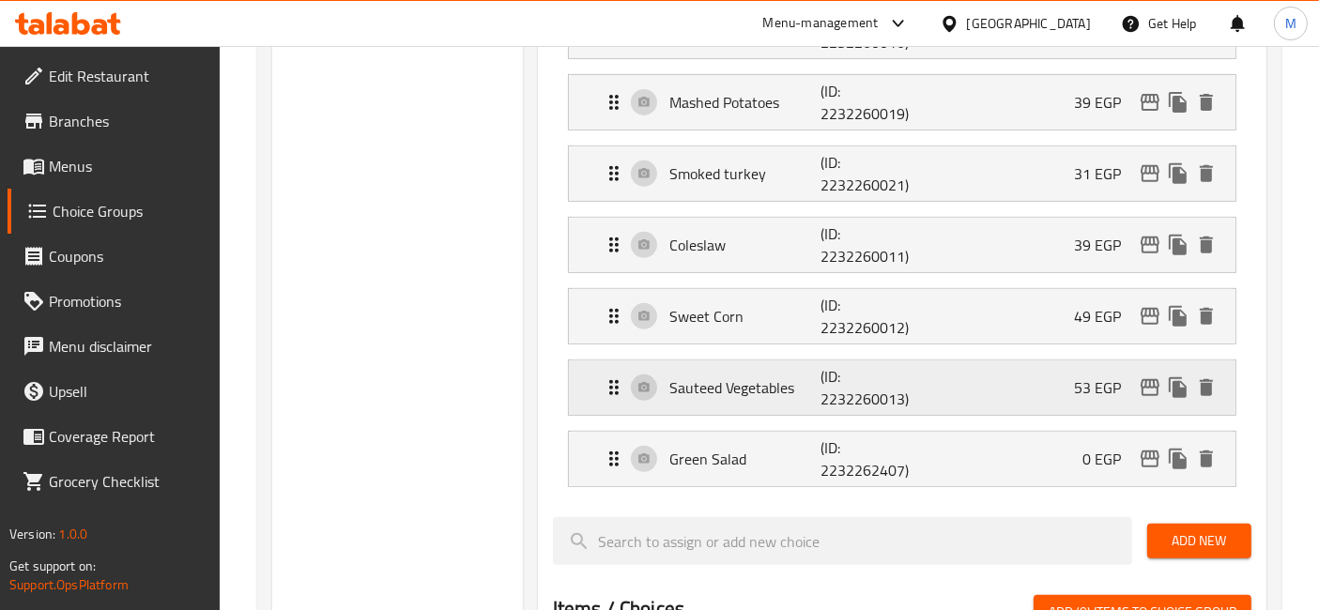
click at [864, 384] on p "(ID: 2232260013)" at bounding box center [870, 387] width 101 height 45
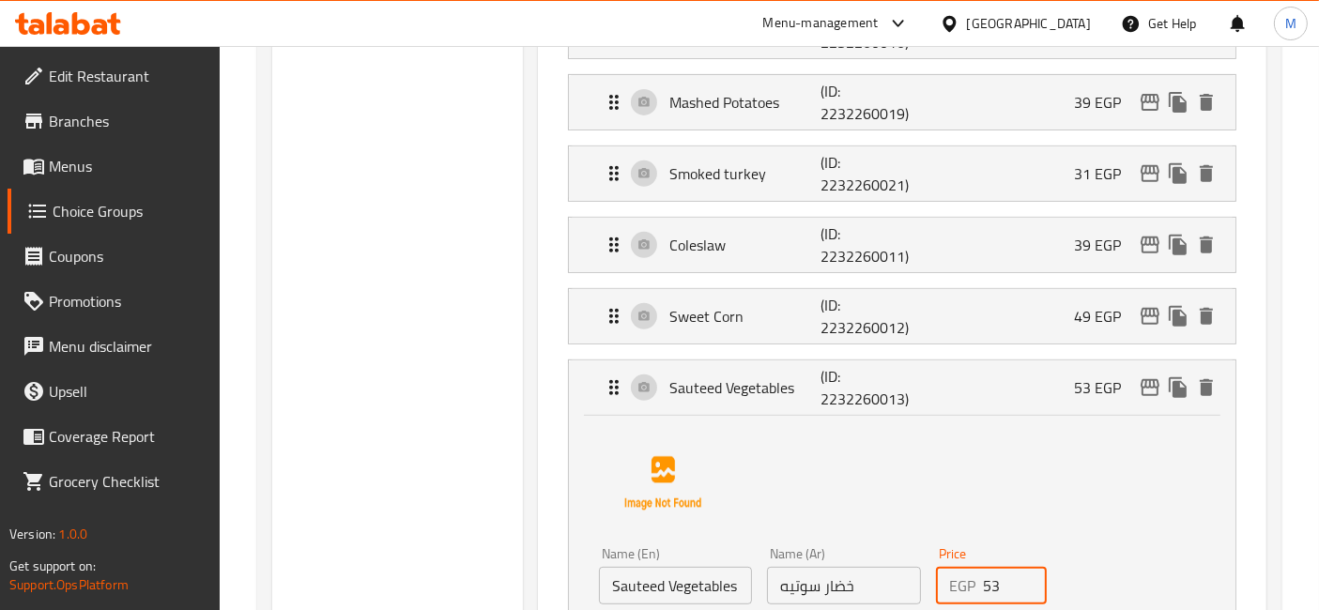
click at [995, 573] on input "53" at bounding box center [1015, 586] width 65 height 38
type input "4"
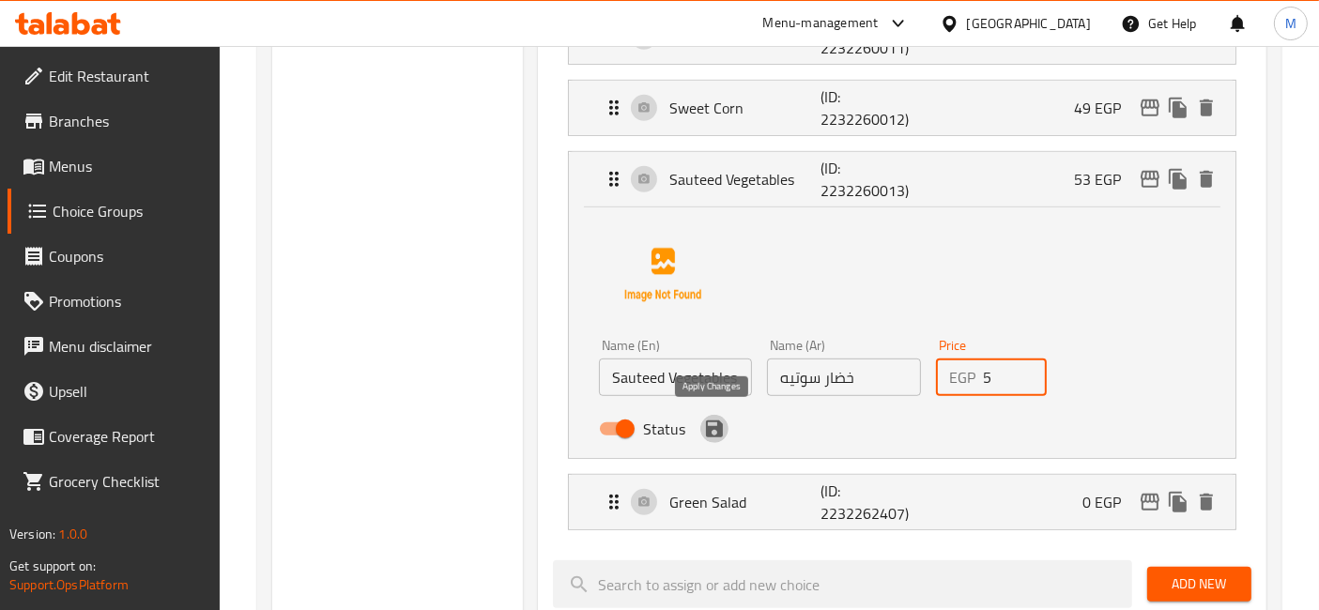
click at [710, 429] on icon "save" at bounding box center [714, 428] width 17 height 17
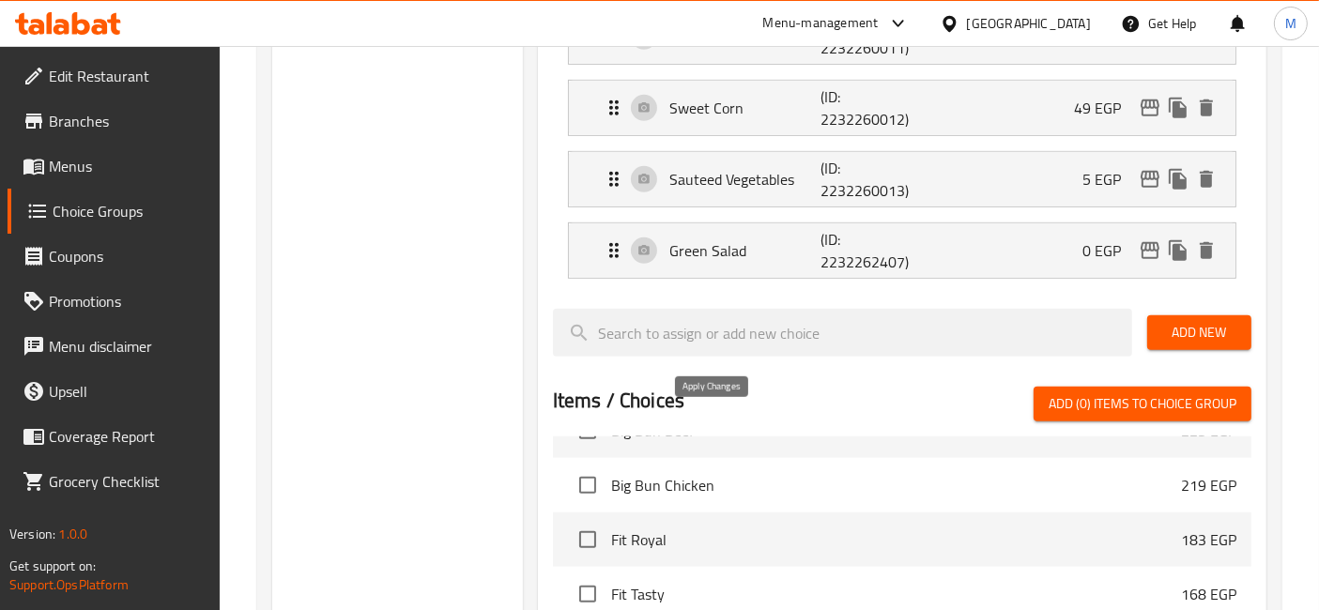
type input "5"
click at [769, 113] on p "Sweet Corn" at bounding box center [744, 108] width 151 height 23
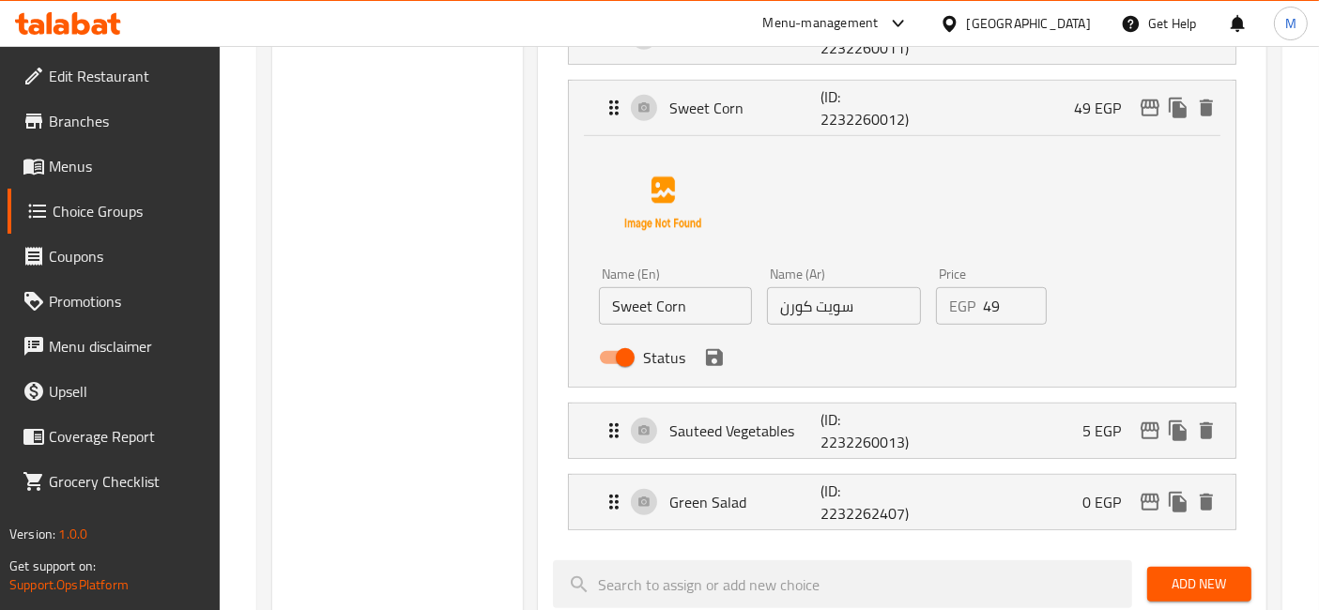
click at [992, 299] on input "49" at bounding box center [1015, 306] width 65 height 38
type input "4"
click at [700, 363] on div "Status" at bounding box center [843, 357] width 505 height 51
click at [720, 351] on icon "save" at bounding box center [714, 357] width 17 height 17
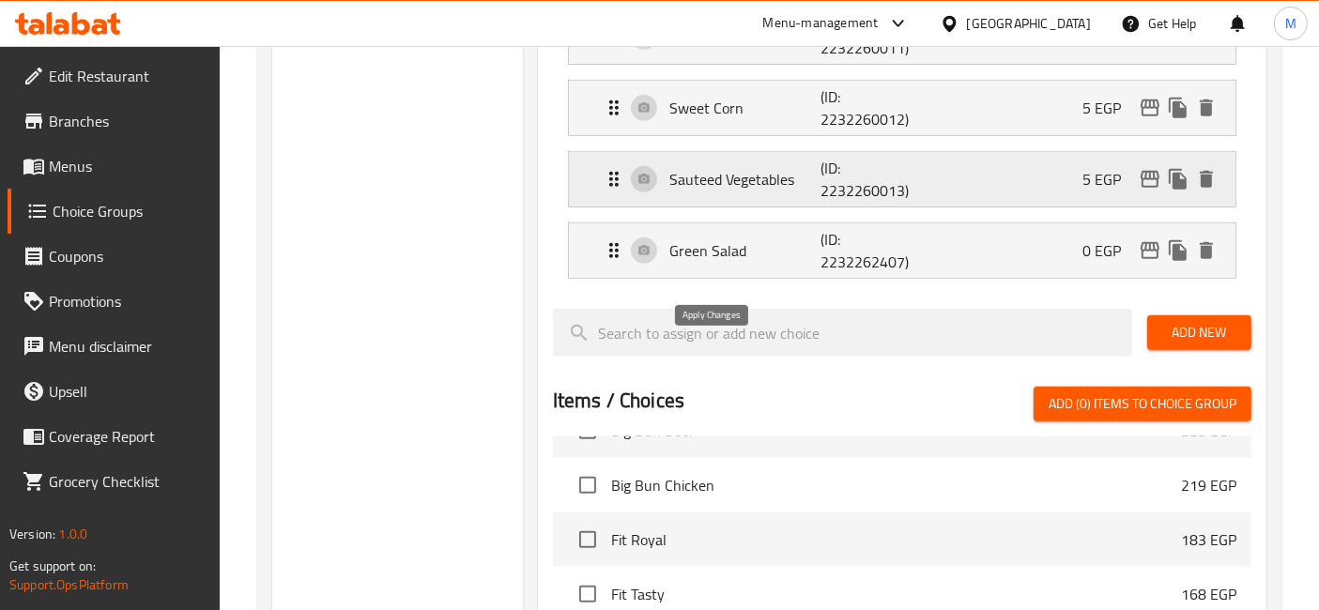
type input "5"
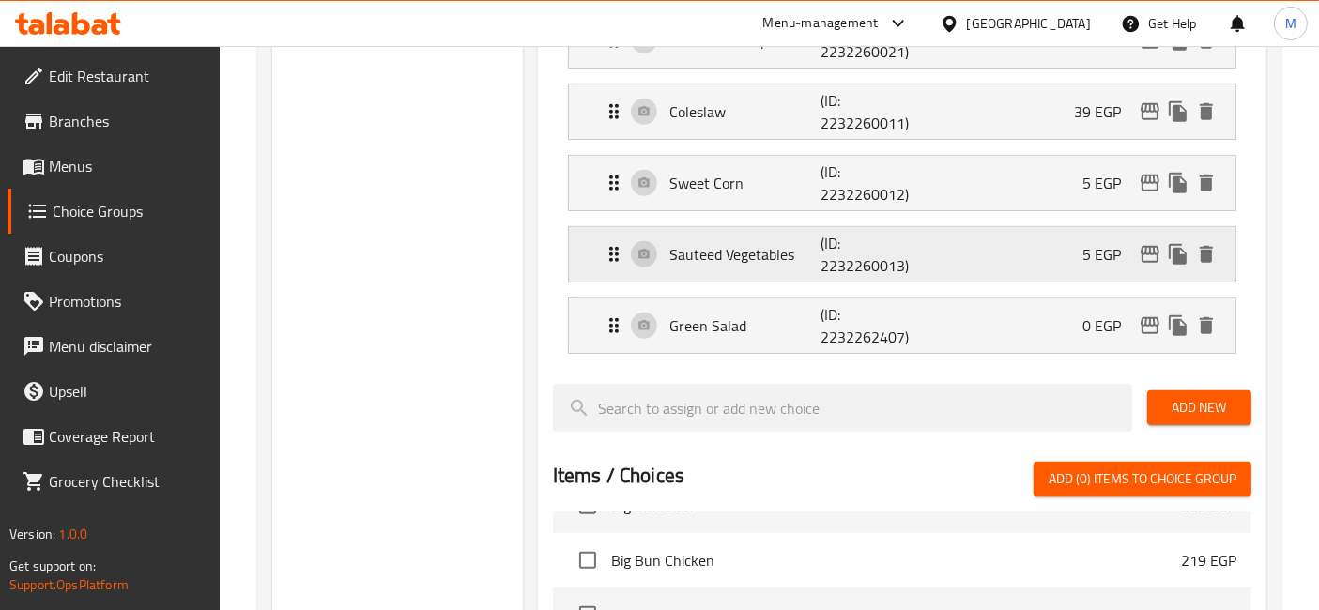
scroll to position [861, 0]
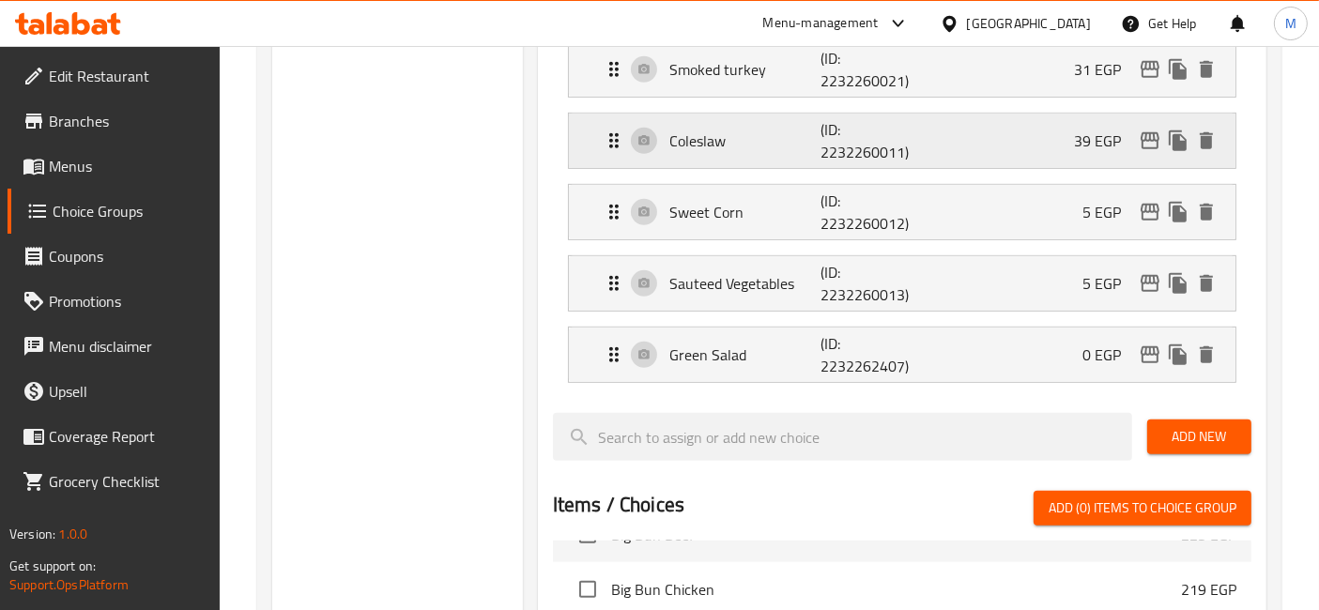
click at [798, 156] on div "Coleslaw (ID: 2232260011) 39 EGP" at bounding box center [907, 141] width 610 height 54
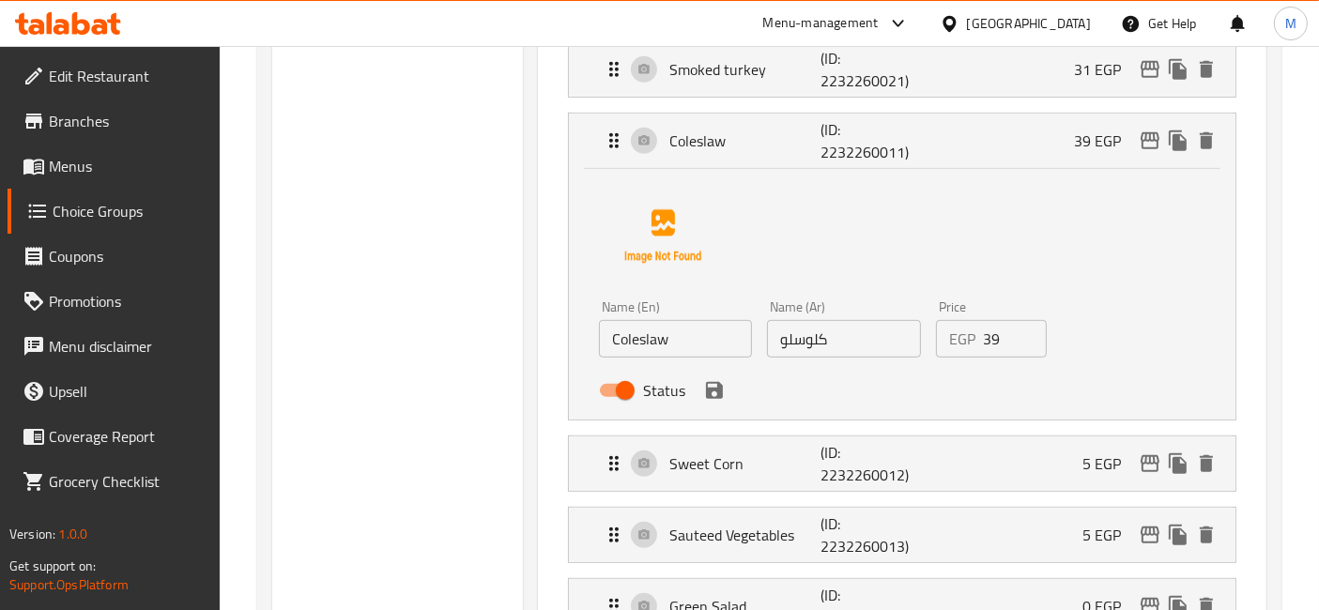
click at [989, 342] on input "39" at bounding box center [1015, 339] width 65 height 38
click at [706, 387] on icon "save" at bounding box center [714, 390] width 17 height 17
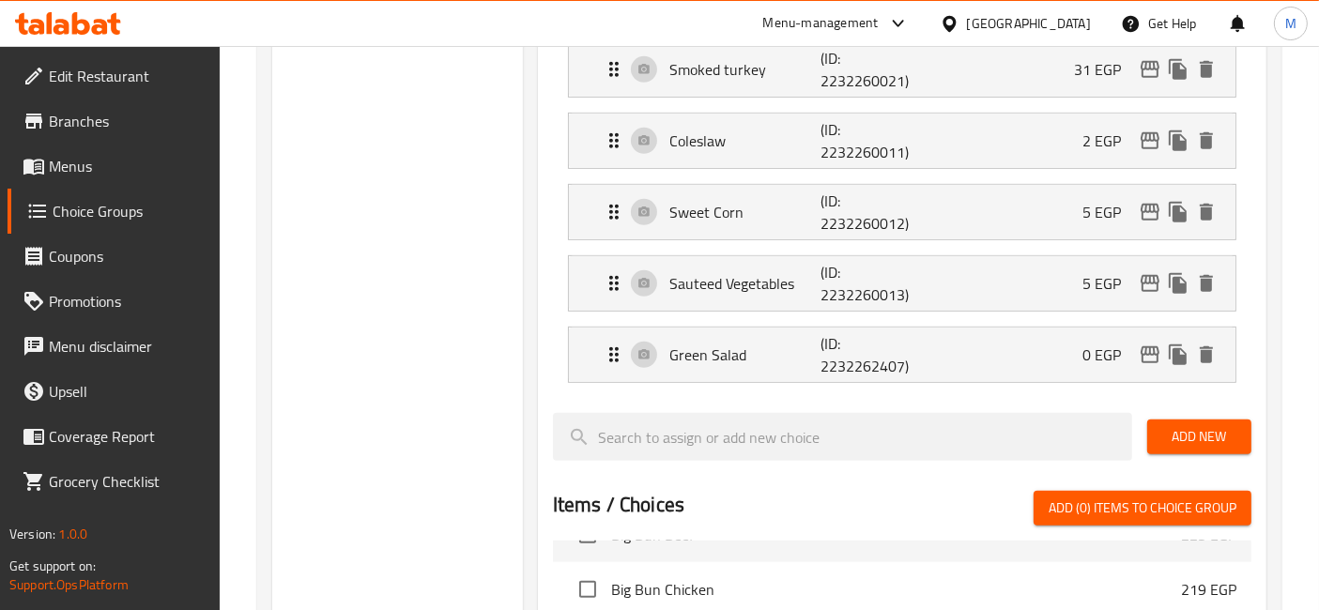
type input "2"
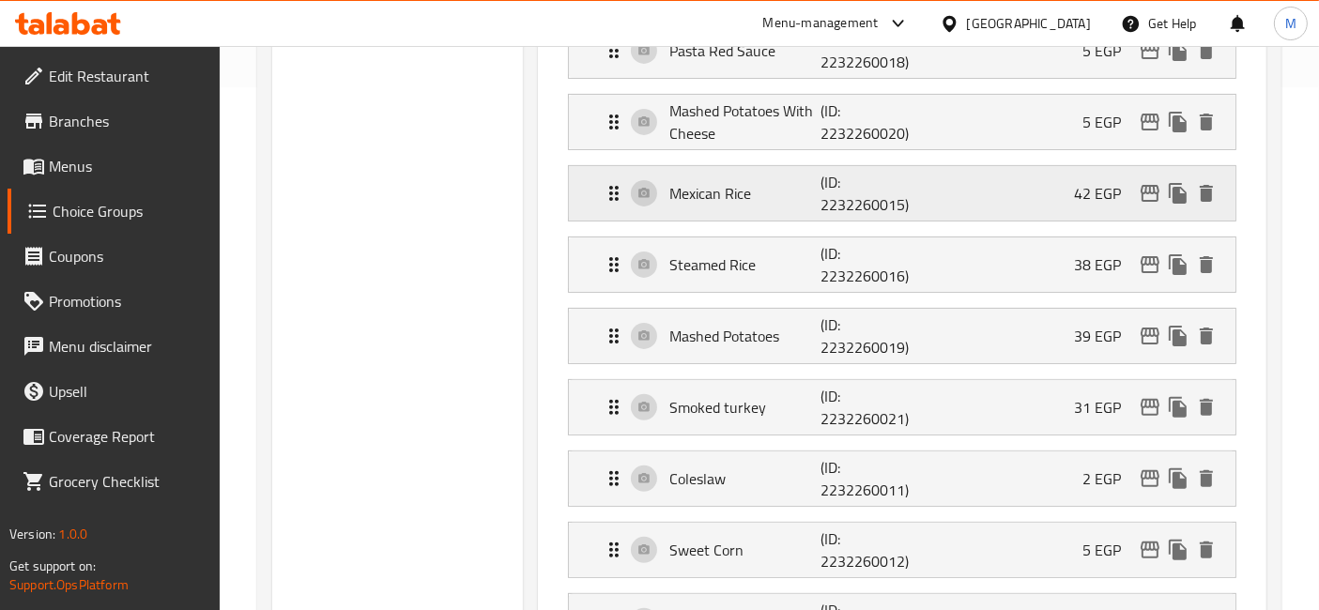
scroll to position [548, 0]
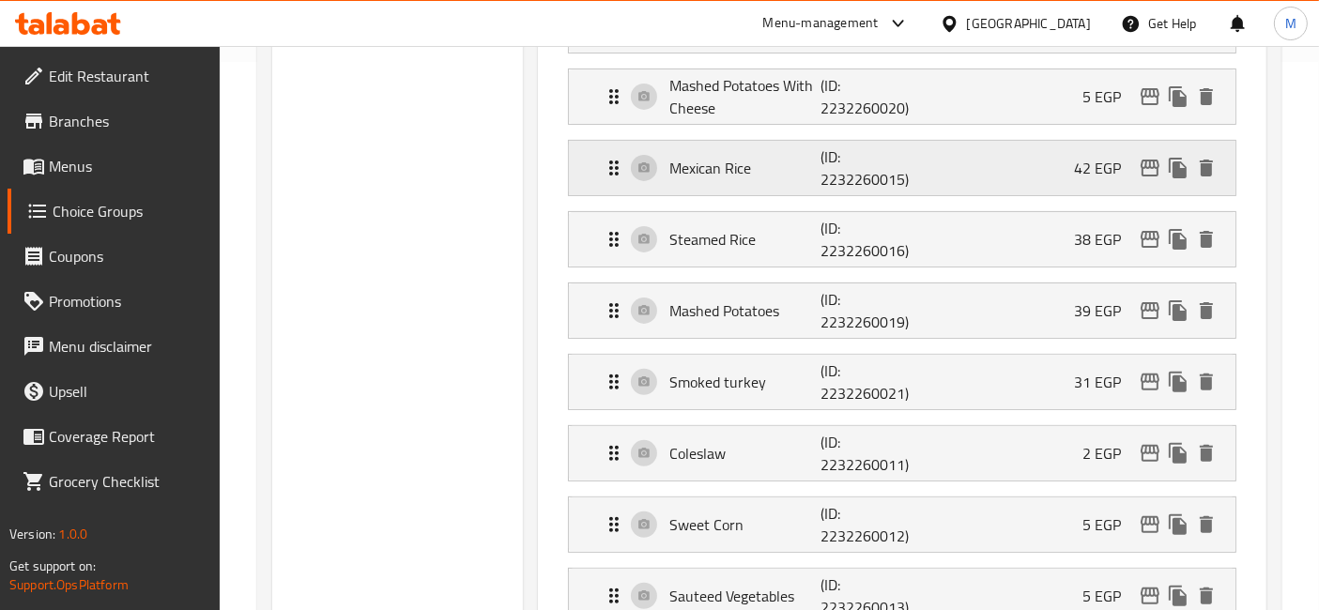
click at [903, 173] on p "(ID: 2232260015)" at bounding box center [870, 167] width 101 height 45
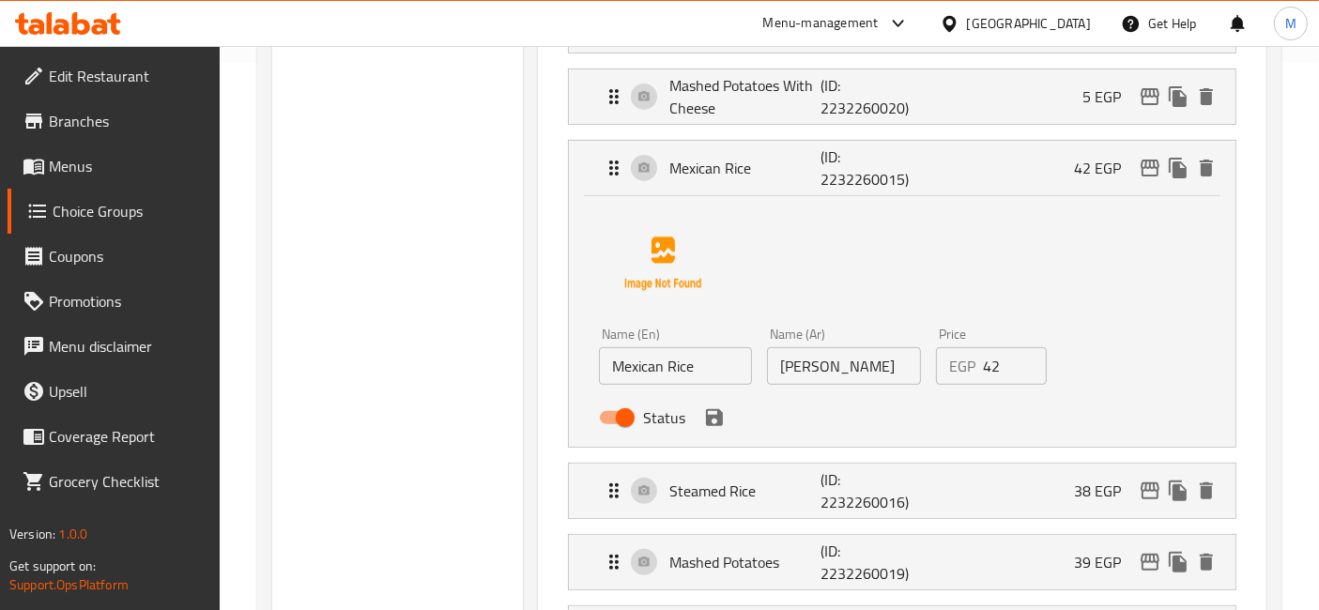
click at [992, 362] on input "42" at bounding box center [1015, 366] width 65 height 38
click at [713, 419] on icon "save" at bounding box center [714, 417] width 23 height 23
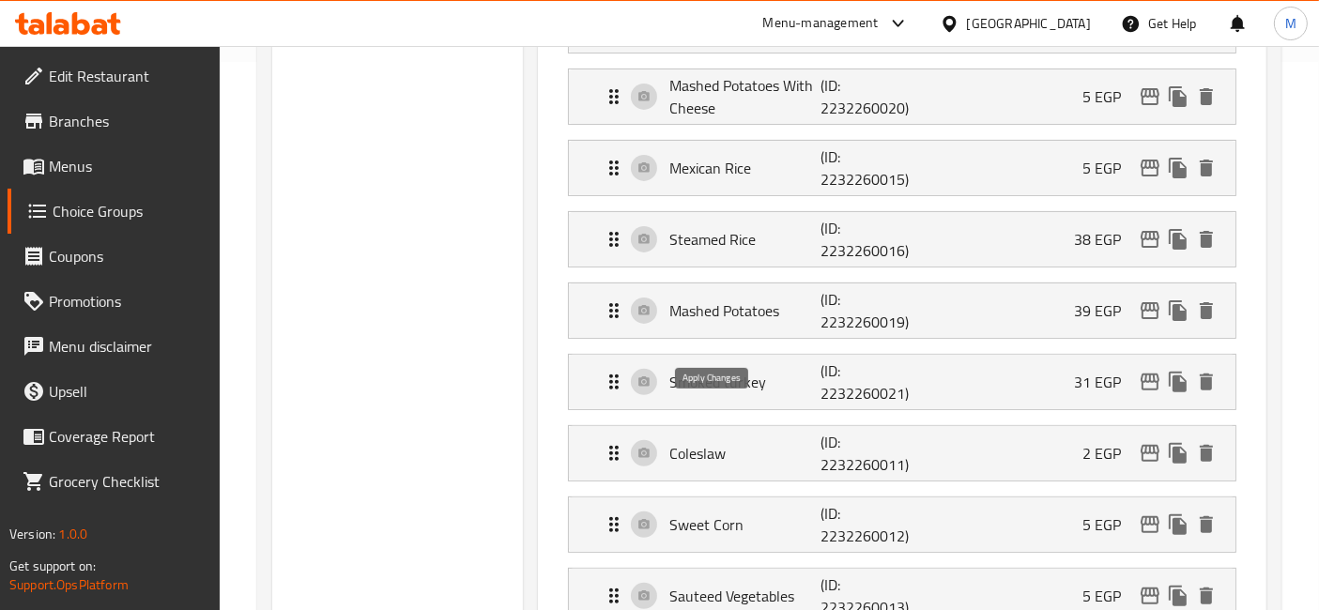
type input "5"
click at [1201, 244] on icon "delete" at bounding box center [1205, 239] width 13 height 17
click at [980, 230] on div "Mashed Potatoes (ID: 2232260019) 39 EGP" at bounding box center [907, 239] width 610 height 54
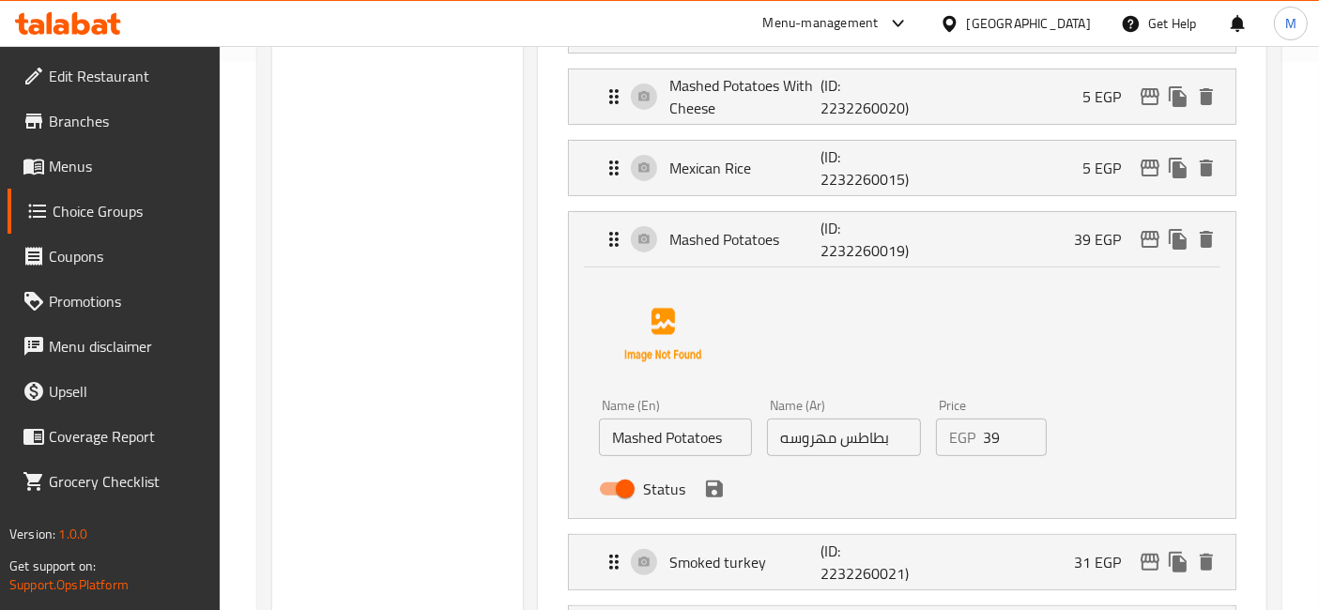
click at [997, 436] on input "39" at bounding box center [1015, 438] width 65 height 38
click at [709, 493] on icon "save" at bounding box center [714, 488] width 17 height 17
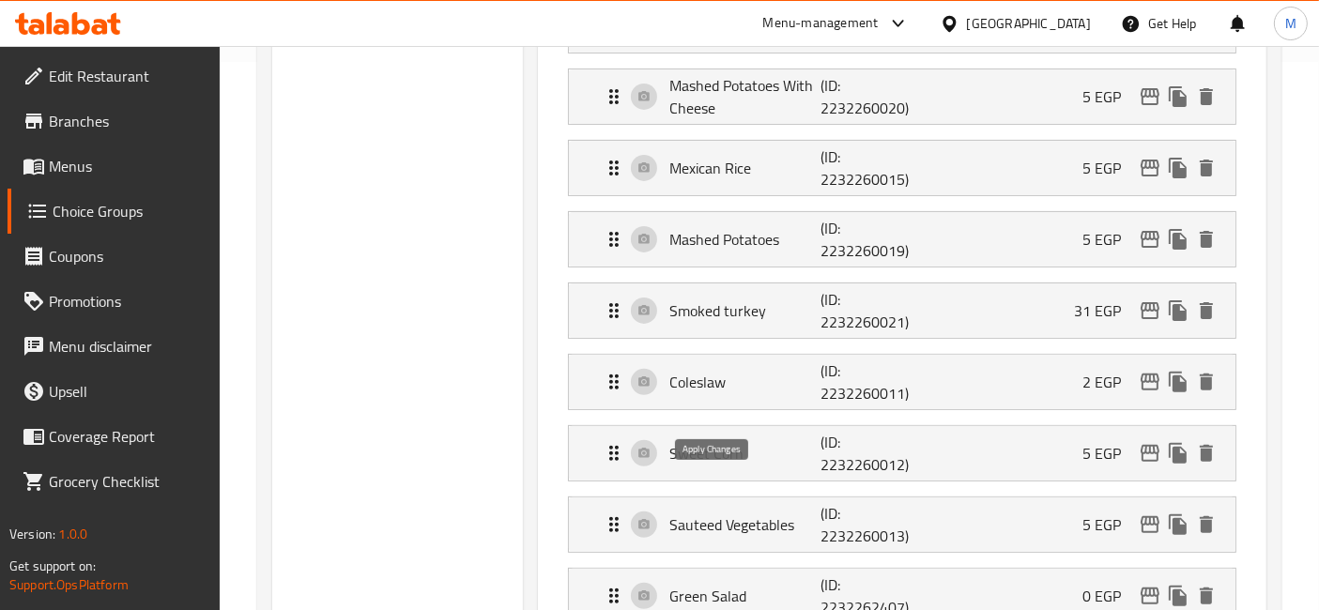
type input "5"
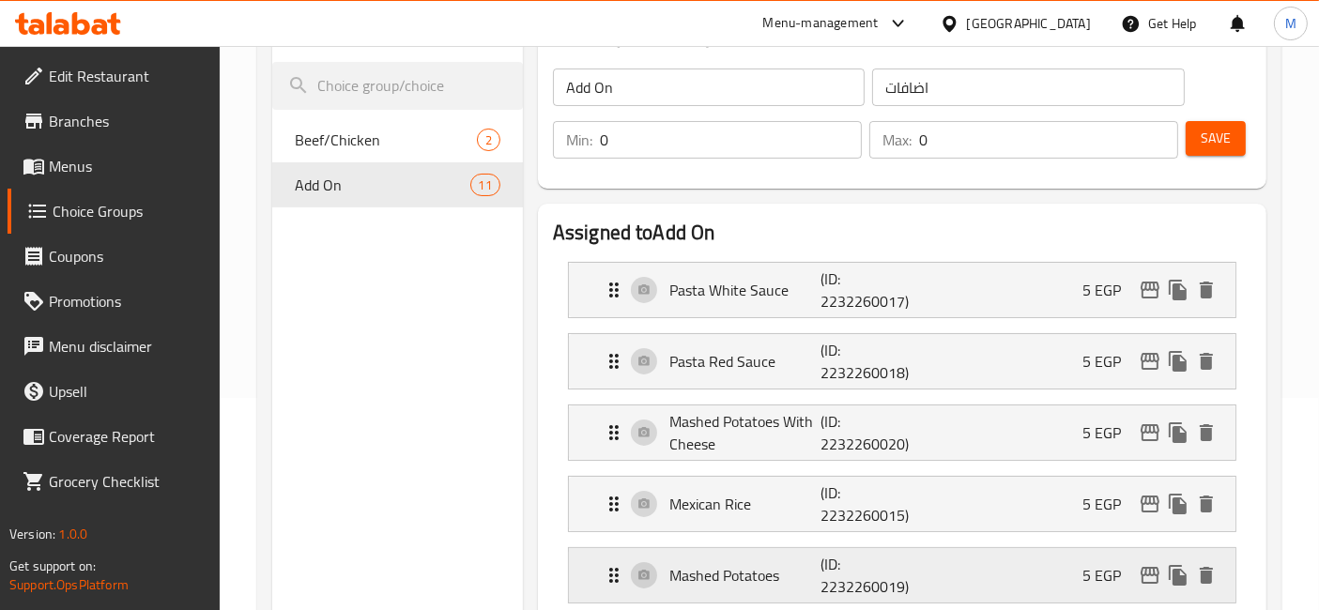
scroll to position [131, 0]
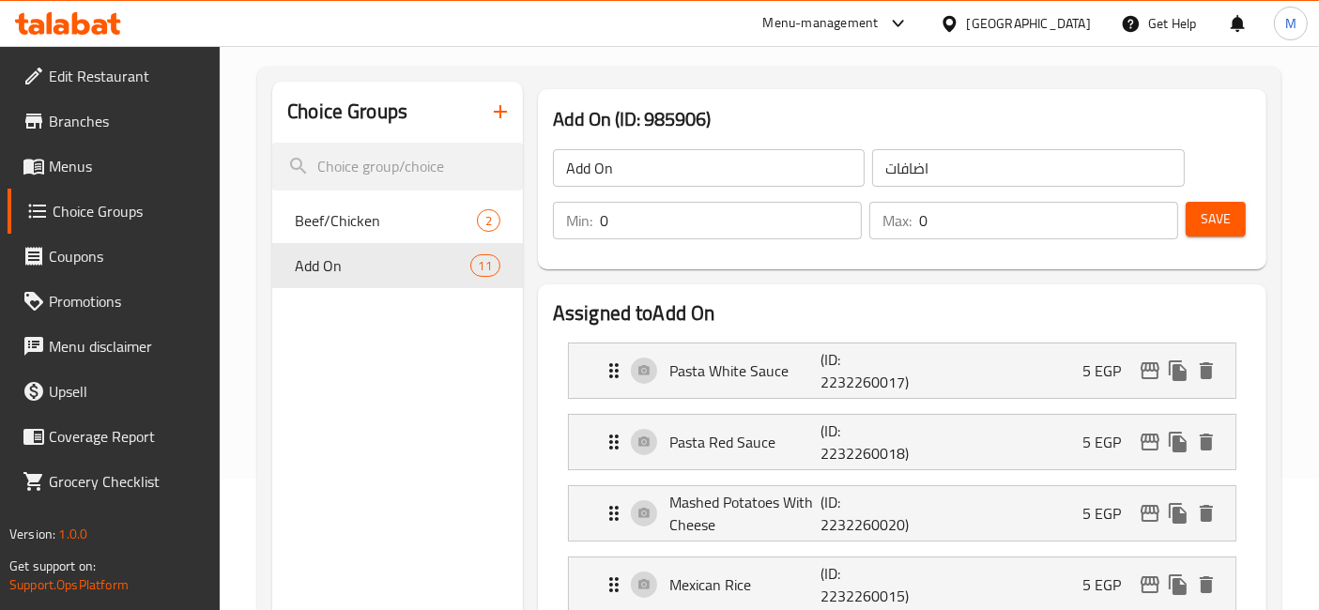
click at [1218, 213] on span "Save" at bounding box center [1215, 218] width 30 height 23
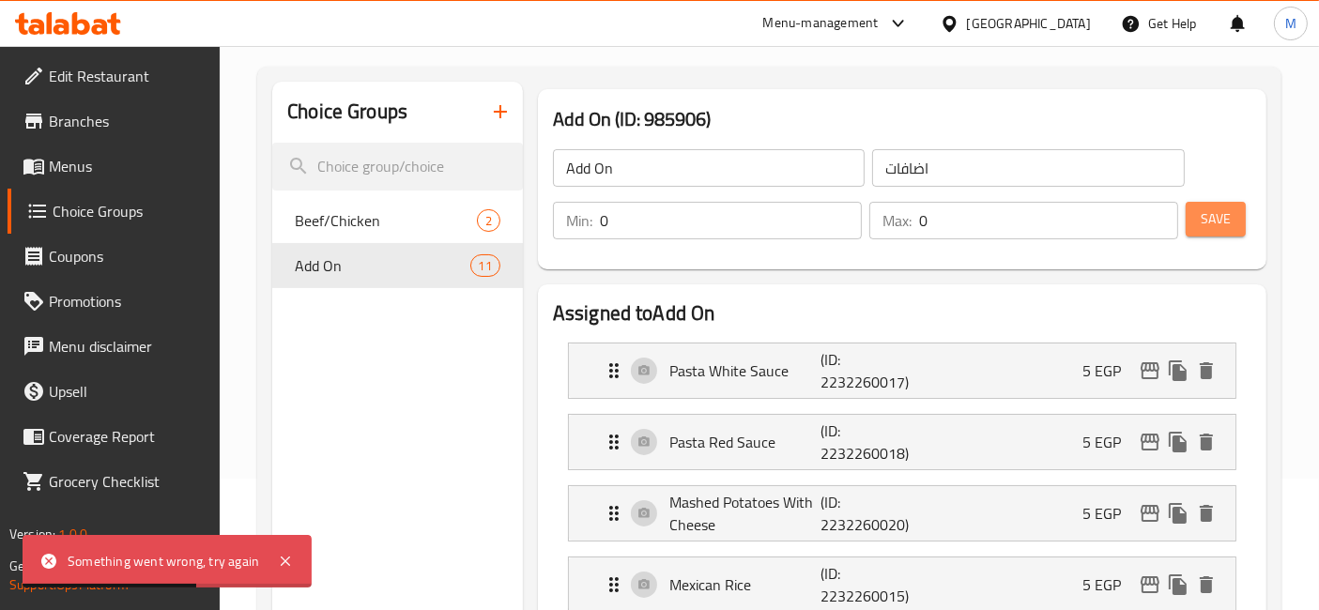
click at [1204, 215] on span "Save" at bounding box center [1215, 218] width 30 height 23
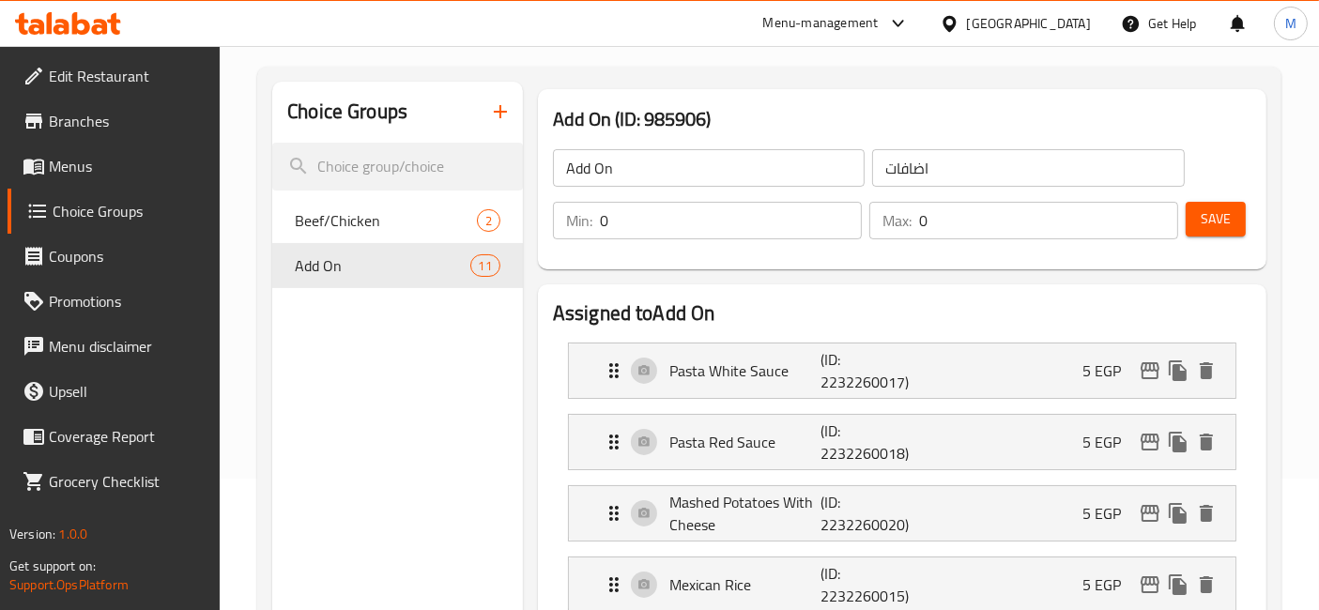
click at [1241, 104] on h3 "Add On (ID: 985906)" at bounding box center [902, 119] width 698 height 30
click at [841, 215] on input "1" at bounding box center [731, 221] width 262 height 38
type input "2"
click at [841, 215] on input "2" at bounding box center [731, 221] width 262 height 38
click at [1160, 208] on input "1" at bounding box center [1048, 221] width 259 height 38
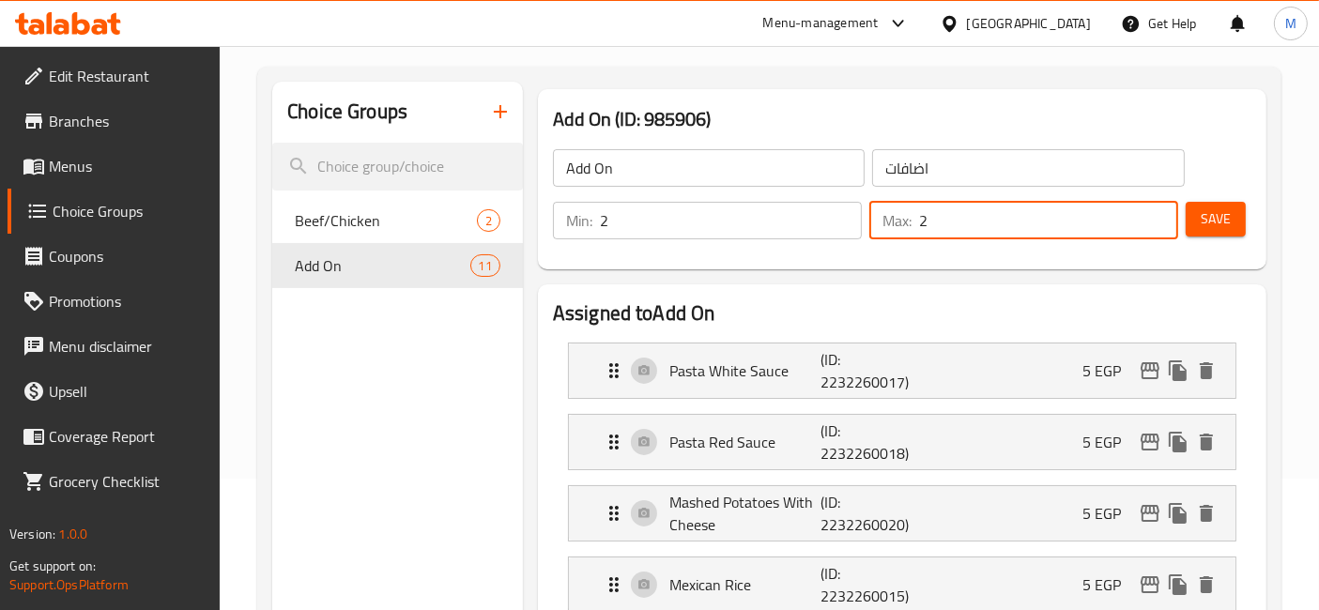
type input "2"
click at [1160, 208] on input "2" at bounding box center [1048, 221] width 259 height 38
click at [1212, 205] on button "Save" at bounding box center [1215, 219] width 60 height 35
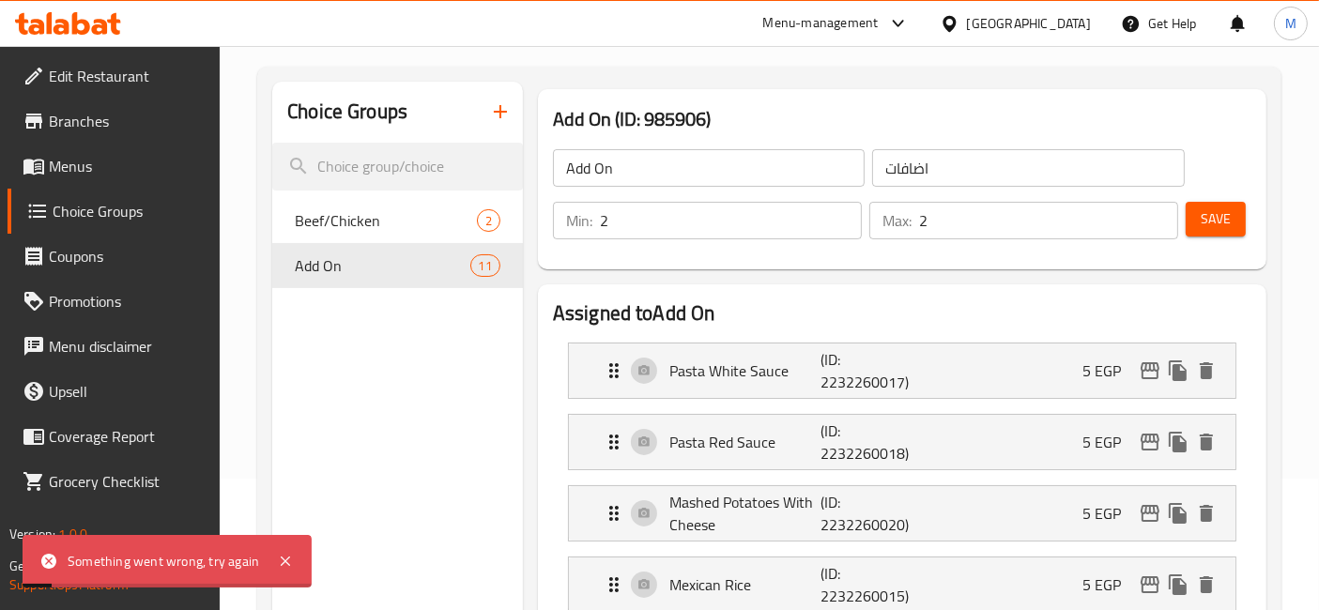
click at [1221, 213] on span "Save" at bounding box center [1215, 218] width 30 height 23
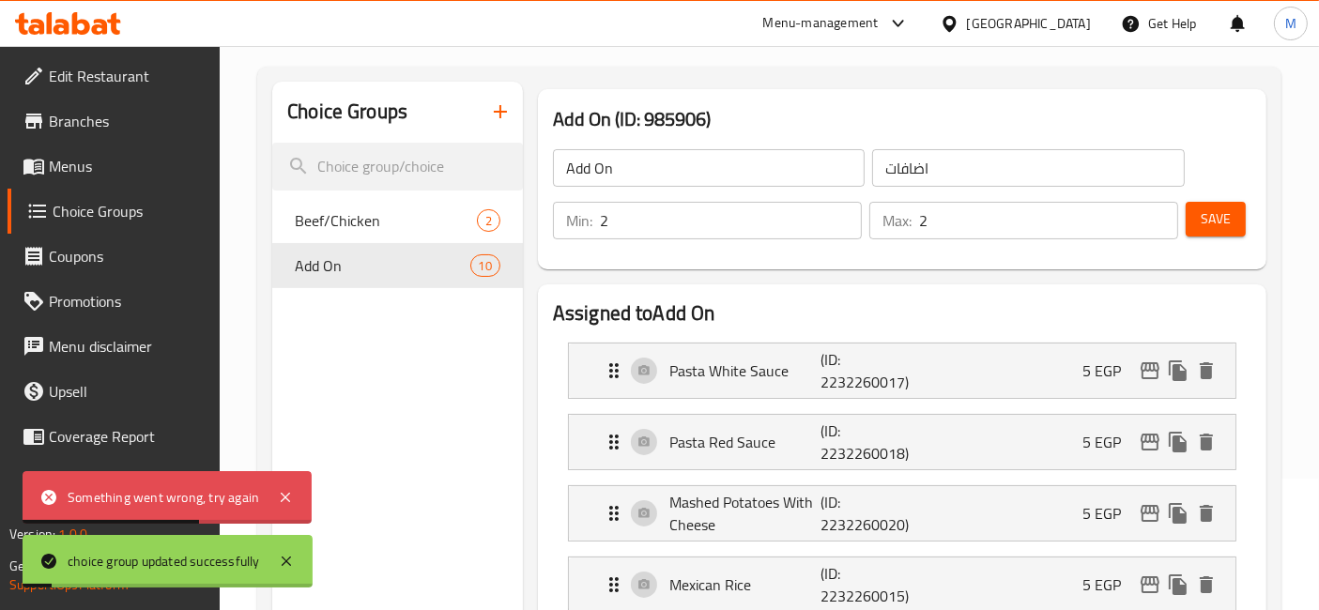
click at [1224, 221] on span "Save" at bounding box center [1215, 218] width 30 height 23
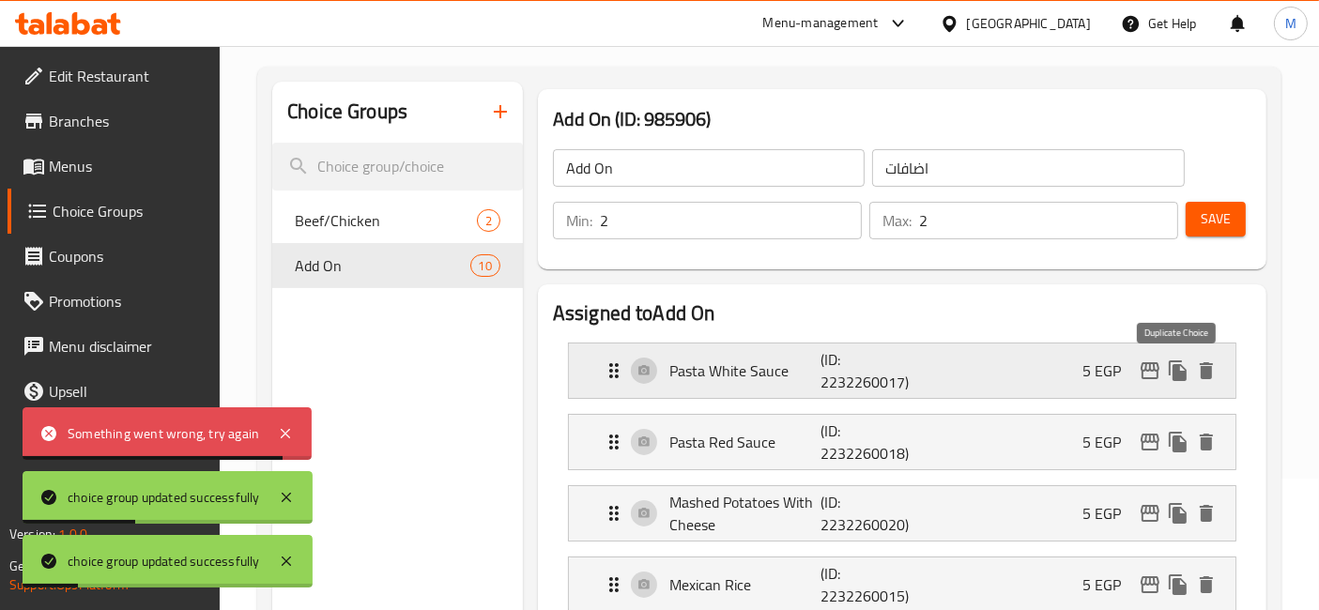
click at [1171, 366] on icon "duplicate" at bounding box center [1177, 370] width 23 height 23
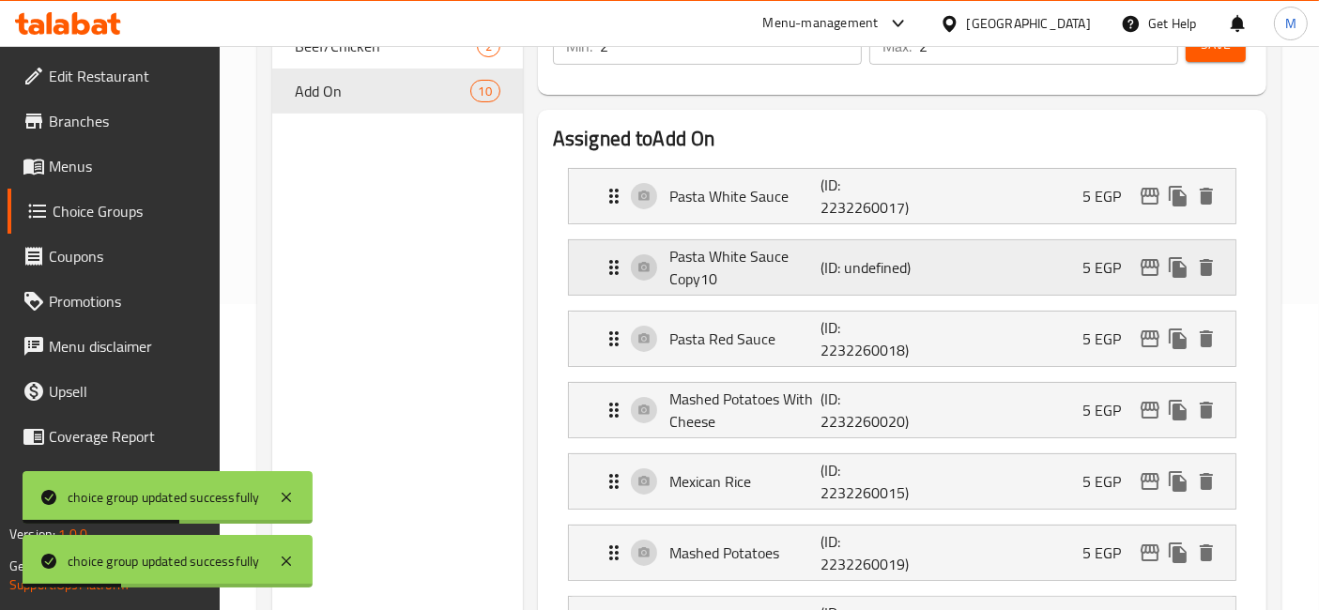
scroll to position [340, 0]
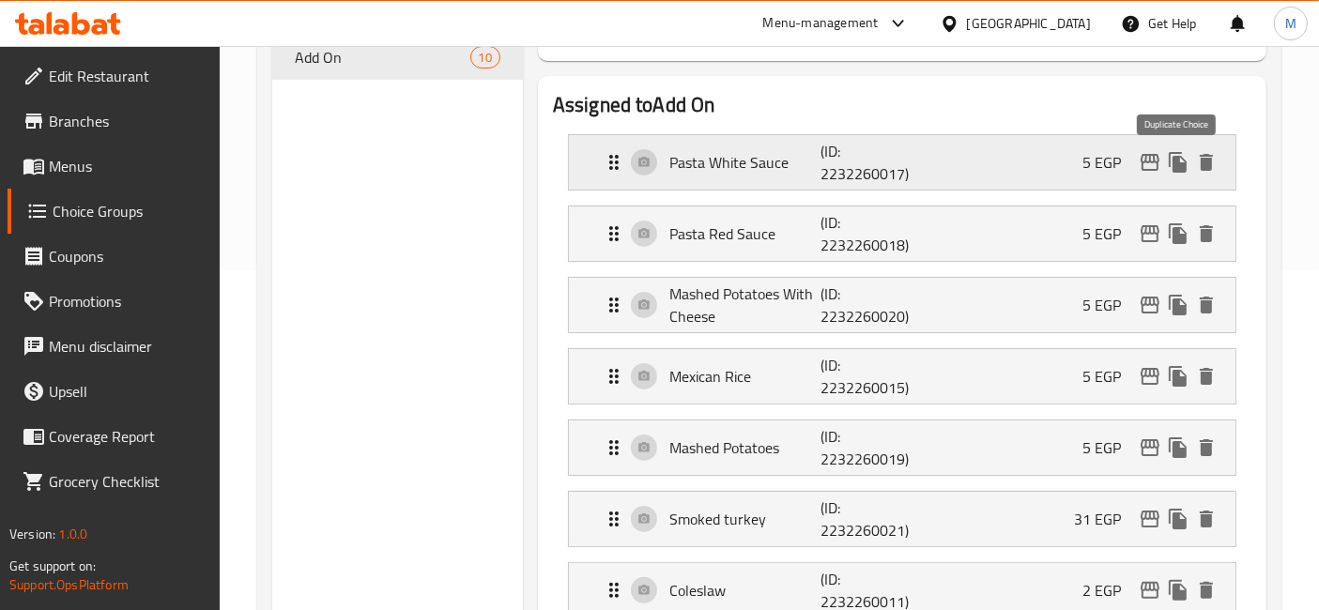
click at [1176, 166] on icon "duplicate" at bounding box center [1177, 162] width 18 height 21
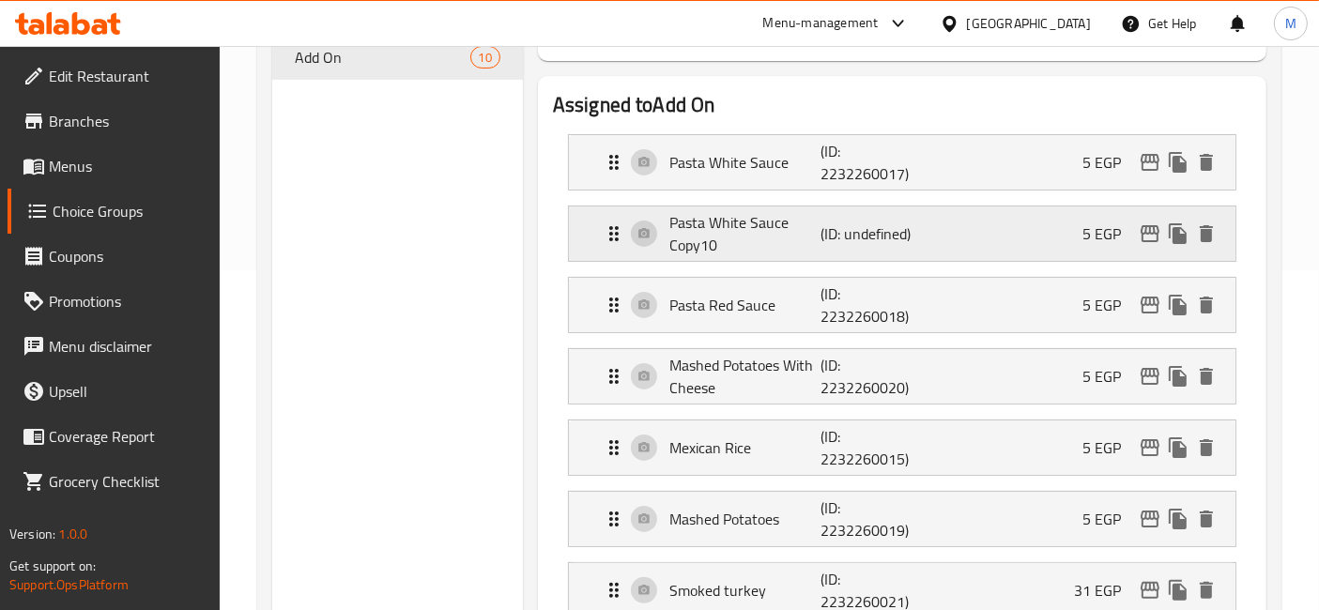
click at [826, 222] on p "(ID: undefined)" at bounding box center [870, 233] width 101 height 23
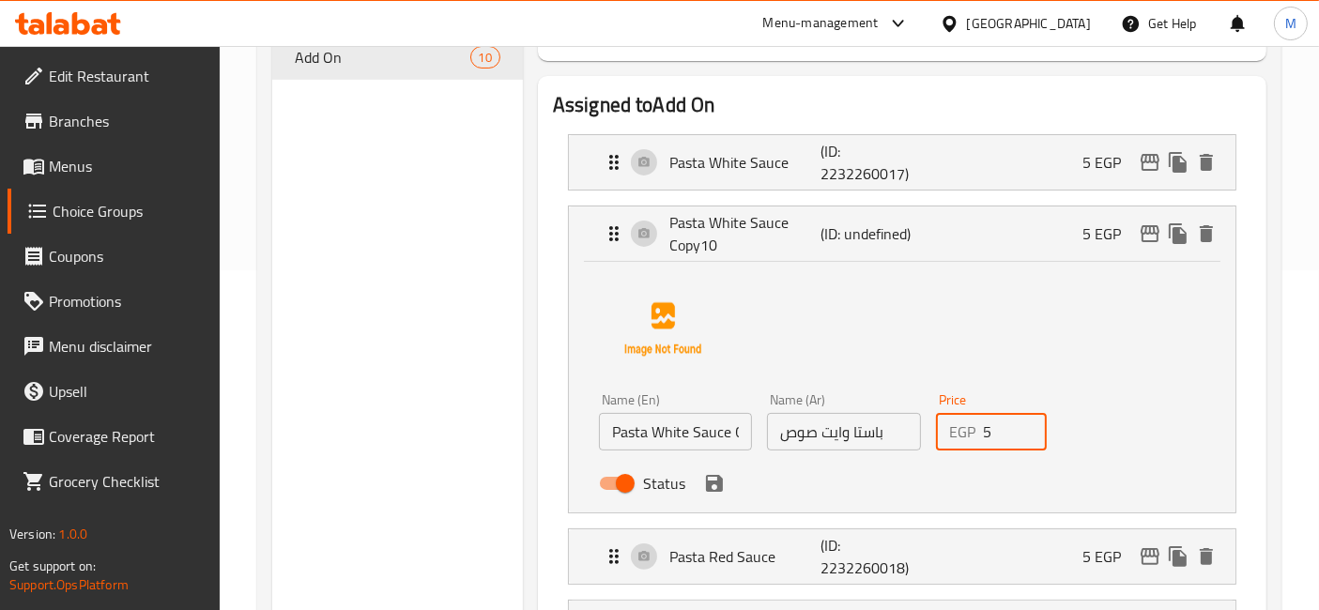
drag, startPoint x: 987, startPoint y: 433, endPoint x: 967, endPoint y: 434, distance: 20.7
click at [967, 434] on div "EGP 5 Price" at bounding box center [992, 432] width 112 height 38
type input "0"
click at [865, 430] on input "باستا وايت صوص" at bounding box center [843, 432] width 153 height 38
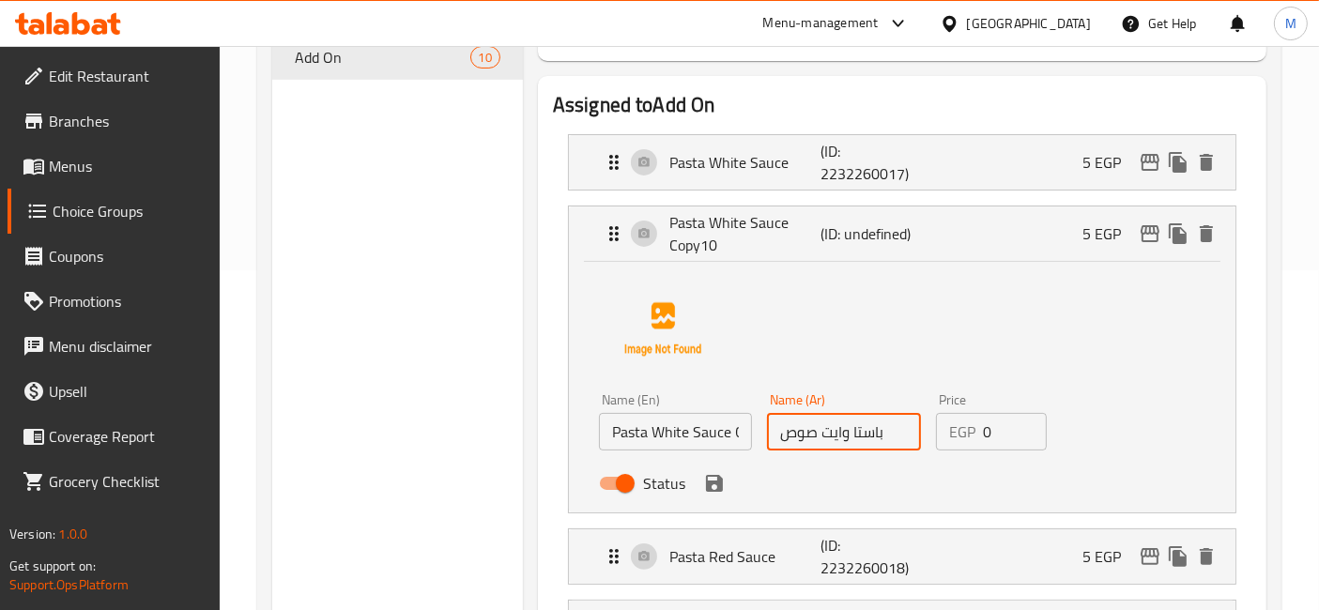
click at [865, 430] on input "باستا وايت صوص" at bounding box center [843, 432] width 153 height 38
type input "h"
click at [856, 439] on input "ارز بسمتي ابيض" at bounding box center [843, 432] width 153 height 38
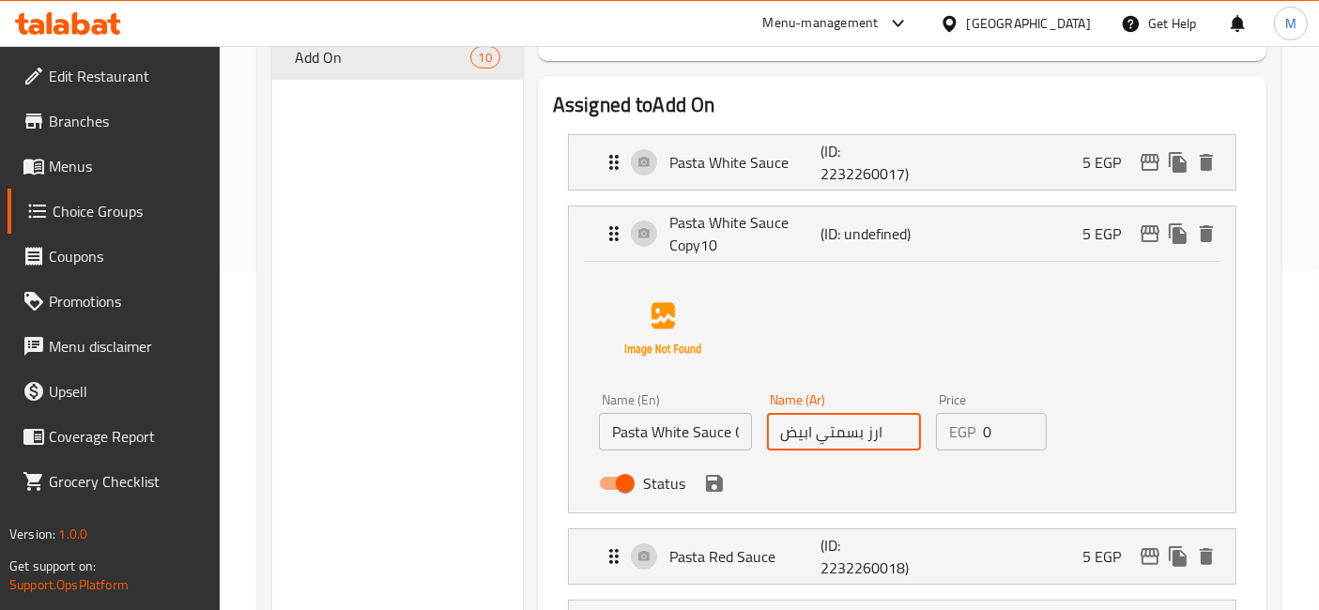
click at [856, 439] on input "ارز بسمتي ابيض" at bounding box center [843, 432] width 153 height 38
type input "ارز بسمتي ابيض"
click at [668, 431] on input "Pasta White Sauce Copy10" at bounding box center [675, 432] width 153 height 38
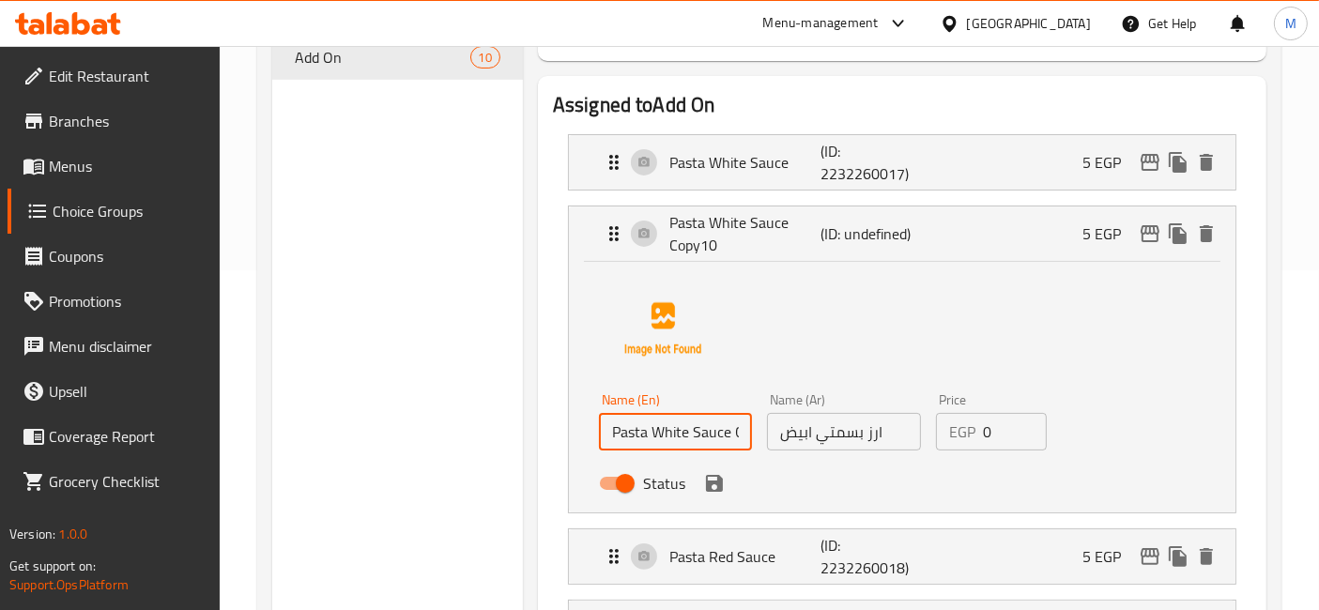
click at [668, 431] on input "Pasta White Sauce Copy10" at bounding box center [675, 432] width 153 height 38
paste input "white basmati rice"
click at [714, 476] on icon "save" at bounding box center [714, 483] width 23 height 23
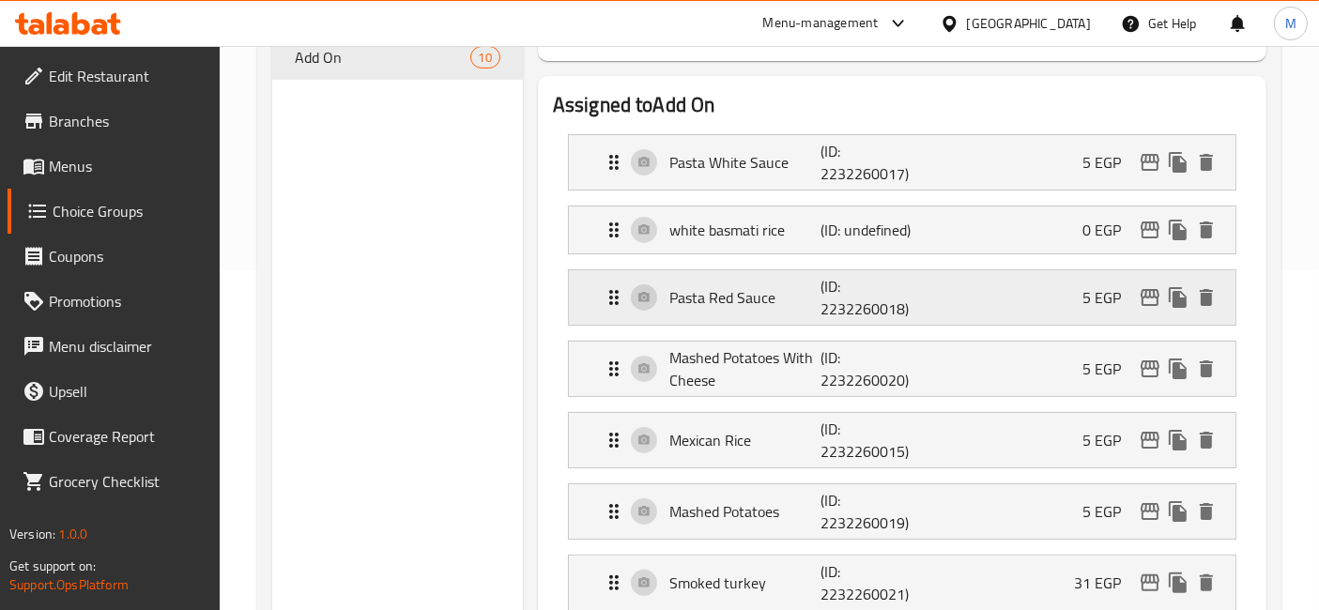
type input "white basmati rice"
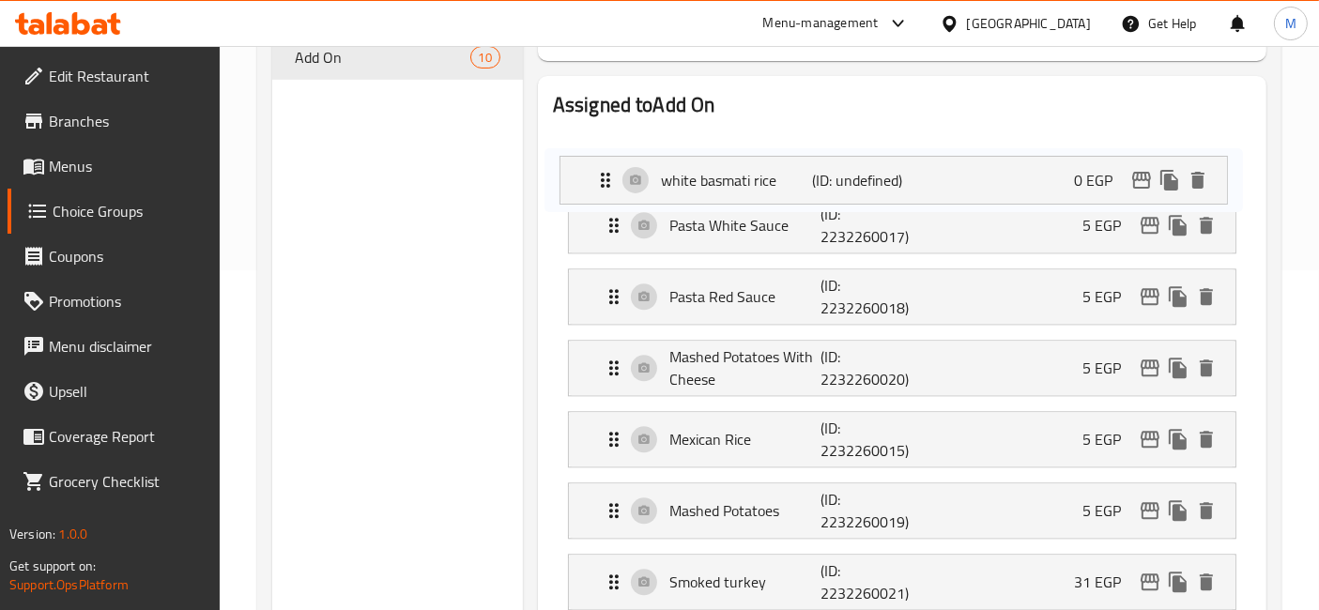
drag, startPoint x: 766, startPoint y: 216, endPoint x: 755, endPoint y: 161, distance: 55.4
click at [755, 161] on nav "Pasta White Sauce (ID: 2232260017) 5 EGP Name (En) Pasta White Sauce Name (En) …" at bounding box center [902, 514] width 698 height 791
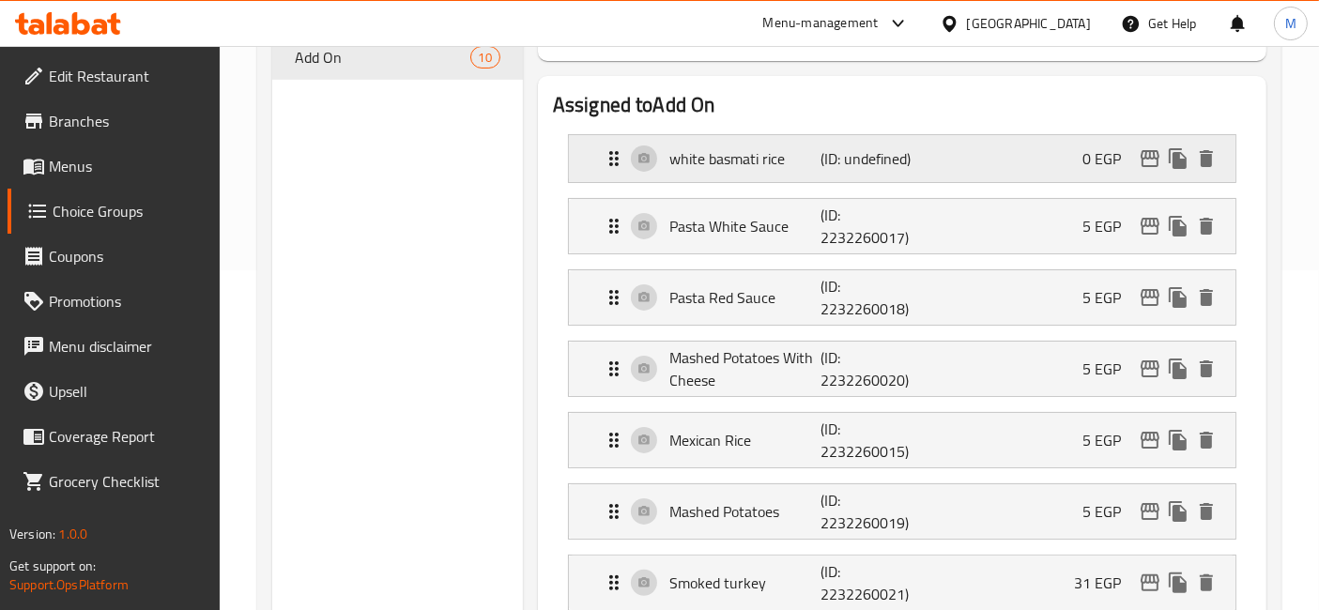
click at [876, 167] on p "(ID: undefined)" at bounding box center [870, 158] width 101 height 23
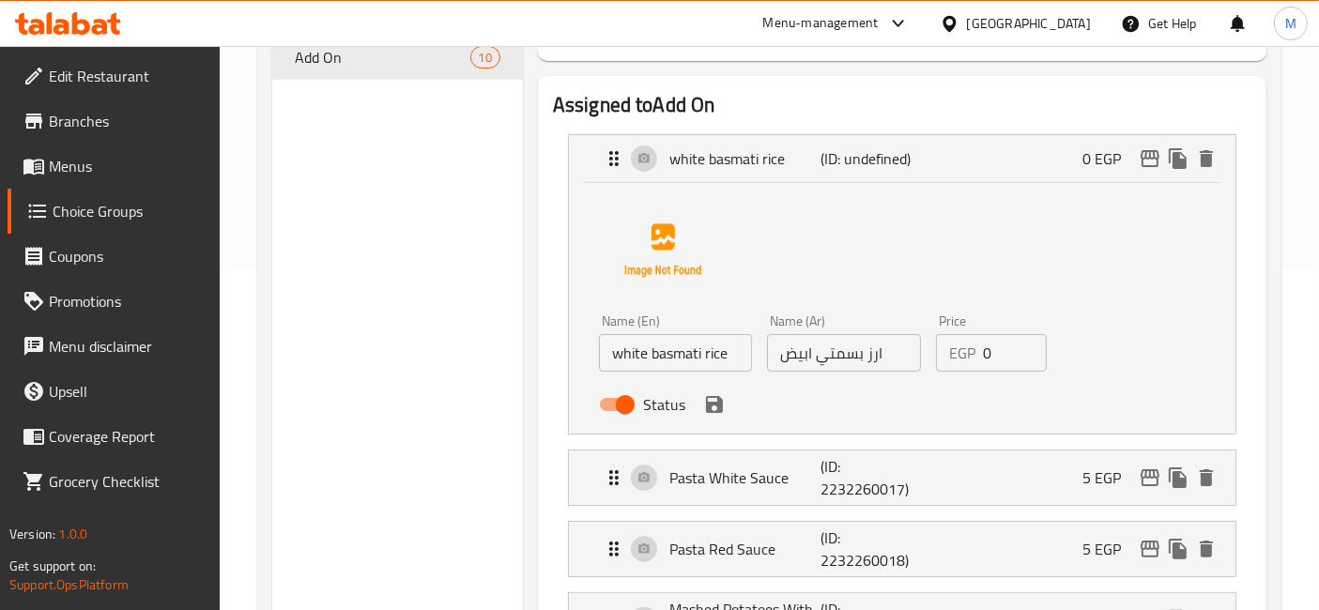
click at [712, 398] on icon "save" at bounding box center [714, 404] width 23 height 23
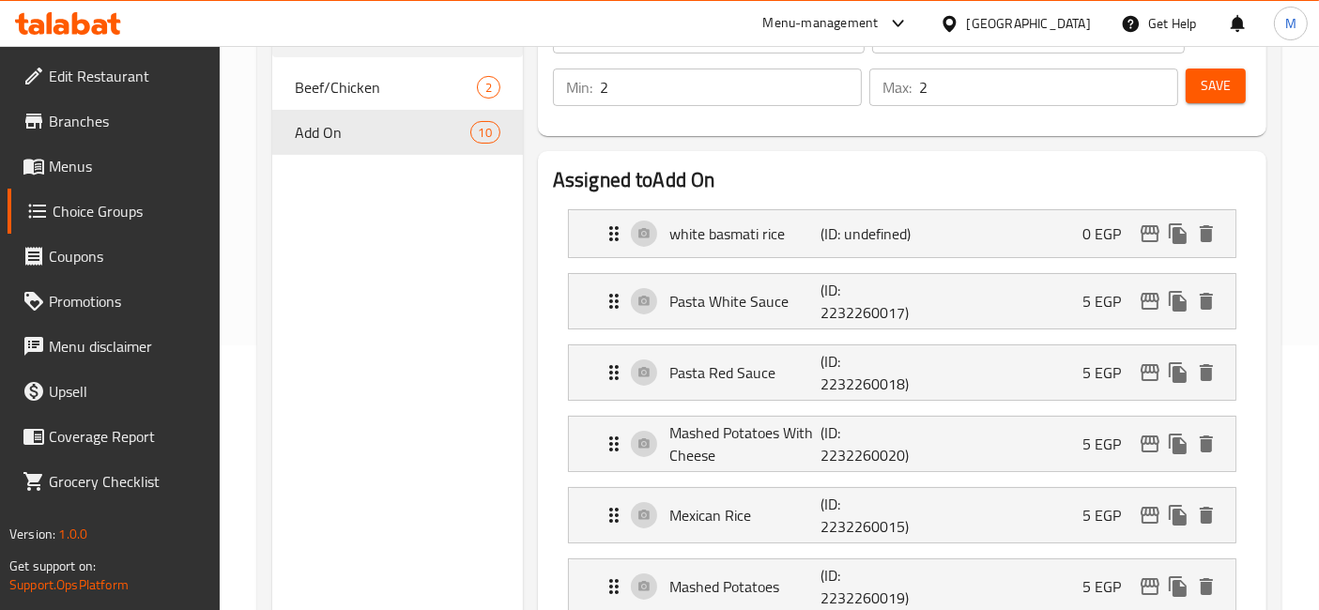
scroll to position [236, 0]
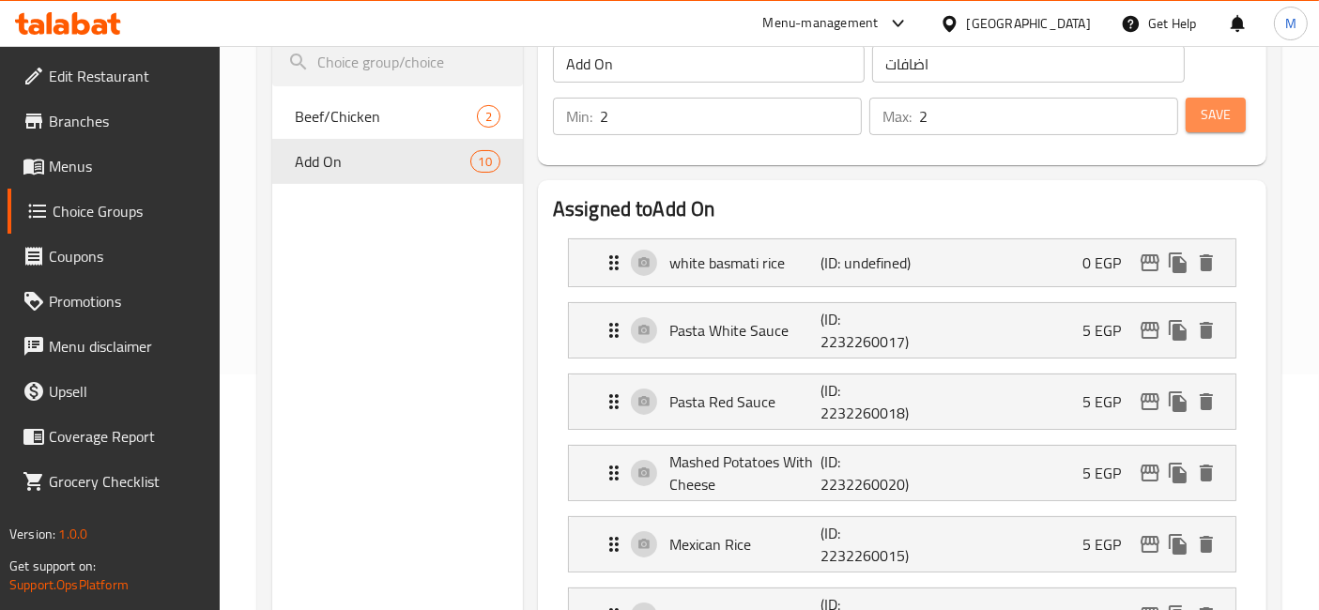
click at [1214, 108] on span "Save" at bounding box center [1215, 114] width 30 height 23
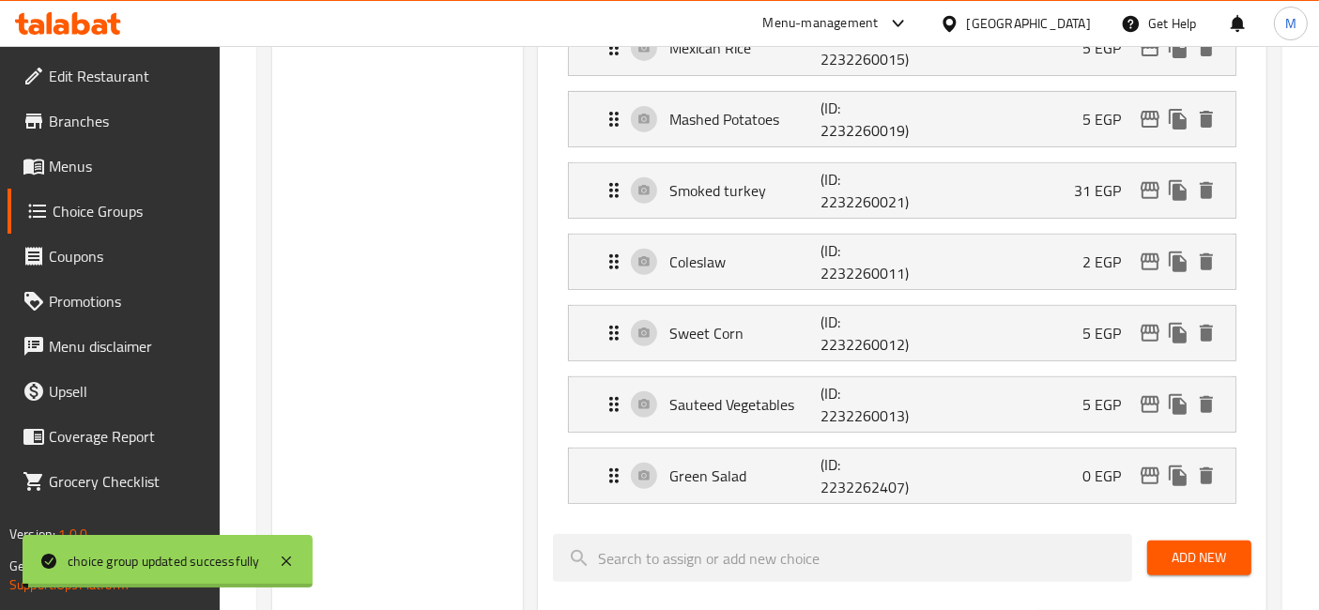
scroll to position [756, 0]
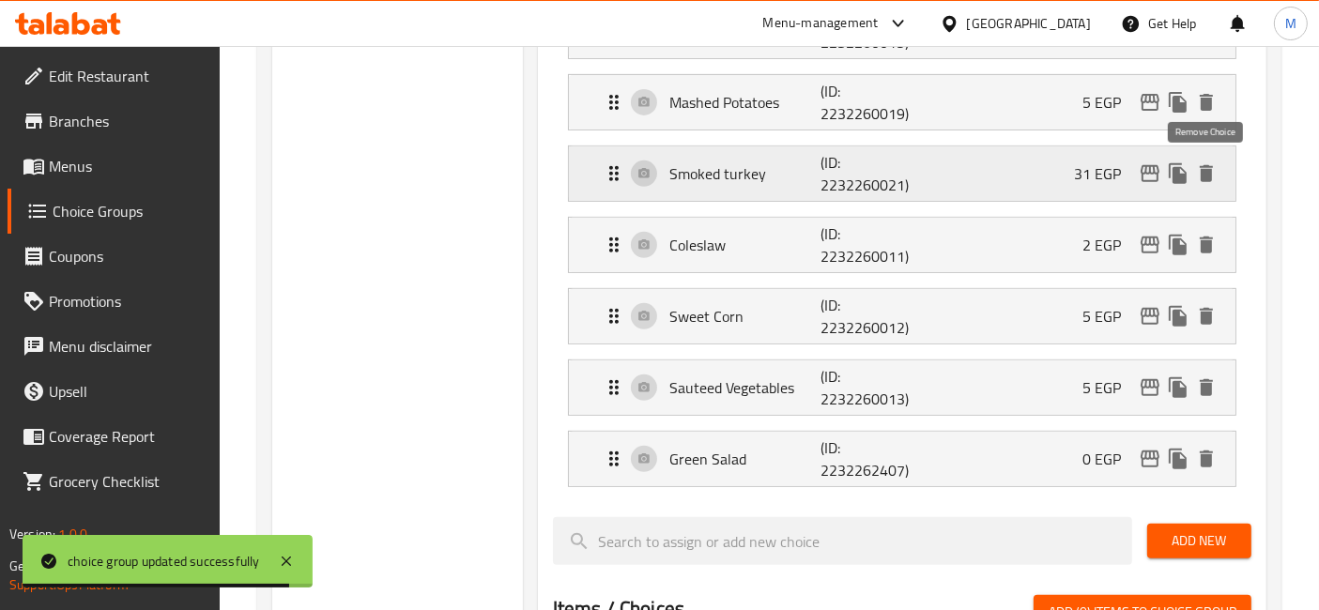
click at [1208, 171] on icon "delete" at bounding box center [1205, 173] width 13 height 17
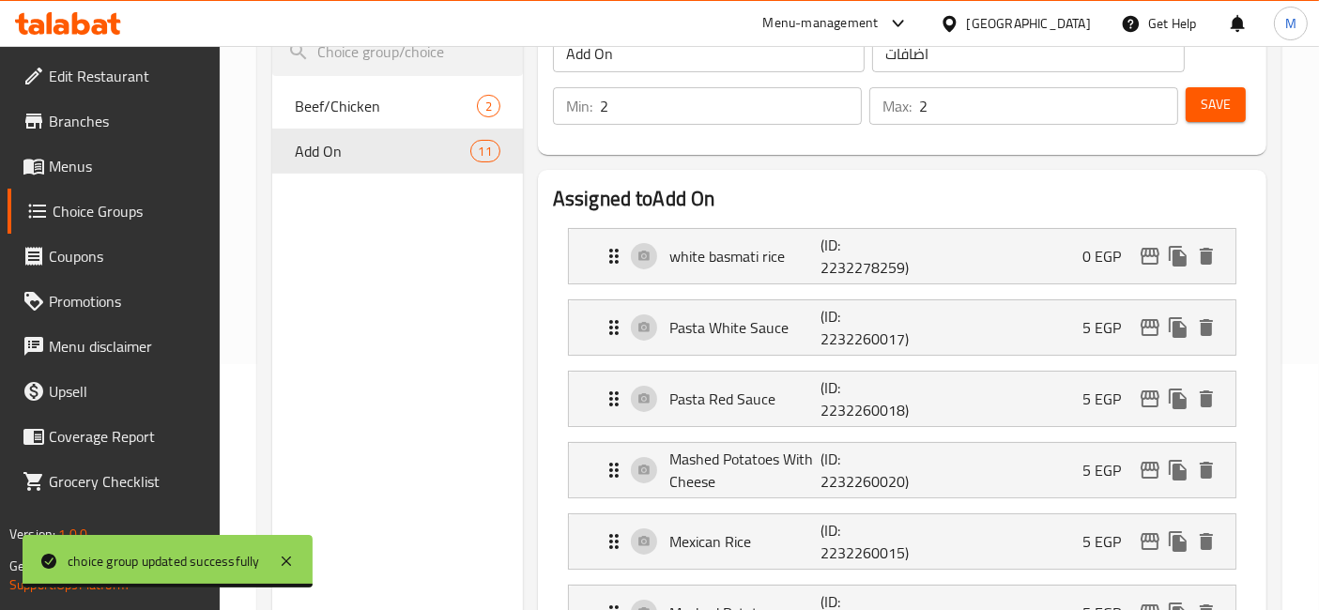
scroll to position [236, 0]
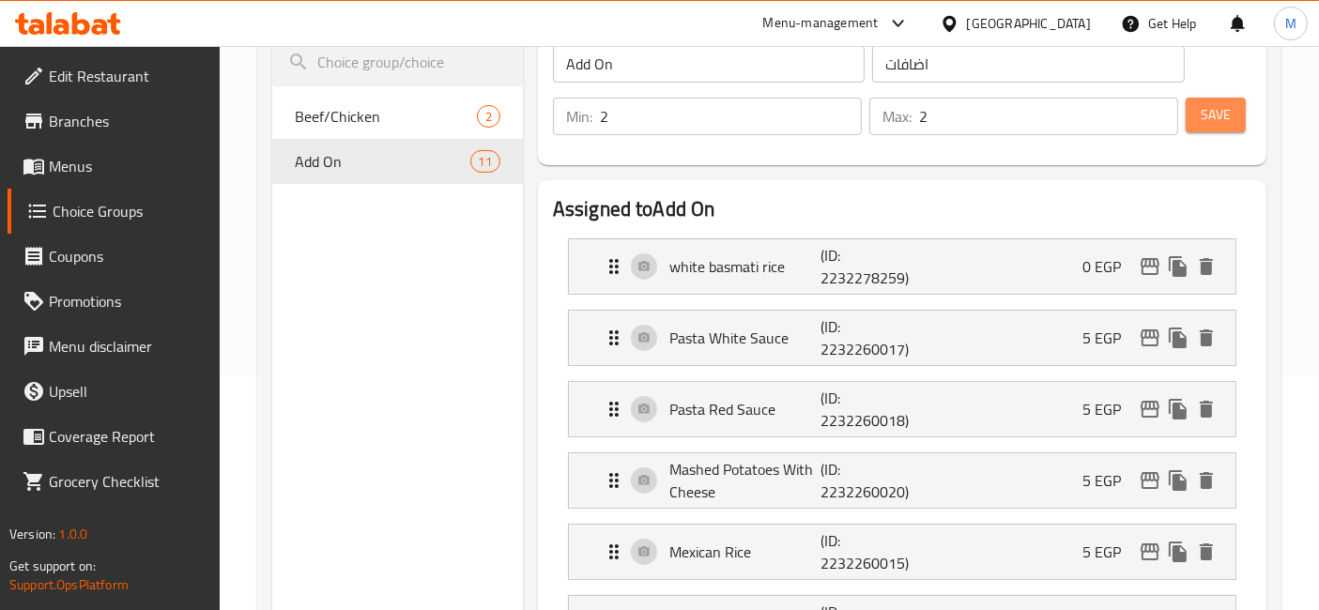
click at [1221, 122] on span "Save" at bounding box center [1215, 114] width 30 height 23
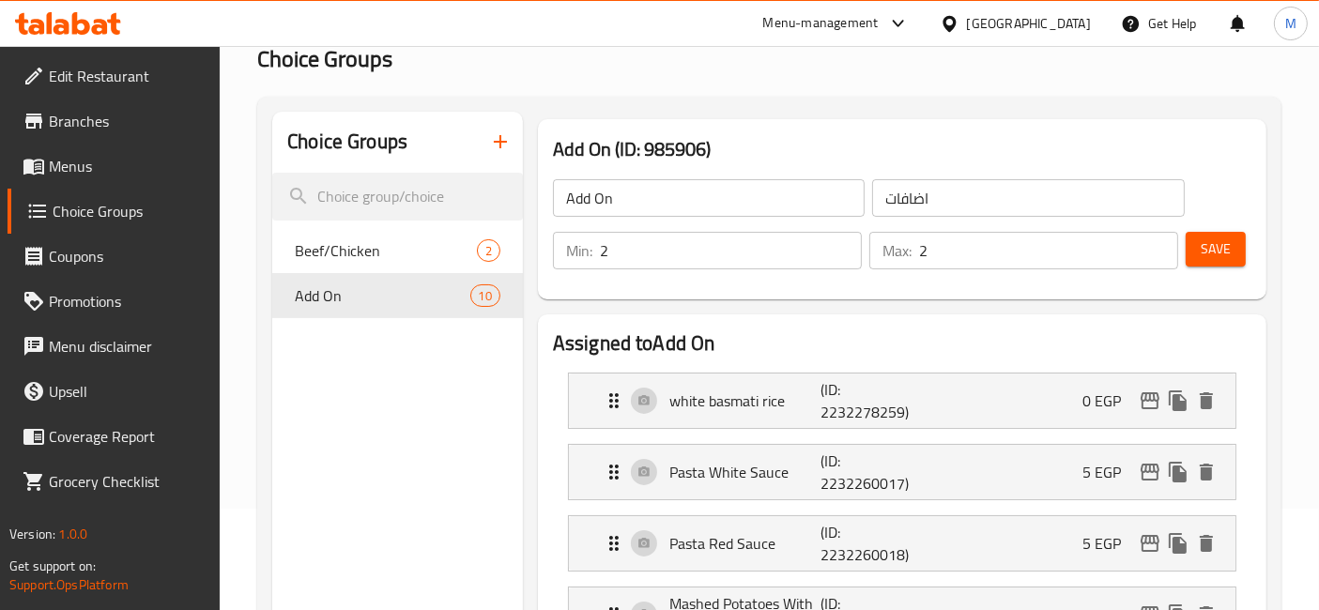
scroll to position [0, 0]
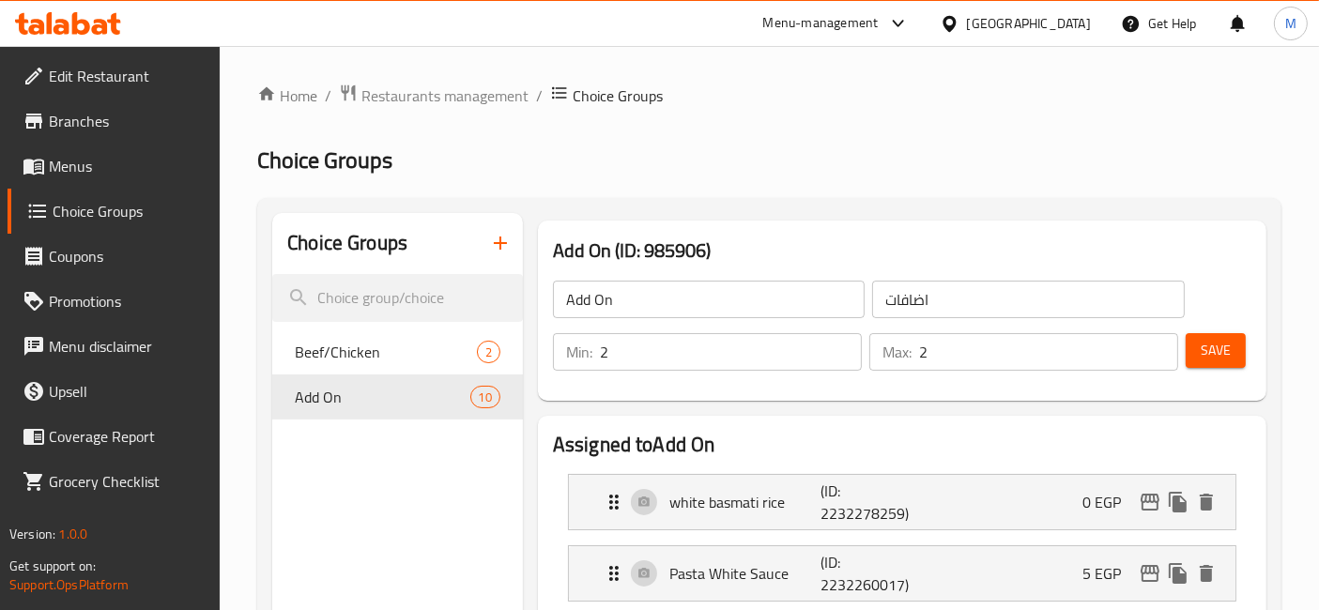
click at [80, 14] on icon at bounding box center [68, 23] width 106 height 23
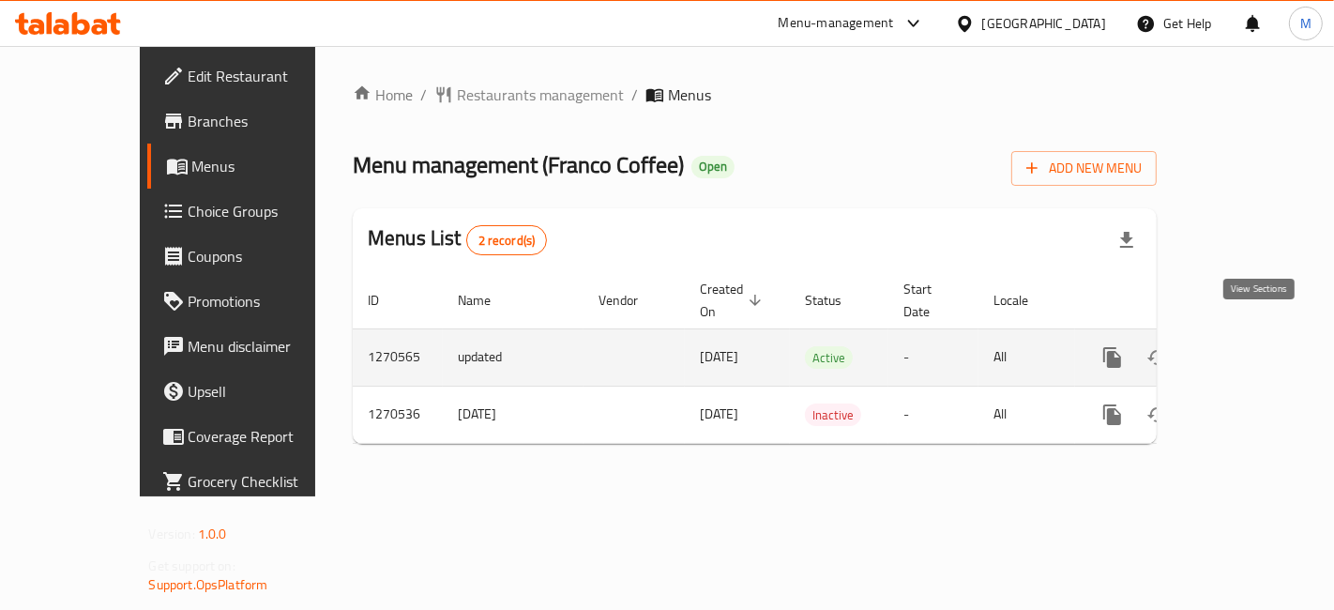
click at [1259, 346] on icon "enhanced table" at bounding box center [1248, 357] width 23 height 23
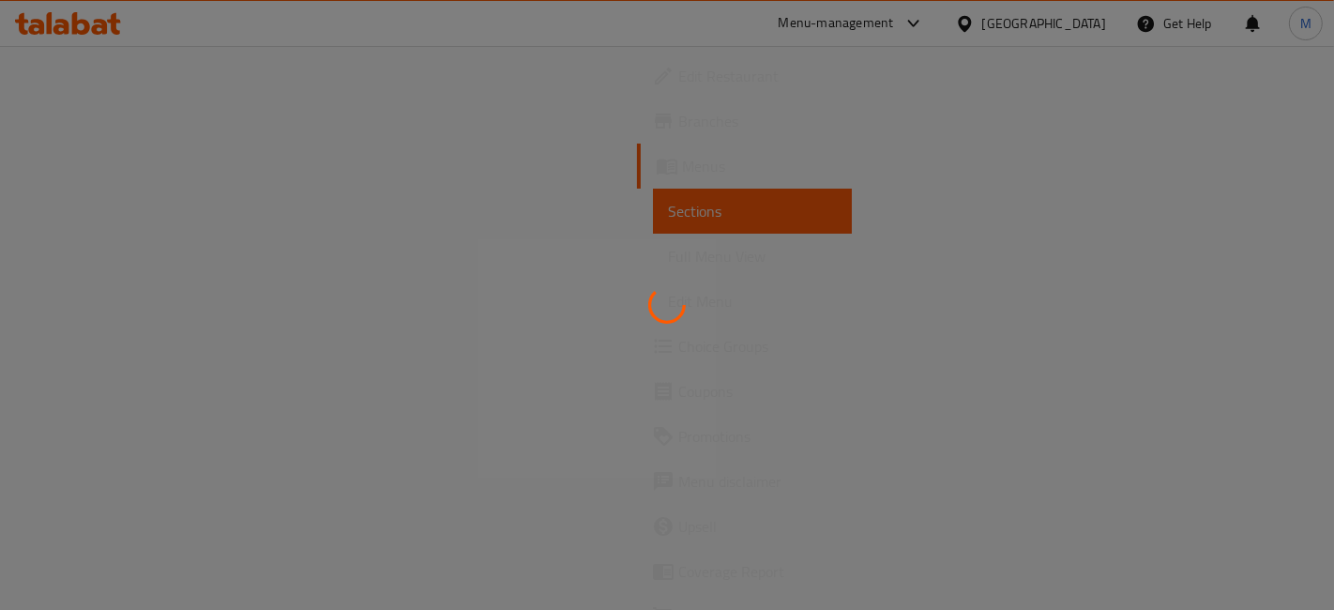
click at [626, 346] on div at bounding box center [667, 305] width 1334 height 610
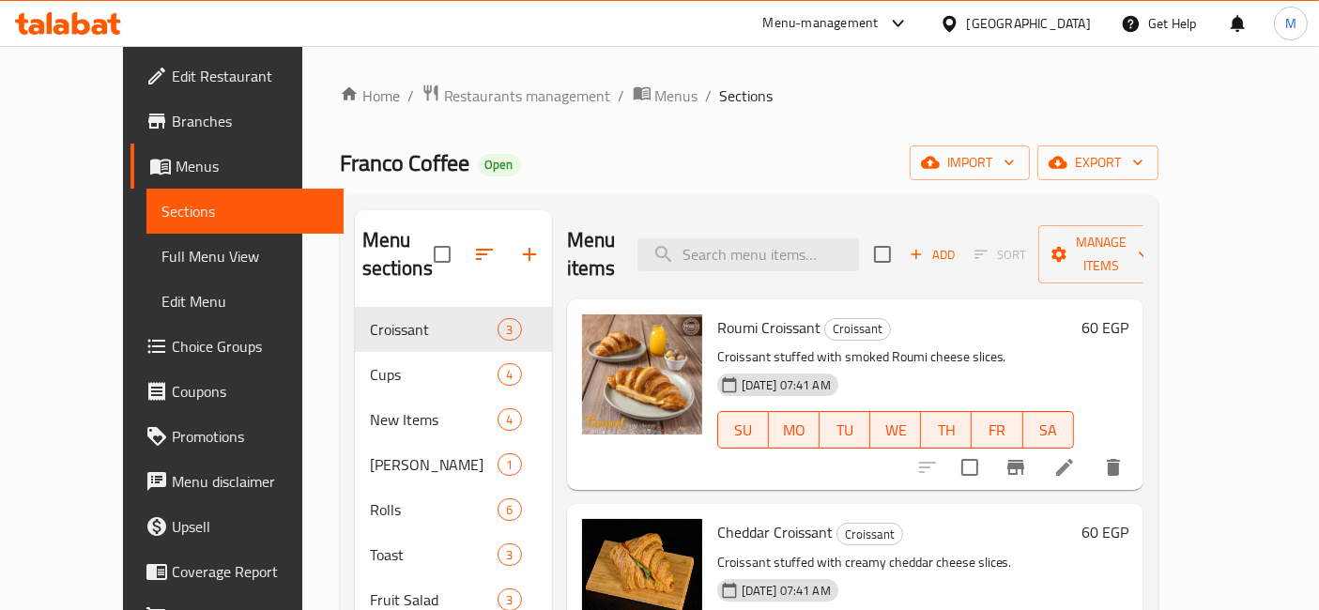
click at [1128, 314] on h6 "60 EGP" at bounding box center [1104, 327] width 47 height 26
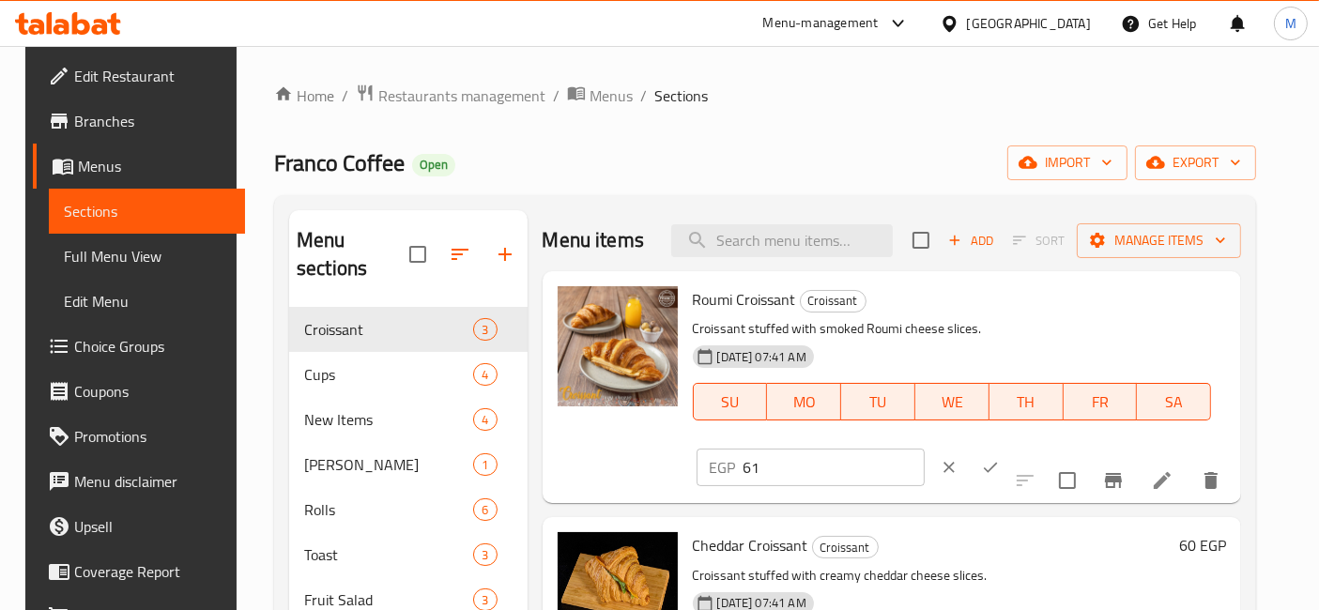
click at [924, 449] on input "61" at bounding box center [833, 468] width 181 height 38
click at [924, 449] on input "62" at bounding box center [833, 468] width 181 height 38
click at [924, 449] on input "63" at bounding box center [833, 468] width 181 height 38
click at [924, 449] on input "64" at bounding box center [833, 468] width 181 height 38
click at [924, 449] on input "65" at bounding box center [833, 468] width 181 height 38
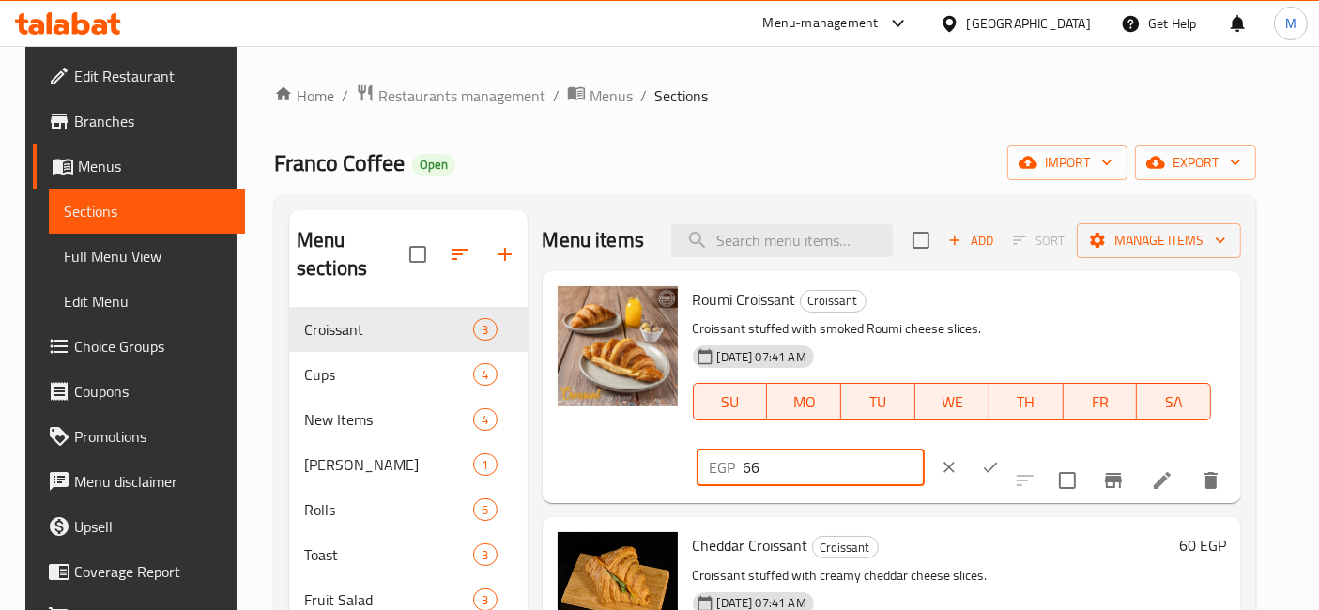
click at [924, 449] on input "66" at bounding box center [833, 468] width 181 height 38
click at [924, 449] on input "67" at bounding box center [833, 468] width 181 height 38
click at [924, 449] on input "68" at bounding box center [833, 468] width 181 height 38
click at [924, 449] on input "69" at bounding box center [833, 468] width 181 height 38
type input "70"
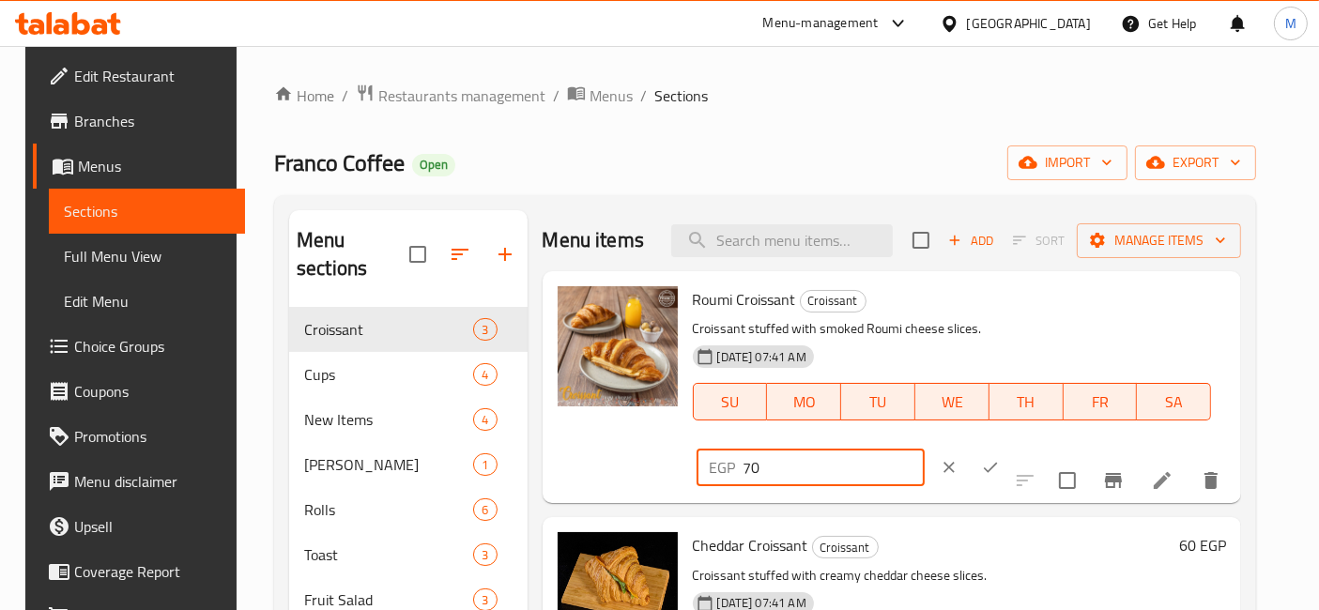
click at [924, 449] on input "70" at bounding box center [833, 468] width 181 height 38
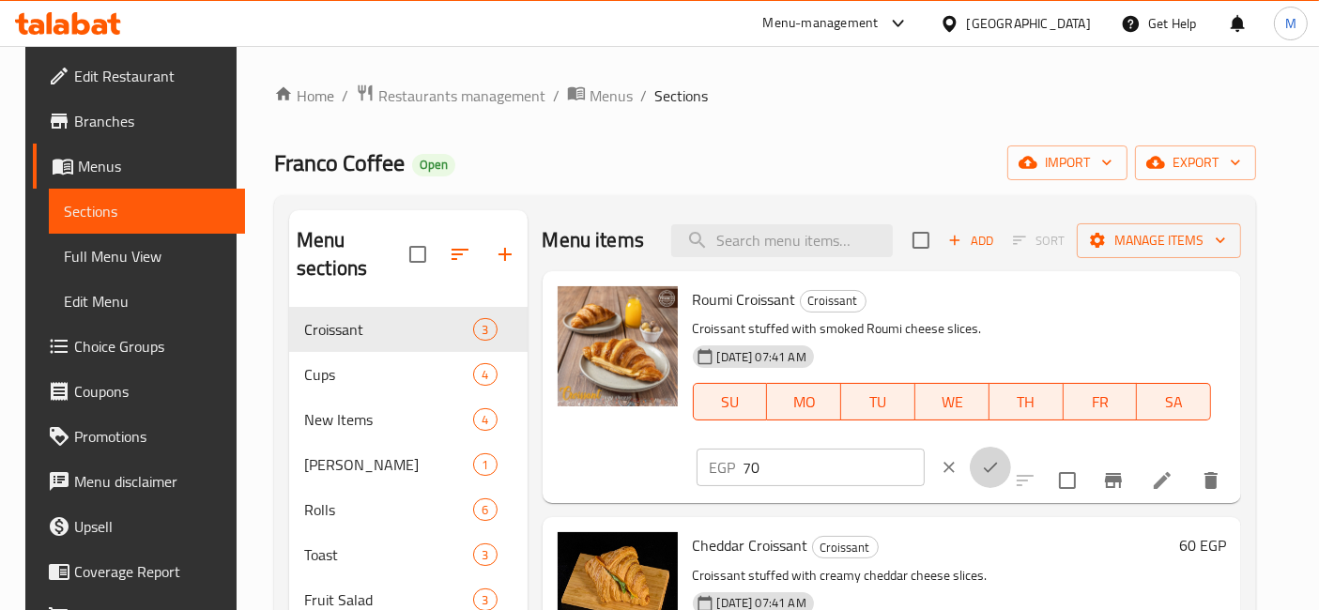
click at [999, 458] on icon "ok" at bounding box center [990, 467] width 19 height 19
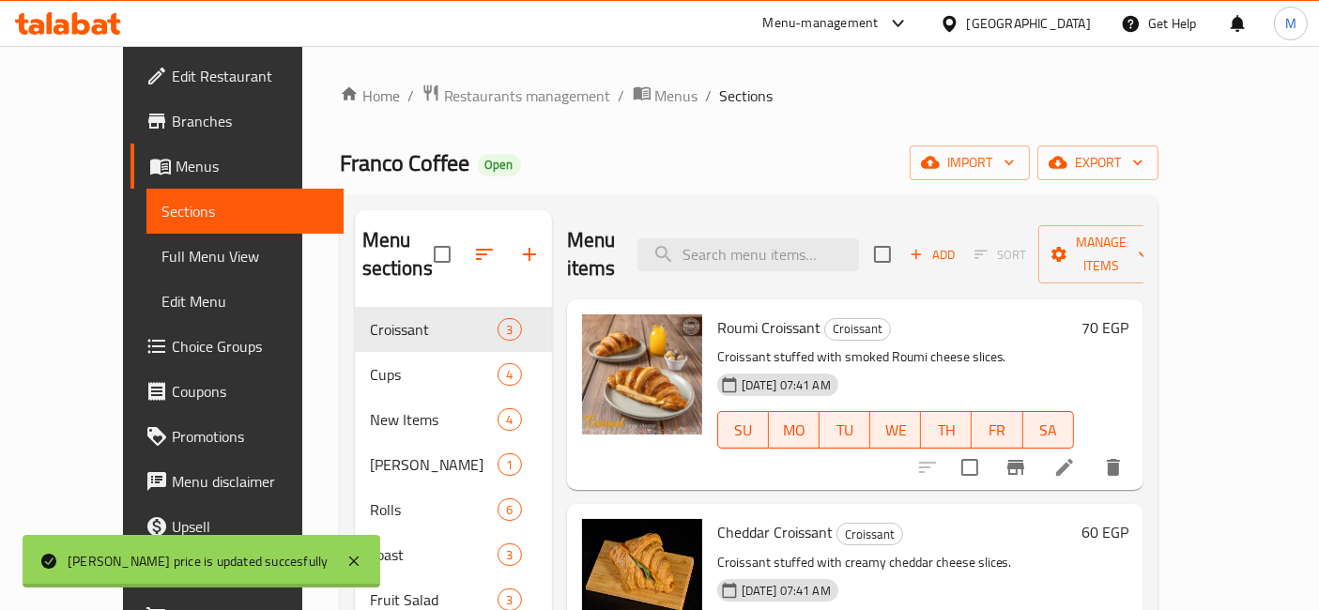
click at [1128, 519] on h6 "60 EGP" at bounding box center [1104, 532] width 47 height 26
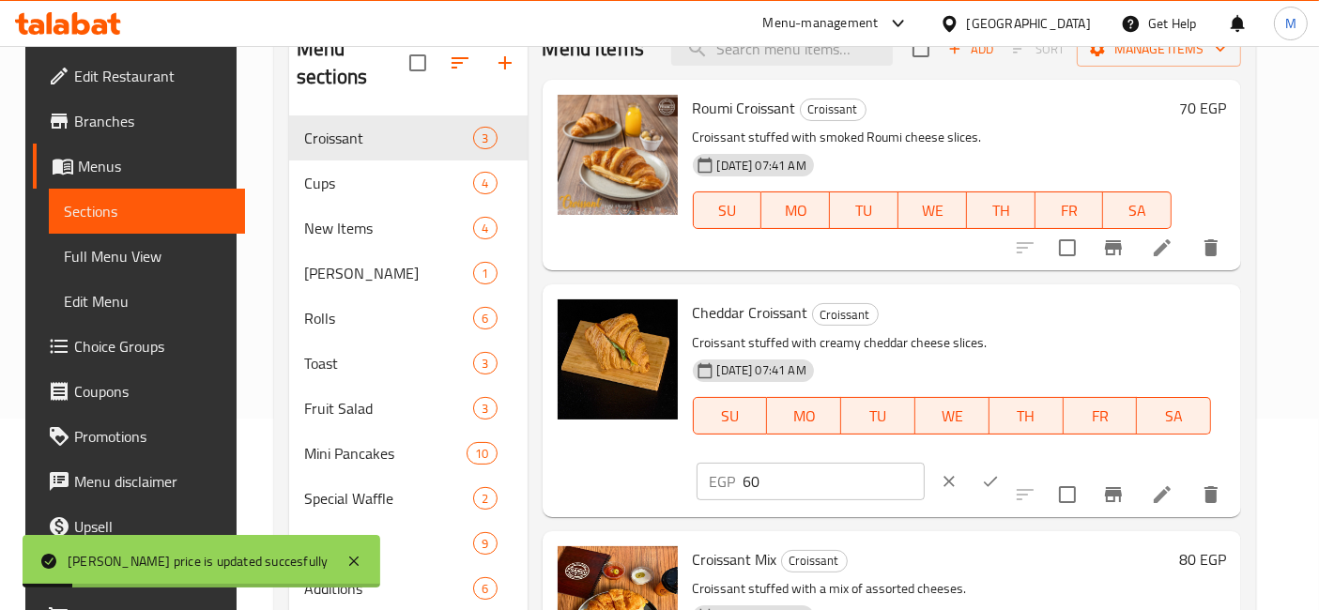
scroll to position [208, 0]
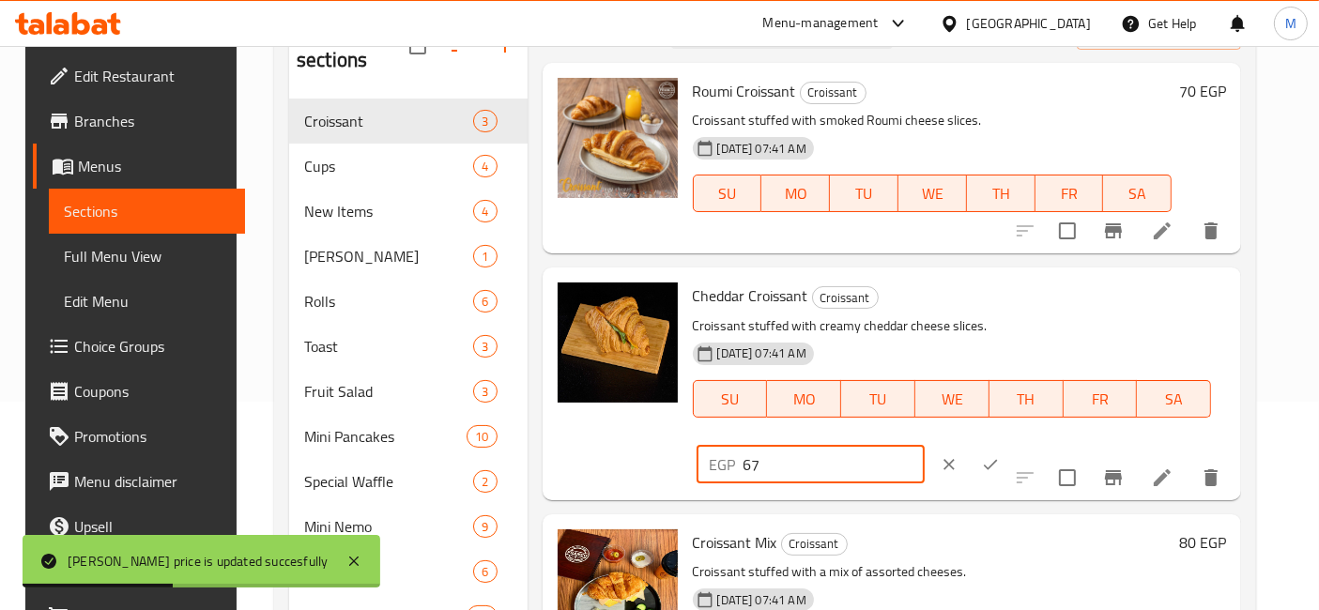
click at [924, 446] on input "67" at bounding box center [833, 465] width 181 height 38
click at [924, 446] on input "68" at bounding box center [833, 465] width 181 height 38
click at [924, 446] on input "69" at bounding box center [833, 465] width 181 height 38
type input "70"
click at [924, 446] on input "70" at bounding box center [833, 465] width 181 height 38
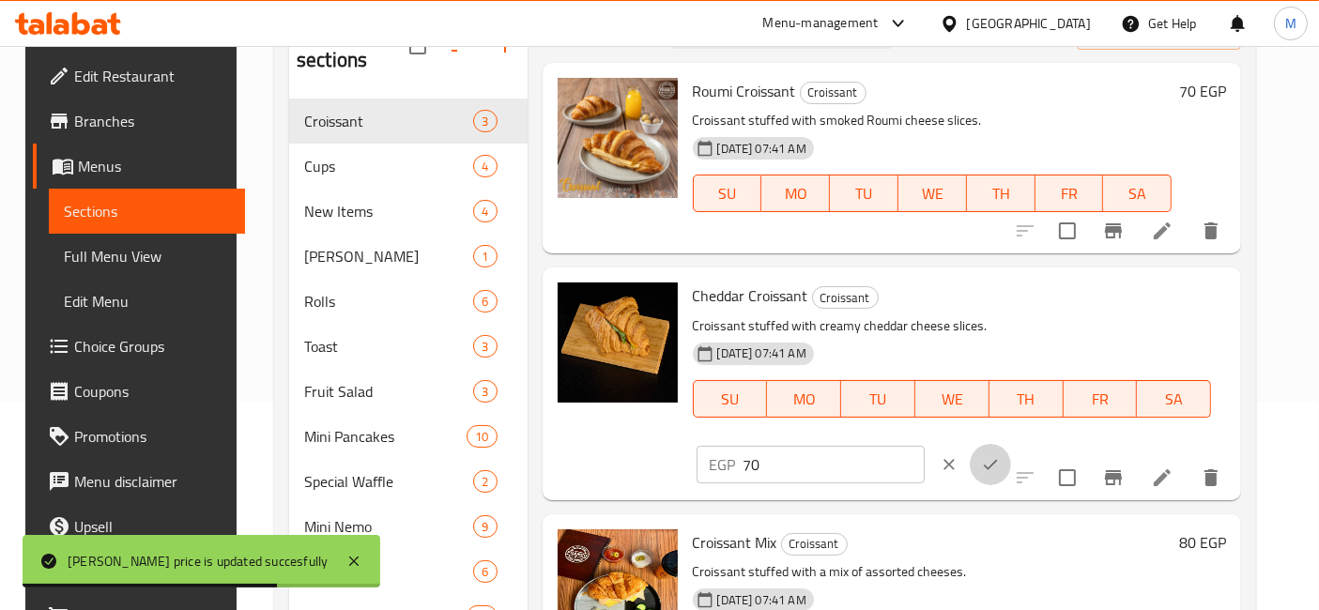
click at [999, 455] on icon "ok" at bounding box center [990, 464] width 19 height 19
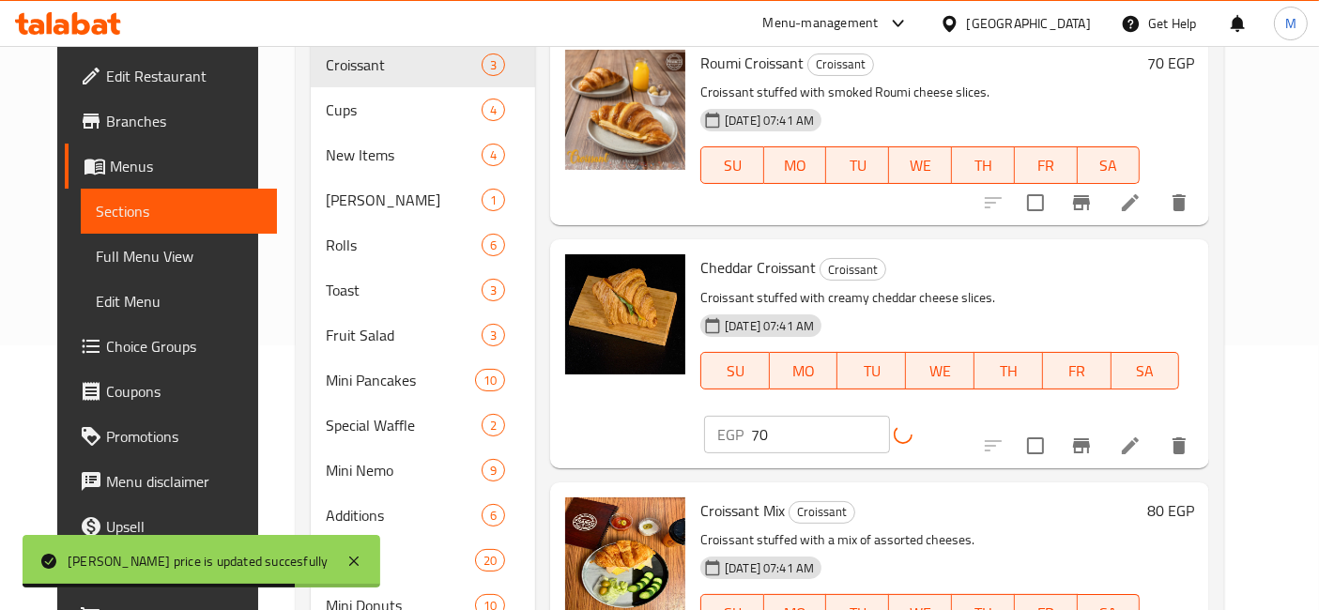
scroll to position [417, 0]
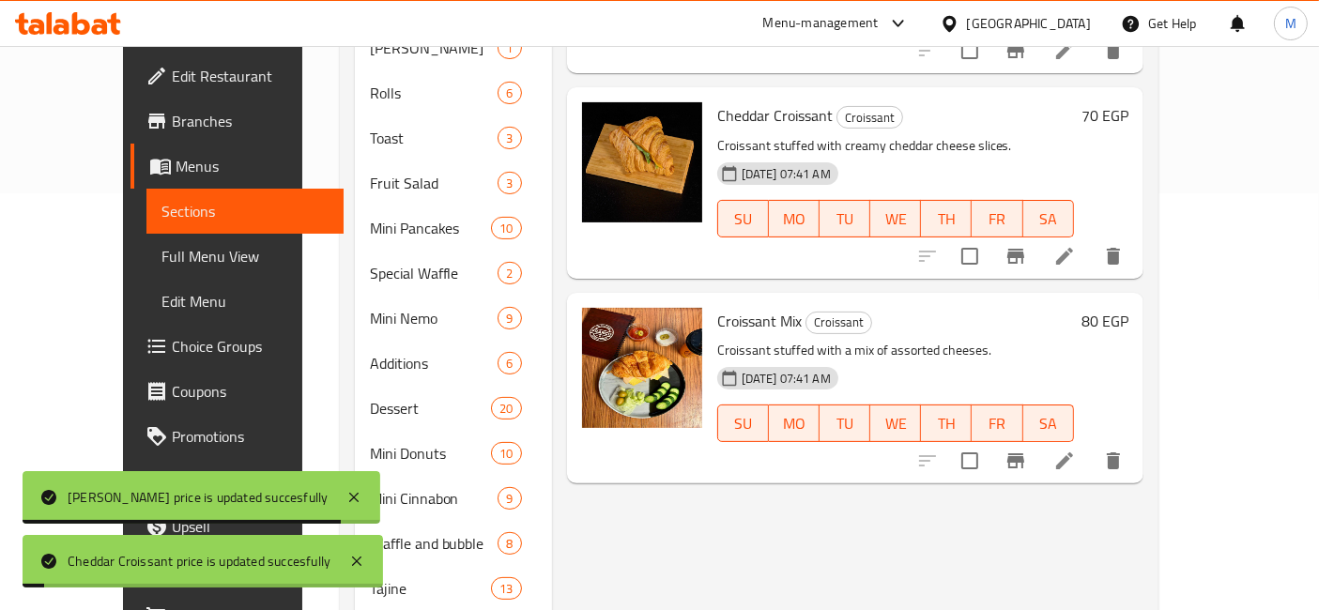
click at [1128, 308] on h6 "80 EGP" at bounding box center [1104, 321] width 47 height 26
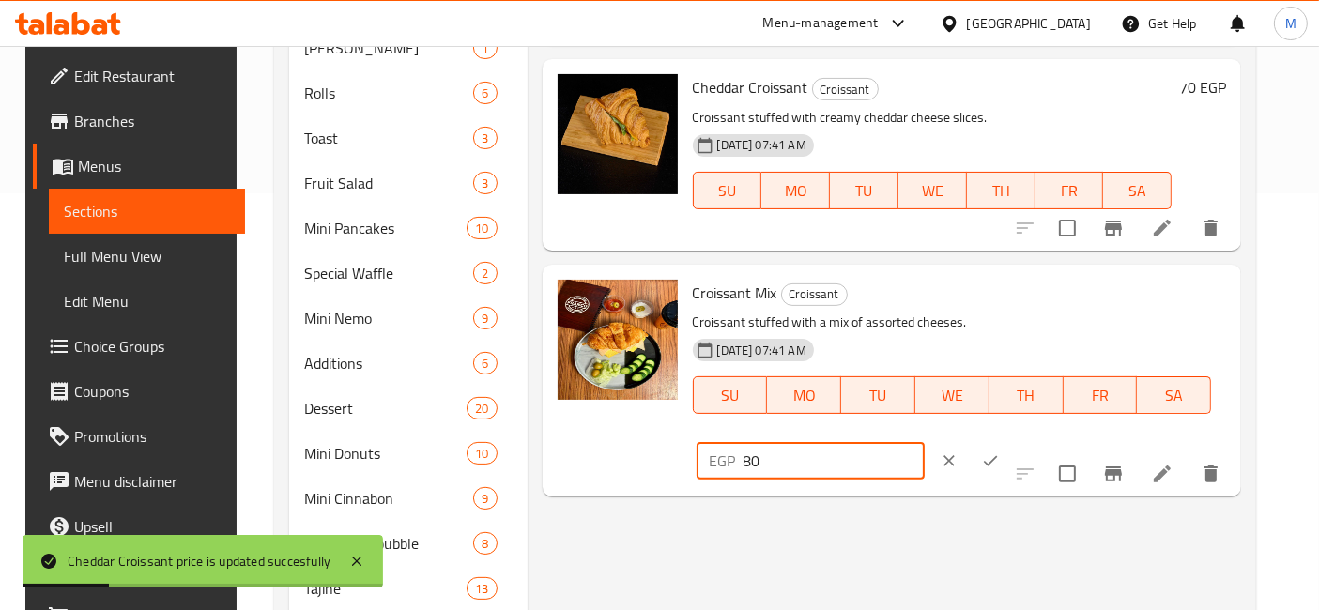
click at [924, 442] on input "80" at bounding box center [833, 461] width 181 height 38
click at [924, 442] on input "87" at bounding box center [833, 461] width 181 height 38
click at [924, 442] on input "88" at bounding box center [833, 461] width 181 height 38
click at [924, 442] on input "89" at bounding box center [833, 461] width 181 height 38
type input "90"
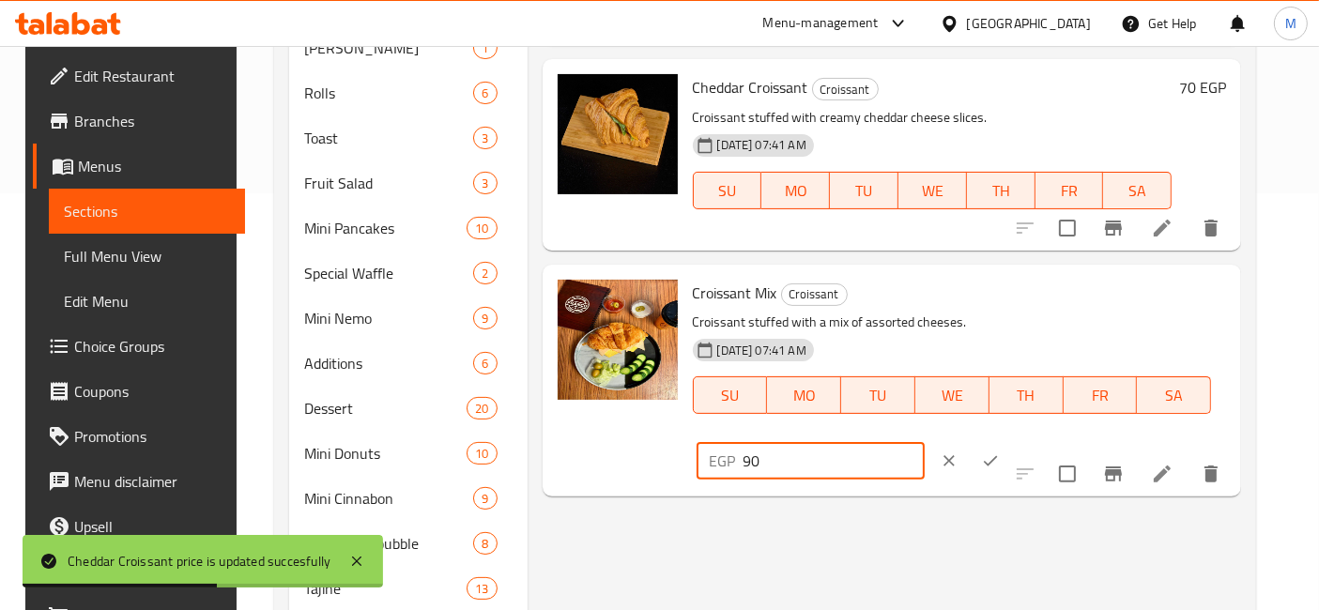
click at [924, 442] on input "90" at bounding box center [833, 461] width 181 height 38
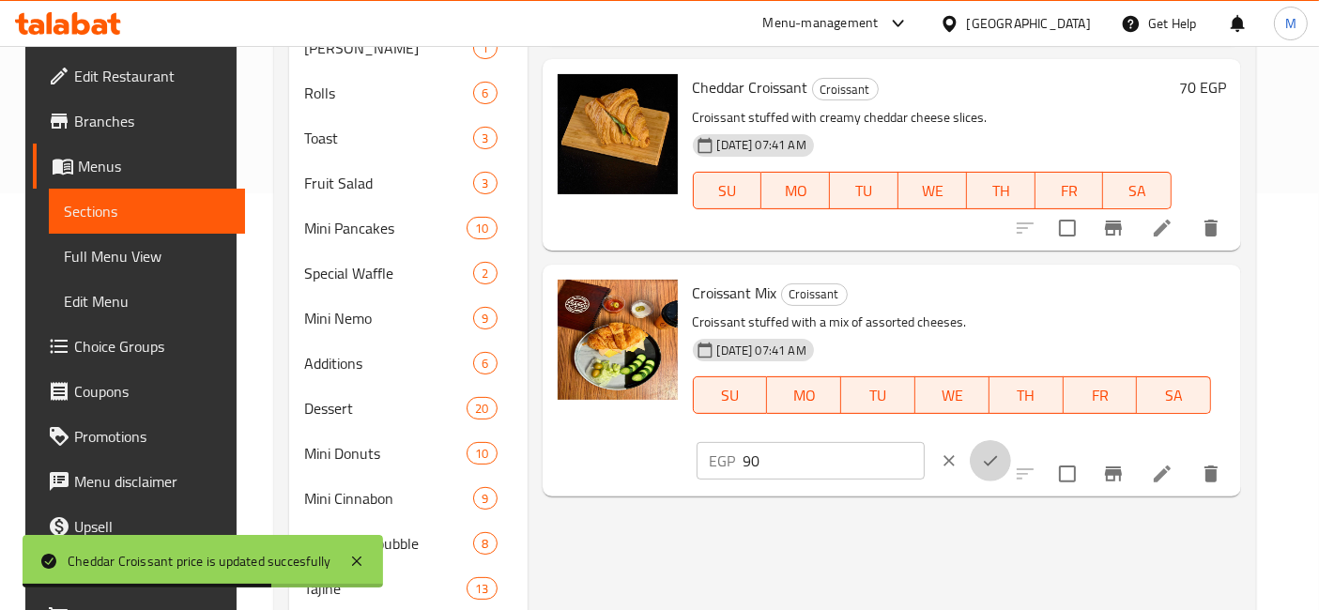
click at [1011, 440] on button "ok" at bounding box center [989, 460] width 41 height 41
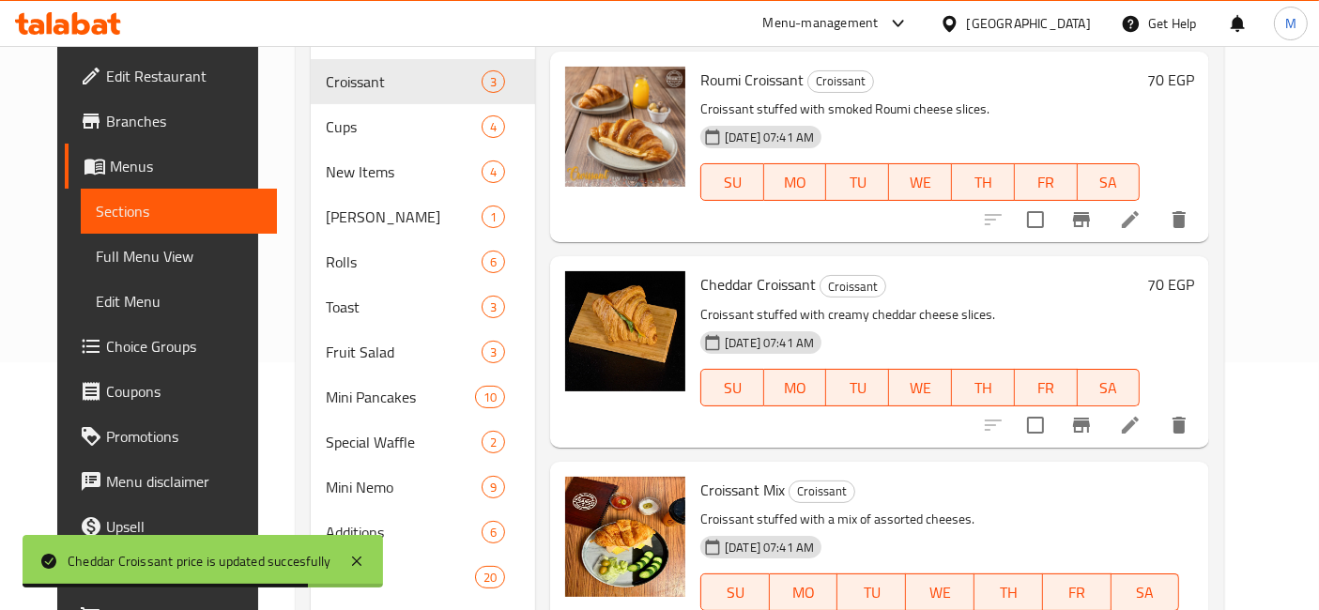
scroll to position [104, 0]
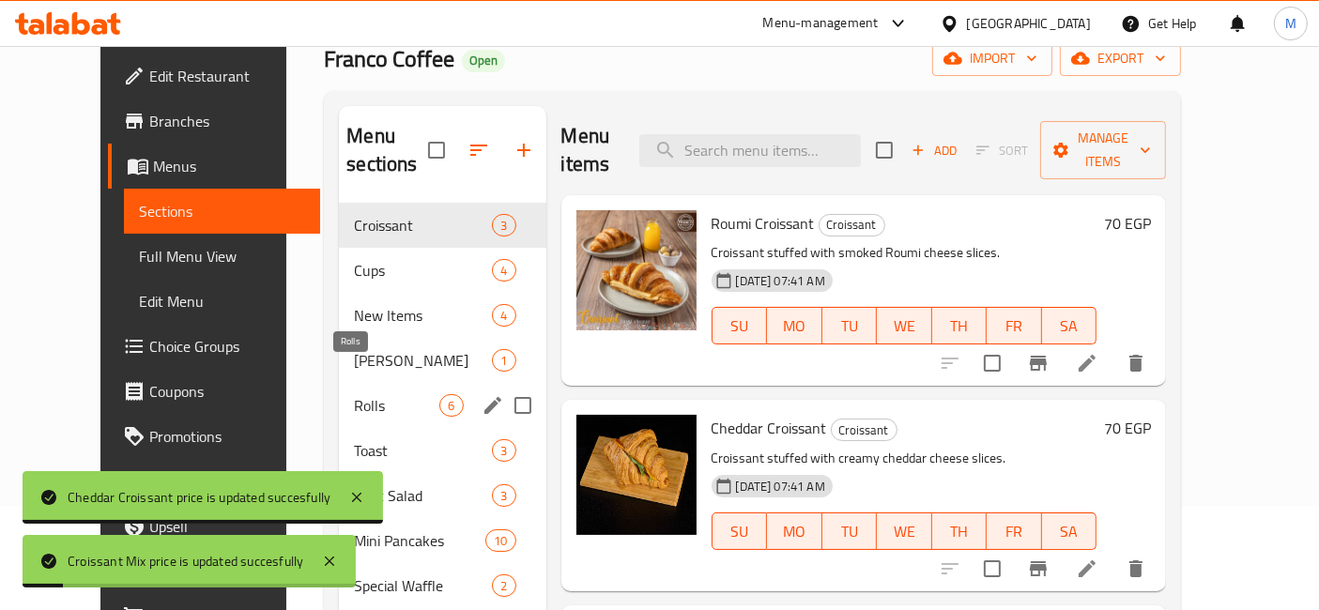
click at [354, 394] on span "Rolls" at bounding box center [396, 405] width 85 height 23
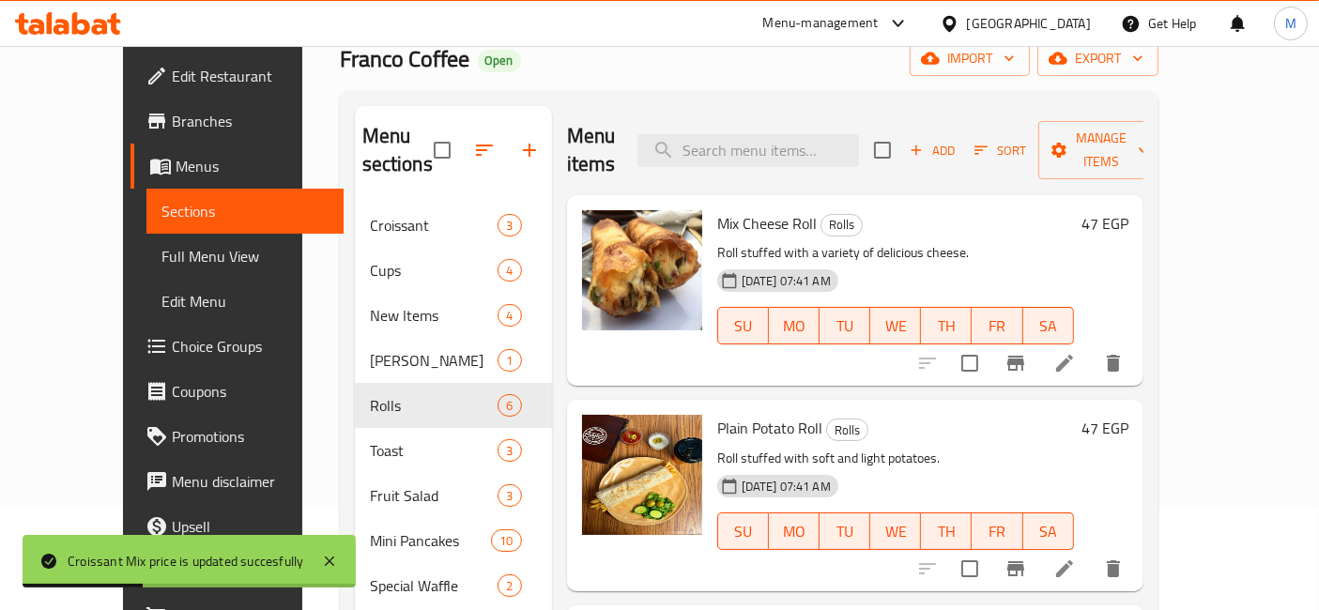
click at [1128, 210] on h6 "47 EGP" at bounding box center [1104, 223] width 47 height 26
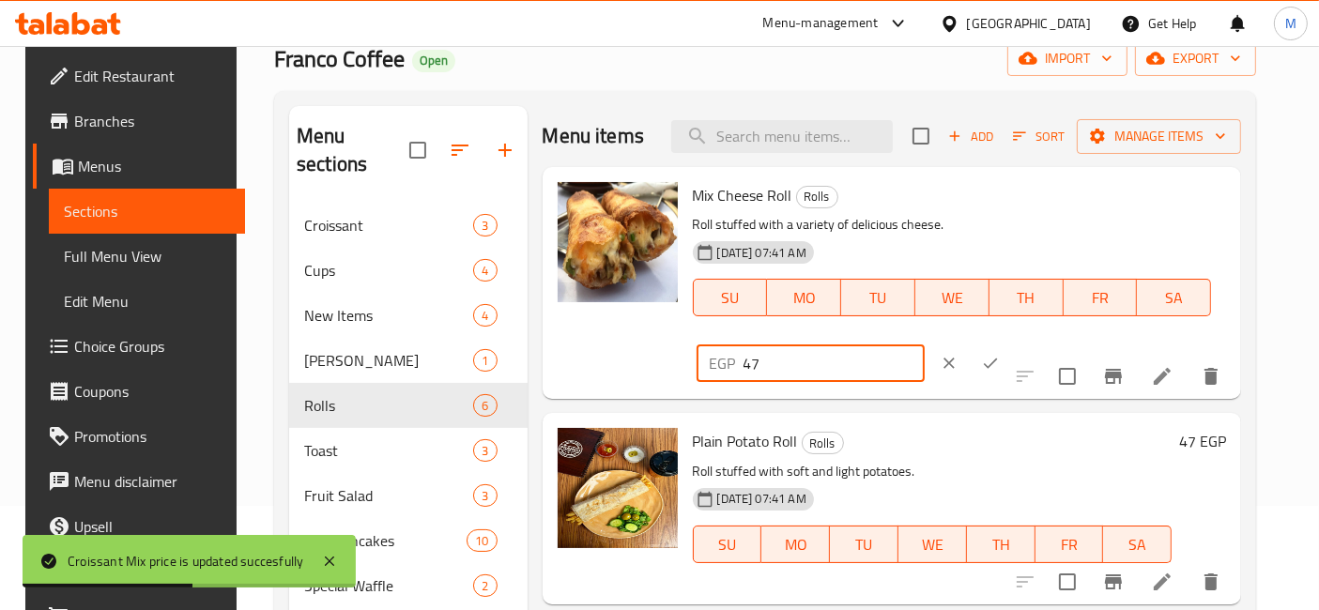
drag, startPoint x: 1061, startPoint y: 201, endPoint x: 930, endPoint y: 194, distance: 131.5
click at [943, 343] on div "EGP 47 ​" at bounding box center [866, 363] width 346 height 41
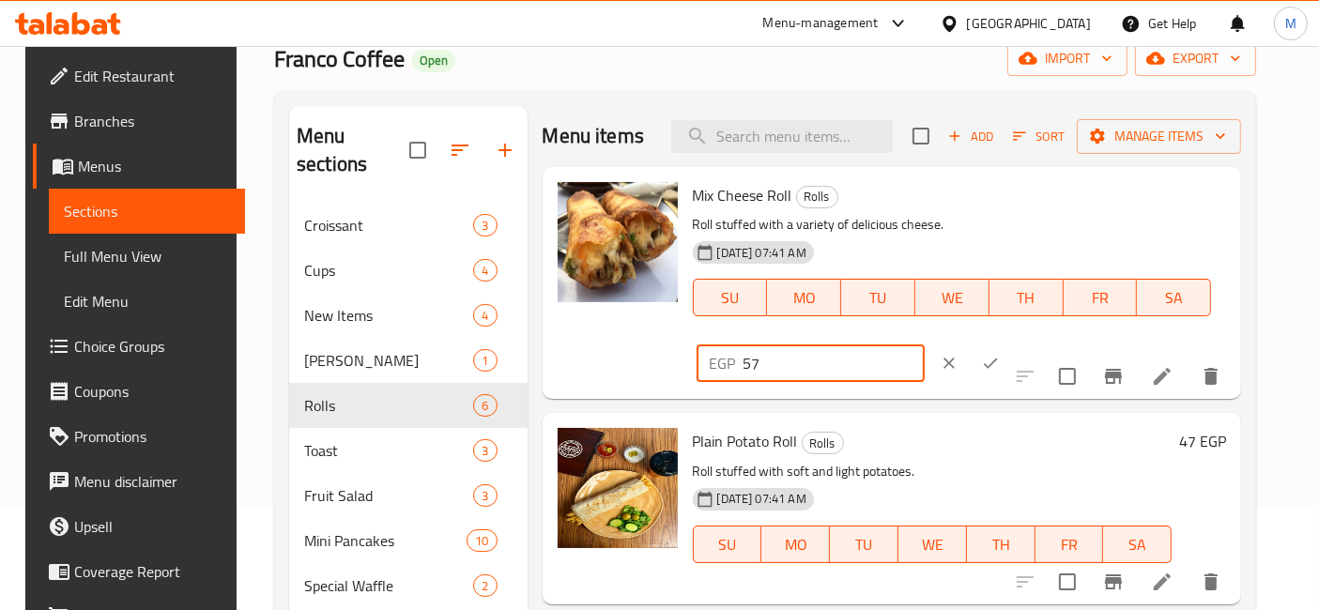
type input "57"
click at [999, 354] on icon "ok" at bounding box center [990, 363] width 19 height 19
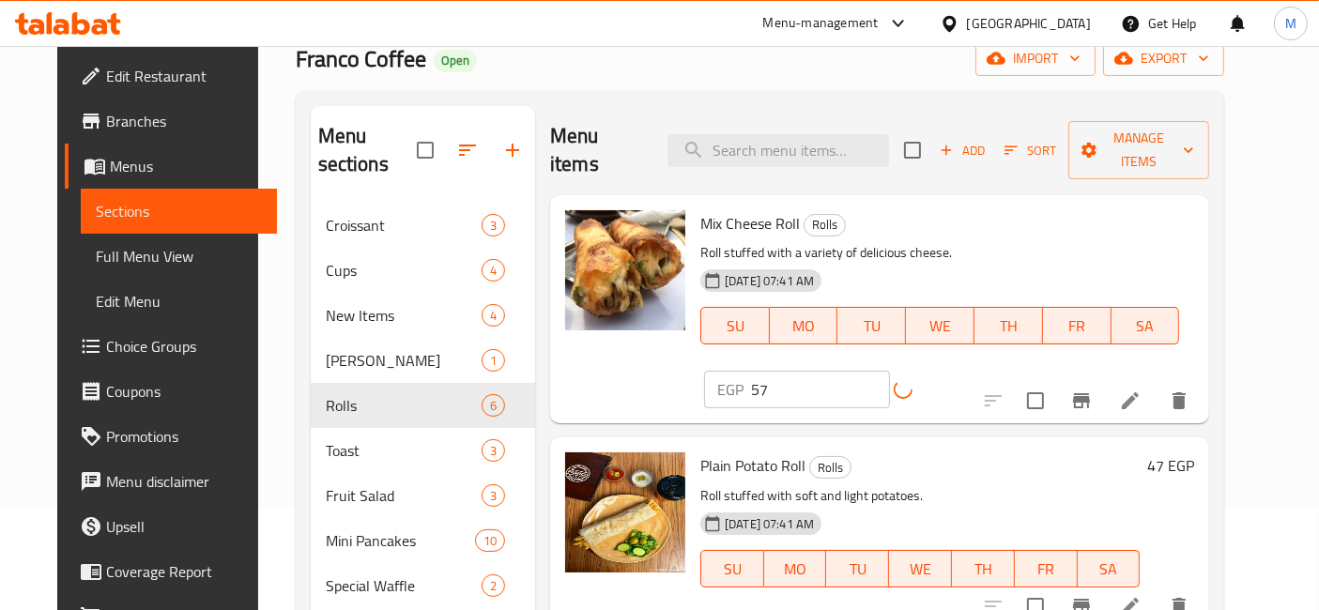
click at [1194, 452] on h6 "47 EGP" at bounding box center [1170, 465] width 47 height 26
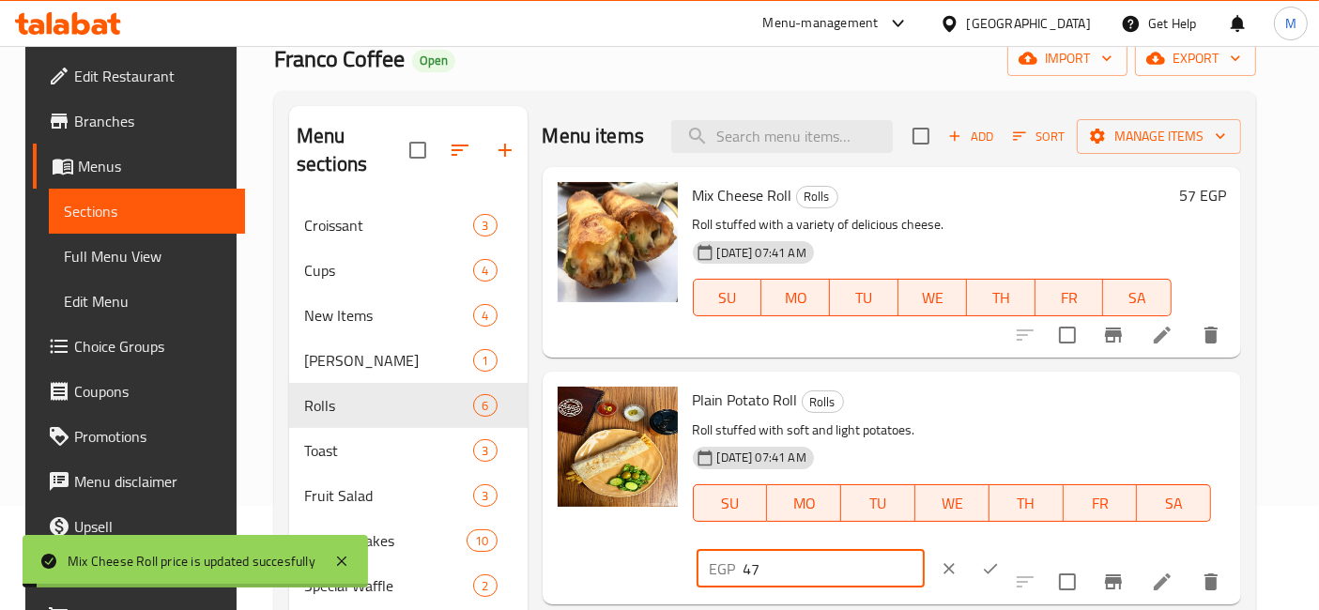
drag, startPoint x: 1029, startPoint y: 405, endPoint x: 930, endPoint y: 404, distance: 99.5
click at [930, 404] on div "Plain Potato Roll Rolls Roll stuffed with soft and light potatoes. [DATE] 07:41…" at bounding box center [959, 487] width 549 height 217
type input "57"
click at [999, 559] on icon "ok" at bounding box center [990, 568] width 19 height 19
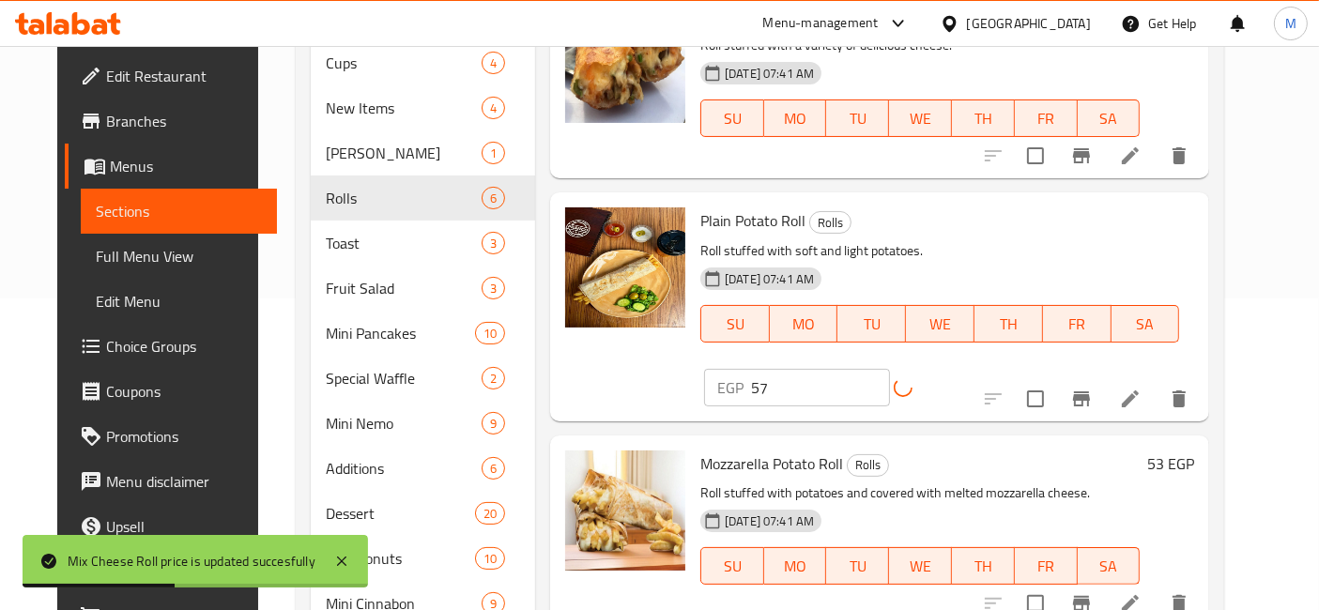
scroll to position [313, 0]
click at [1194, 450] on h6 "53 EGP" at bounding box center [1170, 463] width 47 height 26
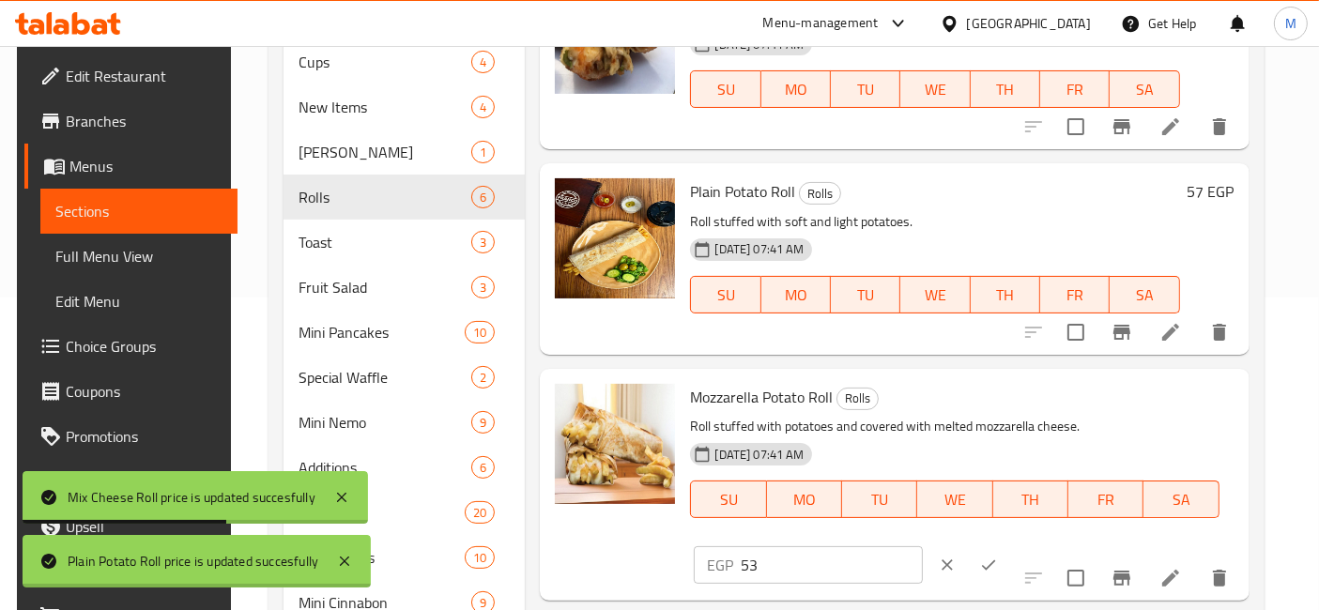
drag, startPoint x: 1047, startPoint y: 414, endPoint x: 926, endPoint y: 412, distance: 121.1
click at [926, 412] on div "Mozzarella Potato Roll Rolls Roll stuffed with potatoes and covered with melted…" at bounding box center [961, 484] width 558 height 217
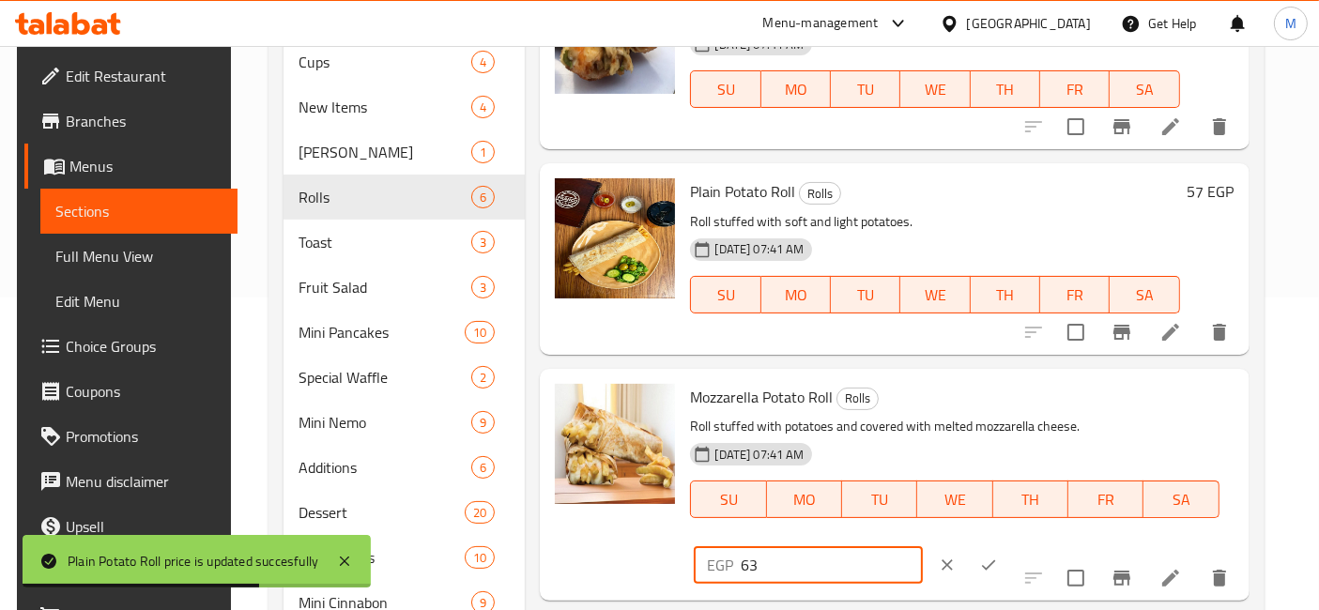
type input "63"
click at [998, 556] on icon "ok" at bounding box center [988, 565] width 19 height 19
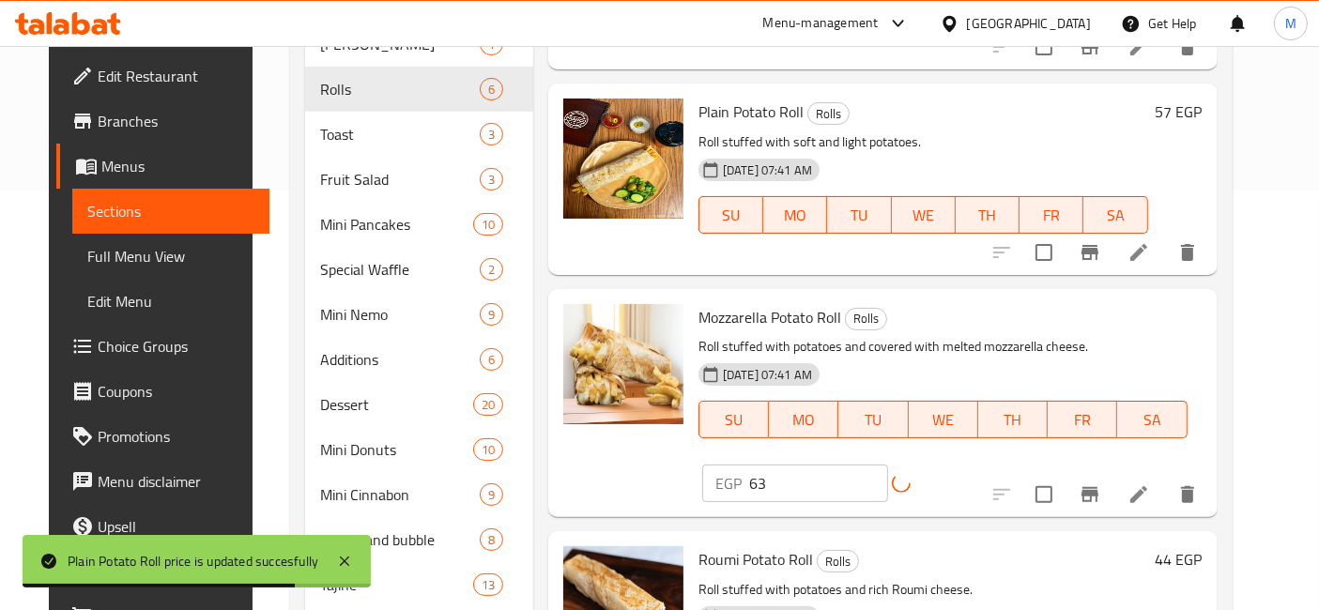
scroll to position [625, 0]
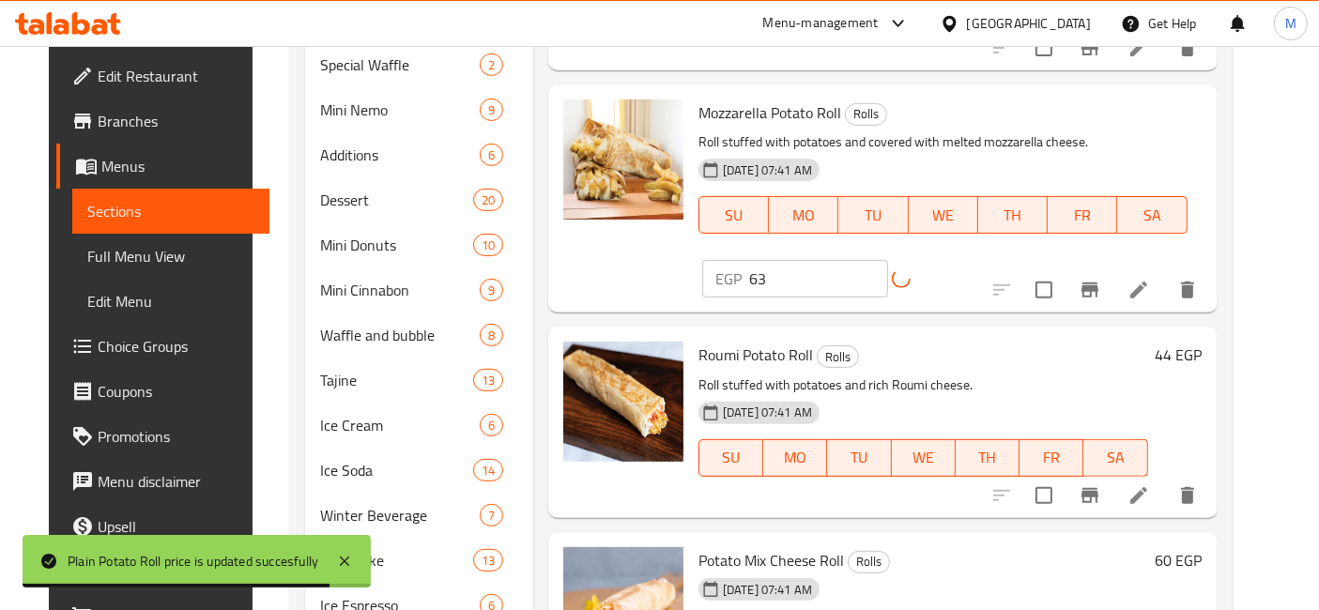
click at [1202, 342] on div "44 EGP" at bounding box center [1175, 422] width 54 height 160
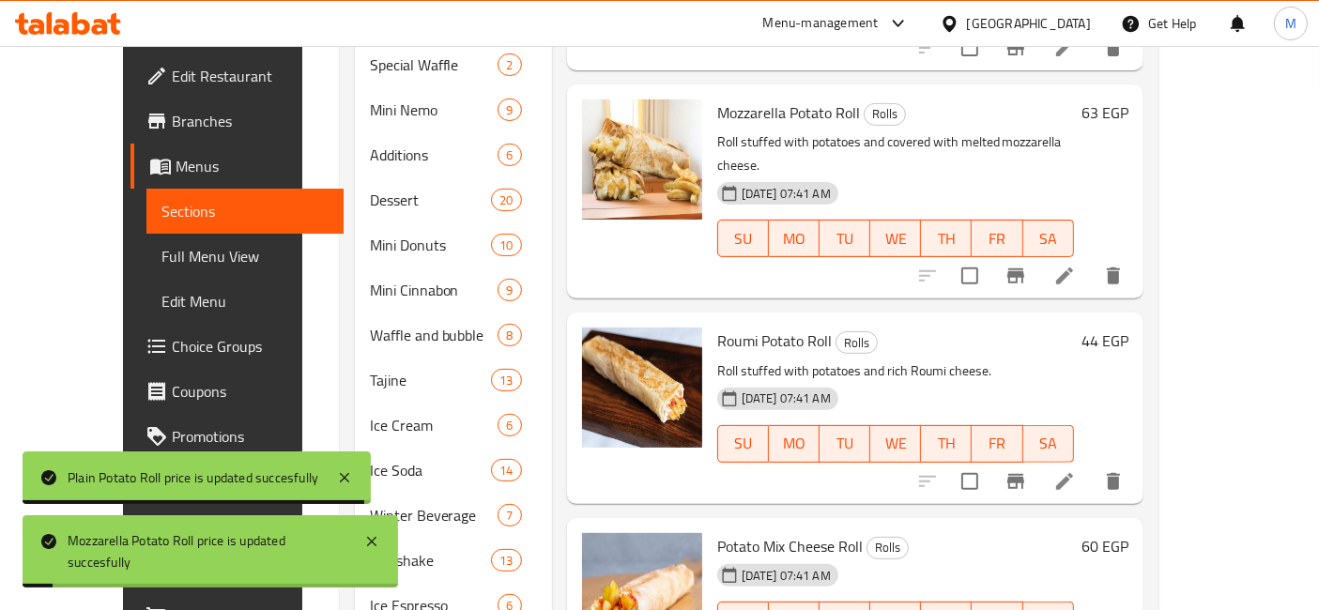
click at [1128, 328] on h6 "44 EGP" at bounding box center [1104, 341] width 47 height 26
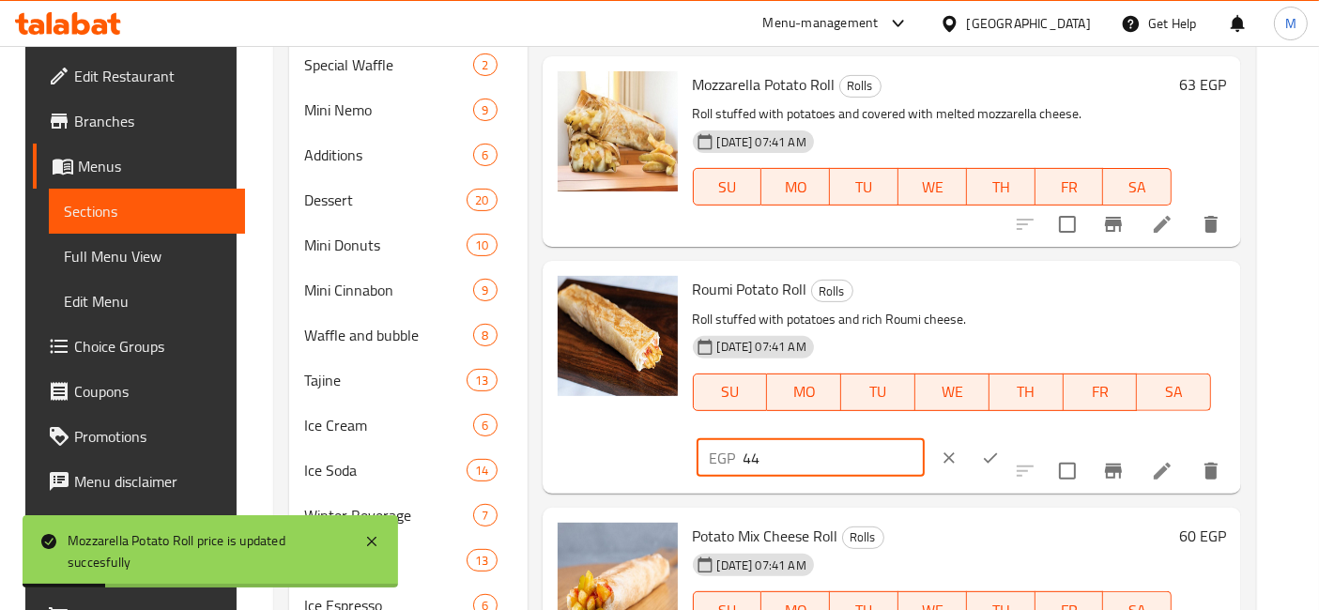
drag, startPoint x: 1073, startPoint y: 312, endPoint x: 901, endPoint y: 300, distance: 172.1
click at [901, 300] on div "Roumi Potato Roll Rolls Roll stuffed with potatoes and rich Roumi cheese. [DATE…" at bounding box center [959, 376] width 549 height 217
type input "55"
click at [999, 449] on icon "ok" at bounding box center [990, 458] width 19 height 19
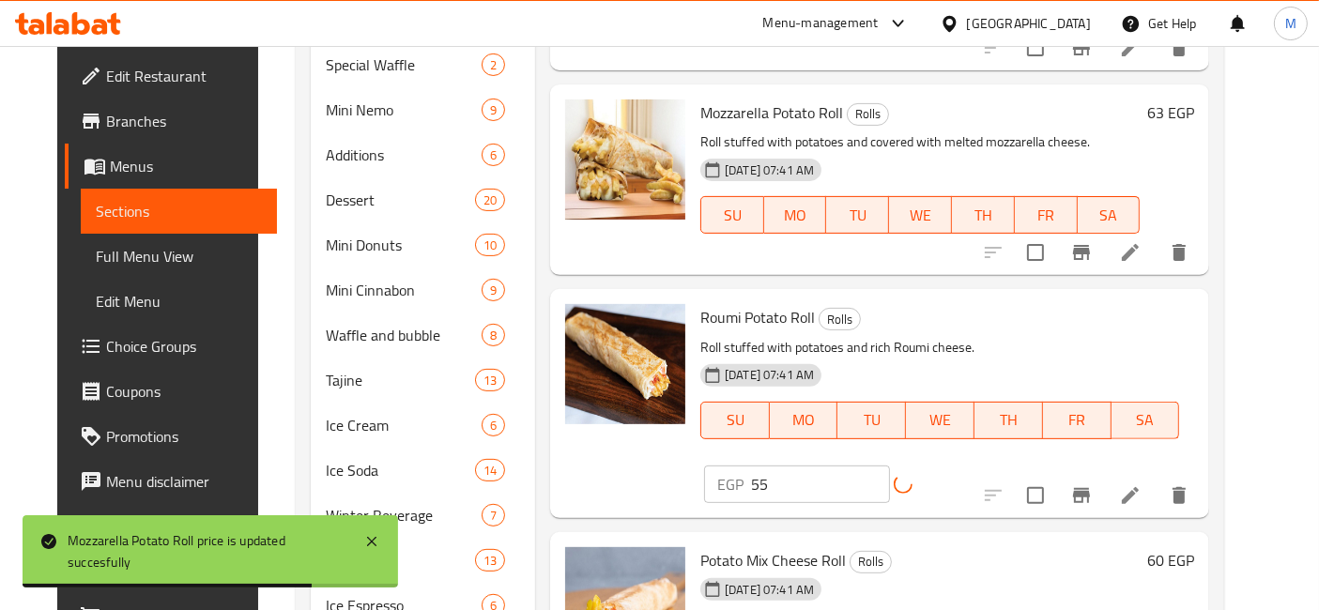
scroll to position [729, 0]
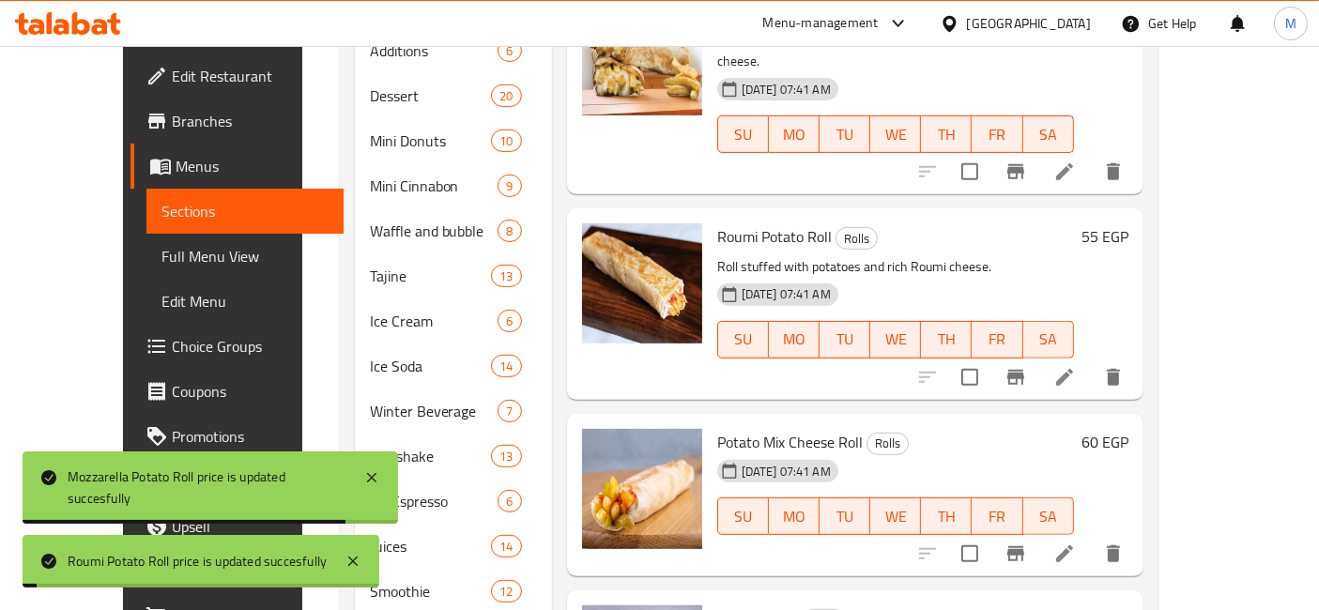
click at [1128, 429] on h6 "60 EGP" at bounding box center [1104, 442] width 47 height 26
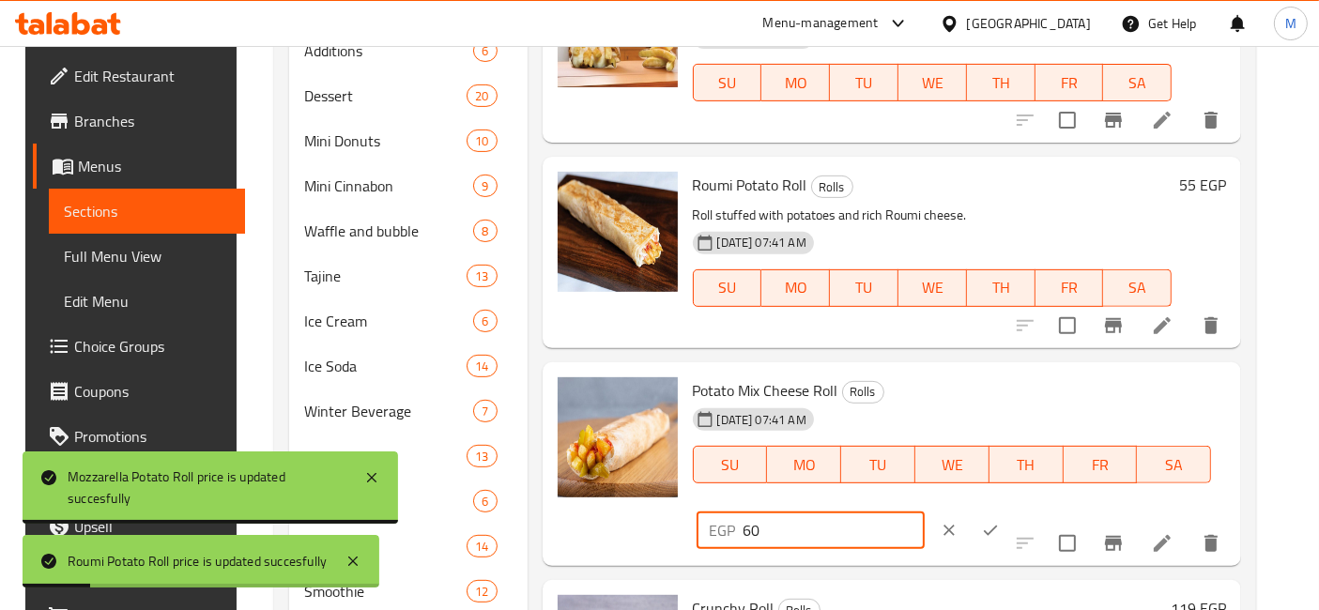
drag, startPoint x: 1042, startPoint y: 388, endPoint x: 892, endPoint y: 390, distance: 149.2
click at [892, 390] on div "Potato Mix Cheese Roll Rolls [DATE] 07:41 AM SU MO TU WE TH FR SA EGP 60 ​" at bounding box center [959, 465] width 549 height 190
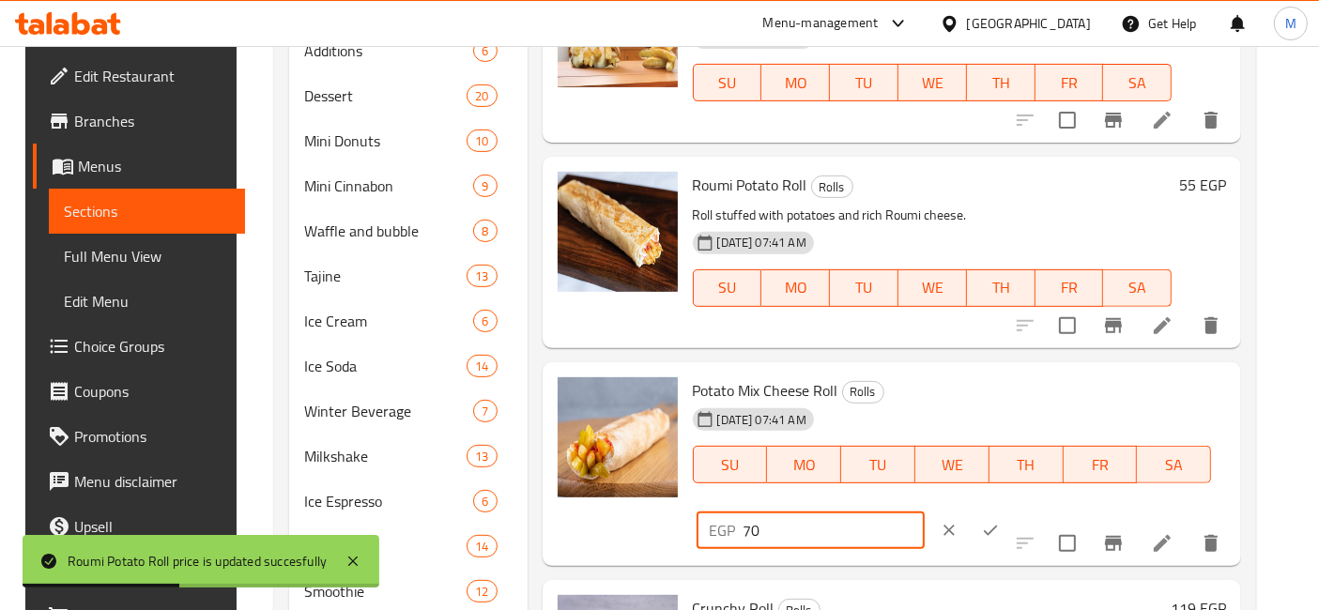
type input "70"
click at [1011, 510] on button "ok" at bounding box center [989, 530] width 41 height 41
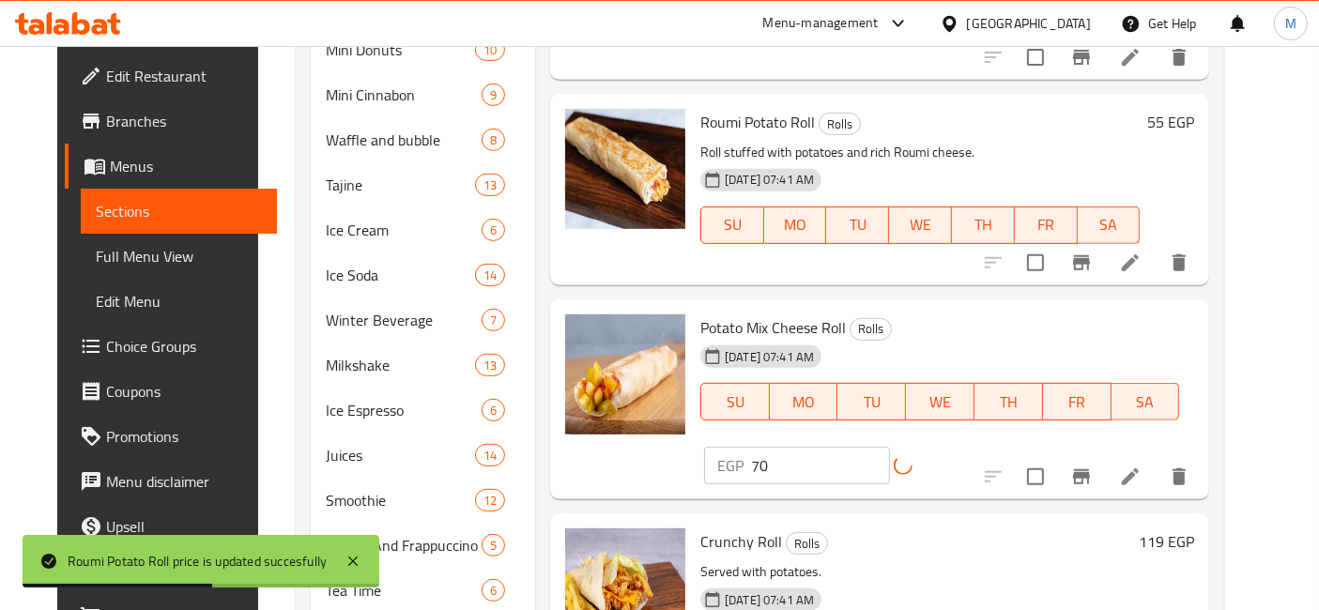
scroll to position [938, 0]
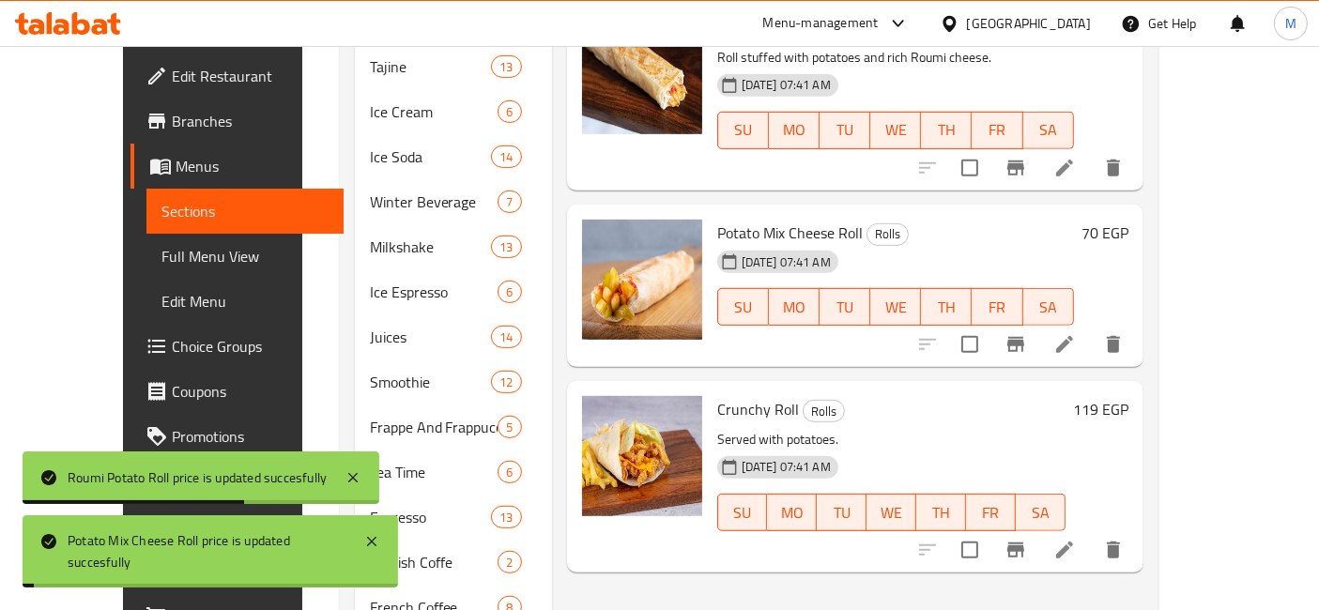
click at [1128, 396] on h6 "119 EGP" at bounding box center [1100, 409] width 55 height 26
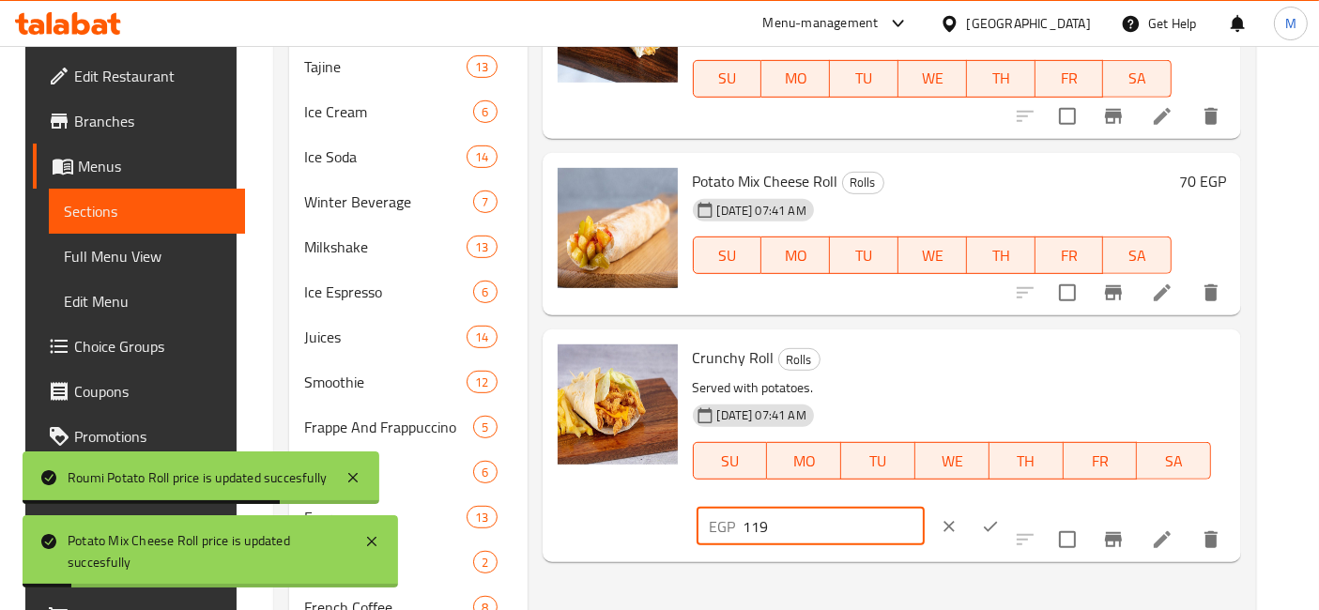
drag, startPoint x: 1072, startPoint y: 373, endPoint x: 839, endPoint y: 369, distance: 232.8
click at [839, 369] on div "Crunchy Roll Rolls Served with potatoes. [DATE] 07:41 AM SU MO TU WE TH FR SA E…" at bounding box center [959, 445] width 549 height 217
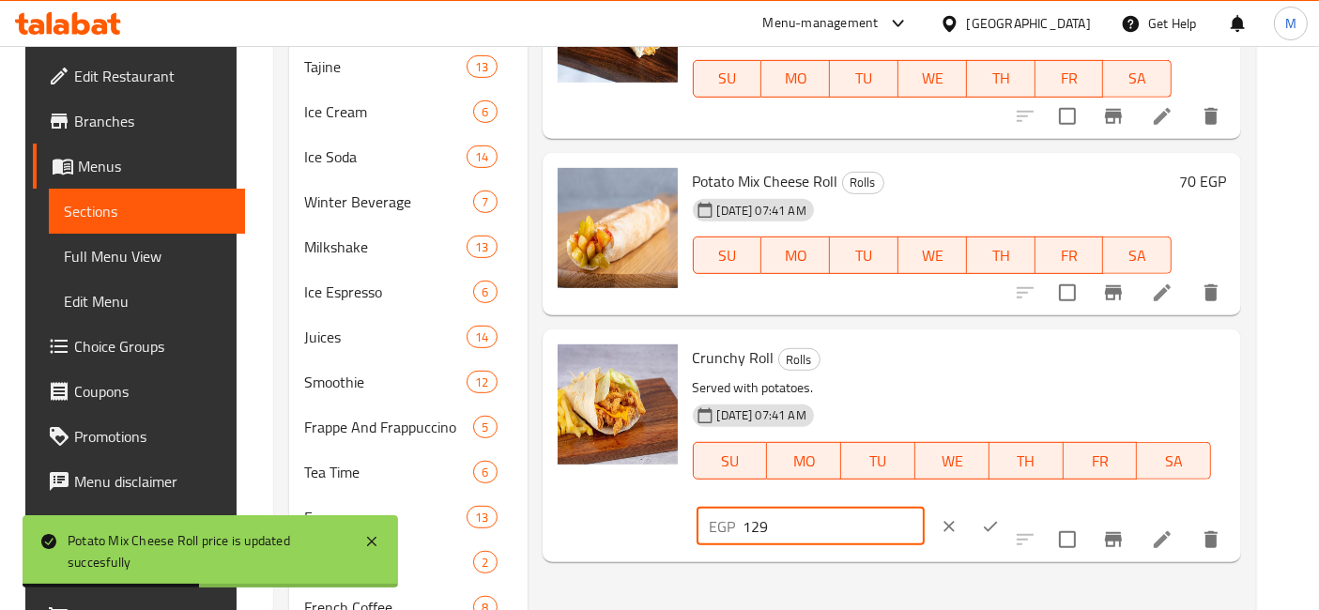
type input "129"
click at [999, 517] on icon "ok" at bounding box center [990, 526] width 19 height 19
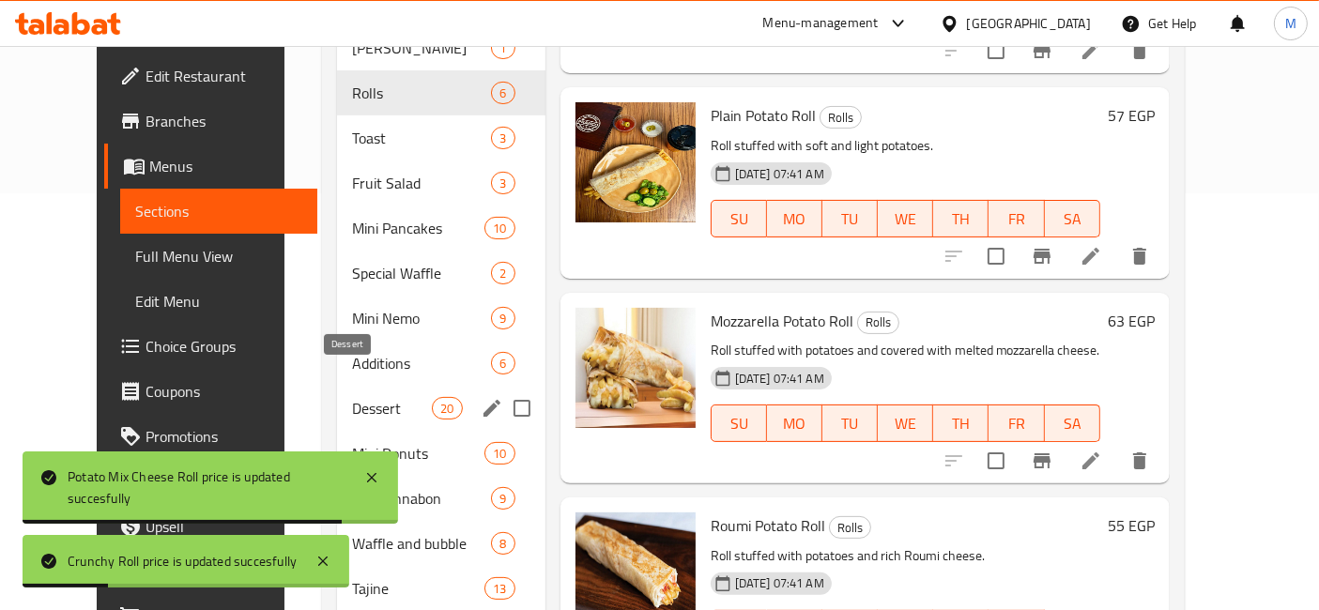
scroll to position [208, 0]
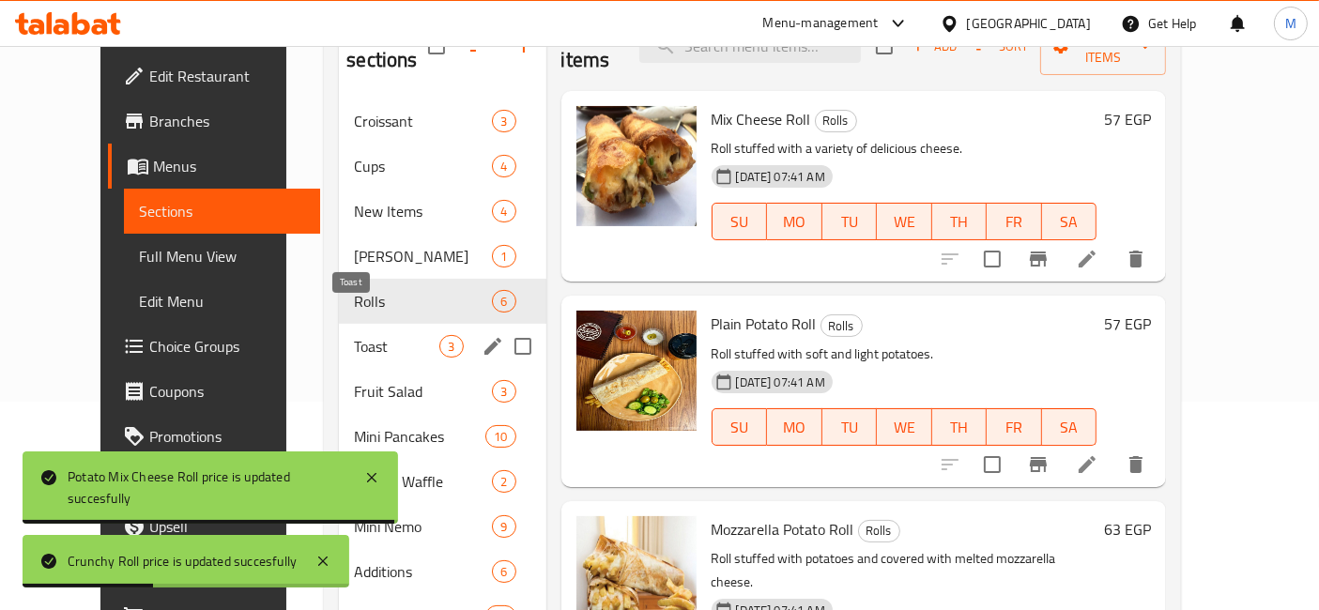
click at [354, 335] on span "Toast" at bounding box center [396, 346] width 85 height 23
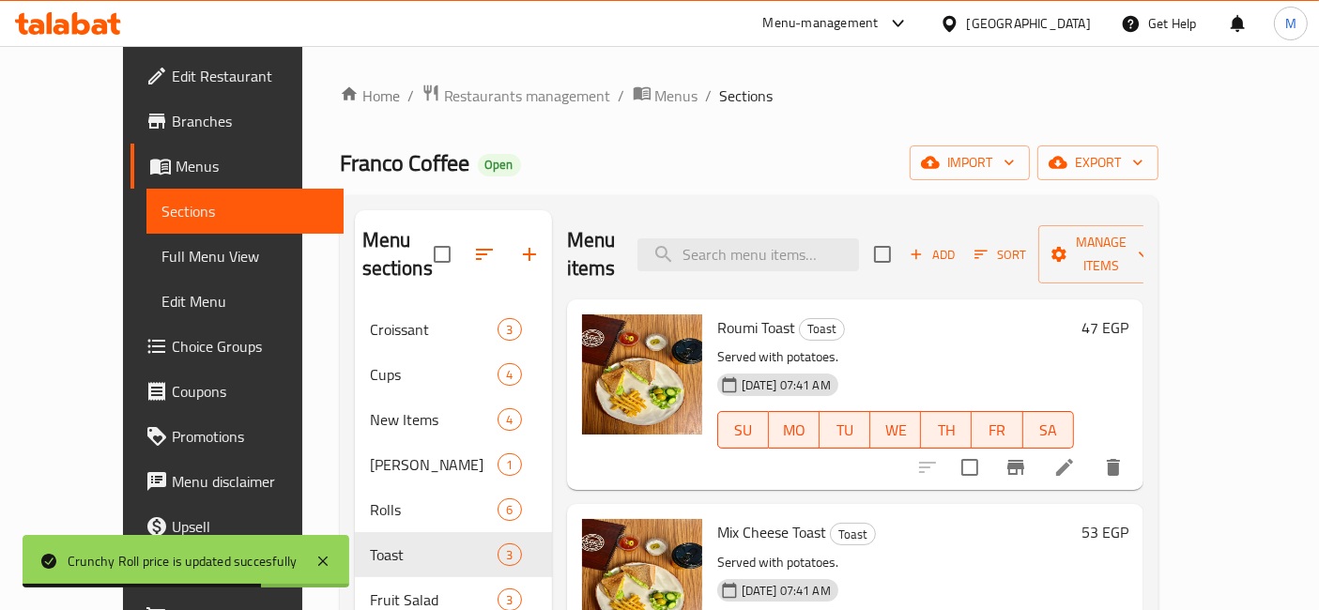
click at [1128, 314] on h6 "47 EGP" at bounding box center [1104, 327] width 47 height 26
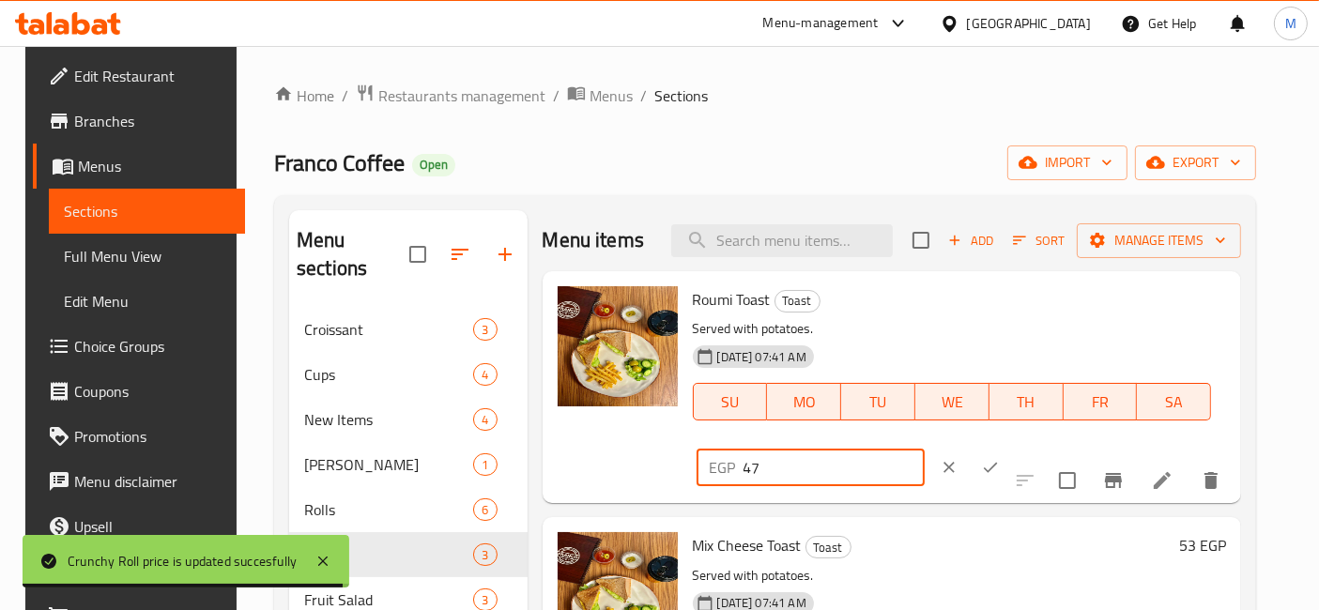
drag, startPoint x: 1064, startPoint y: 298, endPoint x: 981, endPoint y: 306, distance: 83.9
click at [924, 449] on div "EGP 47 ​" at bounding box center [810, 468] width 228 height 38
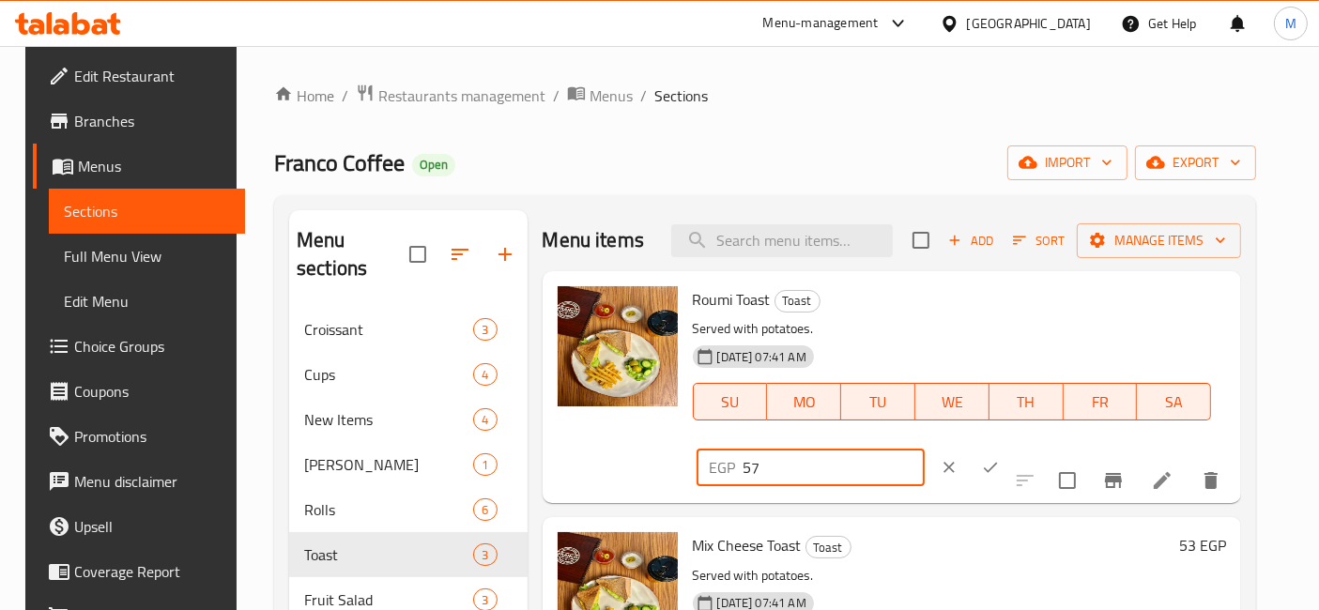
type input "57"
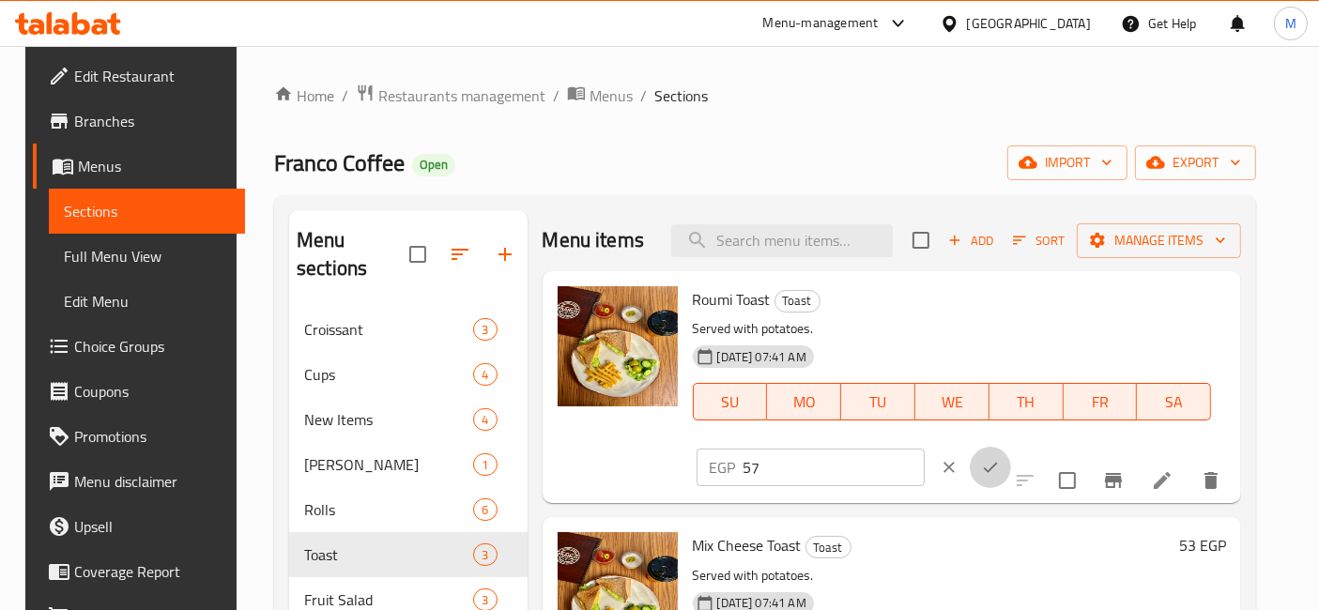
click at [1011, 447] on button "ok" at bounding box center [989, 467] width 41 height 41
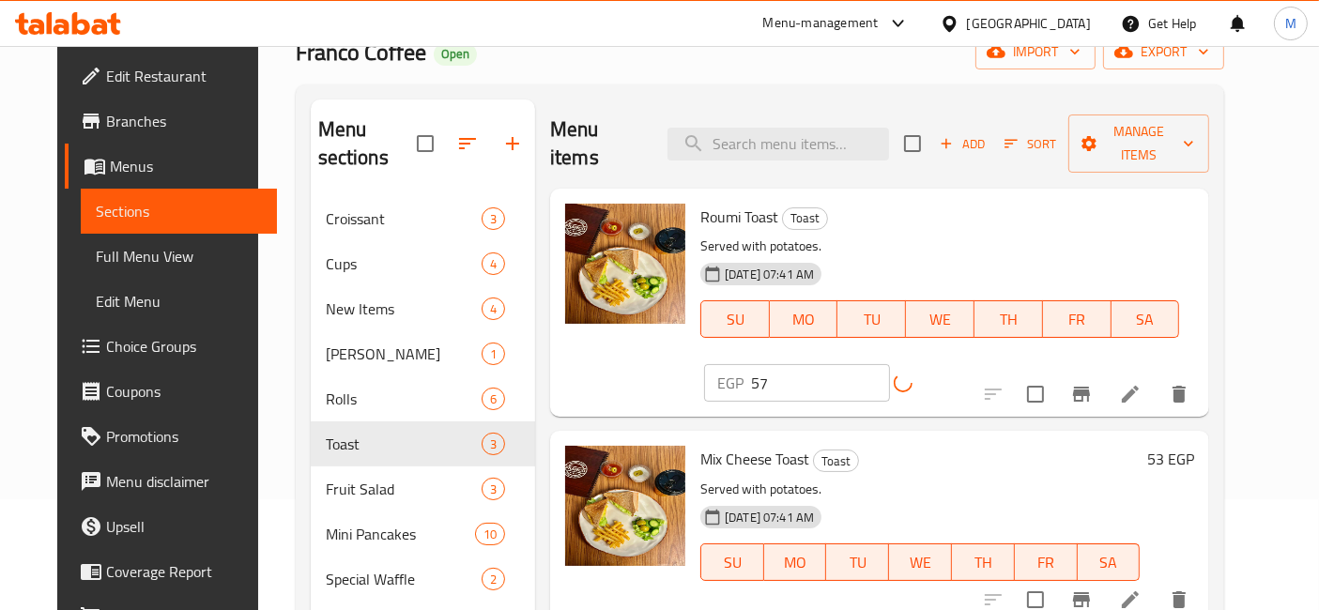
scroll to position [208, 0]
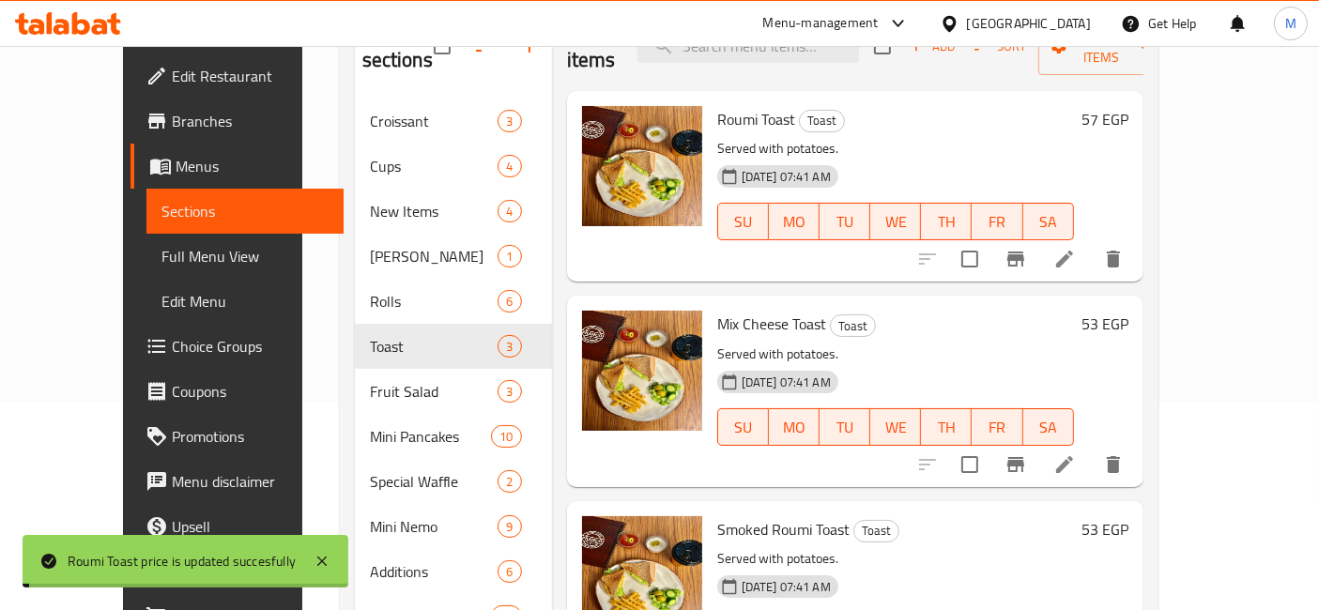
click at [1128, 311] on h6 "53 EGP" at bounding box center [1104, 324] width 47 height 26
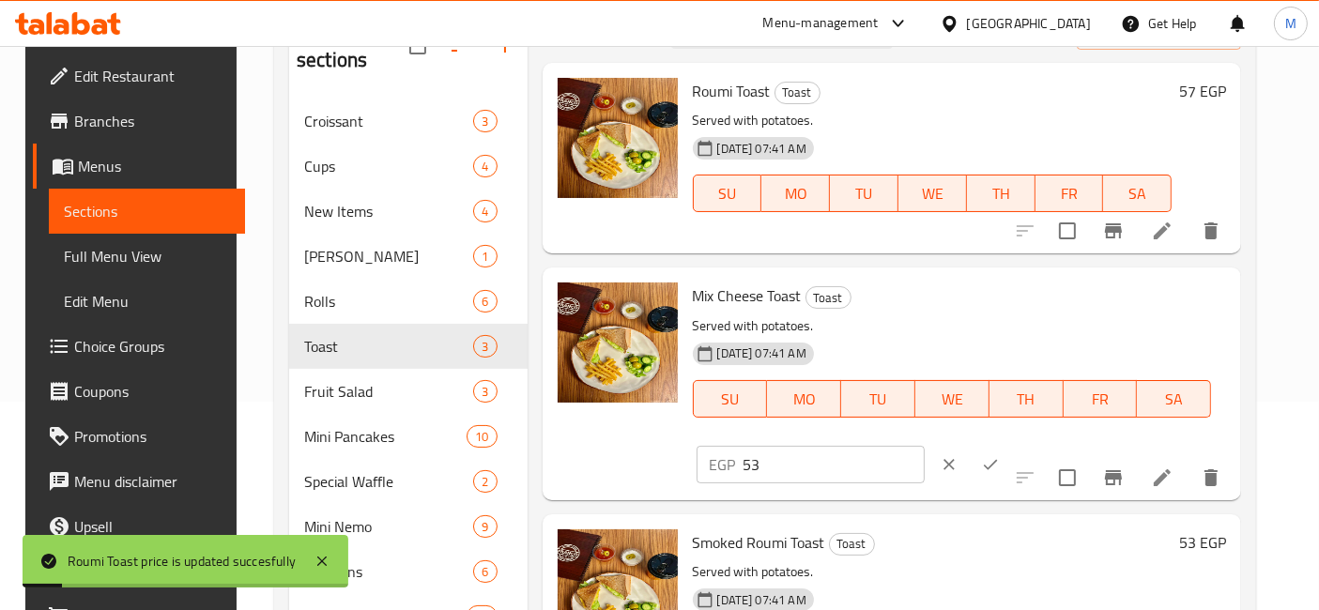
drag, startPoint x: 970, startPoint y: 330, endPoint x: 991, endPoint y: 321, distance: 22.7
click at [979, 444] on div "EGP 53 ​" at bounding box center [866, 464] width 346 height 41
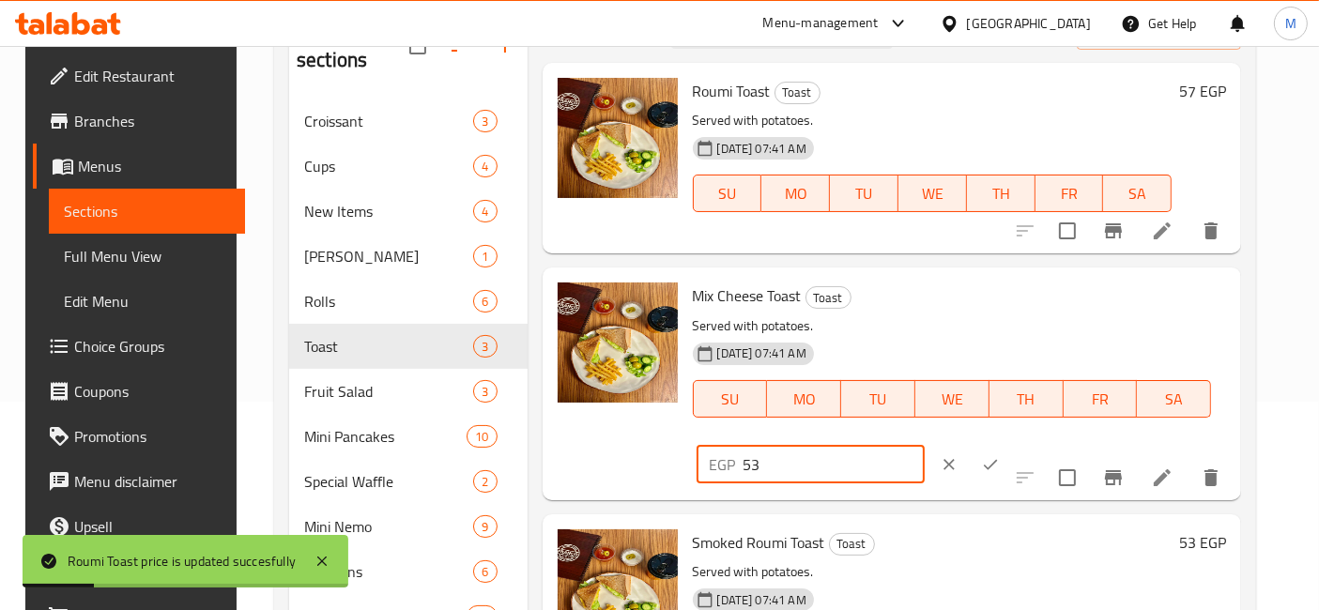
drag, startPoint x: 1013, startPoint y: 312, endPoint x: 959, endPoint y: 313, distance: 53.5
click at [924, 446] on div "EGP 53 ​" at bounding box center [810, 465] width 228 height 38
type input "63"
click at [999, 455] on icon "ok" at bounding box center [990, 464] width 19 height 19
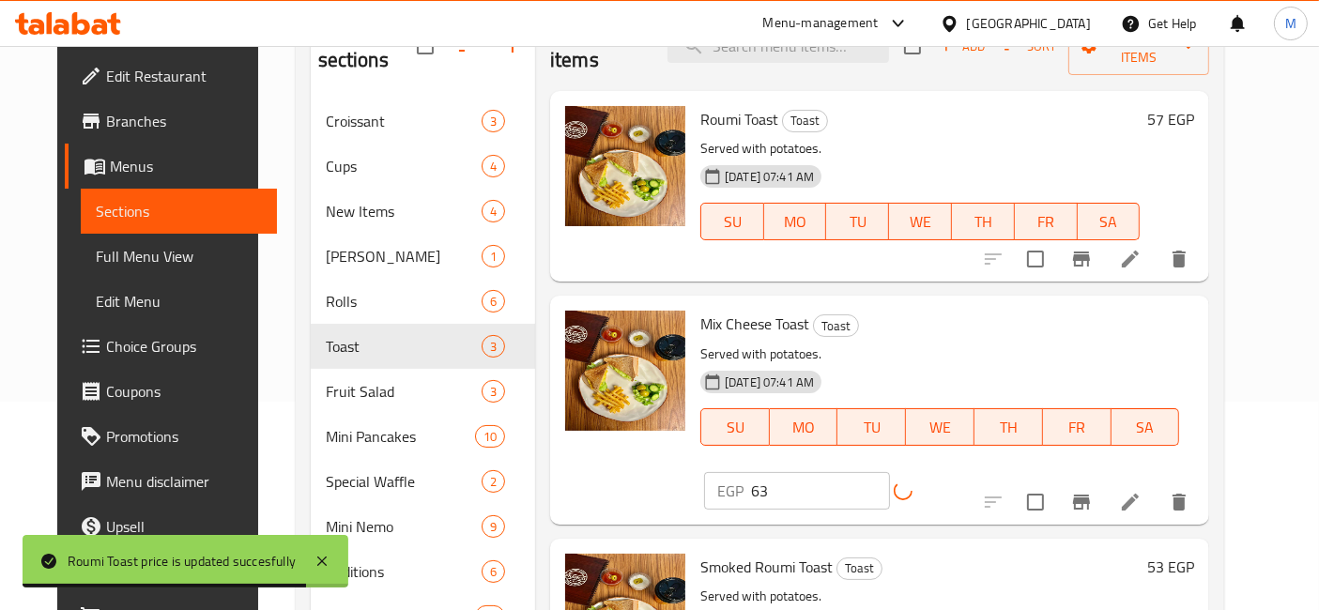
click at [1194, 554] on h6 "53 EGP" at bounding box center [1170, 567] width 47 height 26
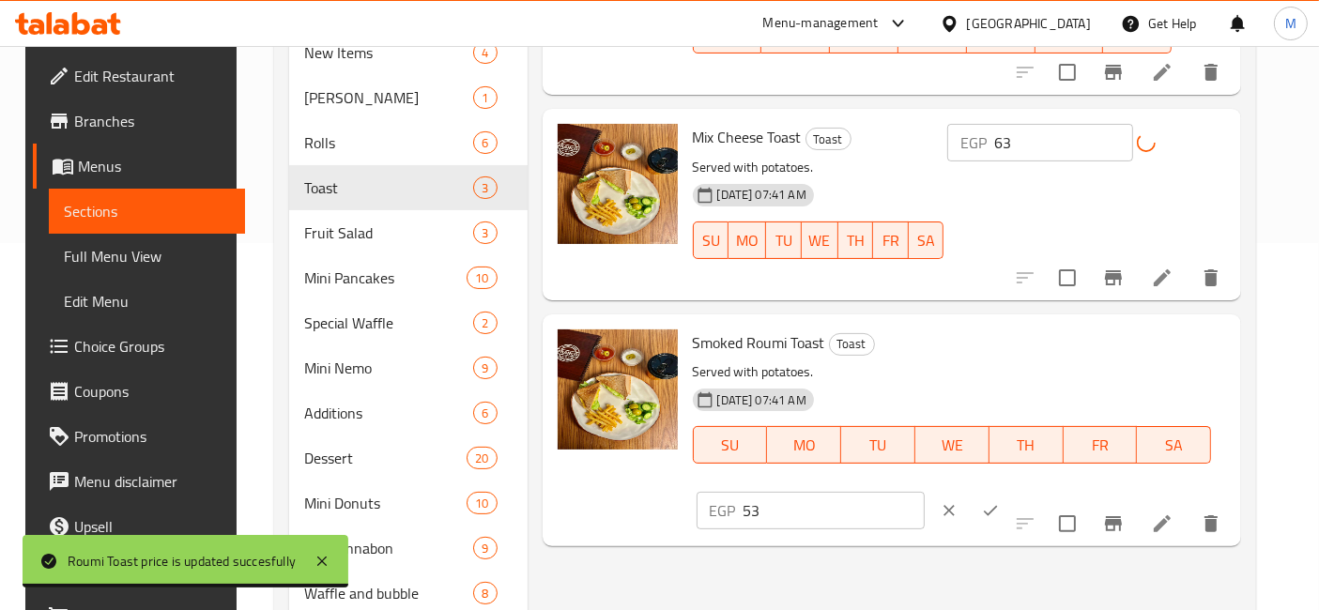
scroll to position [417, 0]
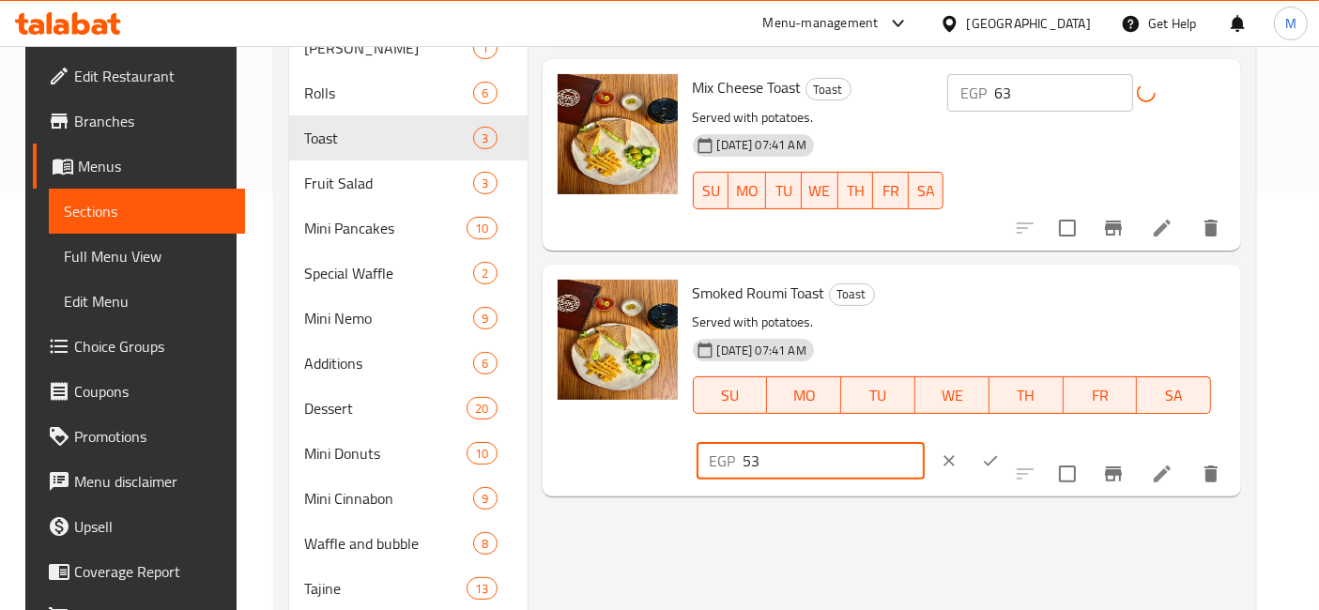
drag, startPoint x: 1035, startPoint y: 317, endPoint x: 971, endPoint y: 302, distance: 65.6
click at [971, 440] on div "EGP 53 ​" at bounding box center [867, 460] width 343 height 41
type input "63"
click at [1011, 440] on button "ok" at bounding box center [989, 460] width 41 height 41
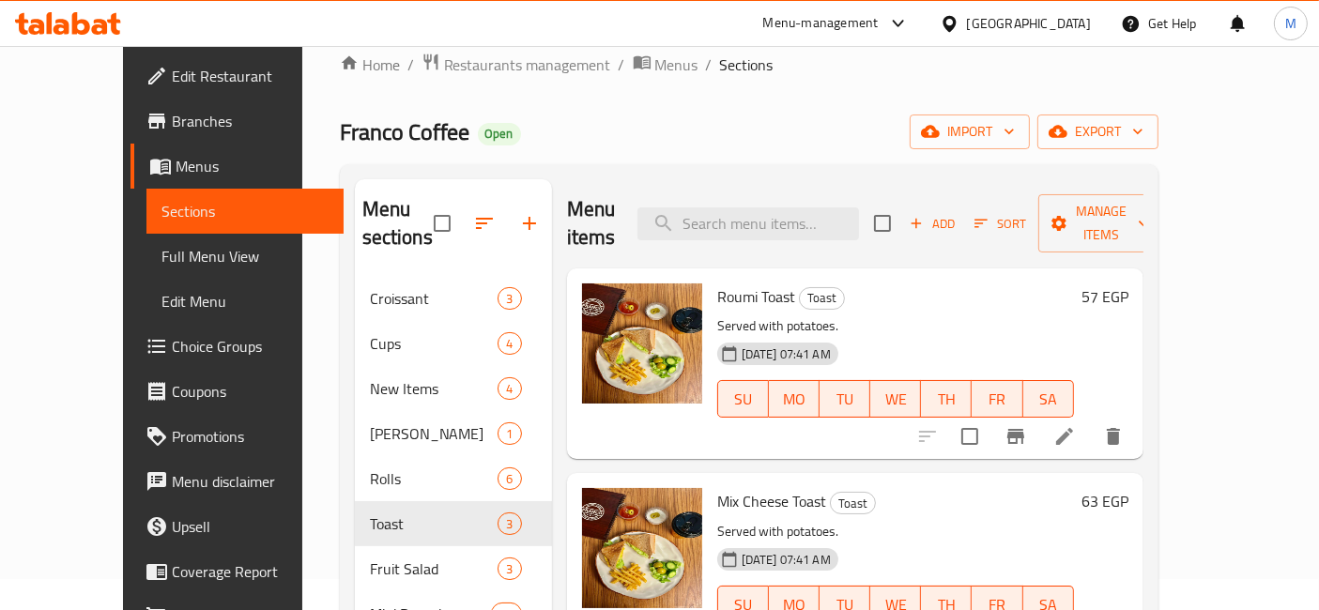
scroll to position [0, 0]
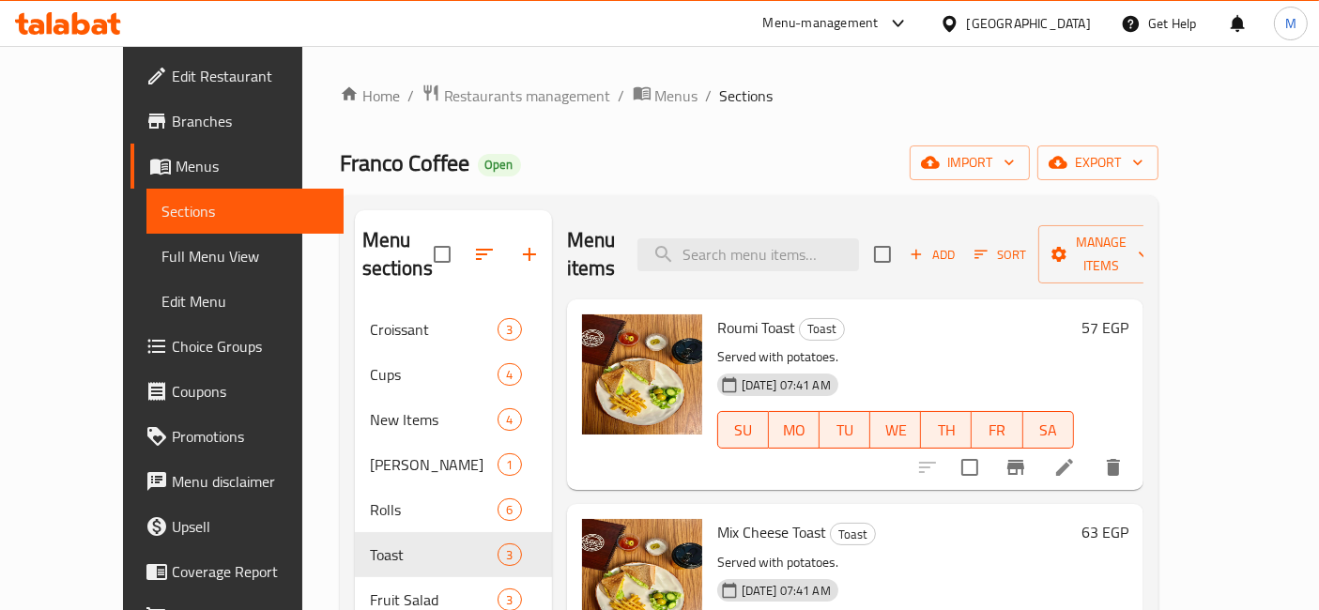
click at [1128, 314] on h6 "57 EGP" at bounding box center [1104, 327] width 47 height 26
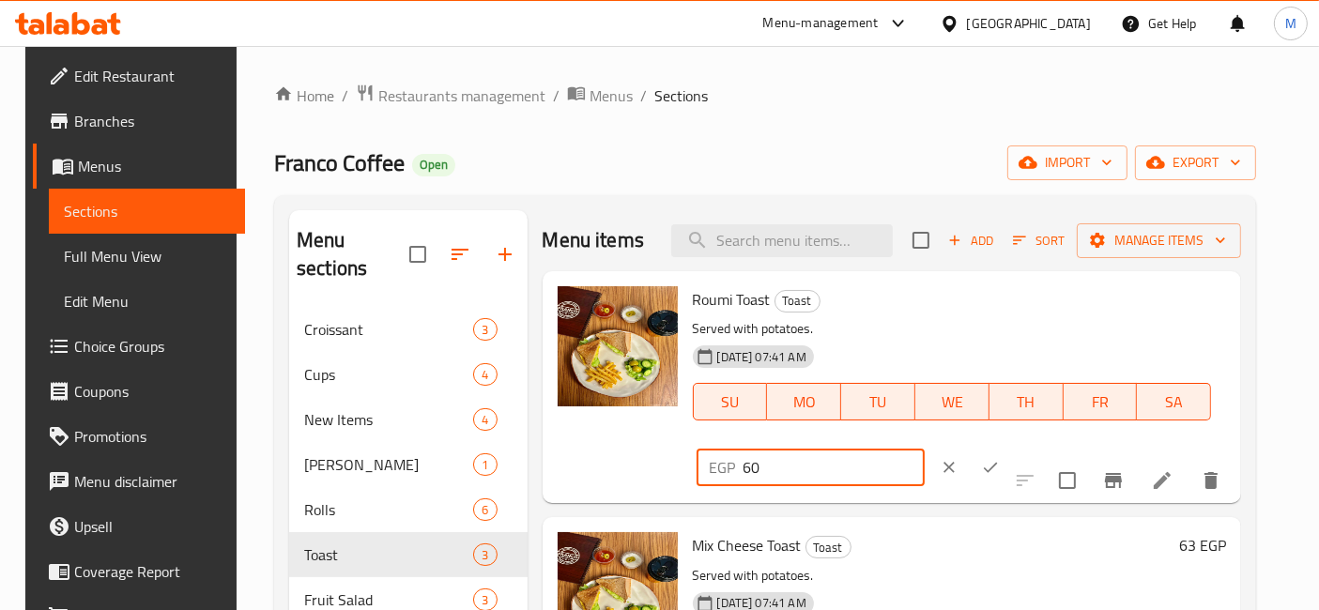
type input "60"
click at [924, 449] on input "60" at bounding box center [833, 468] width 181 height 38
click at [998, 463] on icon "ok" at bounding box center [990, 468] width 14 height 10
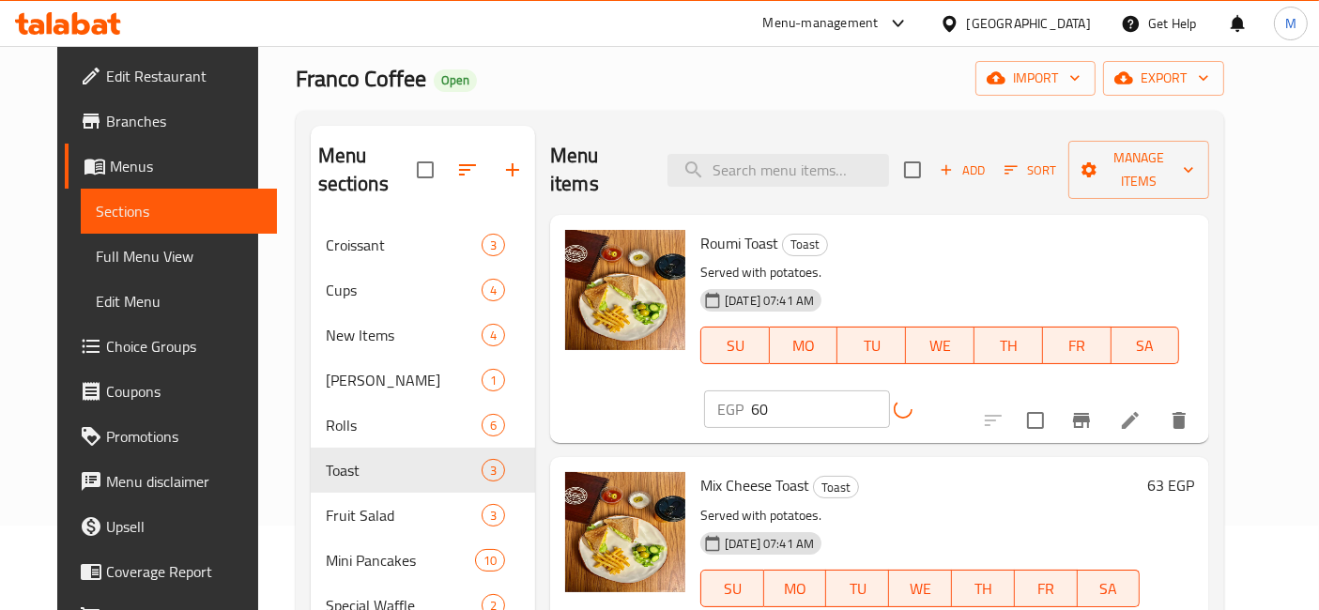
scroll to position [104, 0]
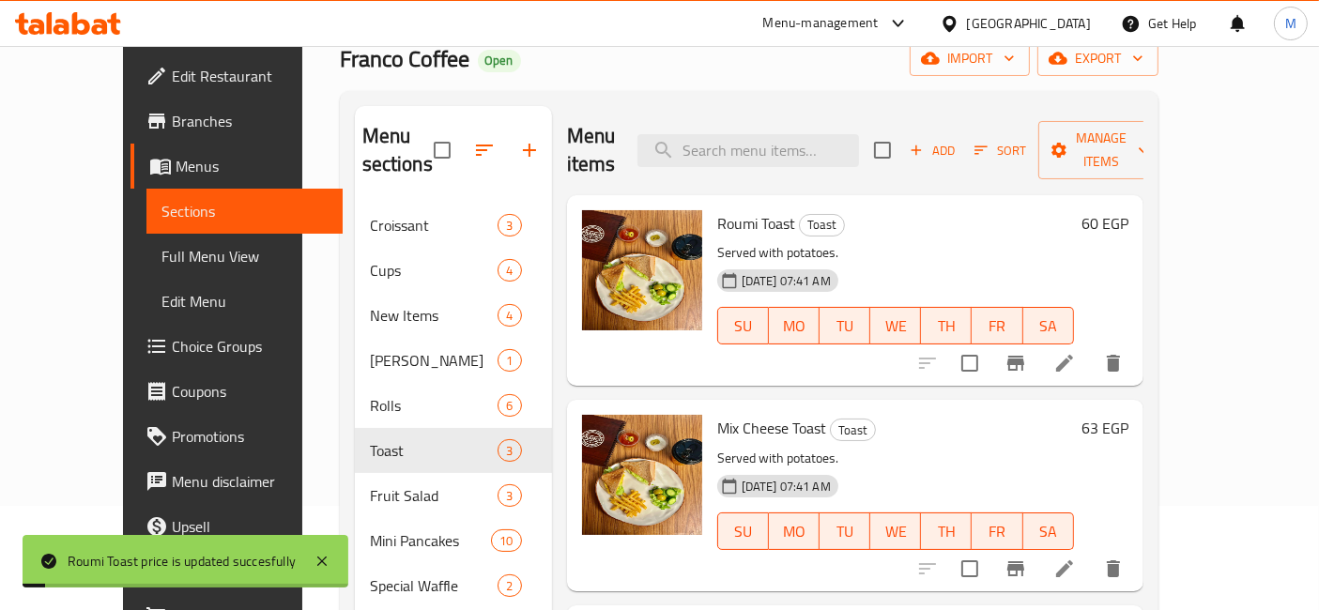
click at [1128, 415] on h6 "63 EGP" at bounding box center [1104, 428] width 47 height 26
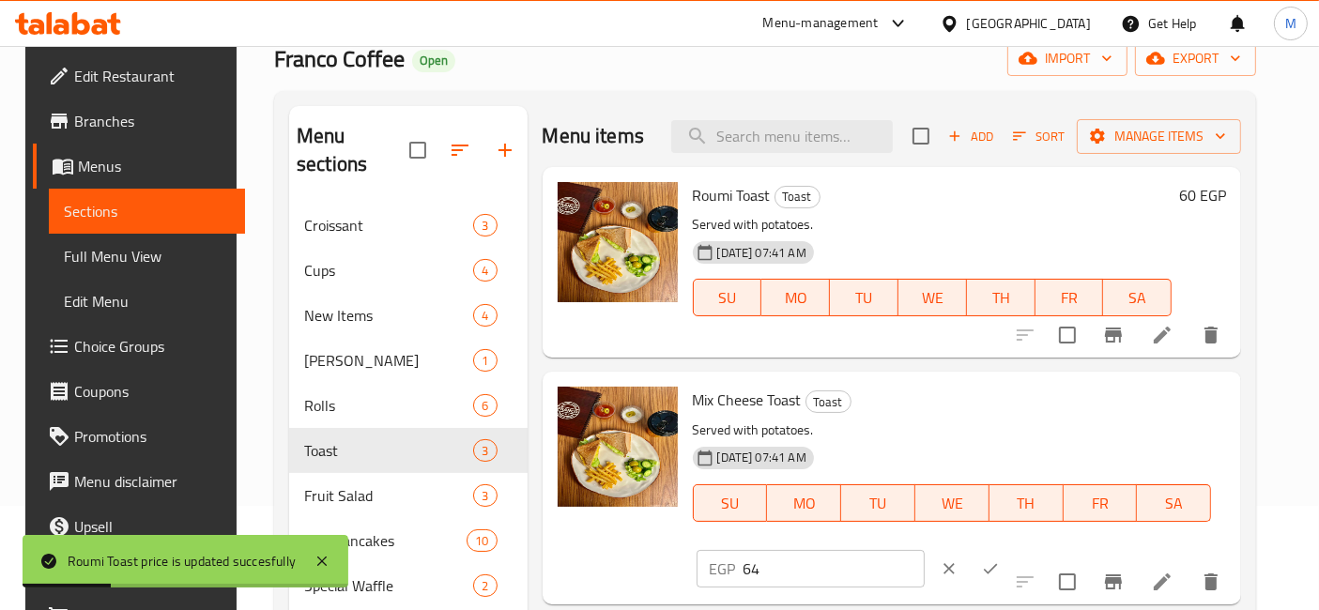
click at [924, 550] on input "64" at bounding box center [833, 569] width 181 height 38
type input "65"
click at [924, 550] on input "65" at bounding box center [833, 569] width 181 height 38
click at [999, 559] on icon "ok" at bounding box center [990, 568] width 19 height 19
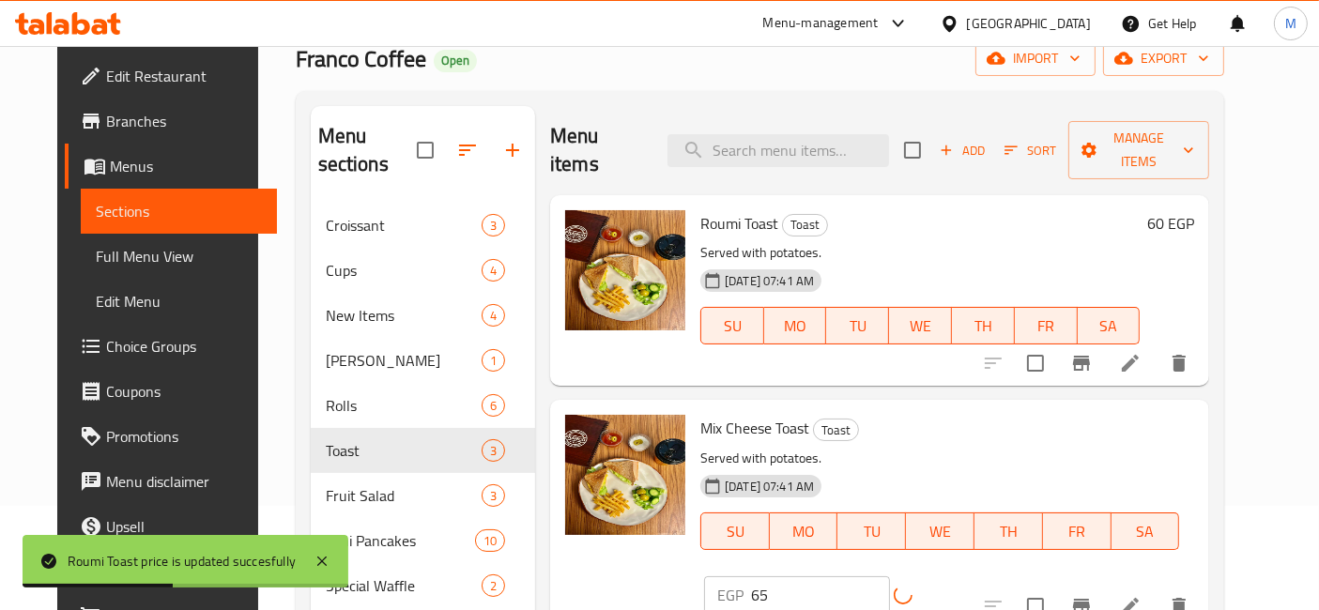
scroll to position [313, 0]
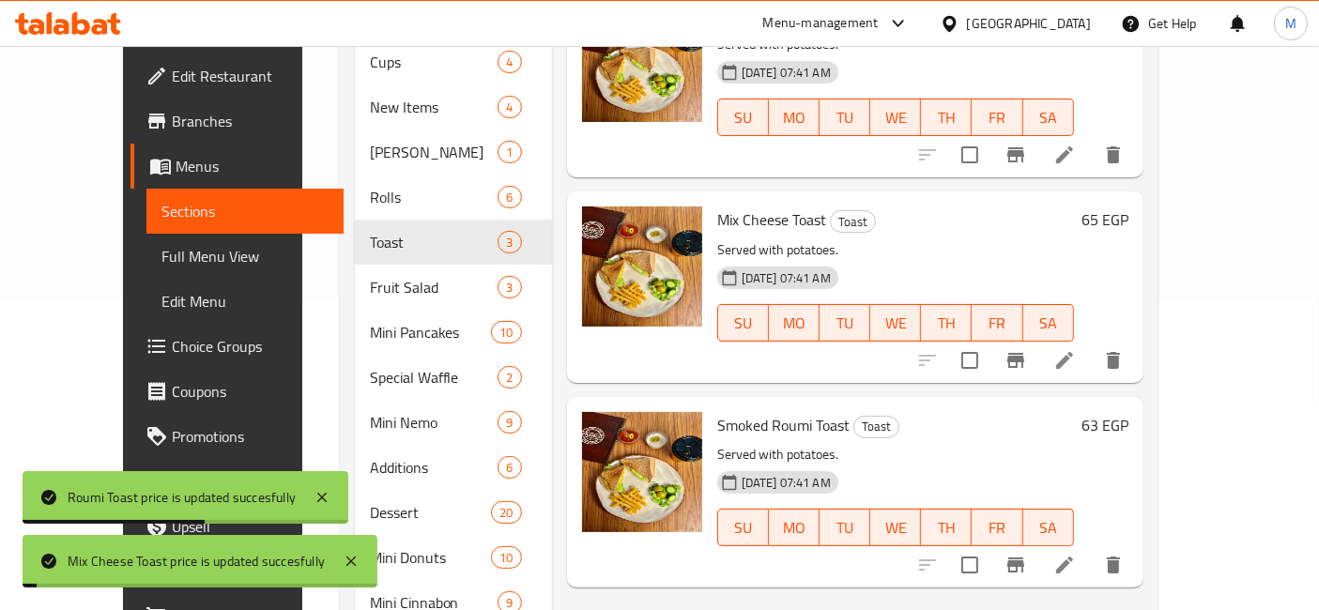
click at [1128, 412] on h6 "63 EGP" at bounding box center [1104, 425] width 47 height 26
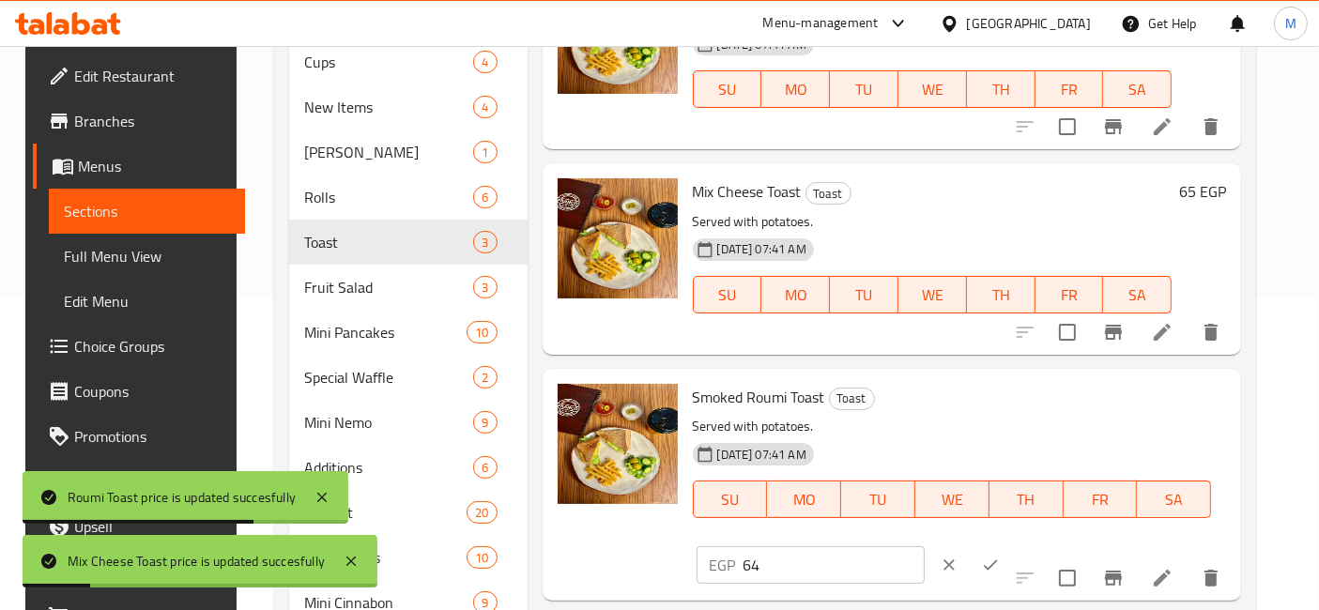
click at [924, 546] on input "64" at bounding box center [833, 565] width 181 height 38
type input "65"
click at [924, 546] on input "65" at bounding box center [833, 565] width 181 height 38
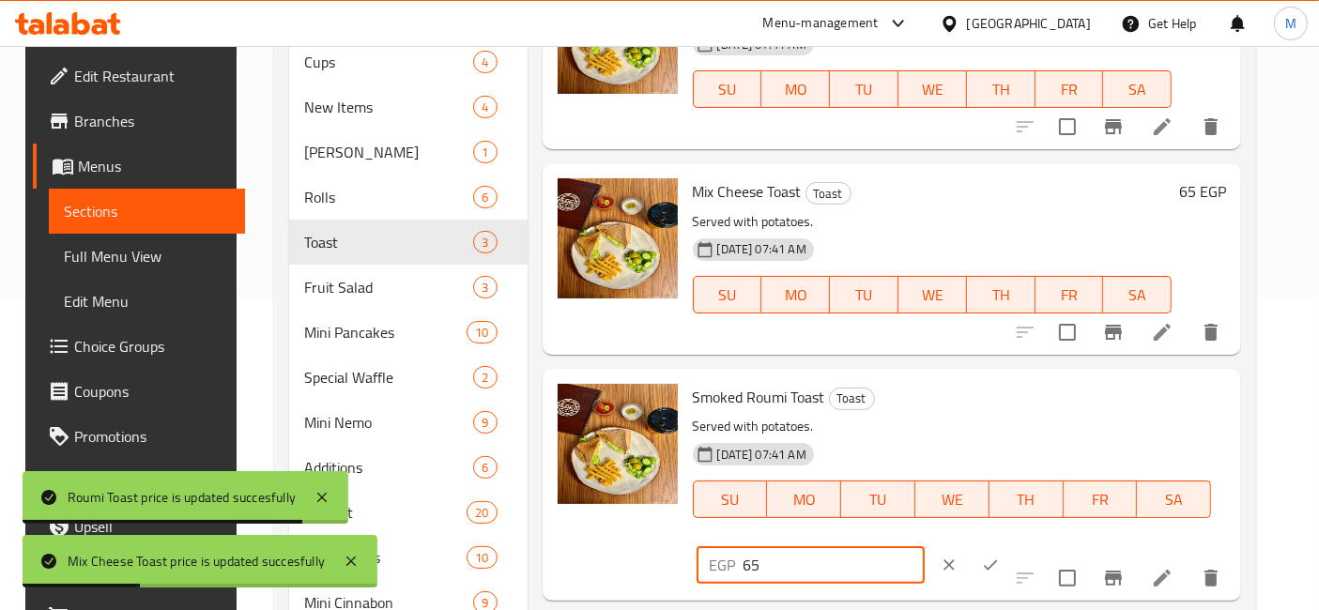
click at [999, 556] on icon "ok" at bounding box center [990, 565] width 19 height 19
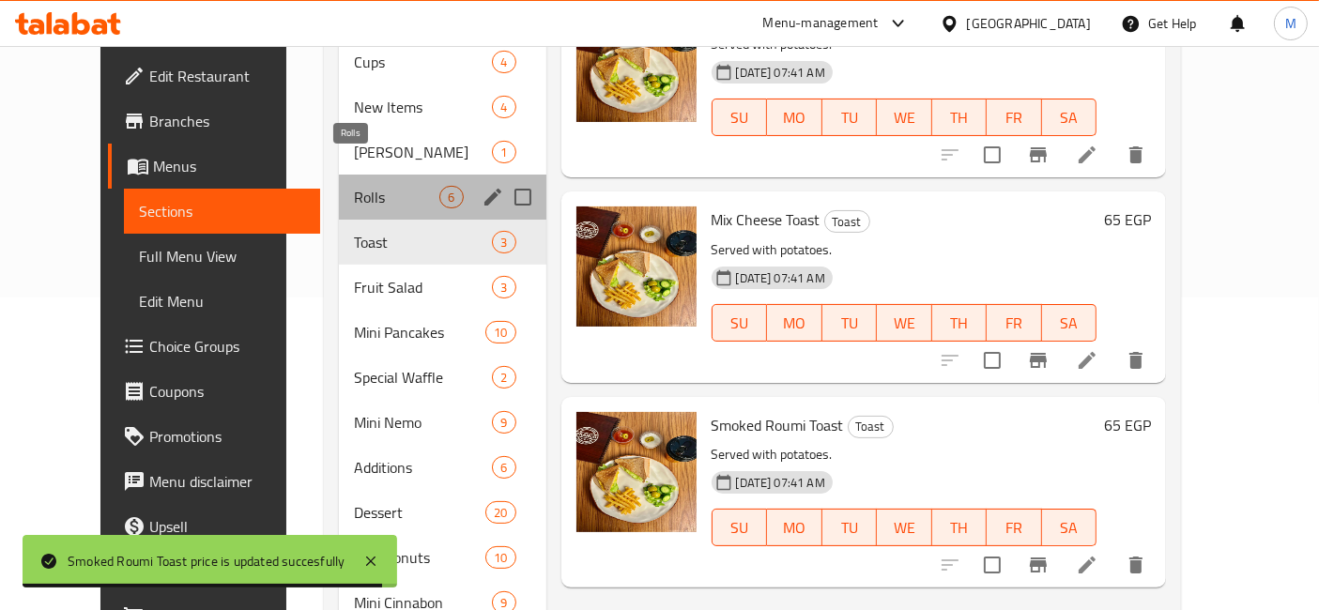
click at [354, 186] on span "Rolls" at bounding box center [396, 197] width 85 height 23
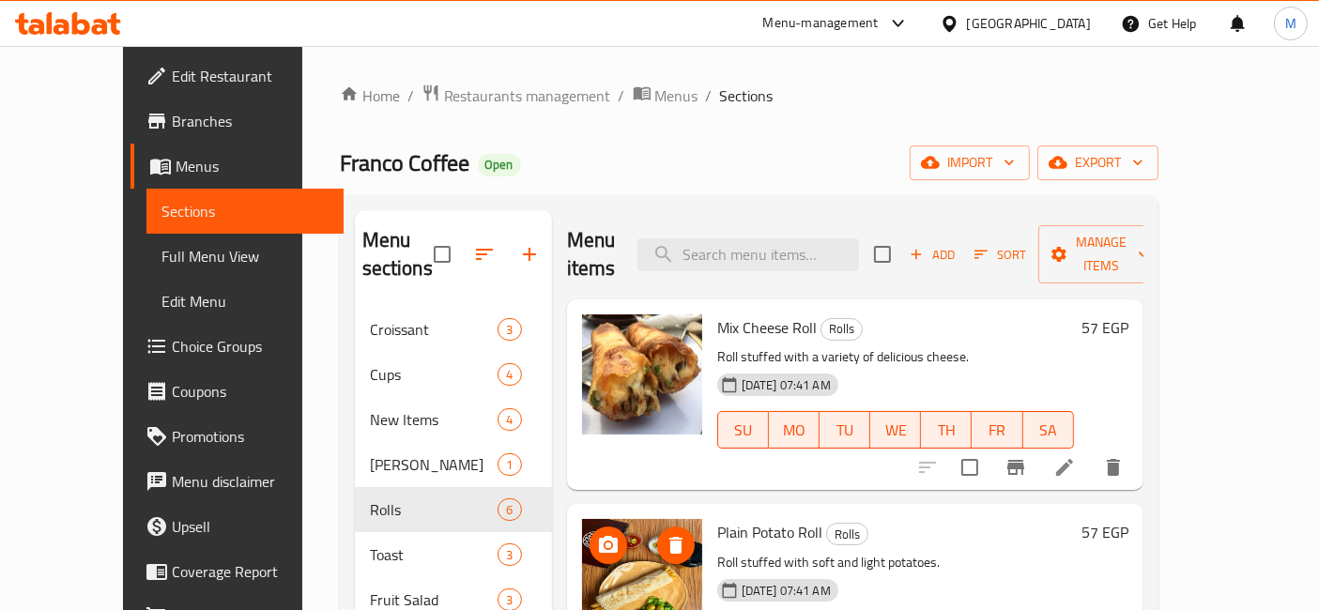
click at [1128, 314] on h6 "57 EGP" at bounding box center [1104, 327] width 47 height 26
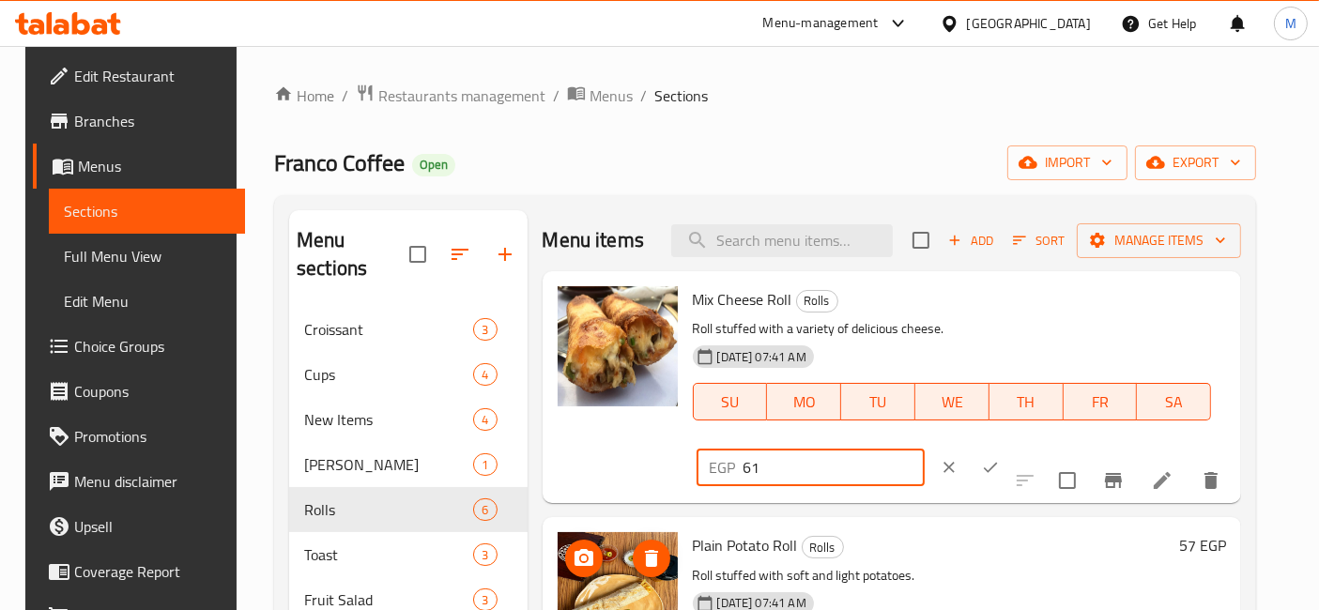
click at [924, 449] on input "61" at bounding box center [833, 468] width 181 height 38
type input "60"
click at [924, 449] on input "60" at bounding box center [833, 468] width 181 height 38
click at [1011, 447] on button "ok" at bounding box center [989, 467] width 41 height 41
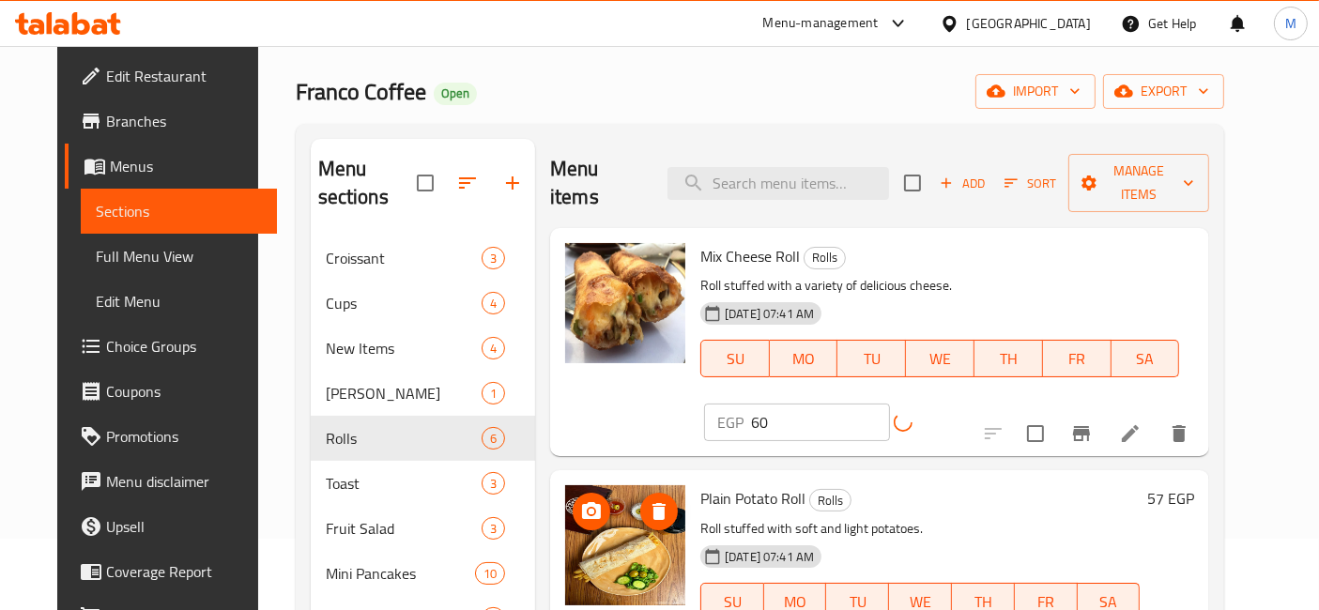
scroll to position [104, 0]
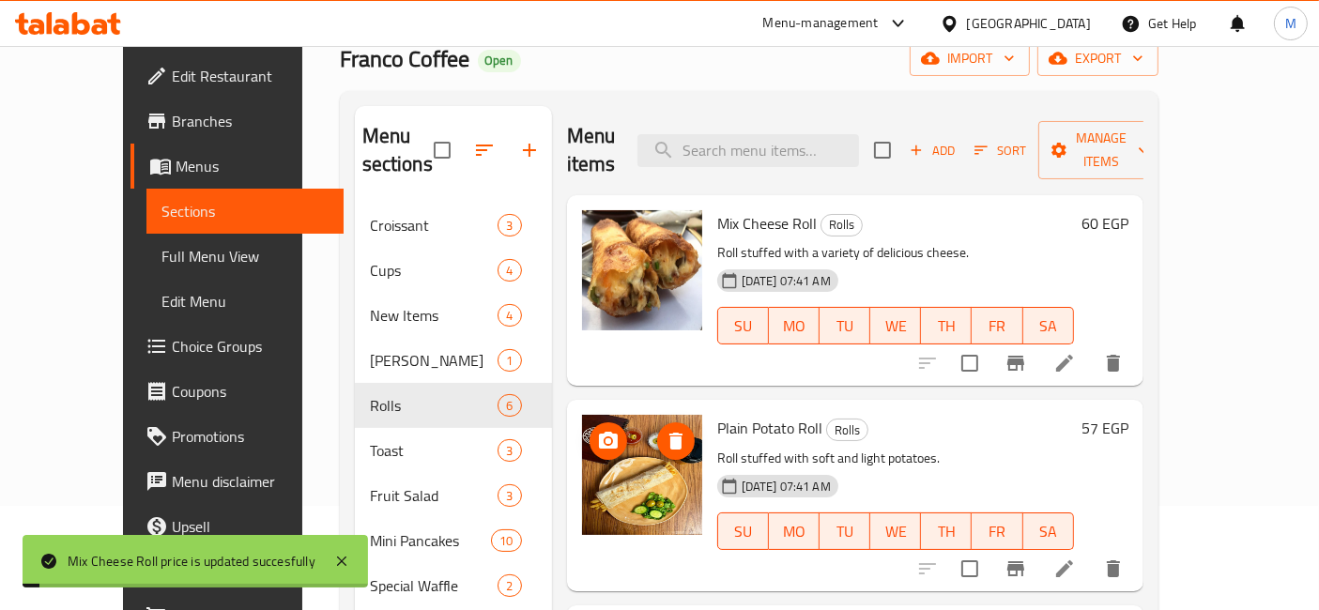
click at [1128, 415] on h6 "57 EGP" at bounding box center [1104, 428] width 47 height 26
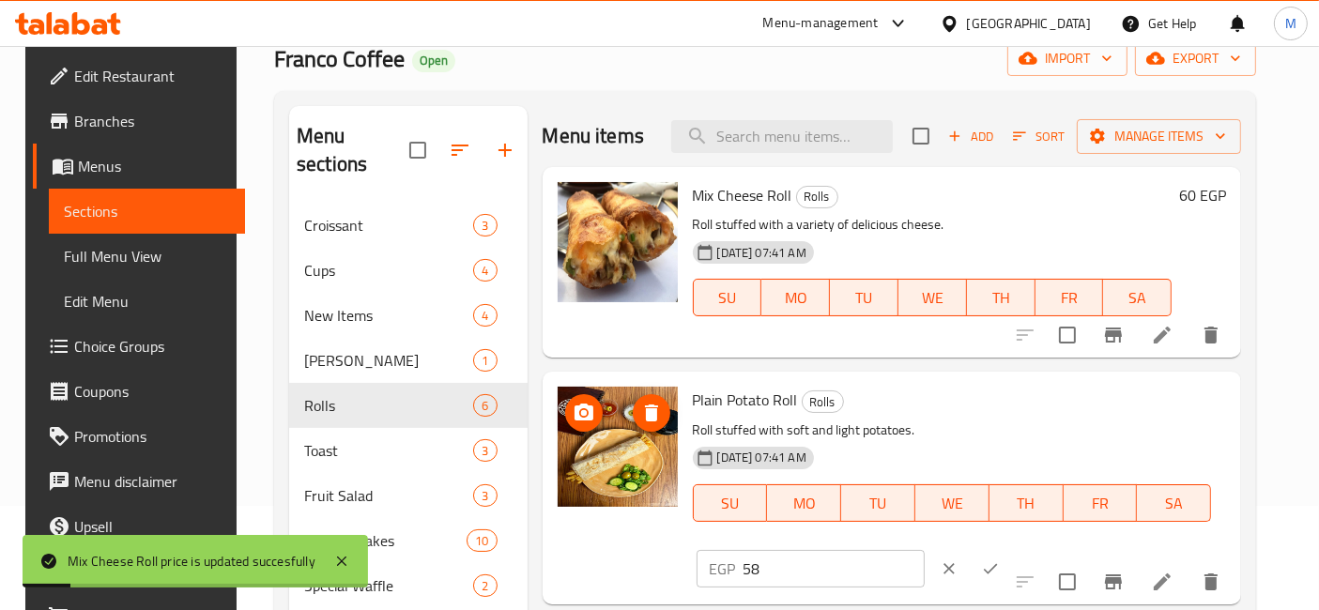
click at [924, 550] on input "58" at bounding box center [833, 569] width 181 height 38
click at [924, 550] on input "59" at bounding box center [833, 569] width 181 height 38
type input "60"
click at [924, 550] on input "60" at bounding box center [833, 569] width 181 height 38
click at [1011, 548] on button "ok" at bounding box center [989, 568] width 41 height 41
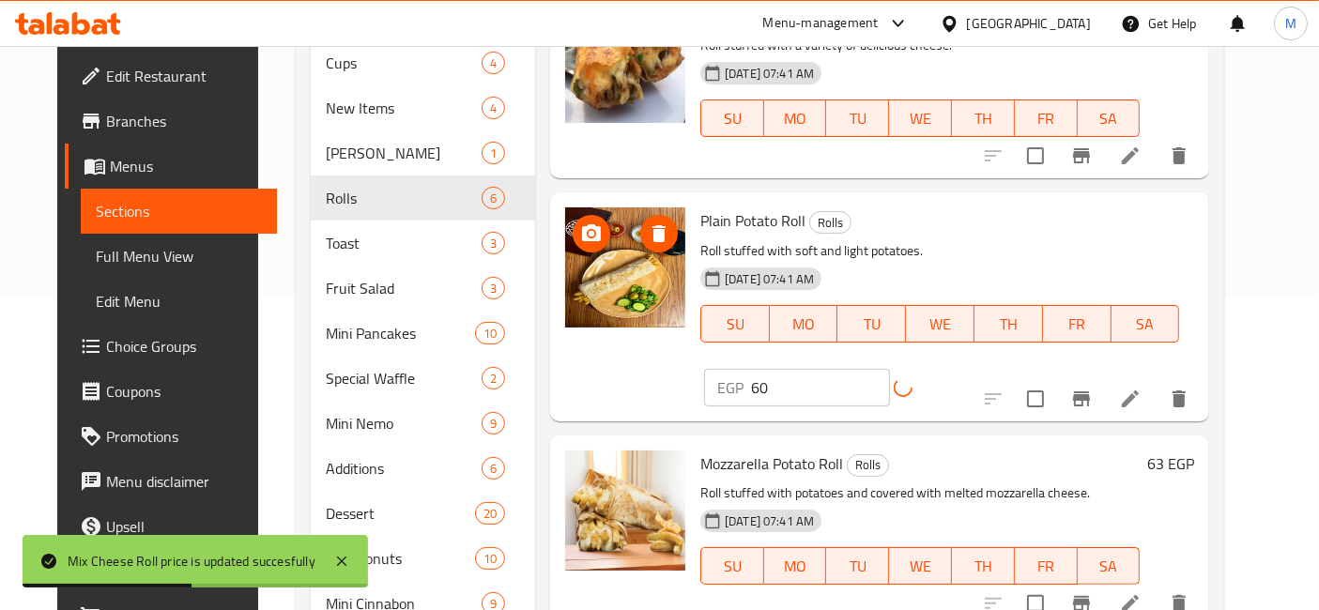
scroll to position [313, 0]
click at [1194, 450] on h6 "63 EGP" at bounding box center [1170, 463] width 47 height 26
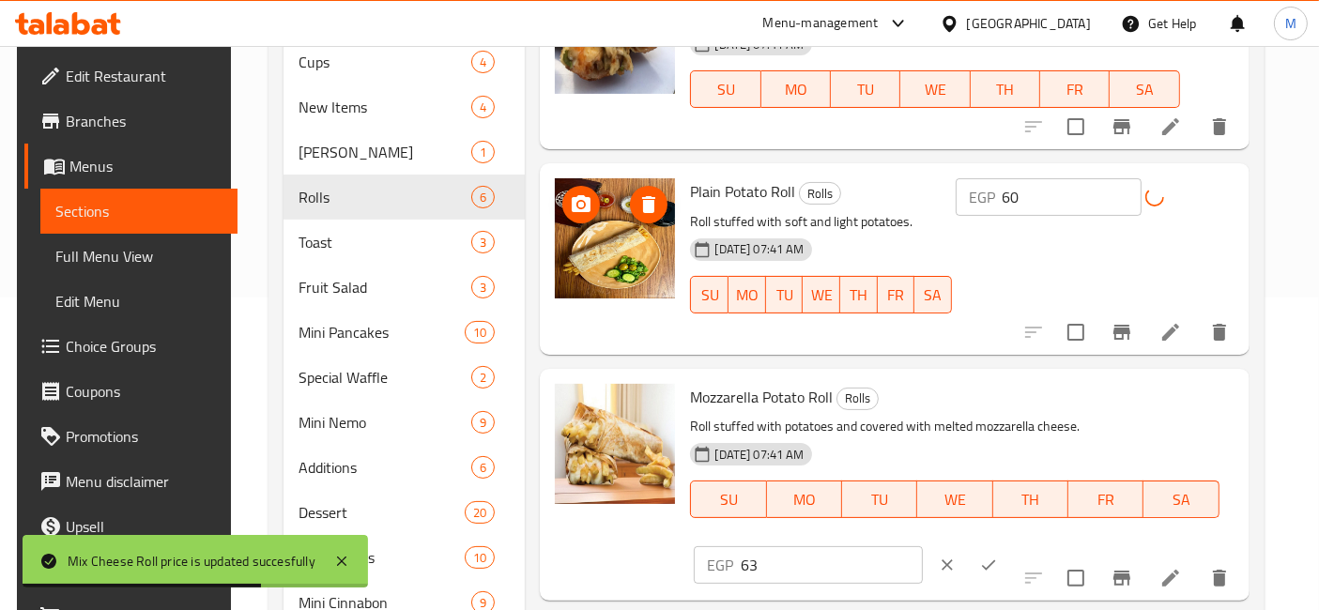
click at [922, 546] on input "63" at bounding box center [830, 565] width 181 height 38
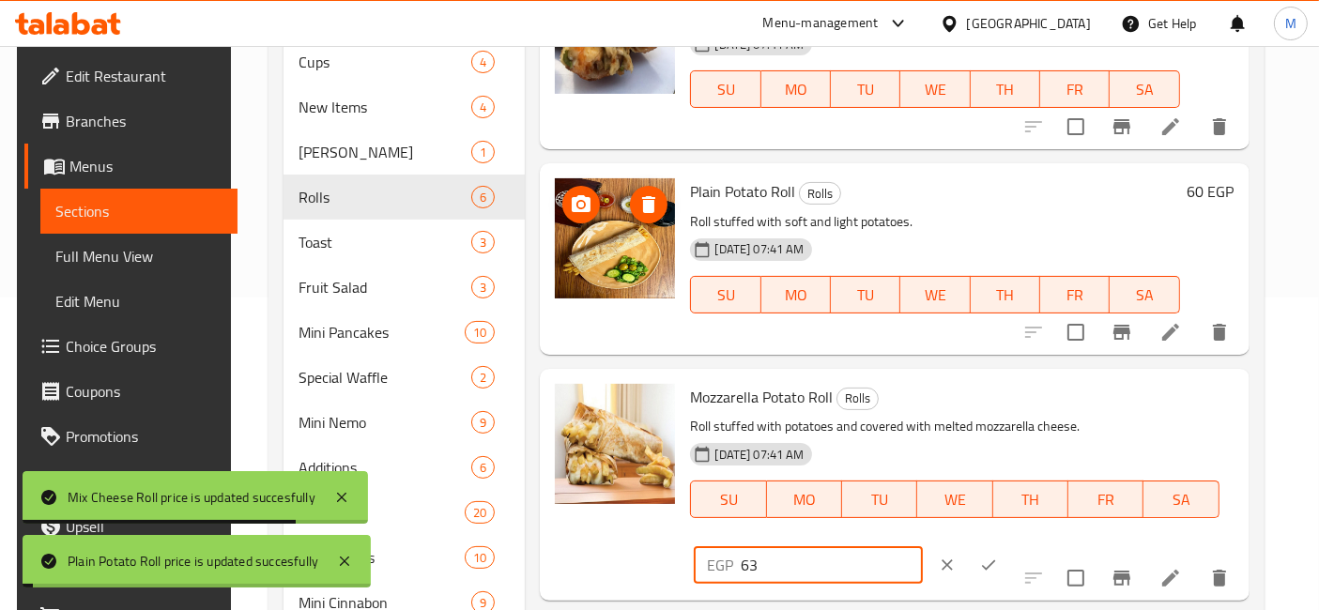
click at [922, 546] on input "63" at bounding box center [830, 565] width 181 height 38
click at [922, 546] on input "64" at bounding box center [830, 565] width 181 height 38
type input "65"
click at [922, 546] on input "65" at bounding box center [830, 565] width 181 height 38
click at [998, 556] on icon "ok" at bounding box center [988, 565] width 19 height 19
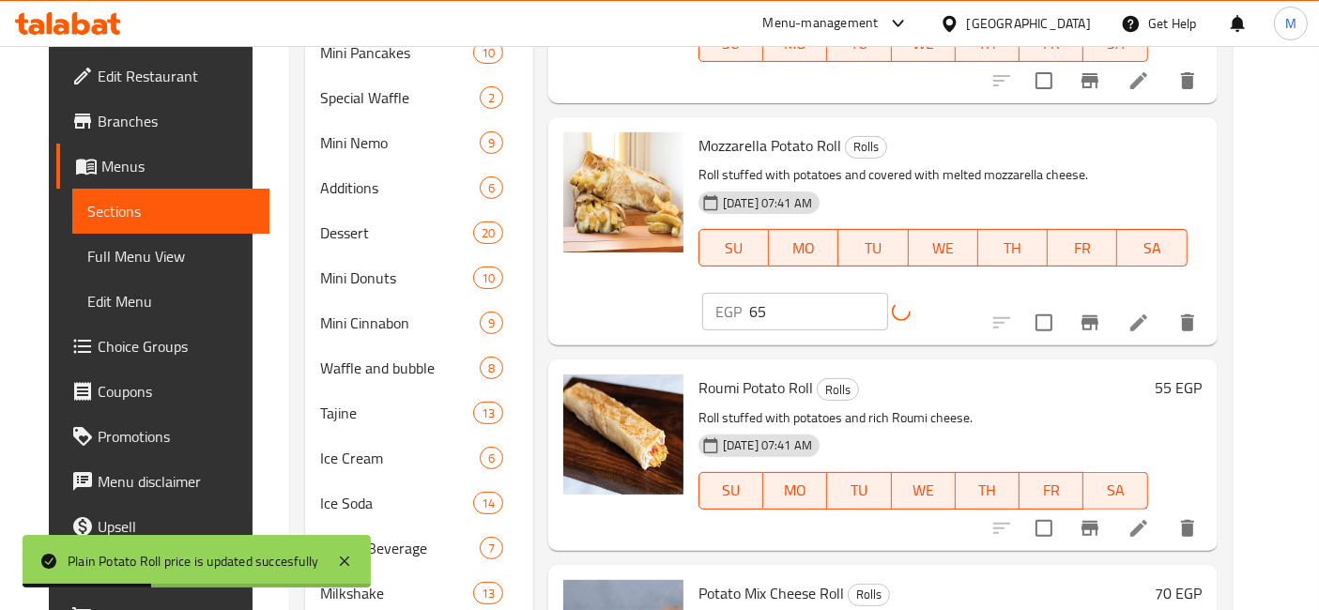
scroll to position [625, 0]
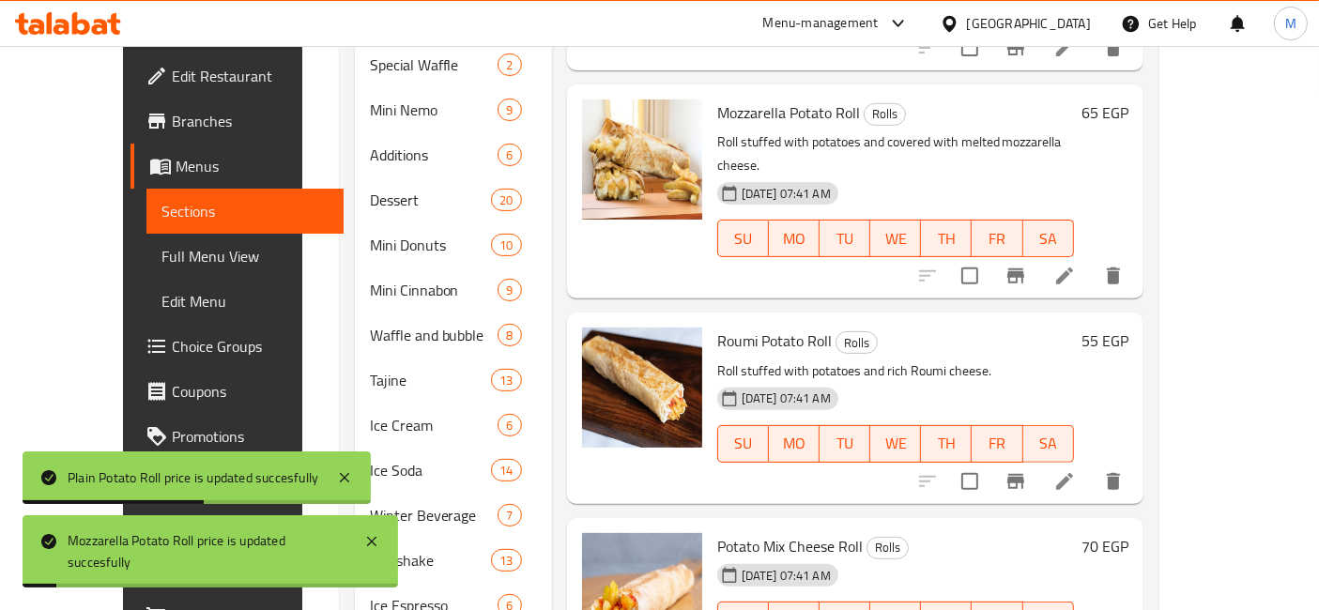
click at [1128, 328] on h6 "55 EGP" at bounding box center [1104, 341] width 47 height 26
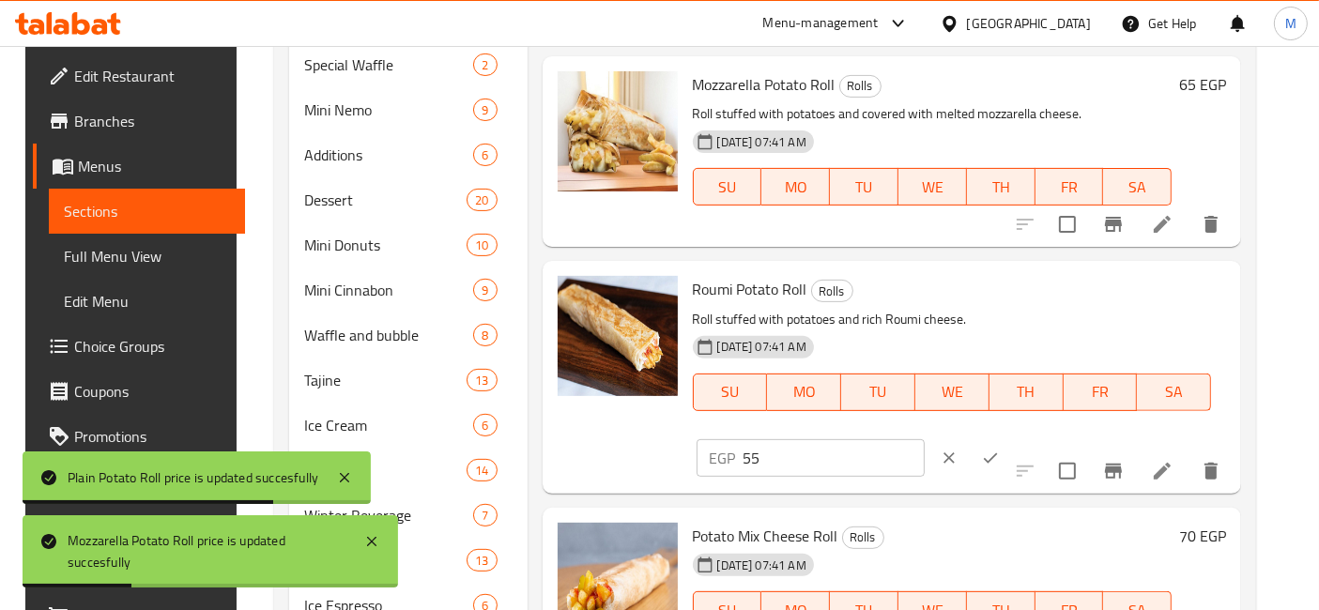
click at [969, 437] on button "clear" at bounding box center [948, 457] width 41 height 41
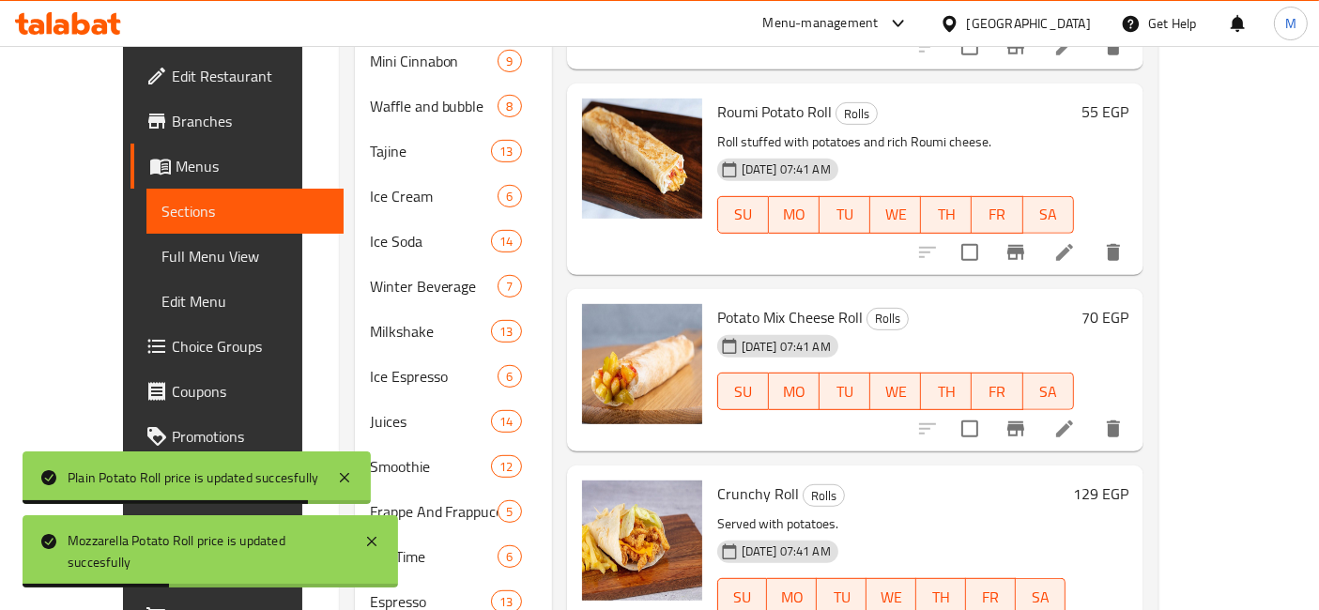
scroll to position [938, 0]
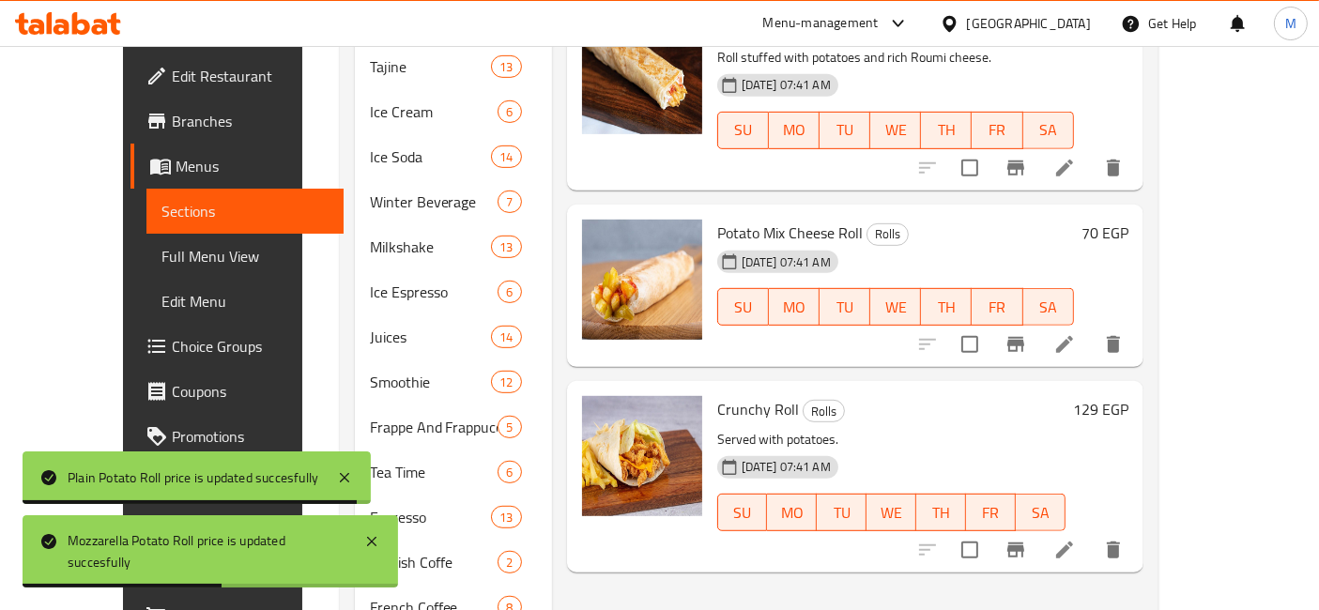
click at [1128, 396] on h6 "129 EGP" at bounding box center [1100, 409] width 55 height 26
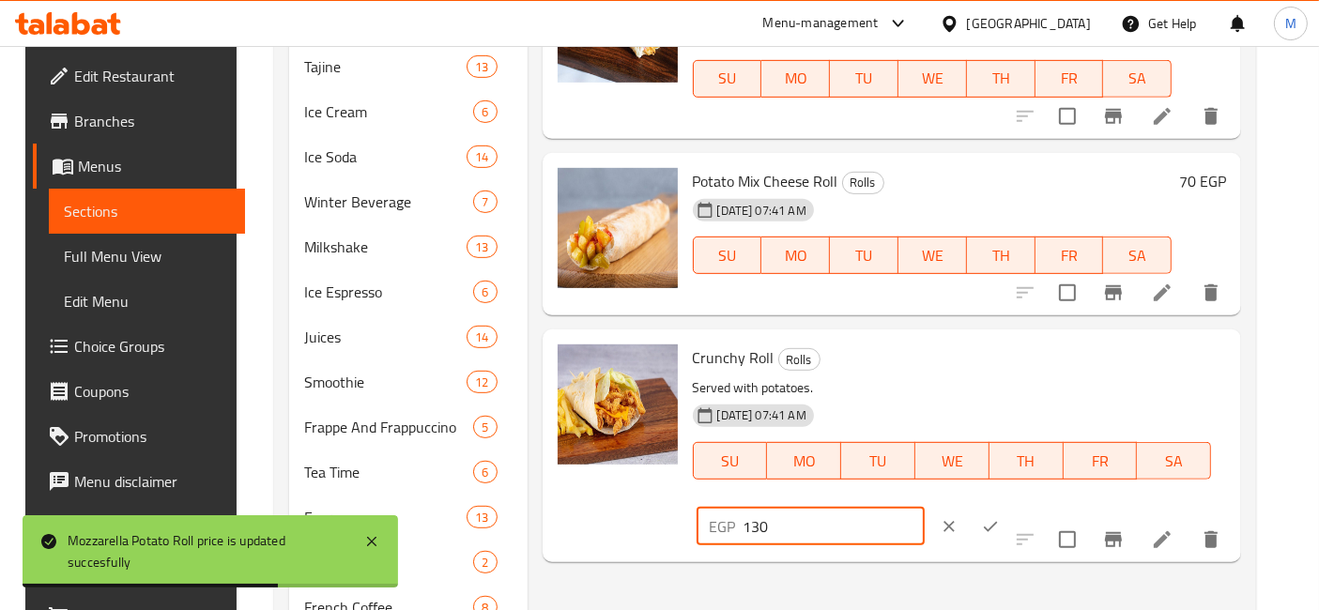
type input "130"
click at [924, 508] on input "130" at bounding box center [833, 527] width 181 height 38
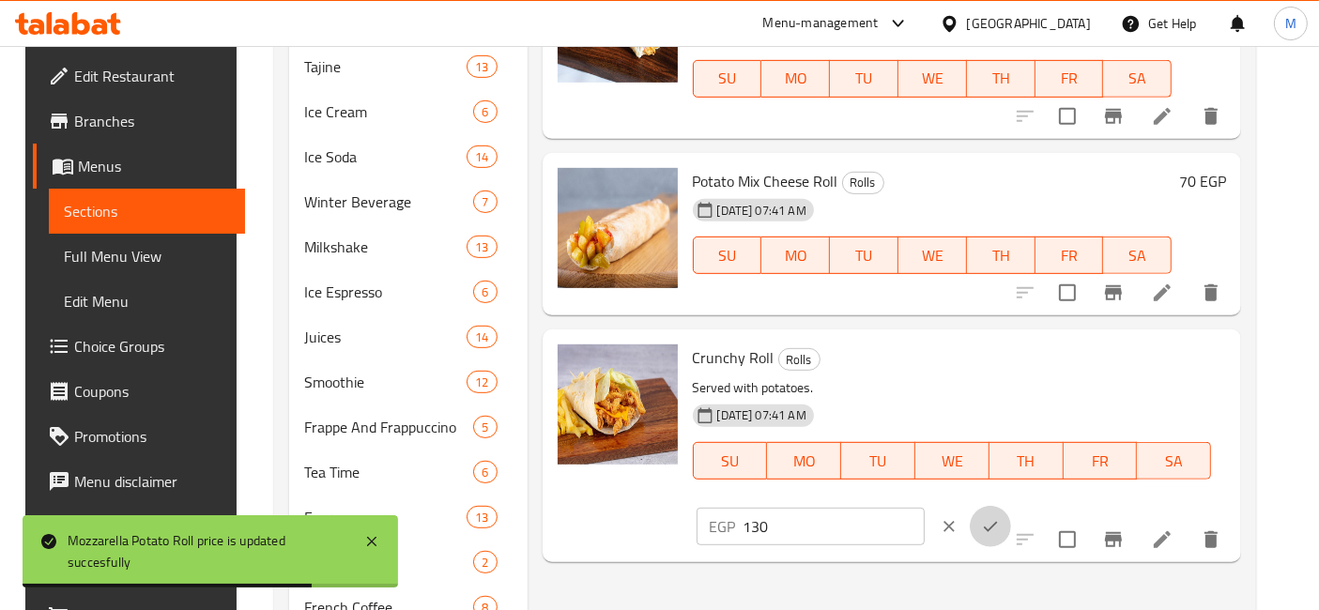
click at [1011, 506] on button "ok" at bounding box center [989, 526] width 41 height 41
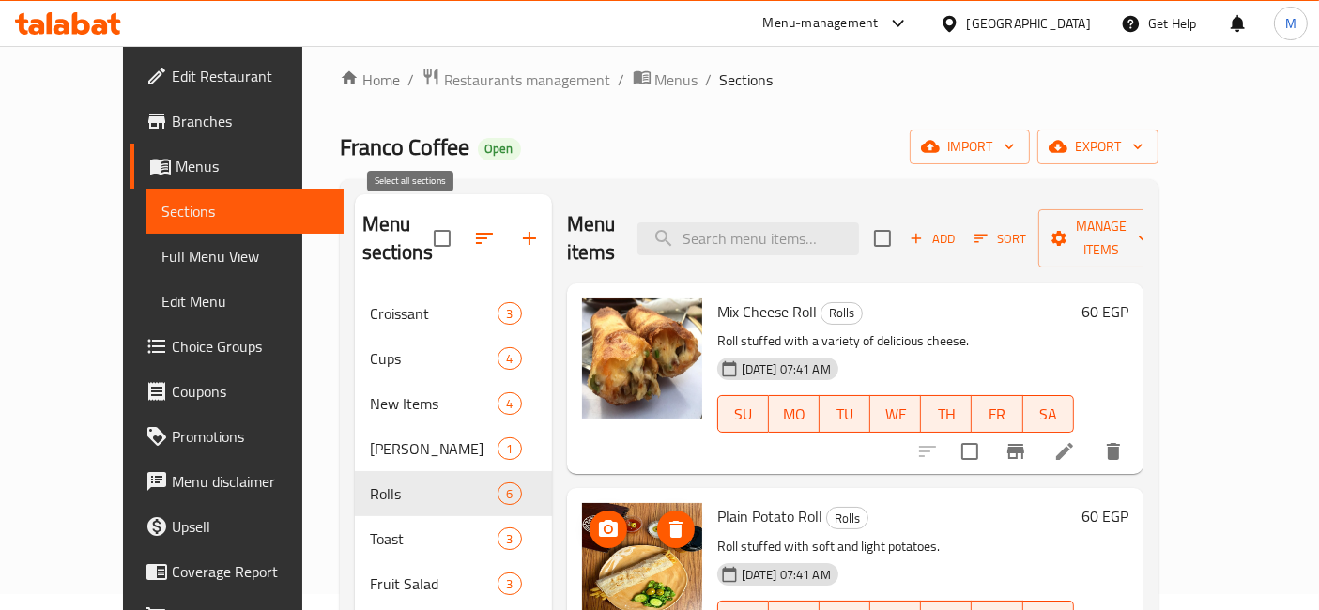
scroll to position [0, 0]
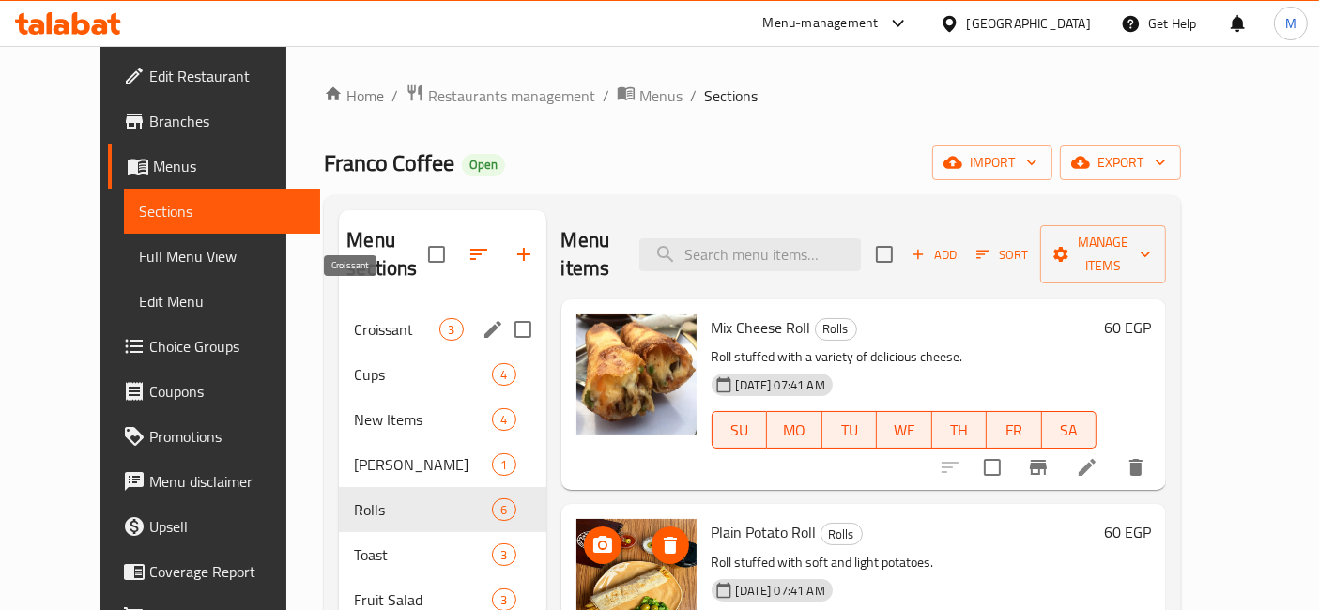
click at [379, 318] on span "Croissant" at bounding box center [396, 329] width 85 height 23
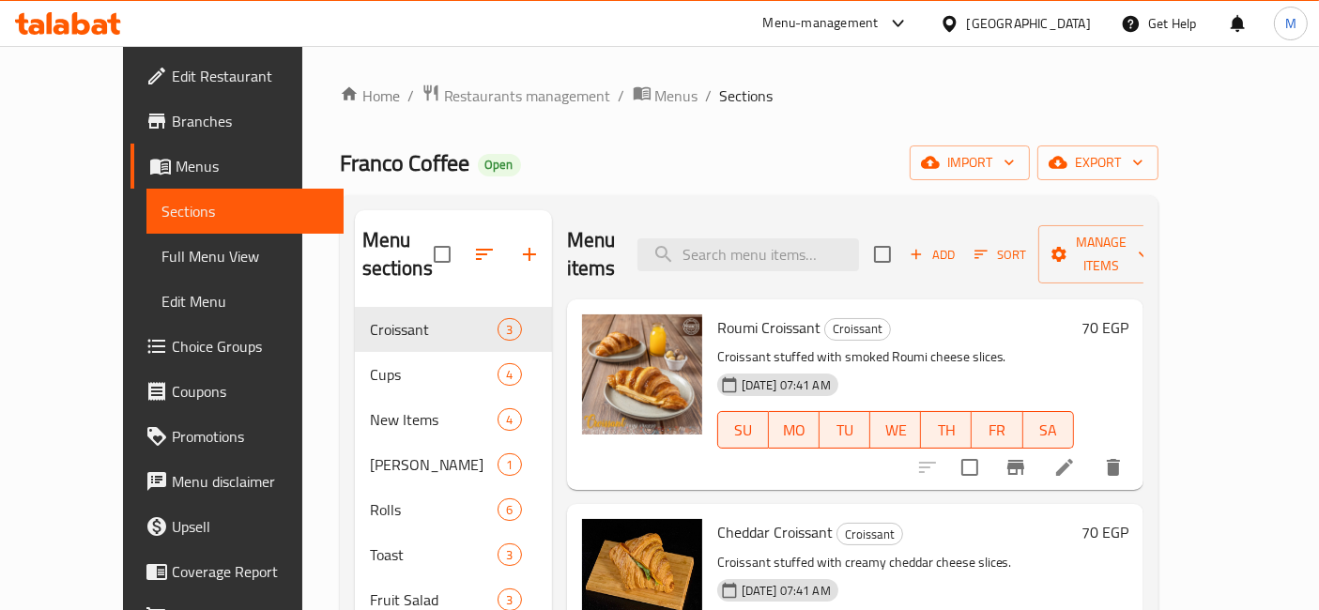
click at [56, 23] on icon at bounding box center [68, 23] width 106 height 23
